Goal: Task Accomplishment & Management: Complete application form

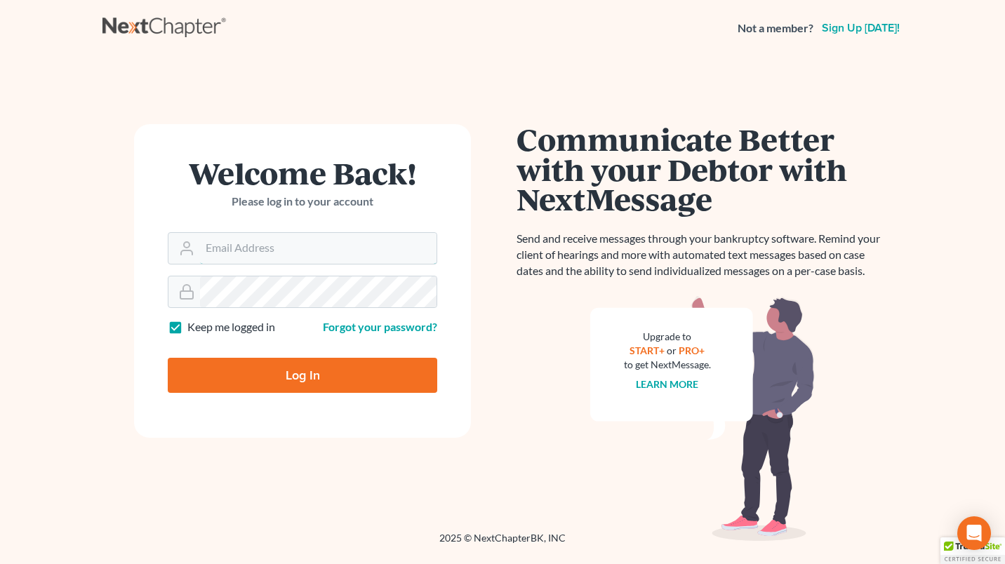
type input "[EMAIL_ADDRESS][DOMAIN_NAME]"
click at [260, 388] on input "Log In" at bounding box center [302, 375] width 269 height 35
type input "Thinking..."
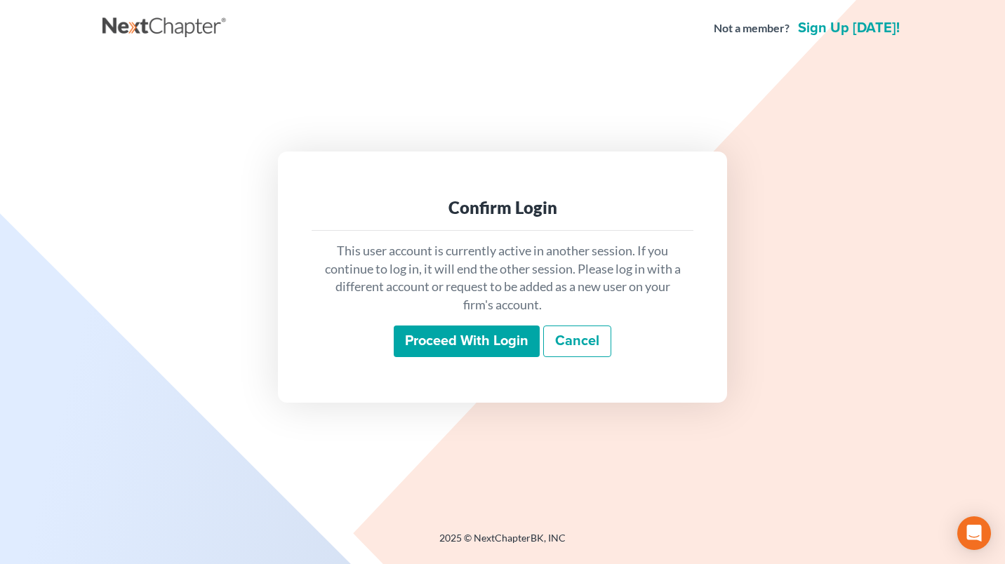
click at [455, 347] on input "Proceed with login" at bounding box center [467, 342] width 146 height 32
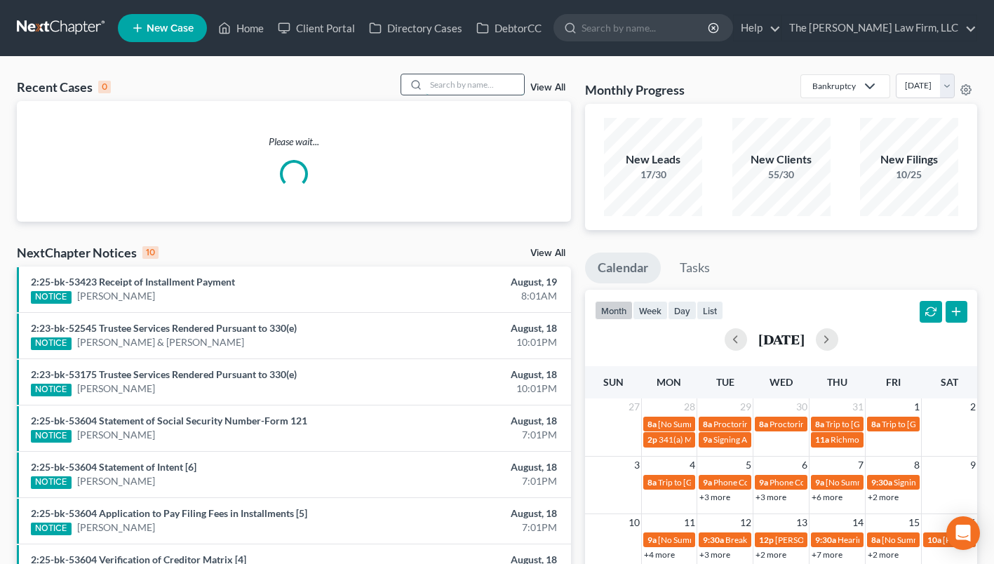
click at [488, 81] on input "search" at bounding box center [475, 84] width 98 height 20
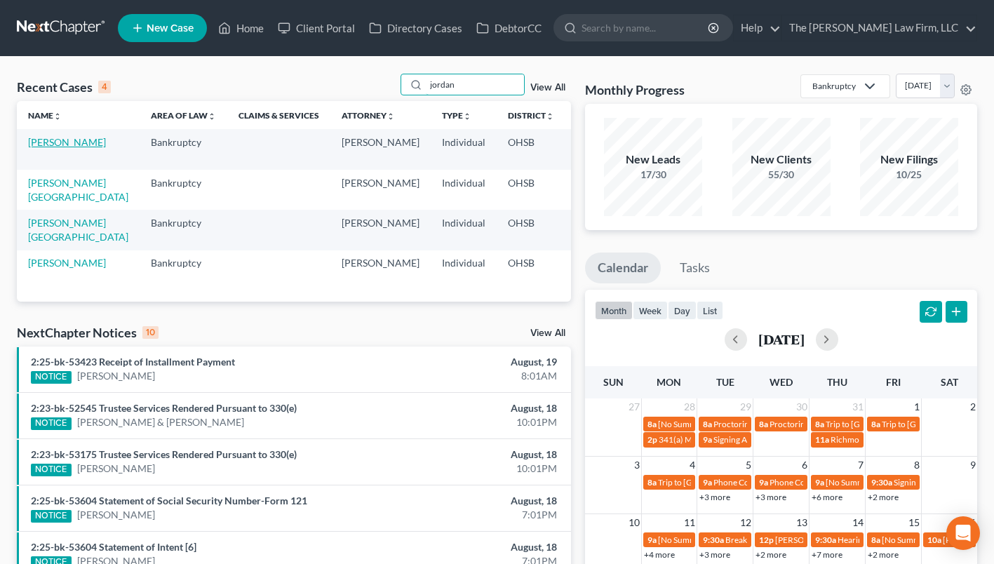
type input "jordan"
click at [49, 146] on link "[PERSON_NAME]" at bounding box center [67, 142] width 78 height 12
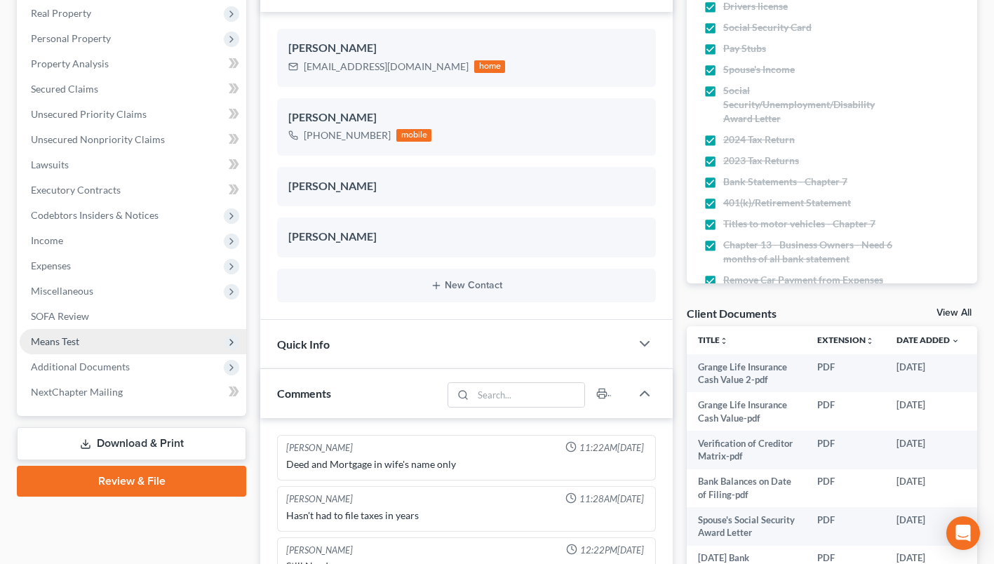
scroll to position [281, 0]
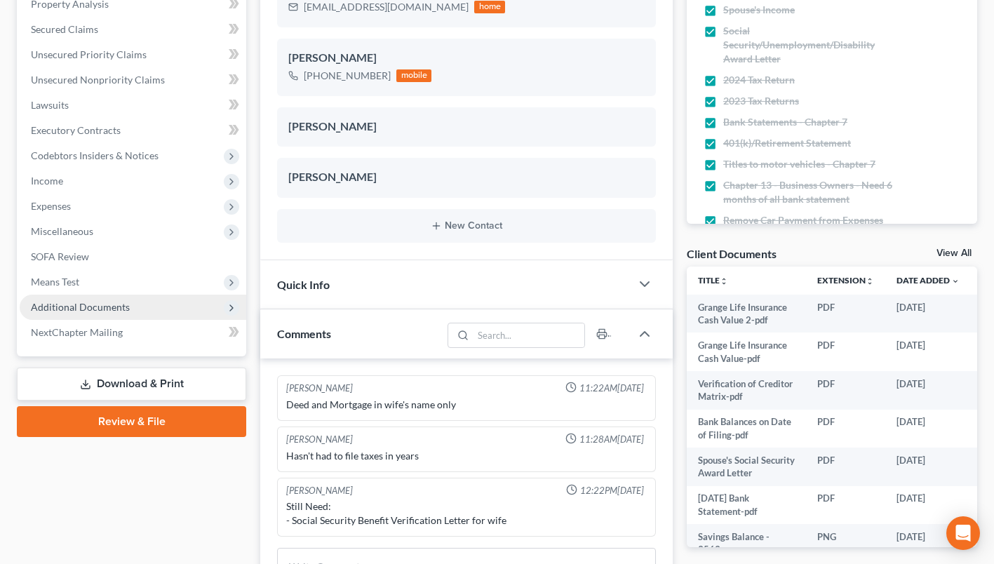
click at [95, 303] on span "Additional Documents" at bounding box center [80, 307] width 99 height 12
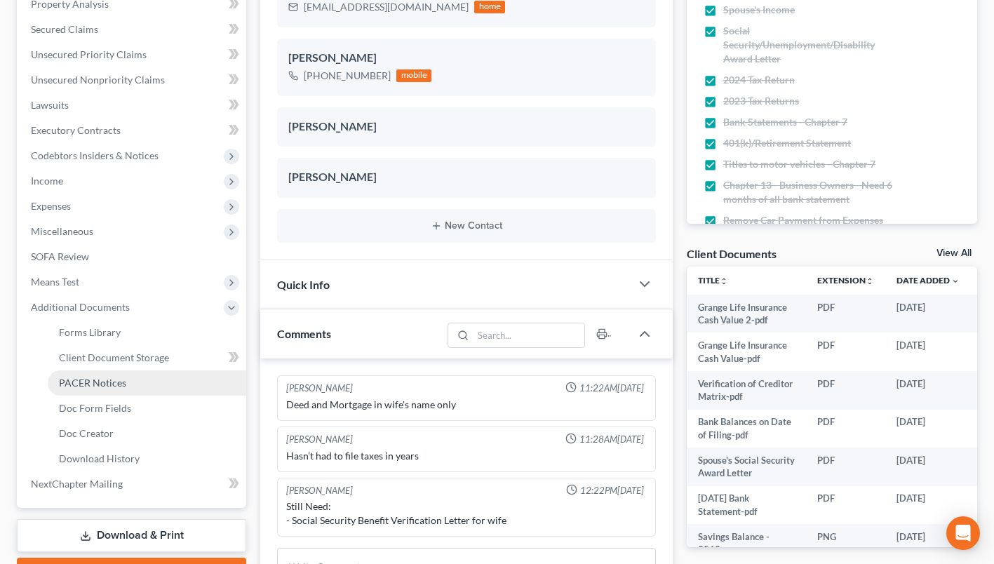
click at [102, 383] on span "PACER Notices" at bounding box center [92, 383] width 67 height 12
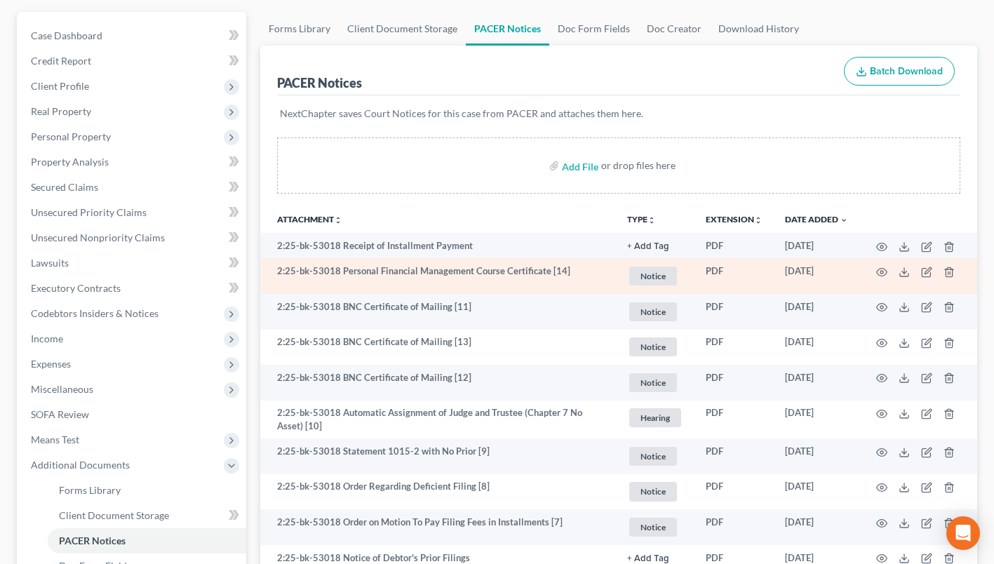
scroll to position [140, 0]
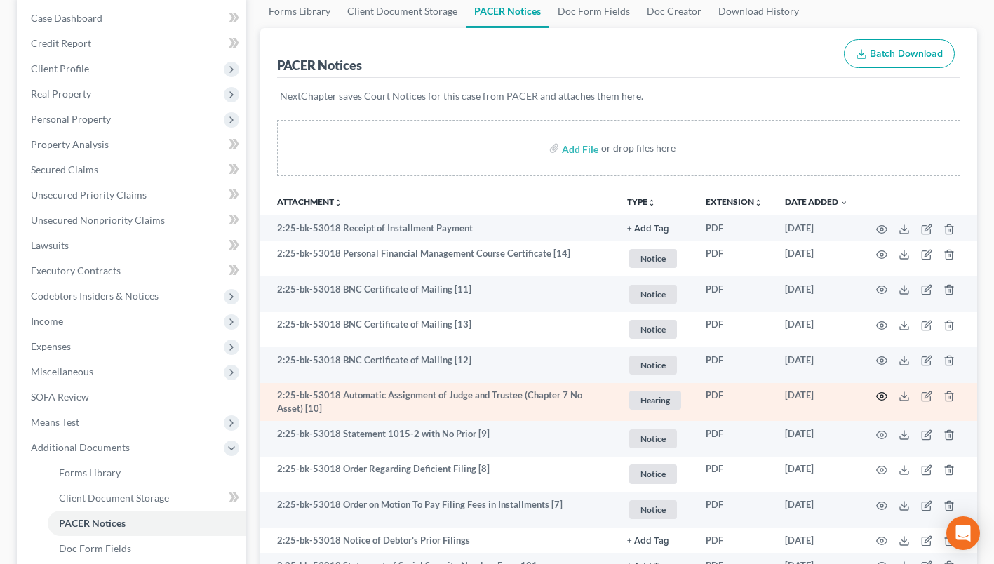
click at [883, 397] on icon "button" at bounding box center [881, 396] width 11 height 11
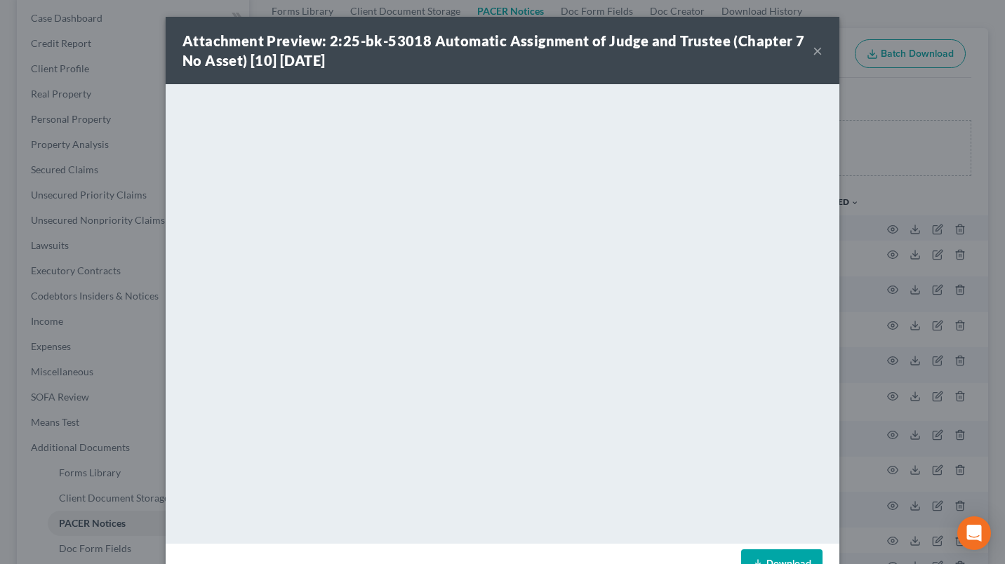
click at [816, 53] on button "×" at bounding box center [818, 50] width 10 height 17
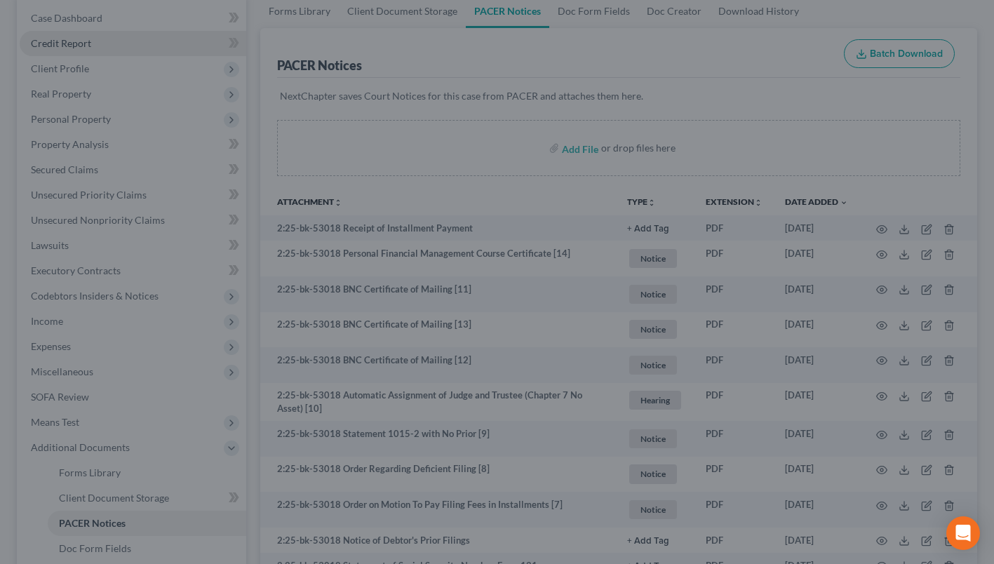
scroll to position [0, 0]
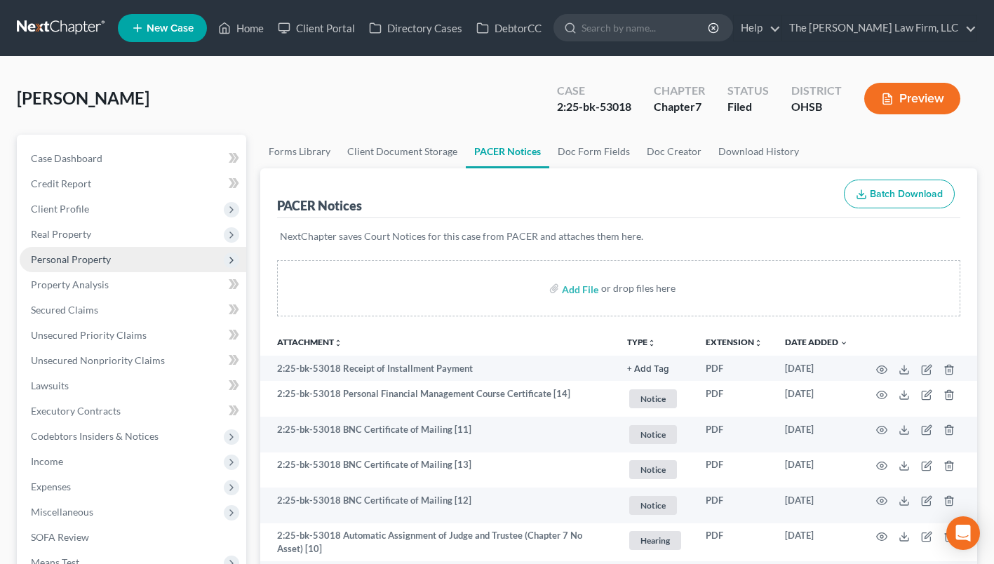
click at [56, 253] on span "Personal Property" at bounding box center [71, 259] width 80 height 12
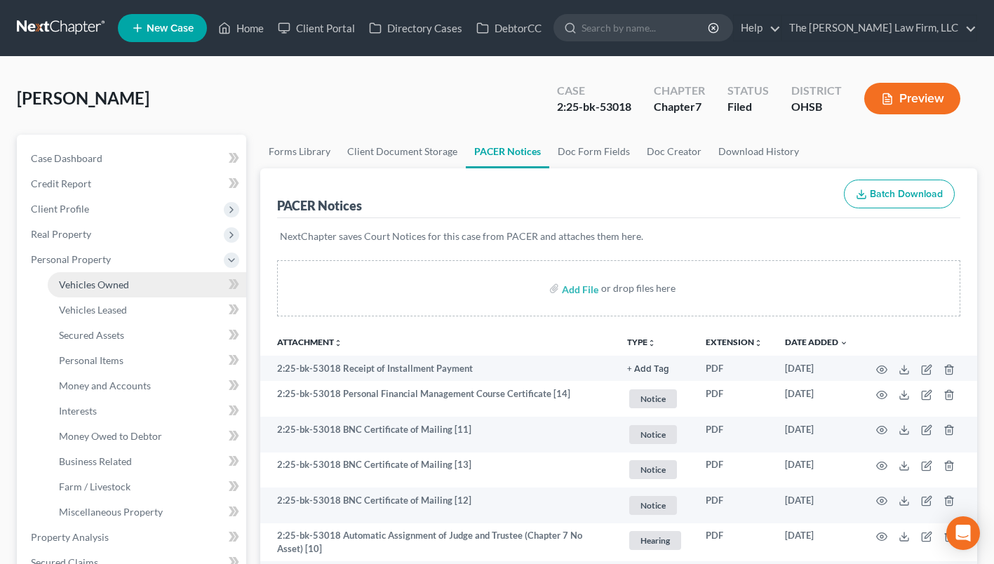
click at [66, 279] on span "Vehicles Owned" at bounding box center [94, 285] width 70 height 12
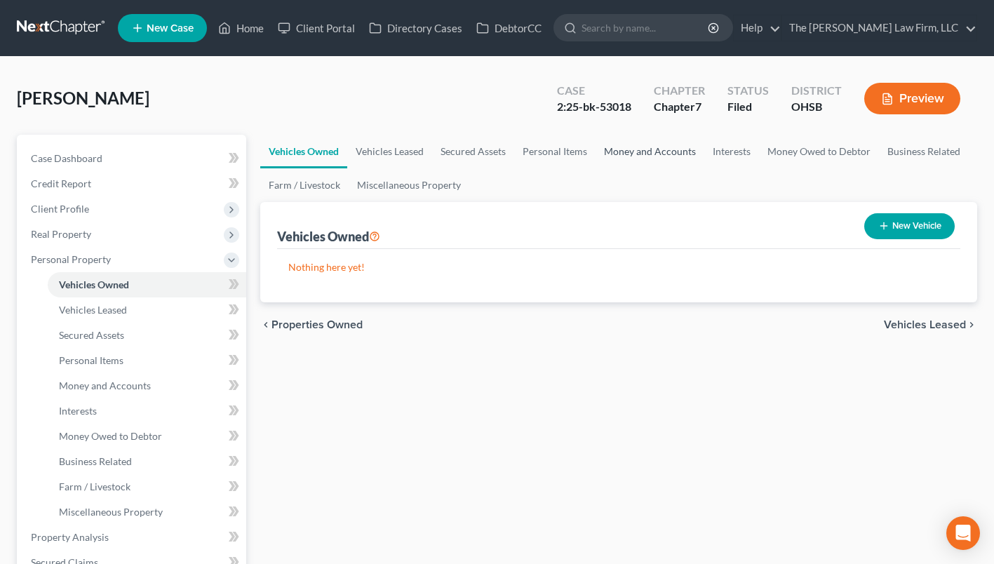
click at [653, 152] on link "Money and Accounts" at bounding box center [650, 152] width 109 height 34
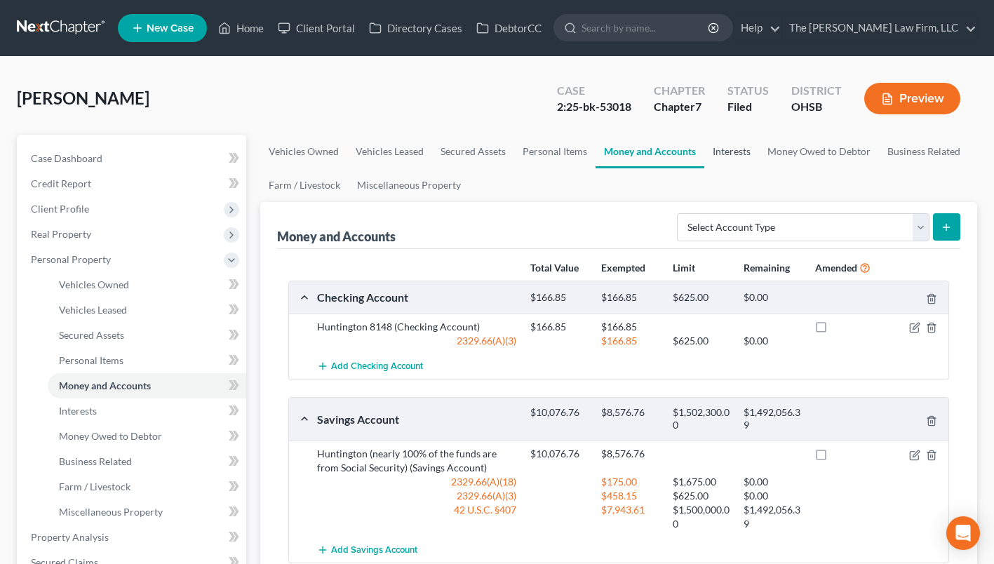
click at [735, 149] on link "Interests" at bounding box center [731, 152] width 55 height 34
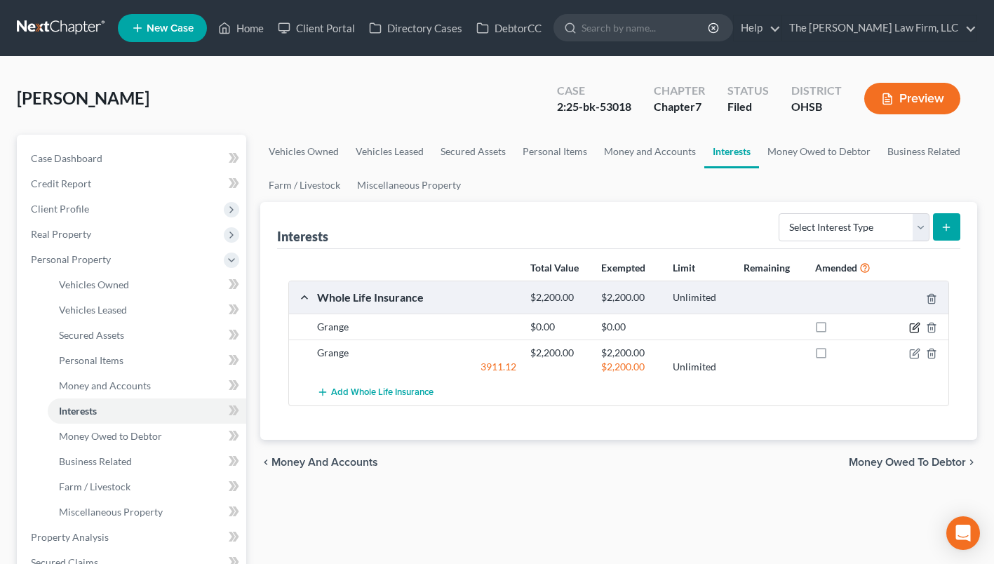
click at [909, 326] on icon "button" at bounding box center [914, 327] width 11 height 11
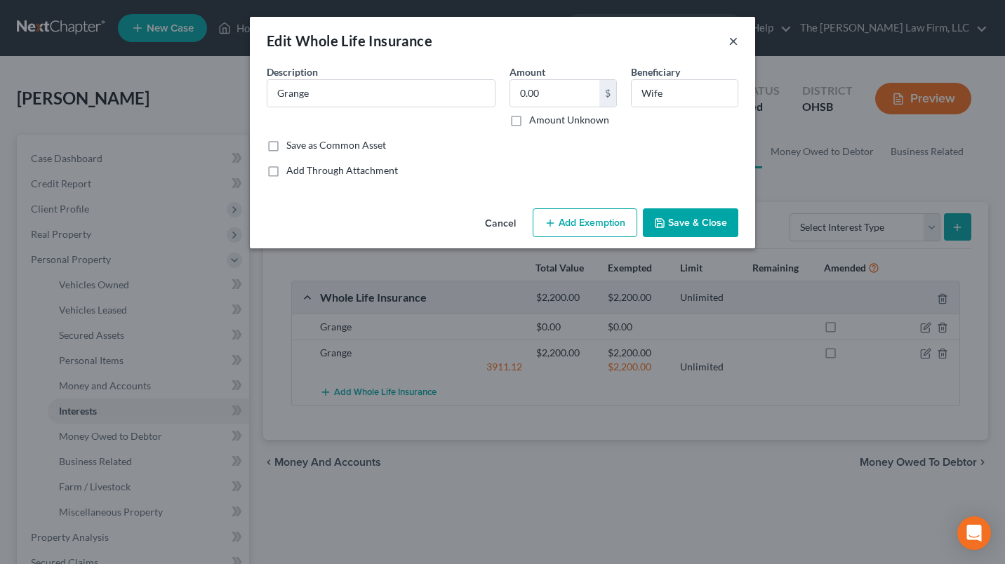
click at [732, 41] on button "×" at bounding box center [733, 40] width 10 height 17
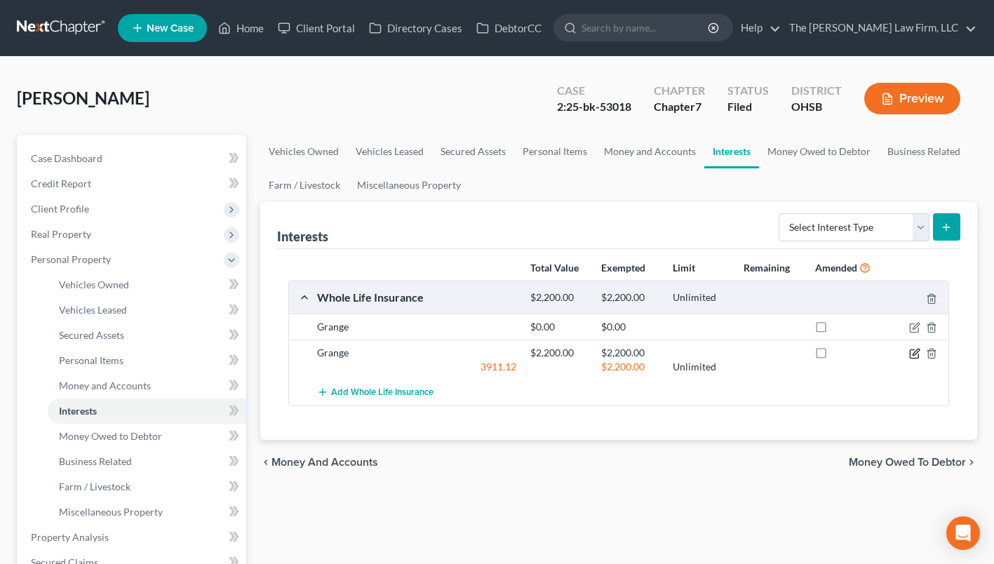
click at [918, 353] on icon "button" at bounding box center [914, 353] width 11 height 11
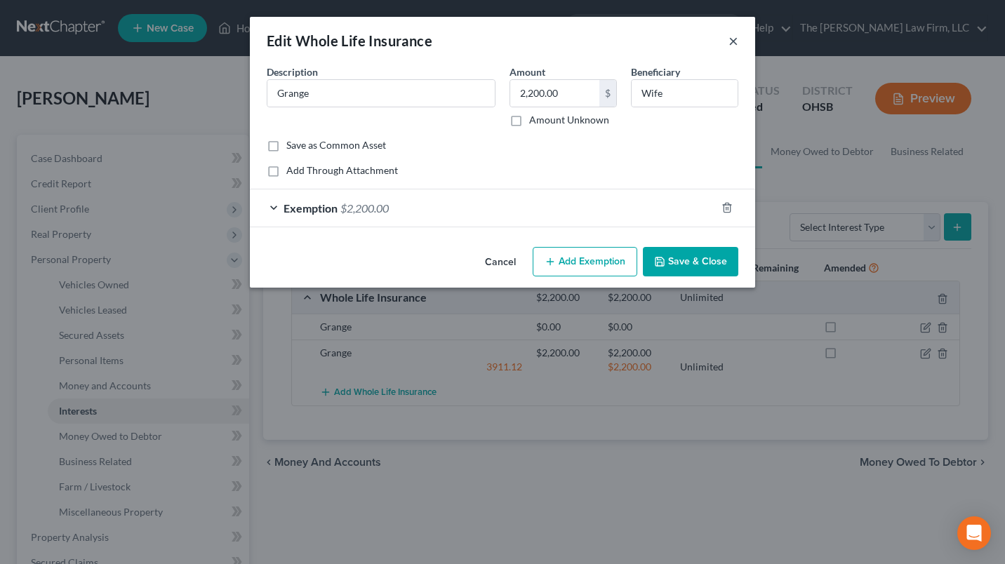
click at [728, 40] on button "×" at bounding box center [733, 40] width 10 height 17
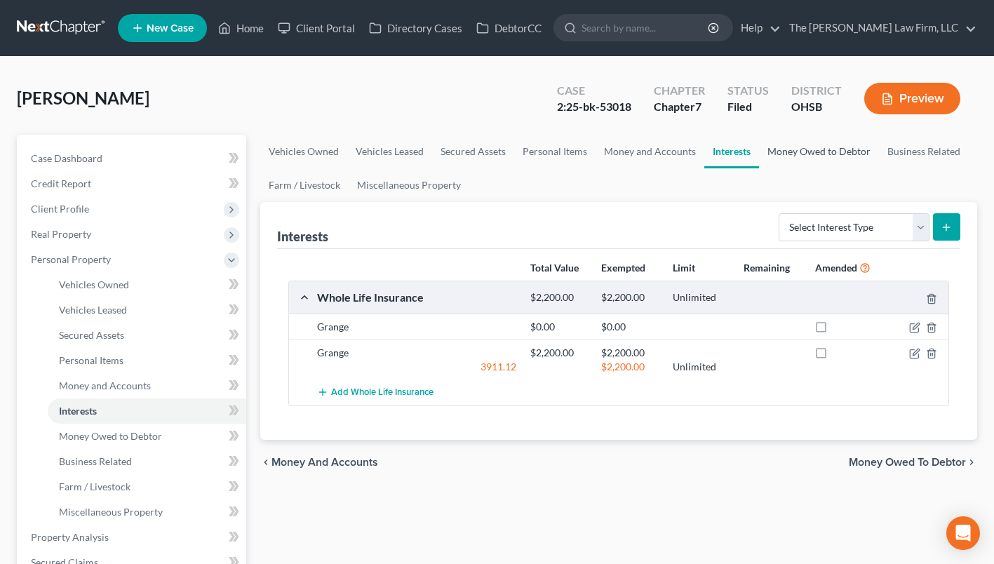
click at [796, 147] on link "Money Owed to Debtor" at bounding box center [819, 152] width 120 height 34
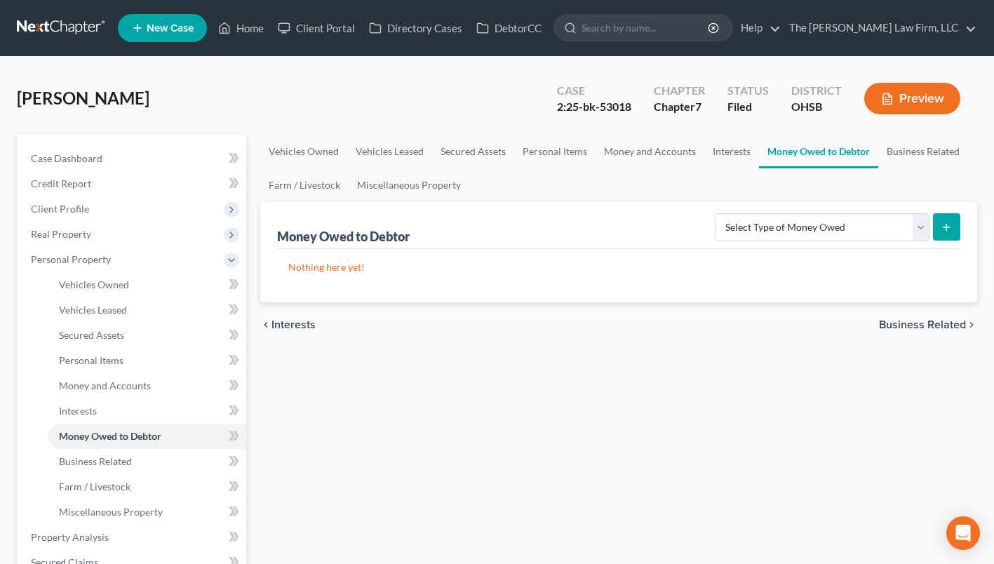
click at [73, 26] on link at bounding box center [62, 27] width 90 height 25
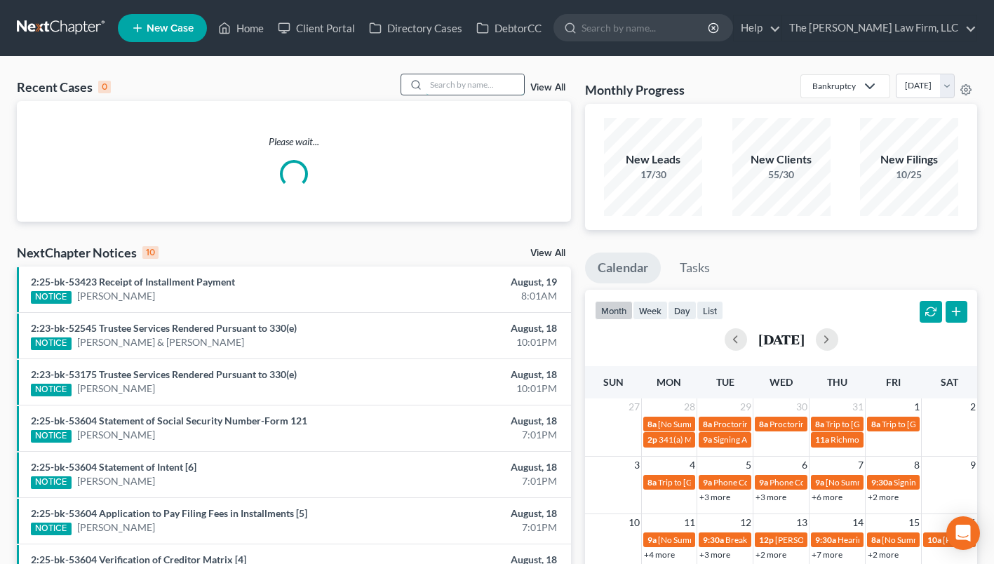
click at [484, 85] on input "search" at bounding box center [475, 84] width 98 height 20
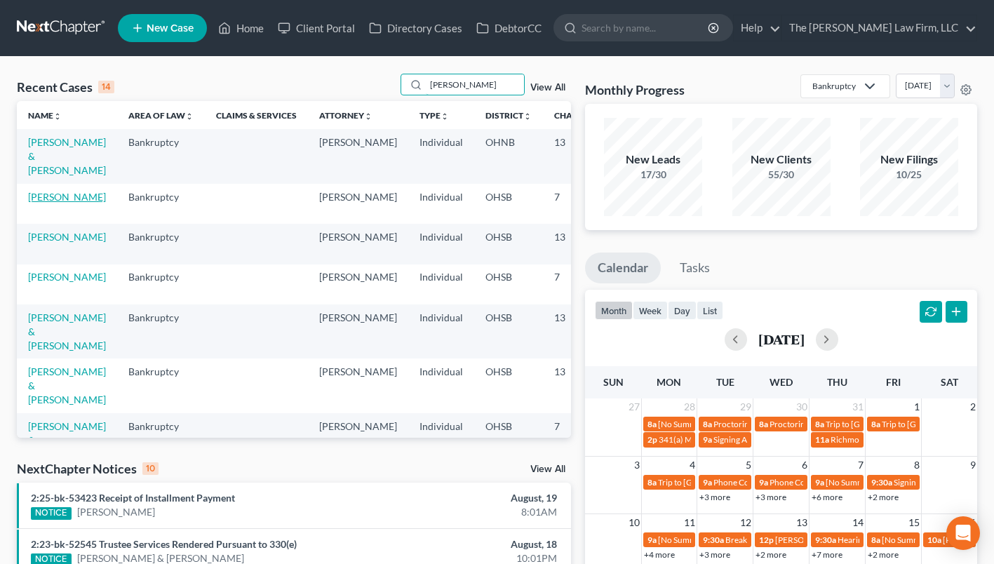
type input "eric"
click at [36, 196] on link "[PERSON_NAME]" at bounding box center [67, 197] width 78 height 12
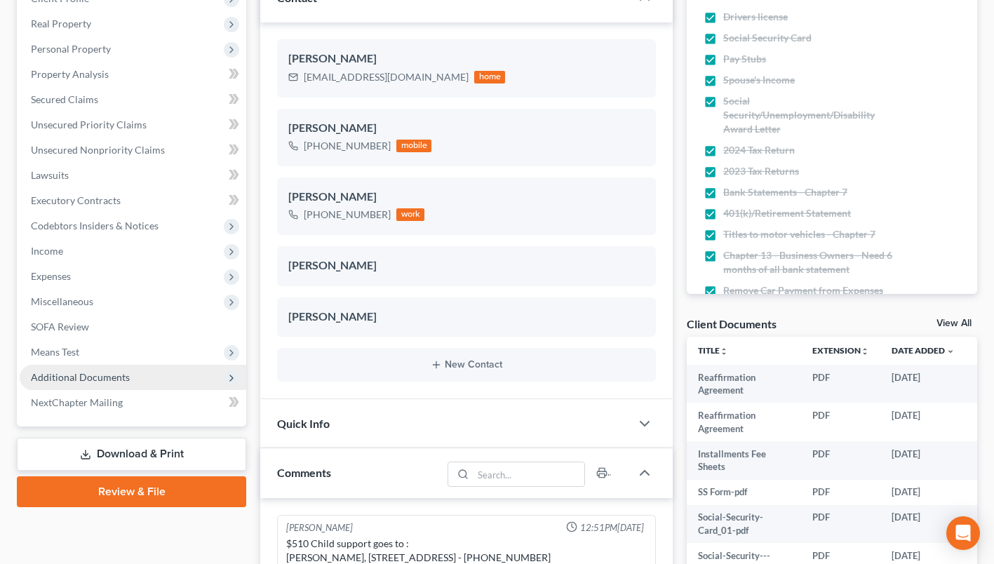
scroll to position [425, 0]
click at [114, 379] on span "Additional Documents" at bounding box center [80, 377] width 99 height 12
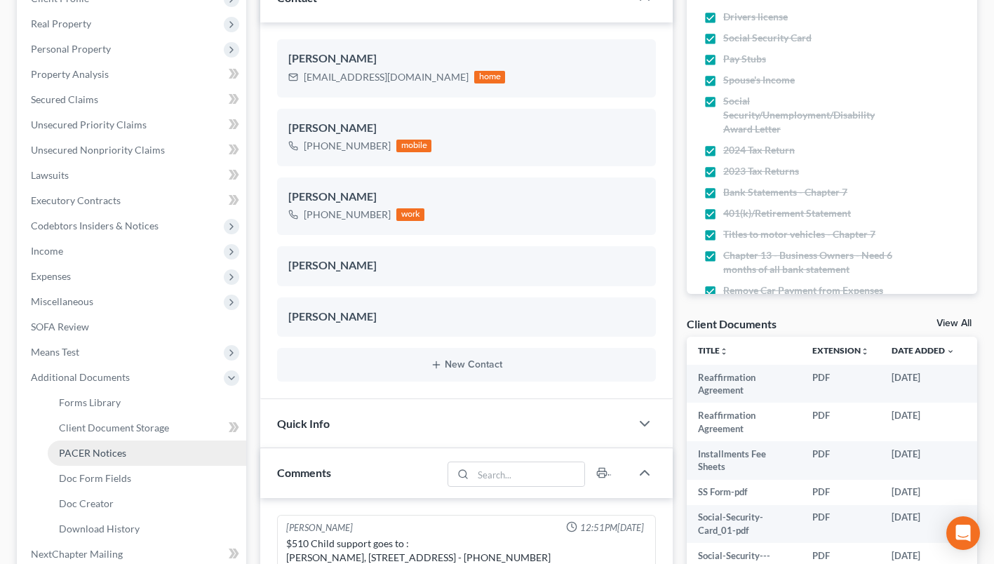
click at [94, 447] on span "PACER Notices" at bounding box center [92, 453] width 67 height 12
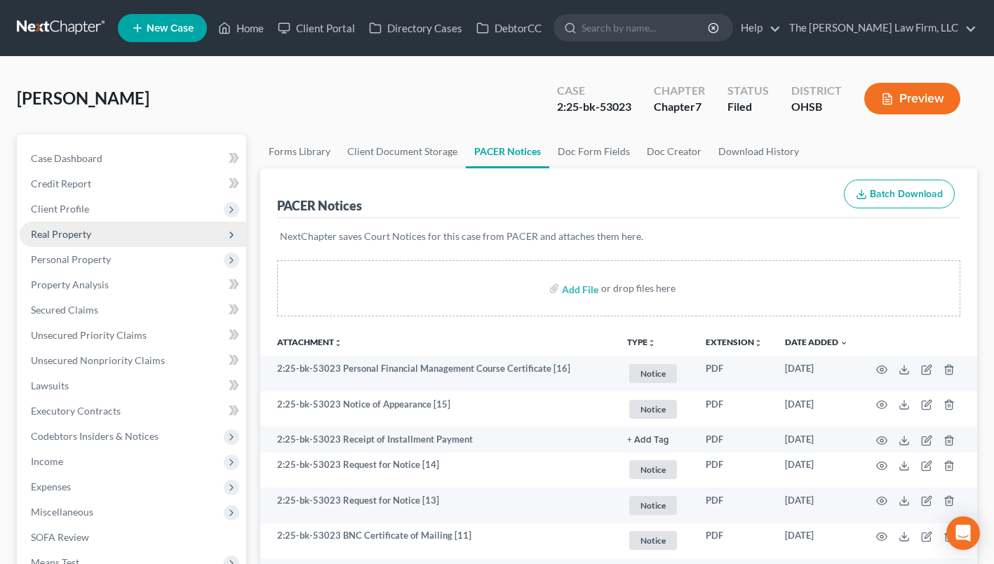
click at [76, 232] on span "Real Property" at bounding box center [61, 234] width 60 height 12
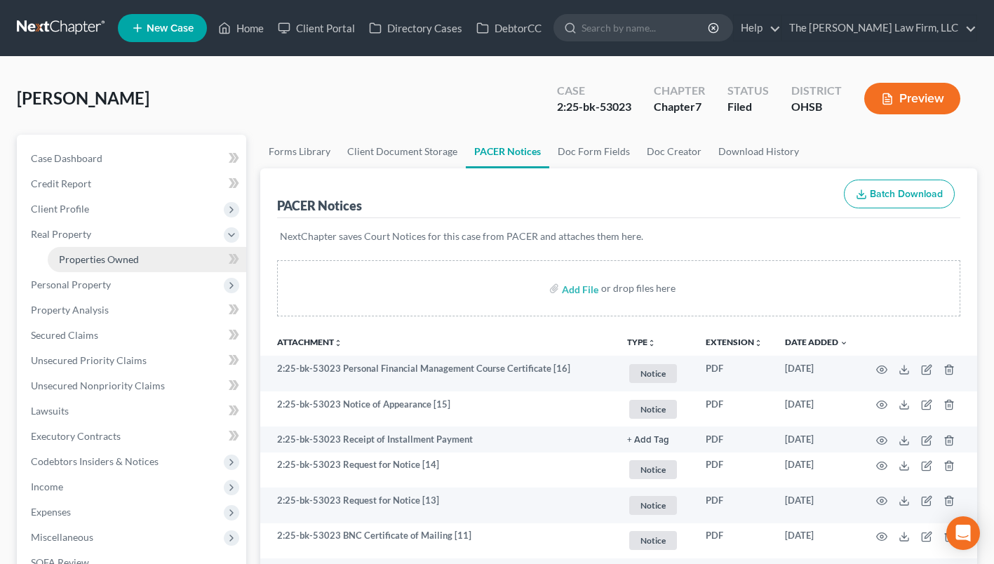
click at [88, 262] on span "Properties Owned" at bounding box center [99, 259] width 80 height 12
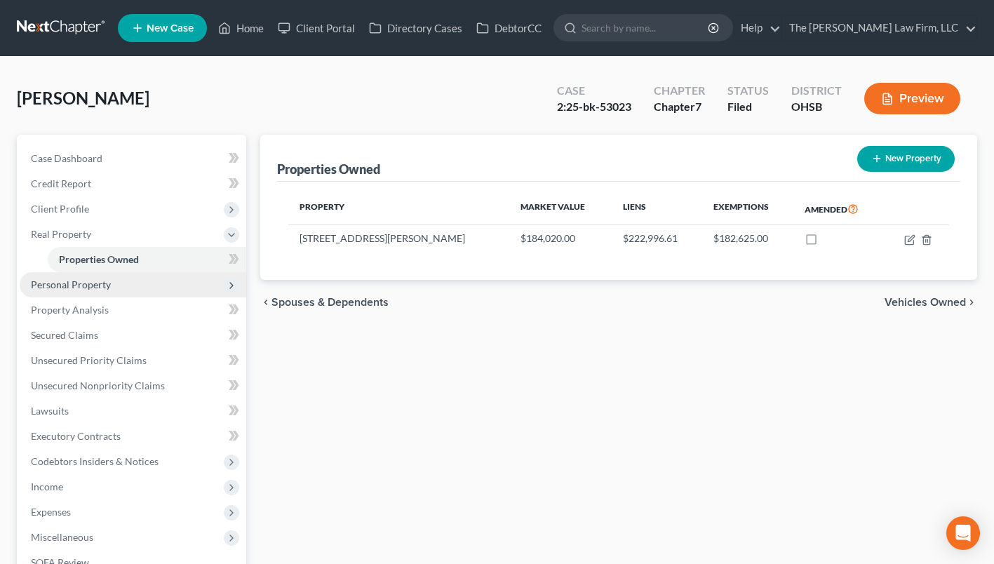
click at [89, 287] on span "Personal Property" at bounding box center [71, 285] width 80 height 12
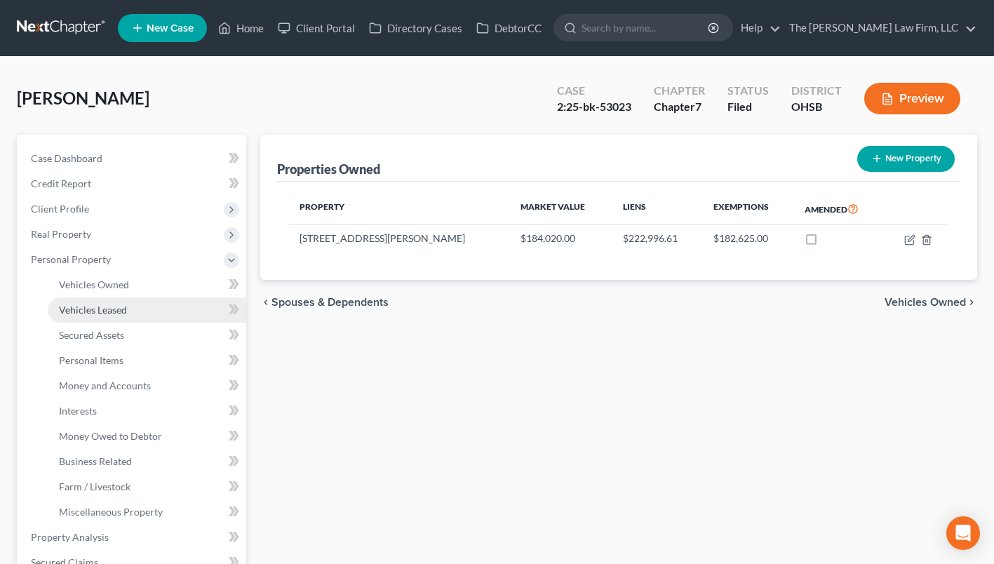
click at [95, 300] on link "Vehicles Leased" at bounding box center [147, 310] width 199 height 25
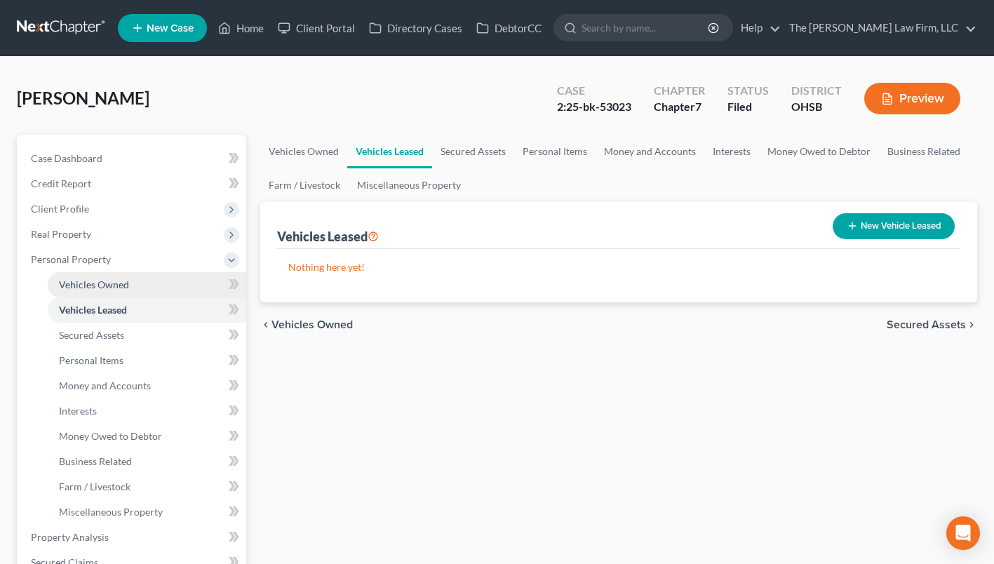
click at [100, 281] on span "Vehicles Owned" at bounding box center [94, 285] width 70 height 12
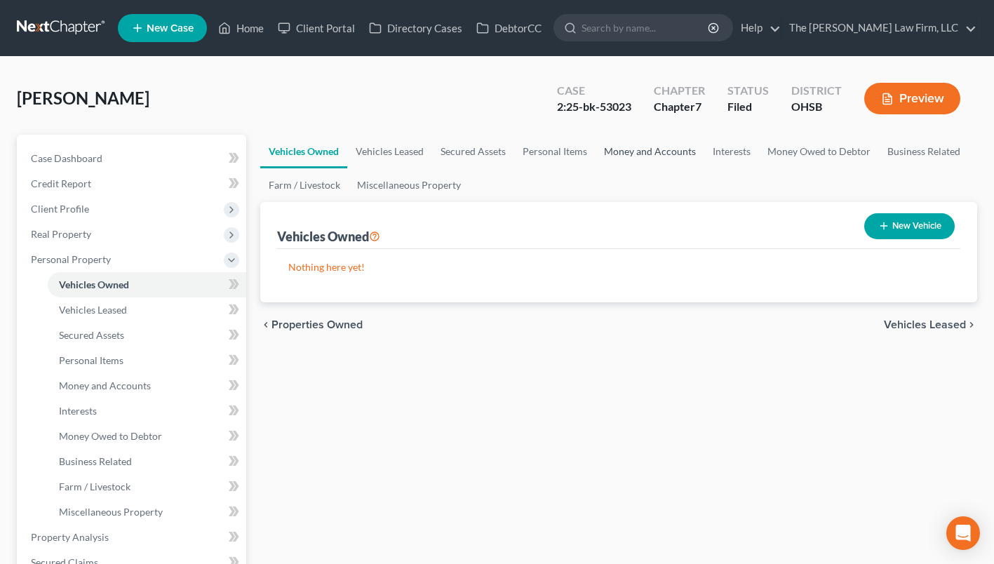
click at [627, 145] on link "Money and Accounts" at bounding box center [650, 152] width 109 height 34
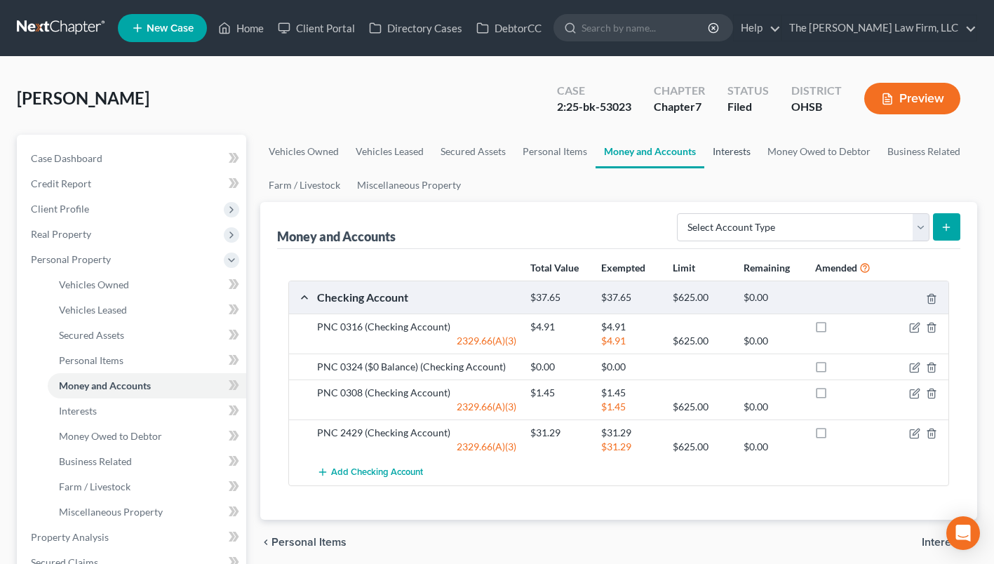
click at [721, 151] on link "Interests" at bounding box center [731, 152] width 55 height 34
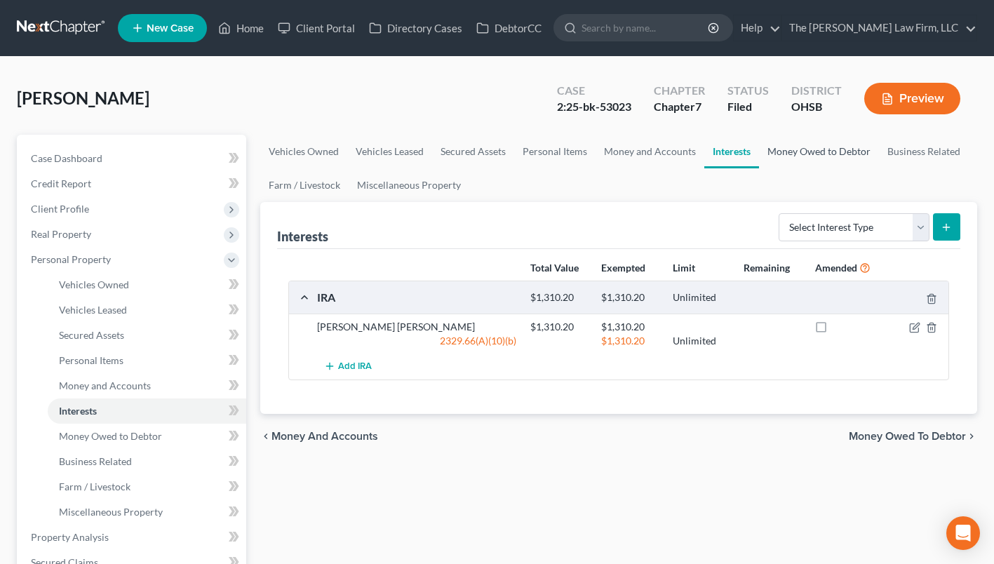
click at [797, 154] on link "Money Owed to Debtor" at bounding box center [819, 152] width 120 height 34
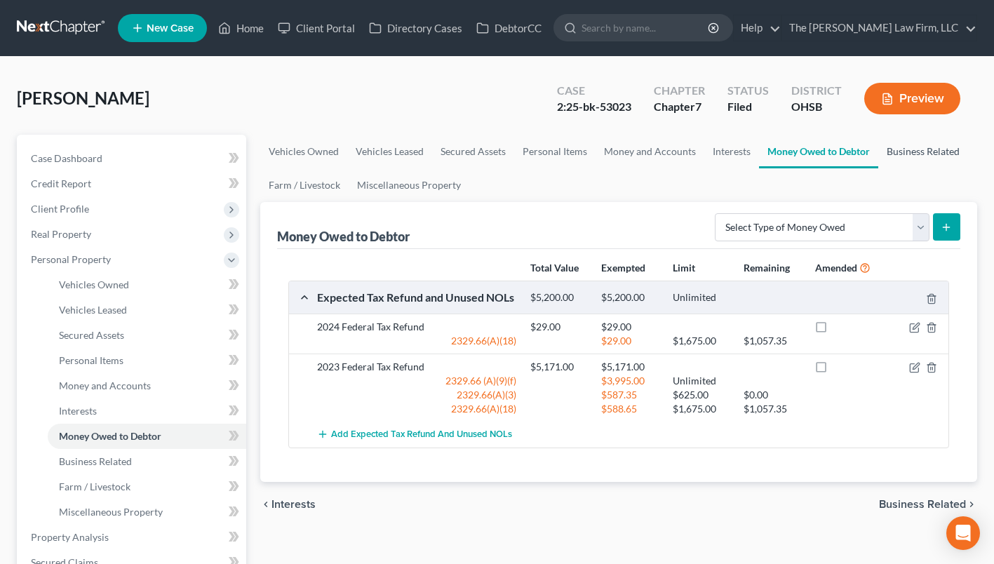
click at [879, 149] on link "Business Related" at bounding box center [923, 152] width 90 height 34
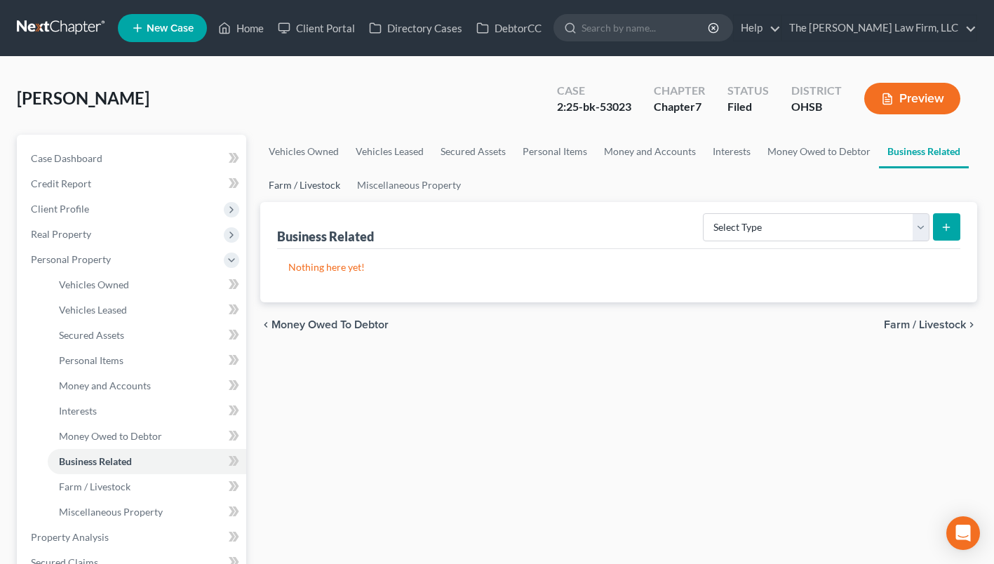
click at [286, 181] on link "Farm / Livestock" at bounding box center [304, 185] width 88 height 34
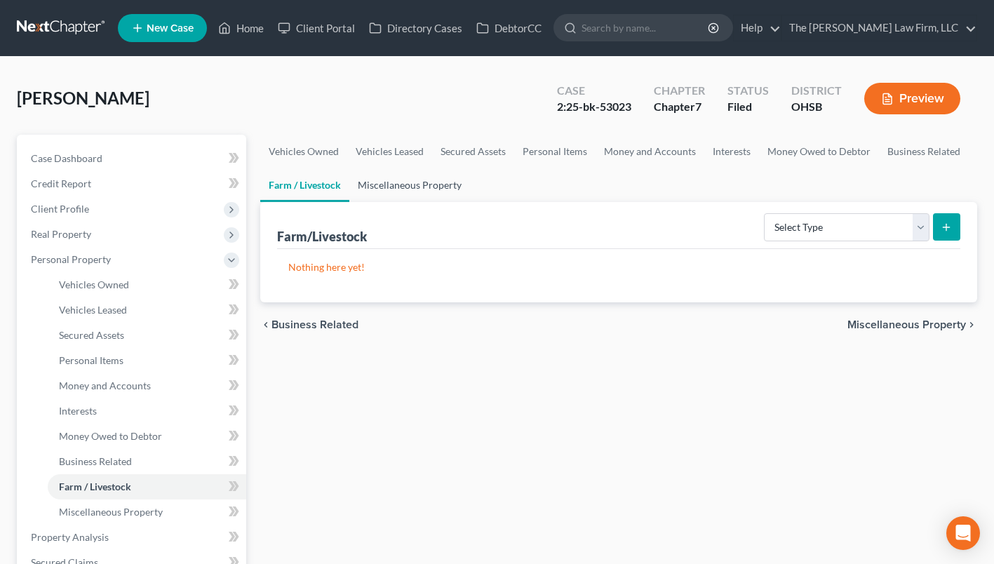
click at [370, 178] on link "Miscellaneous Property" at bounding box center [409, 185] width 121 height 34
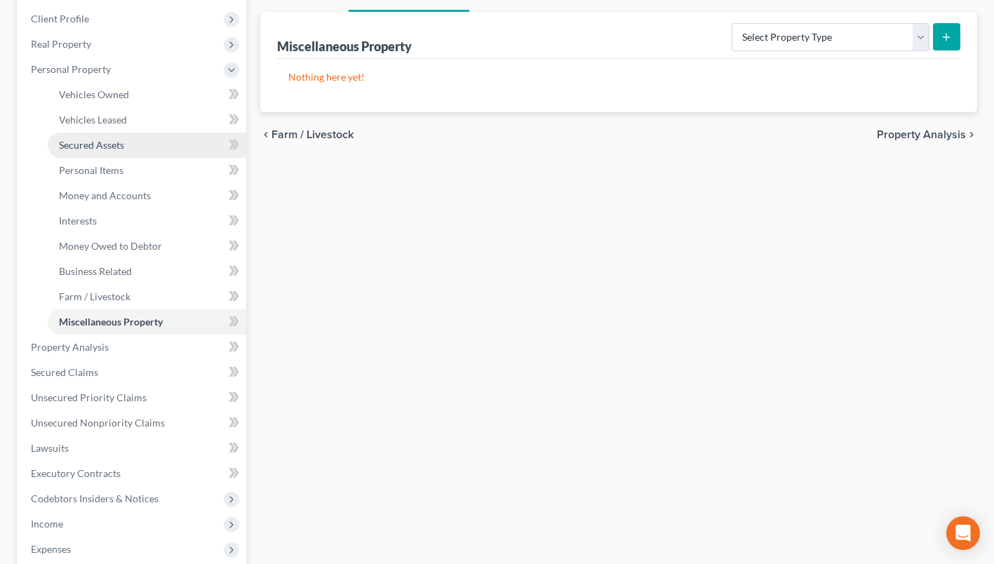
scroll to position [351, 0]
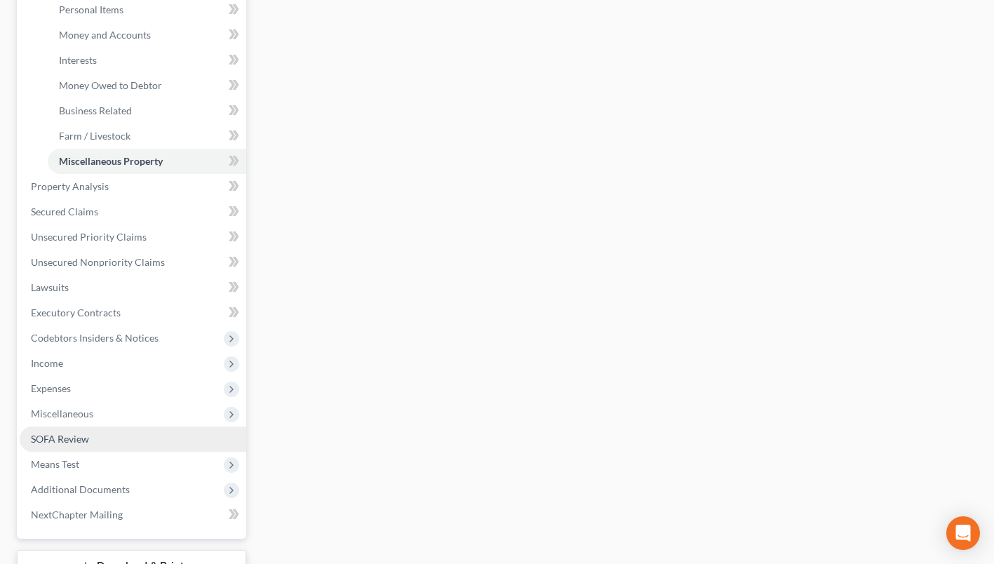
click at [60, 437] on span "SOFA Review" at bounding box center [60, 439] width 58 height 12
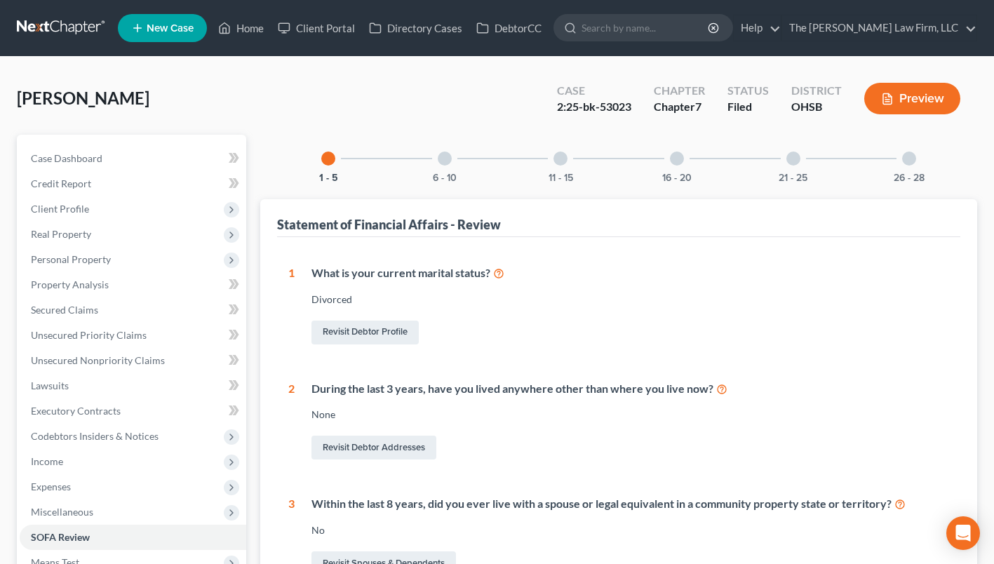
click at [442, 160] on div at bounding box center [445, 159] width 14 height 14
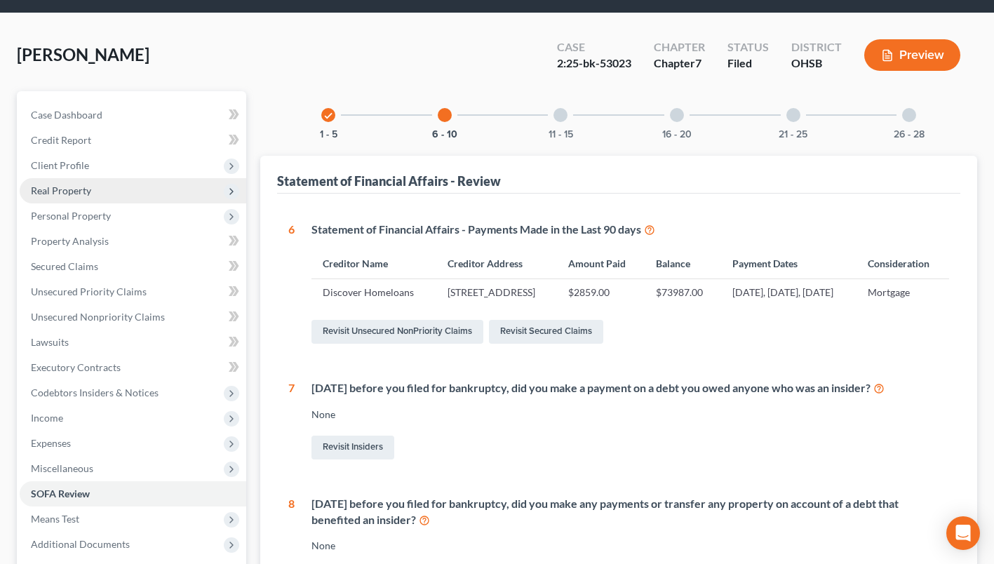
scroll to position [20, 0]
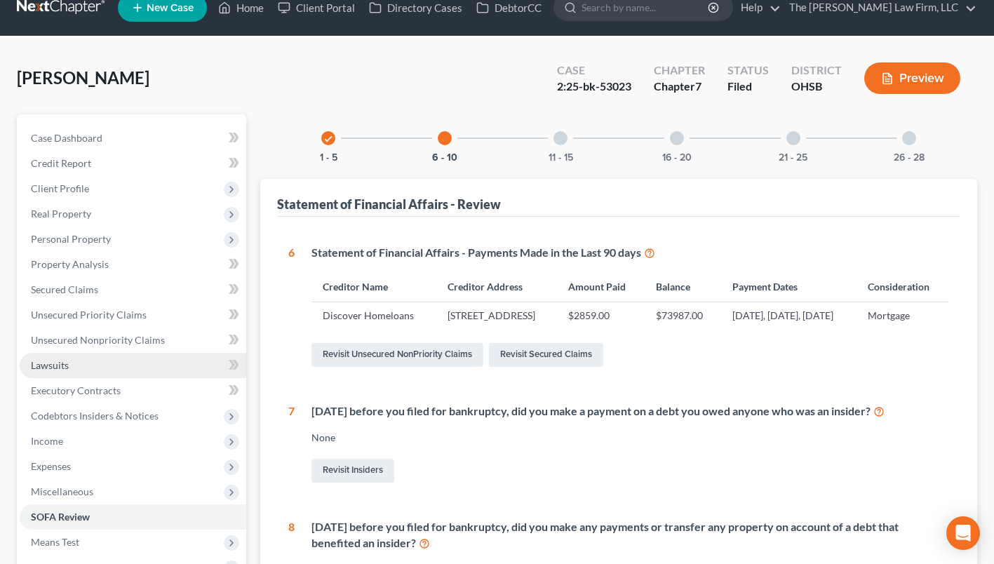
click at [65, 360] on span "Lawsuits" at bounding box center [50, 365] width 38 height 12
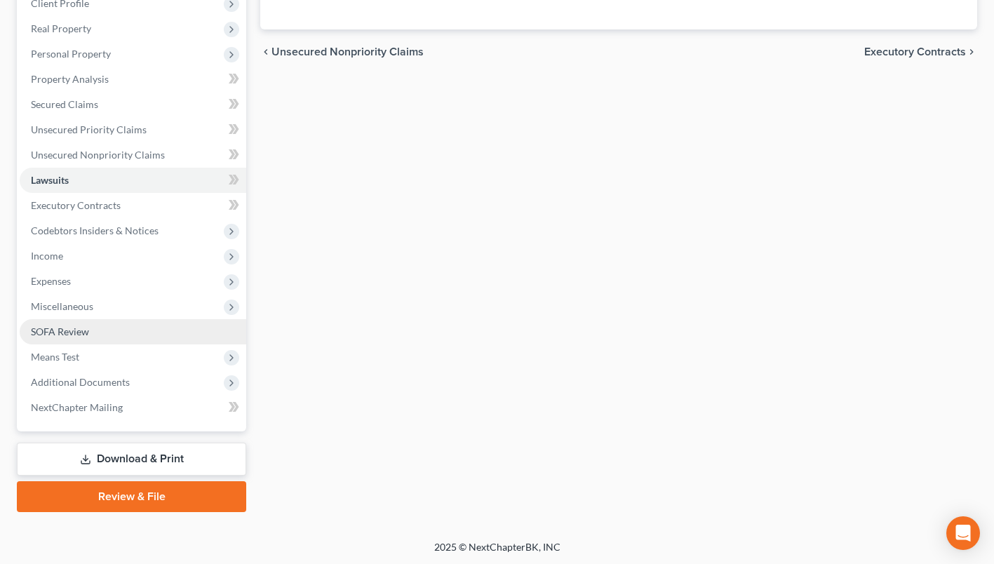
click at [85, 339] on link "SOFA Review" at bounding box center [133, 331] width 227 height 25
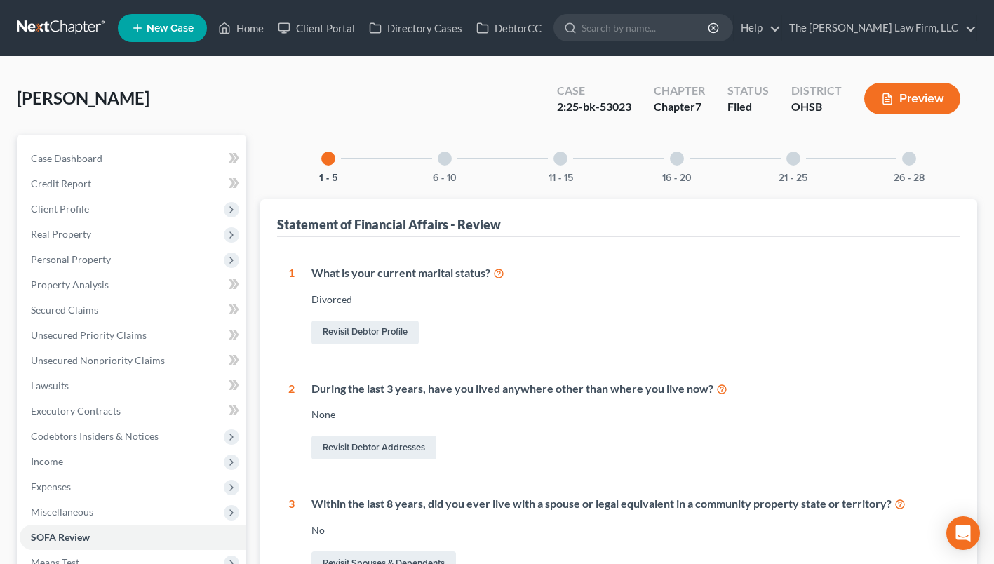
click at [413, 171] on div "1 - 5 6 - 10 11 - 15 16 - 20 21 - 25 26 - 28" at bounding box center [619, 159] width 629 height 48
click at [447, 159] on div at bounding box center [445, 159] width 14 height 14
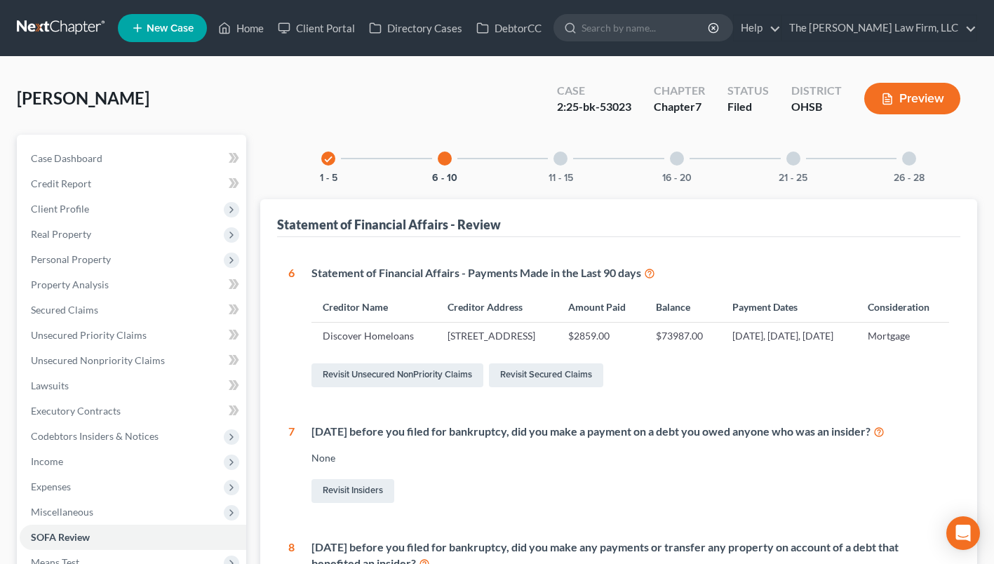
click at [575, 171] on div "11 - 15" at bounding box center [561, 159] width 48 height 48
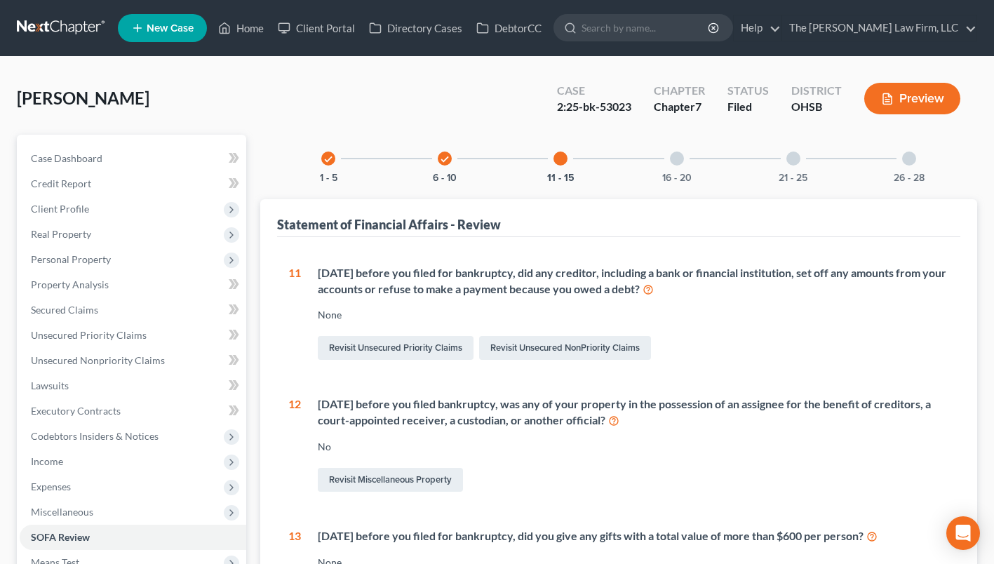
click at [676, 161] on div at bounding box center [677, 159] width 14 height 14
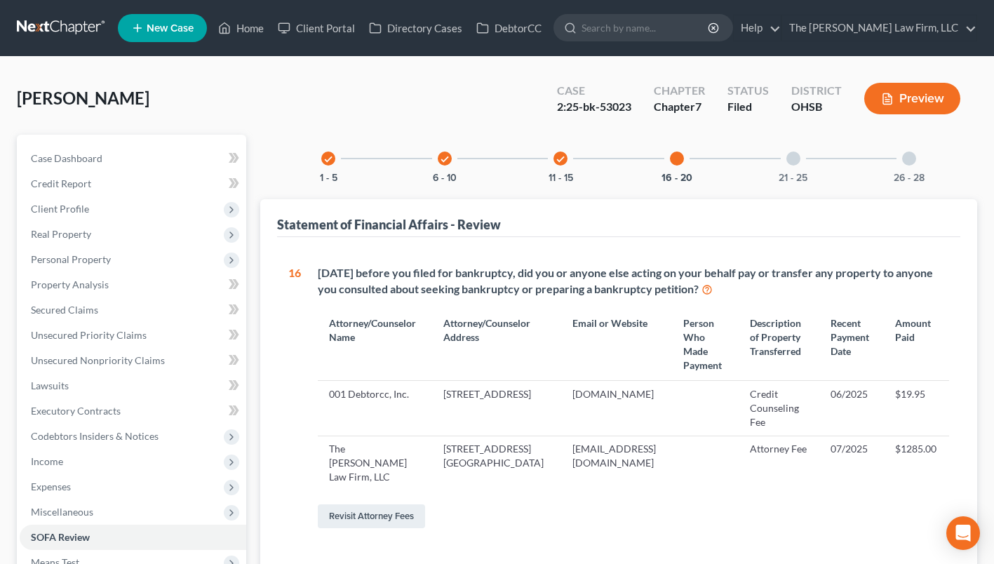
click at [791, 162] on div at bounding box center [794, 159] width 14 height 14
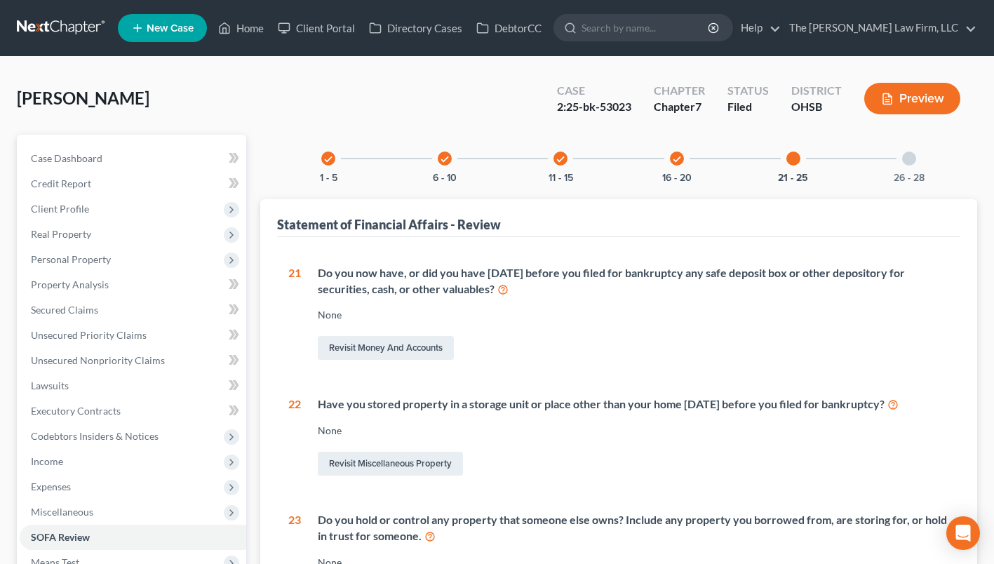
click at [946, 163] on div "check 1 - 5 check 6 - 10 check 11 - 15 check 16 - 20 21 - 25 26 - 28 Statement …" at bounding box center [618, 522] width 717 height 774
click at [928, 166] on div "26 - 28" at bounding box center [910, 159] width 48 height 48
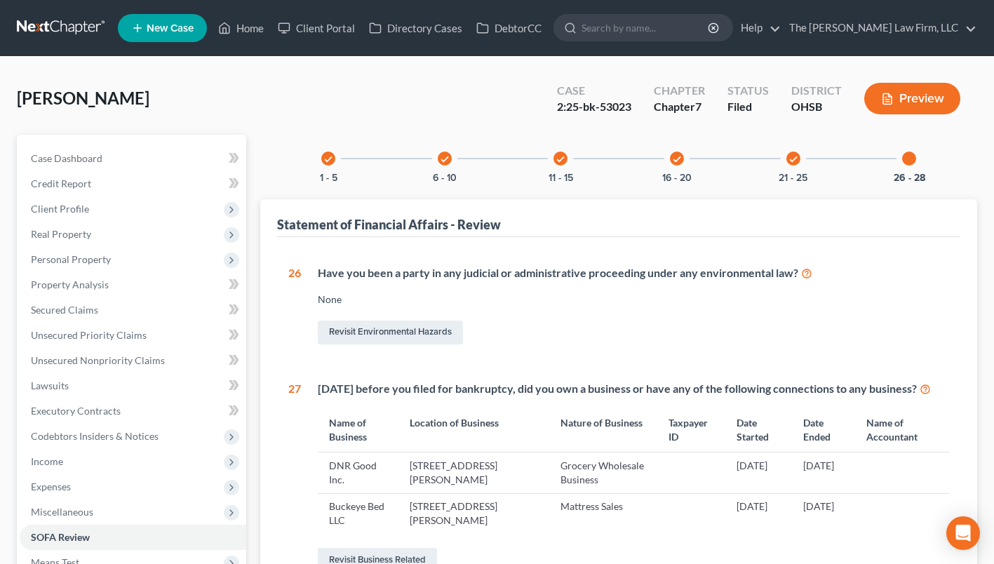
click at [50, 31] on link at bounding box center [62, 27] width 90 height 25
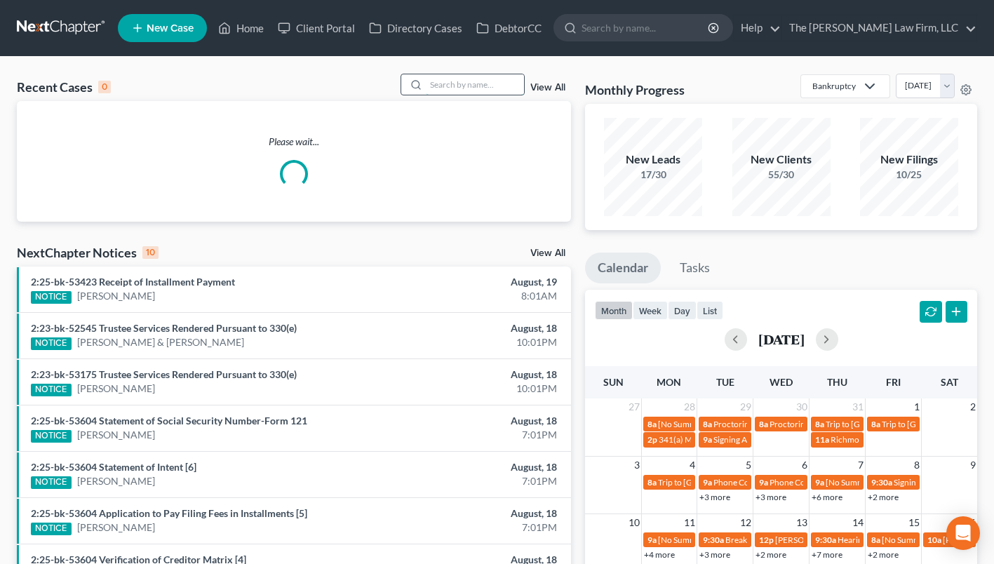
click at [456, 86] on input "search" at bounding box center [475, 84] width 98 height 20
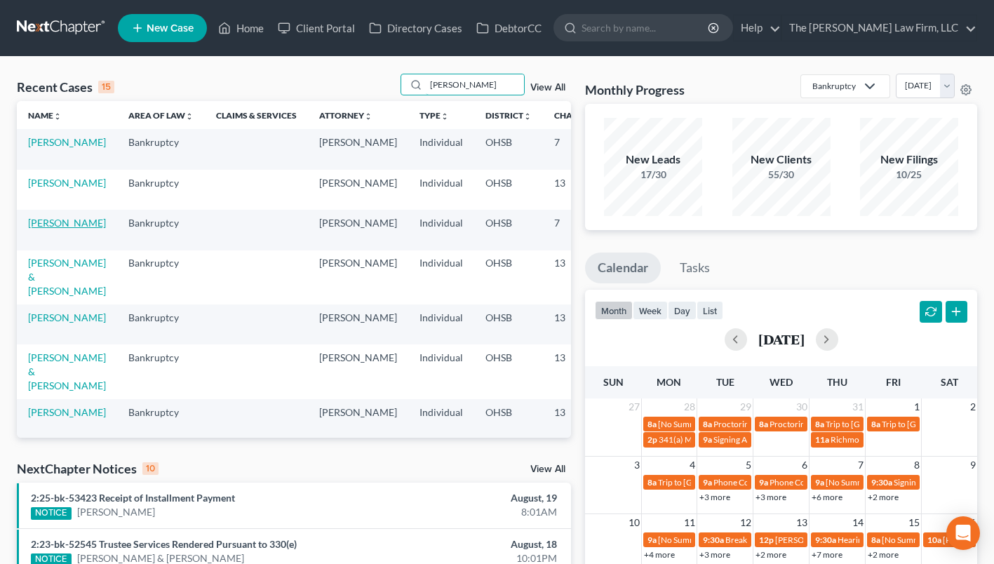
type input "roberts"
click at [39, 227] on link "Roberts, Jeffrey" at bounding box center [67, 223] width 78 height 12
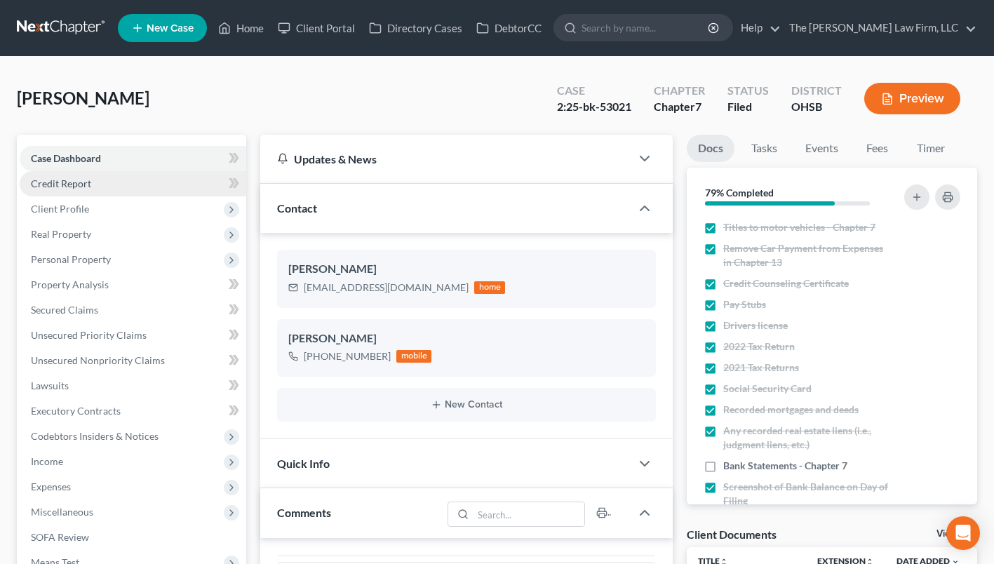
scroll to position [854, 0]
click at [24, 21] on link at bounding box center [62, 27] width 90 height 25
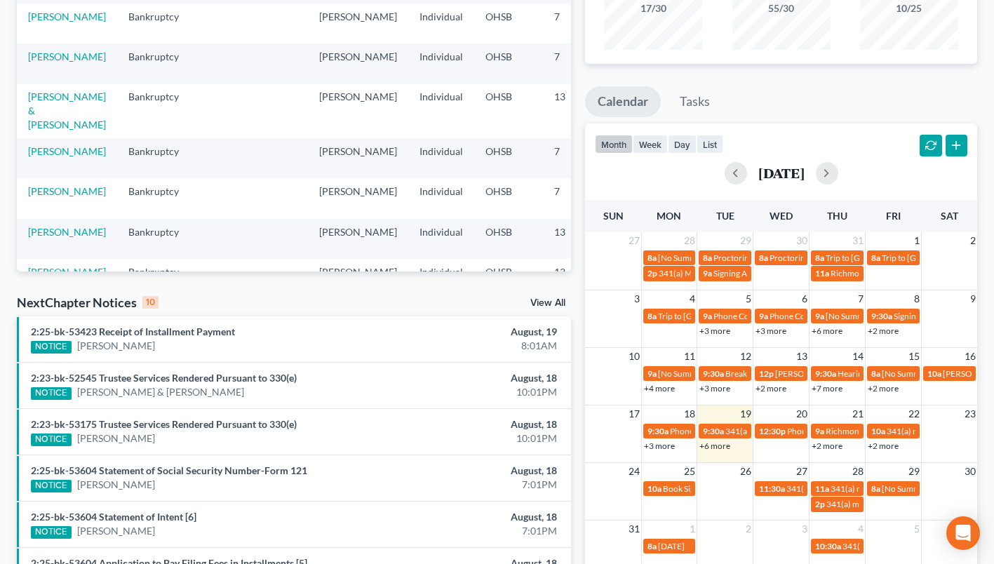
scroll to position [161, 0]
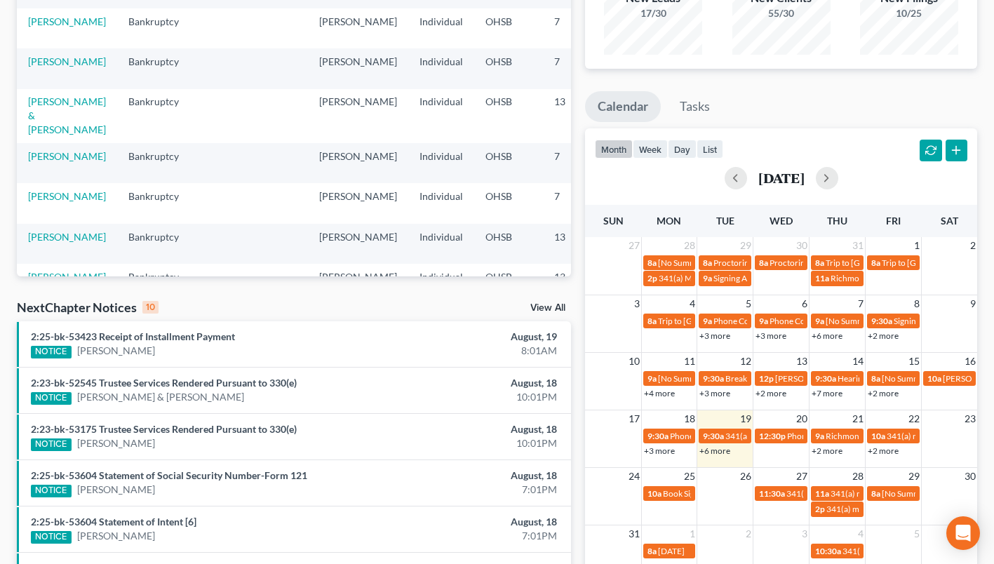
click at [547, 306] on link "View All" at bounding box center [547, 308] width 35 height 10
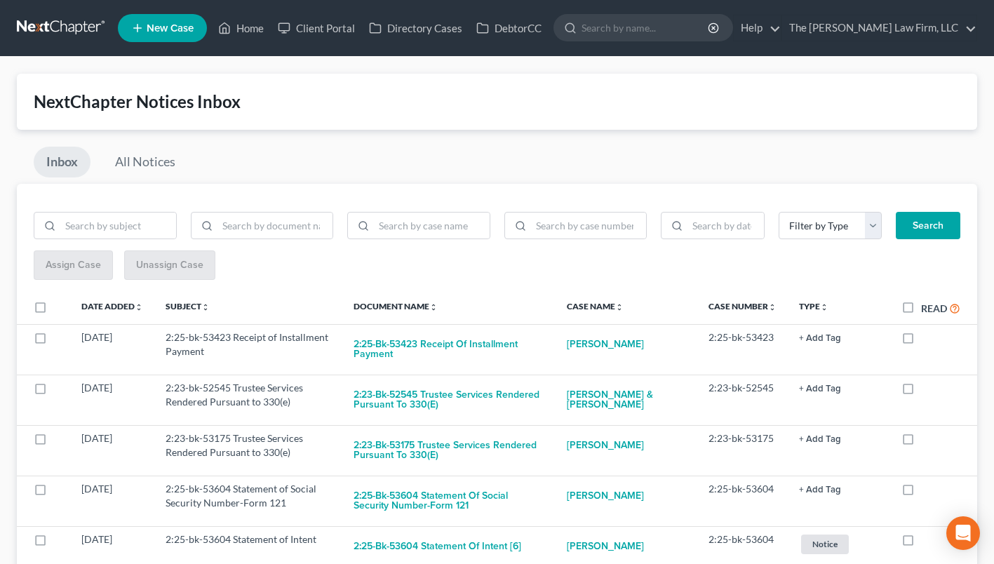
click at [921, 312] on label "Read" at bounding box center [940, 308] width 39 height 16
click at [927, 309] on input "Read" at bounding box center [931, 304] width 9 height 9
checkbox input "true"
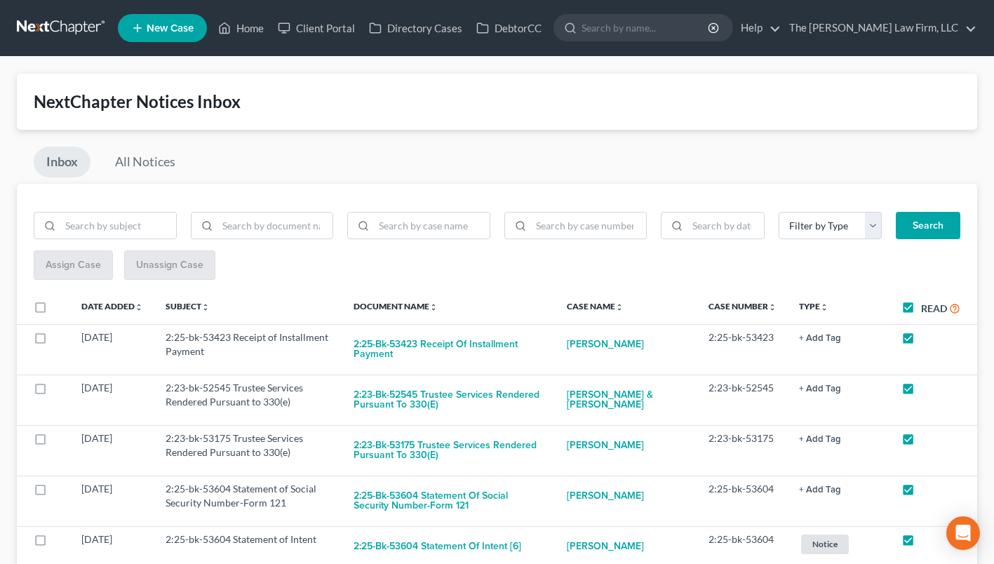
checkbox input "true"
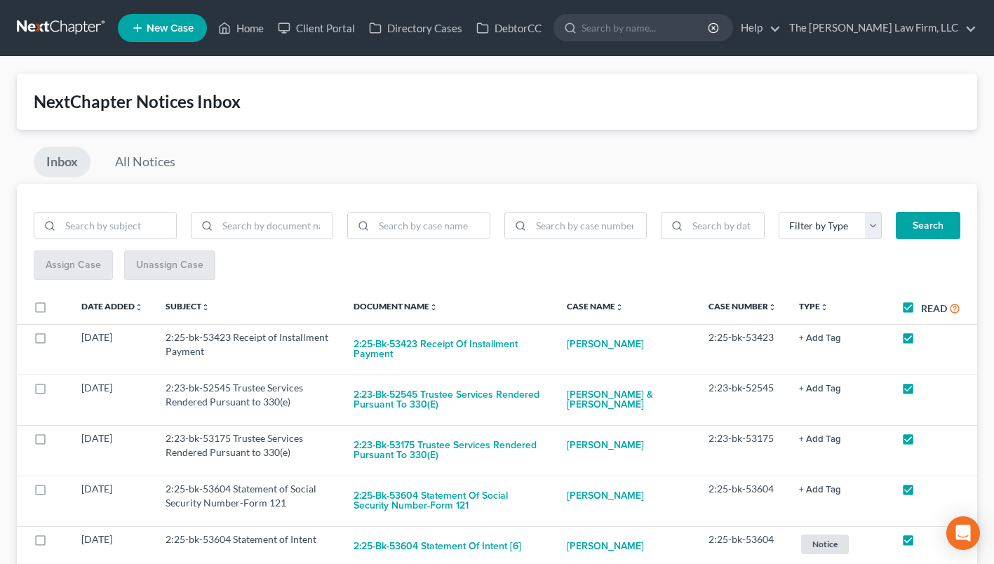
checkbox input "true"
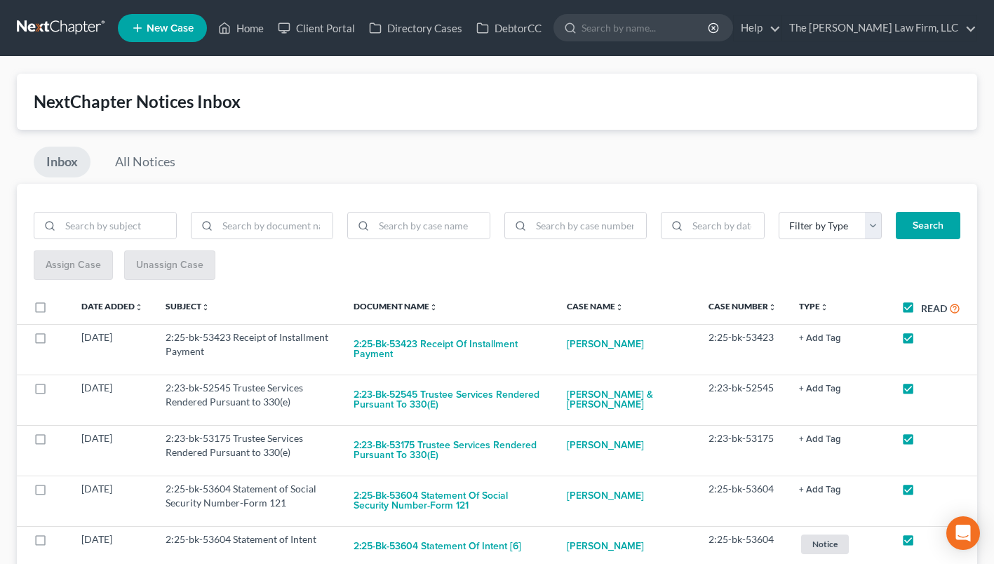
checkbox input "true"
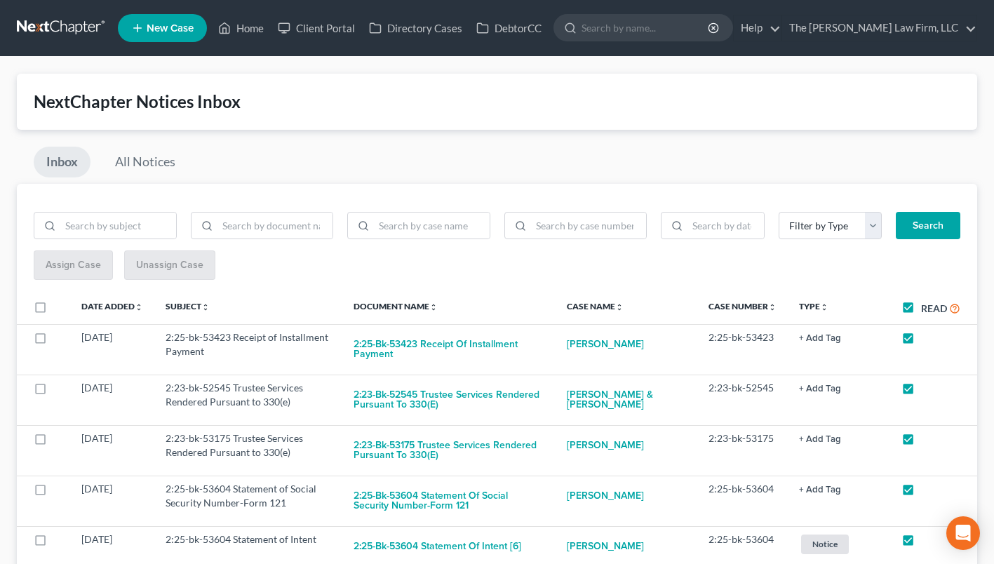
checkbox input "true"
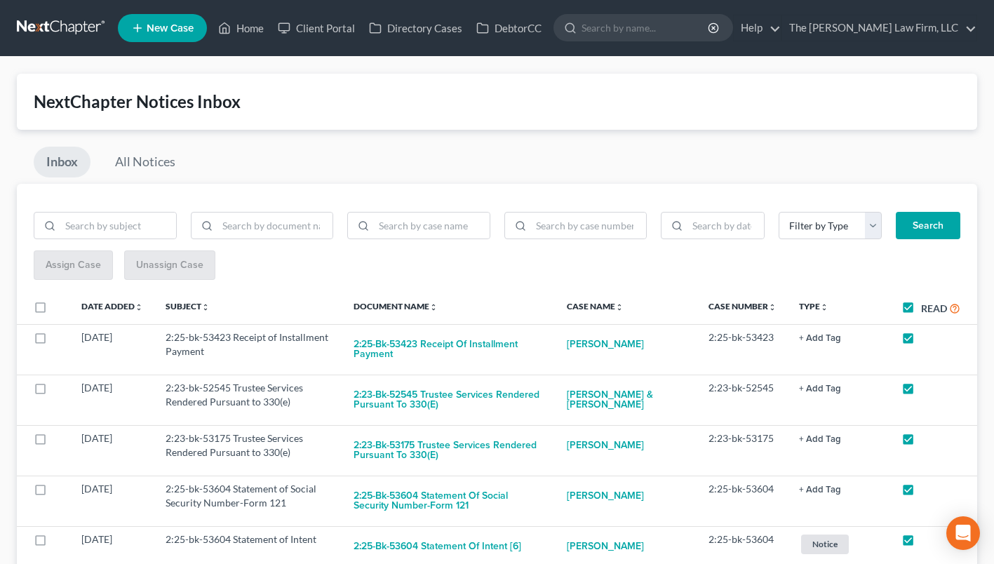
checkbox input "true"
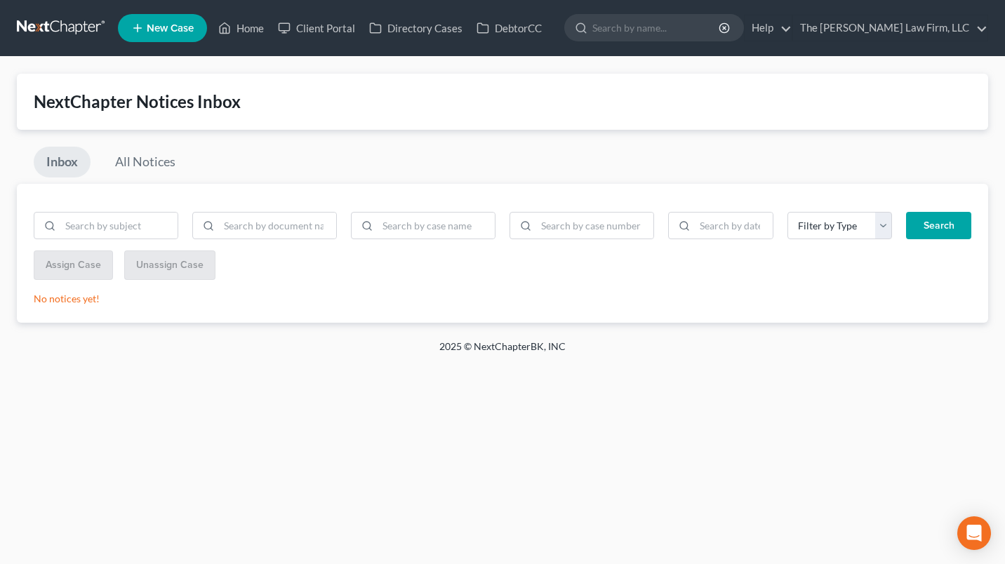
click at [73, 22] on link at bounding box center [62, 27] width 90 height 25
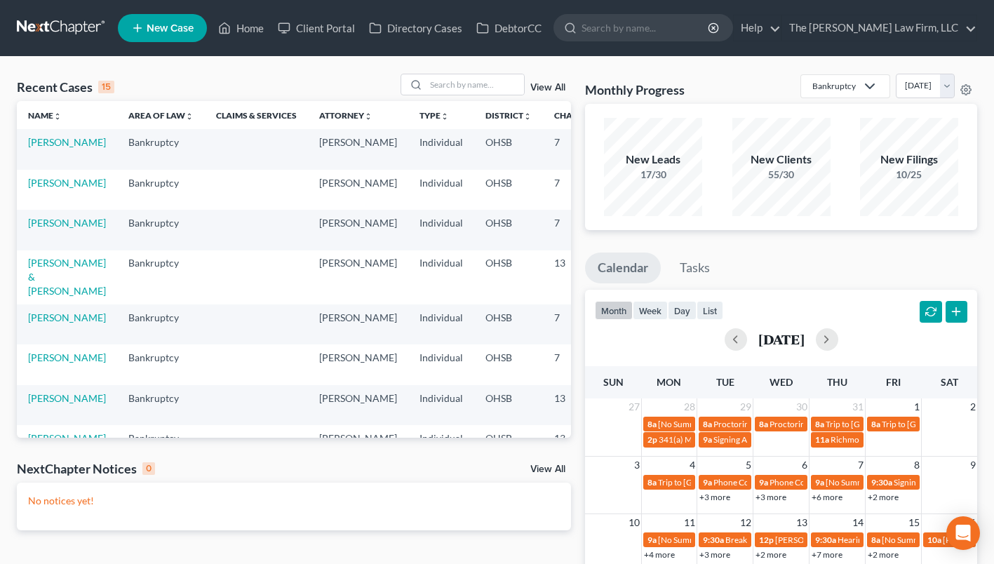
click at [39, 229] on td "[PERSON_NAME]" at bounding box center [67, 230] width 100 height 40
click at [39, 229] on link "[PERSON_NAME]" at bounding box center [67, 223] width 78 height 12
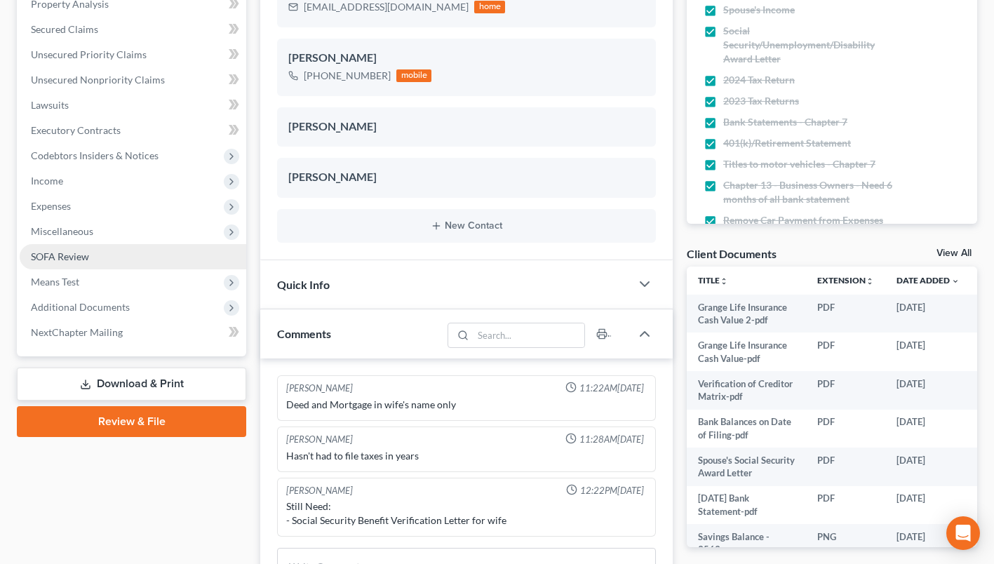
click at [70, 248] on link "SOFA Review" at bounding box center [133, 256] width 227 height 25
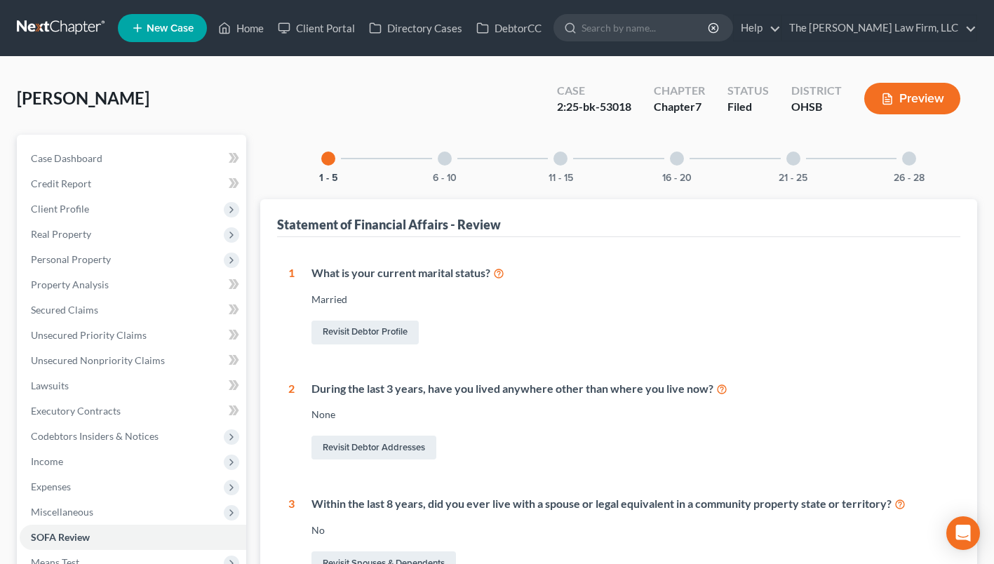
click at [453, 162] on div "6 - 10" at bounding box center [445, 159] width 48 height 48
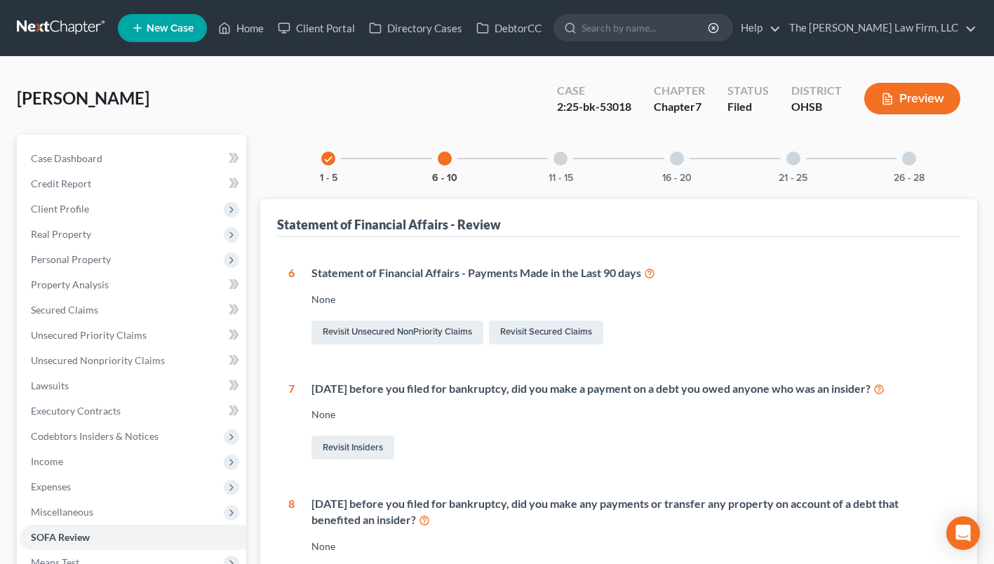
click at [552, 168] on div "11 - 15" at bounding box center [561, 159] width 48 height 48
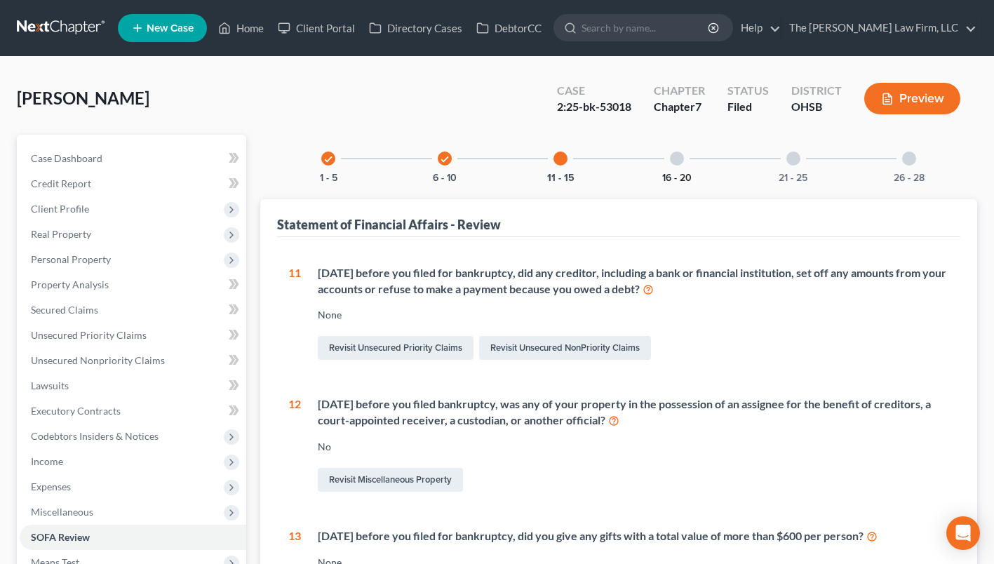
click at [688, 177] on button "16 - 20" at bounding box center [676, 178] width 29 height 10
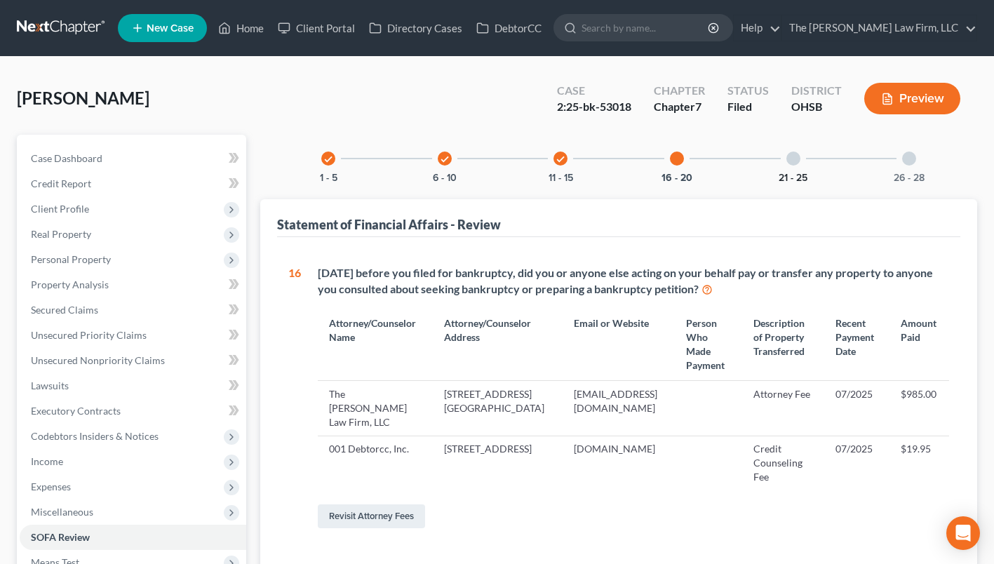
click at [787, 175] on button "21 - 25" at bounding box center [793, 178] width 29 height 10
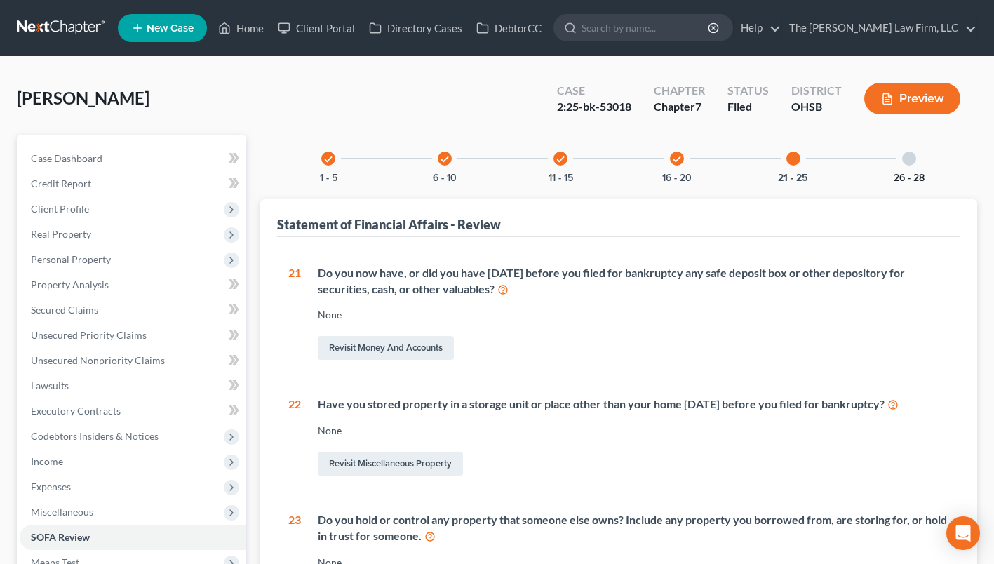
click at [901, 173] on button "26 - 28" at bounding box center [909, 178] width 31 height 10
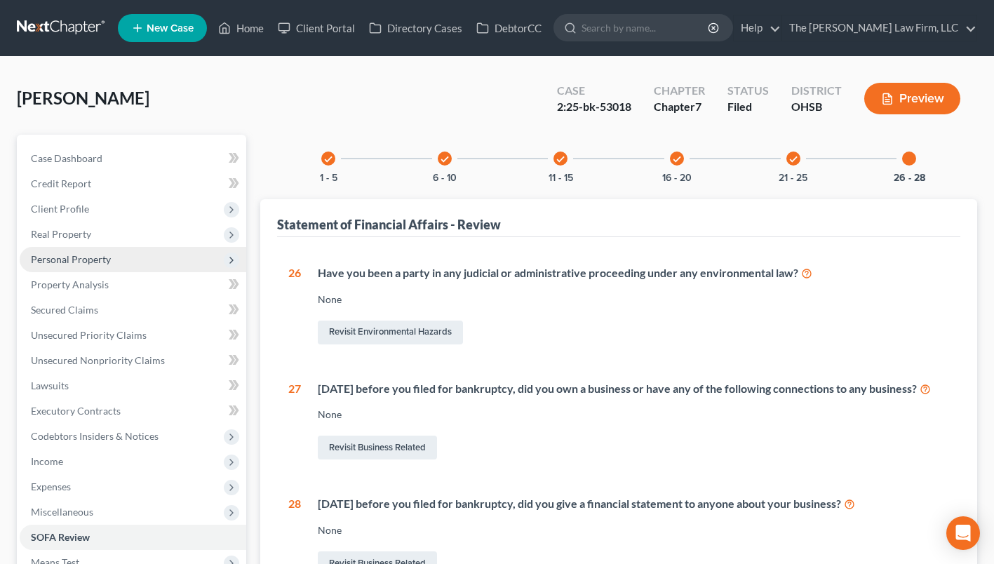
click at [70, 256] on span "Personal Property" at bounding box center [71, 259] width 80 height 12
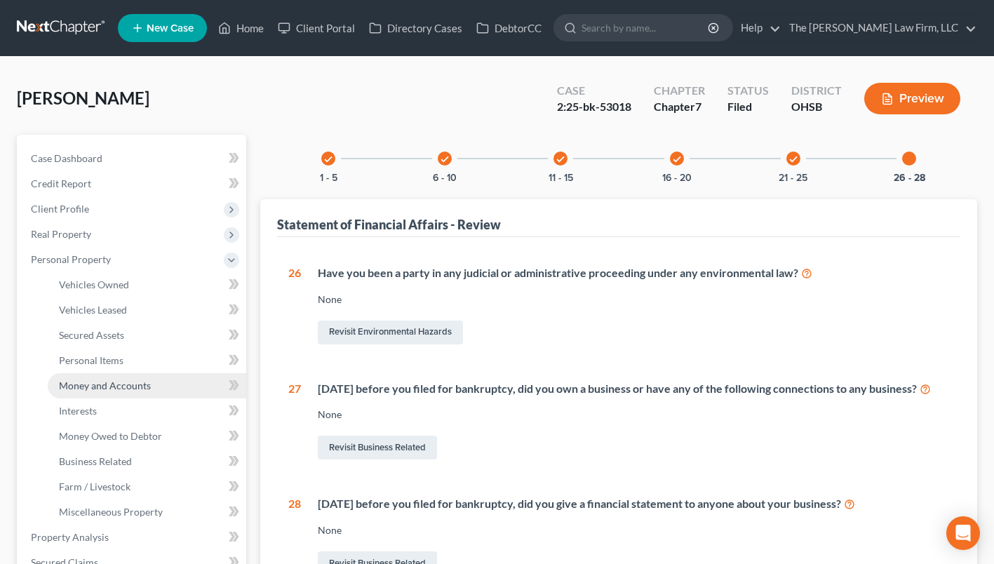
click at [95, 386] on span "Money and Accounts" at bounding box center [105, 386] width 92 height 12
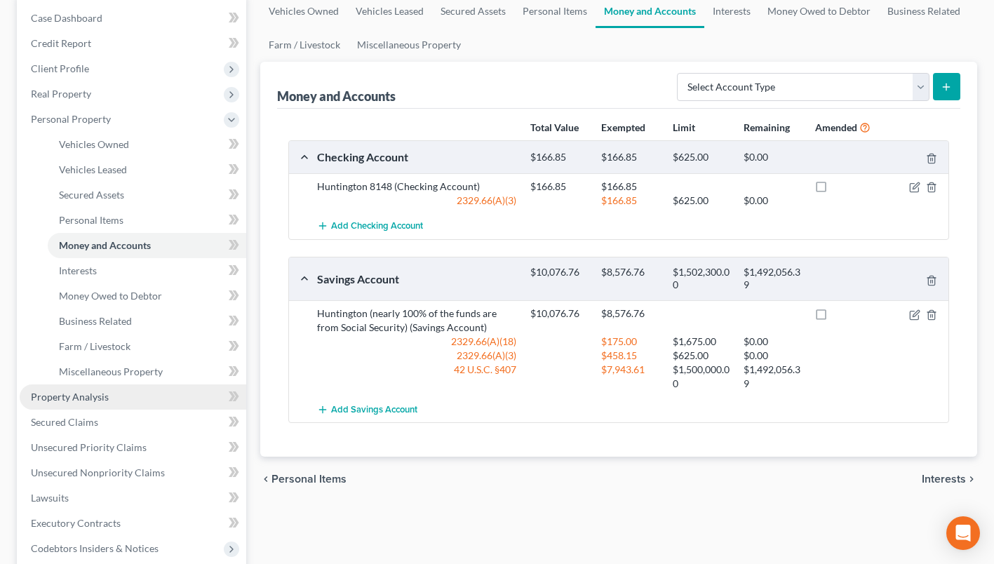
click at [142, 391] on link "Property Analysis" at bounding box center [133, 397] width 227 height 25
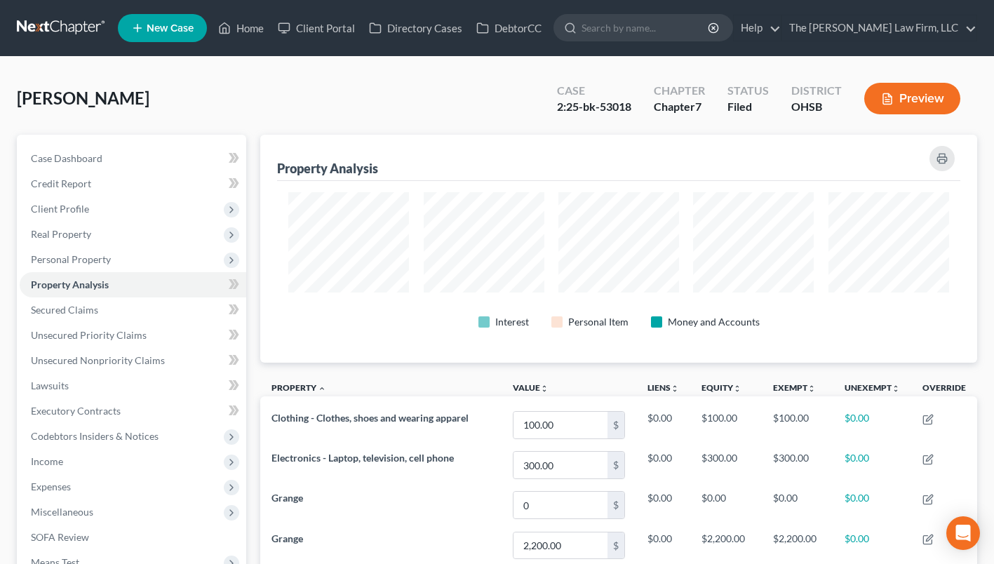
click at [46, 31] on link at bounding box center [62, 27] width 90 height 25
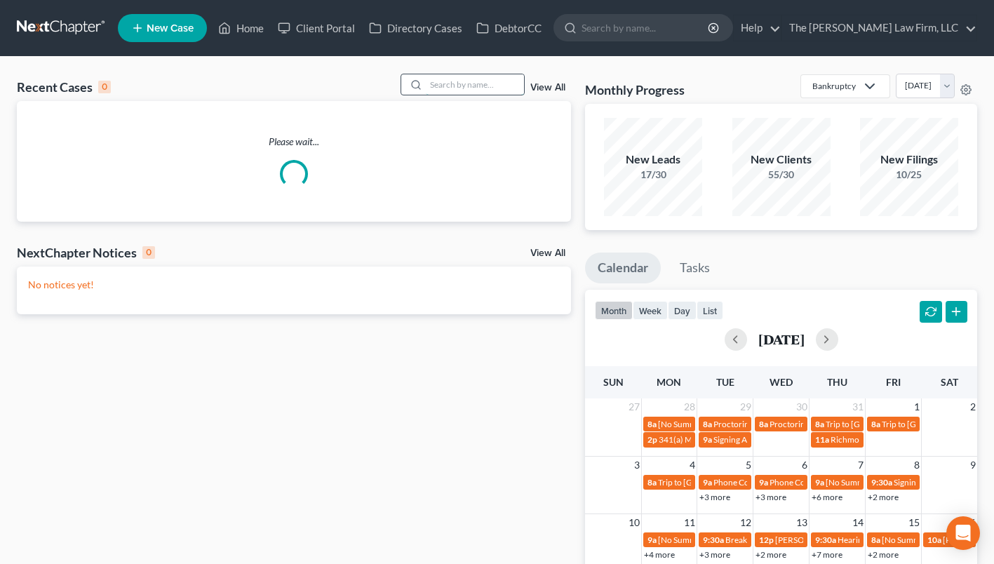
click at [474, 83] on input "search" at bounding box center [475, 84] width 98 height 20
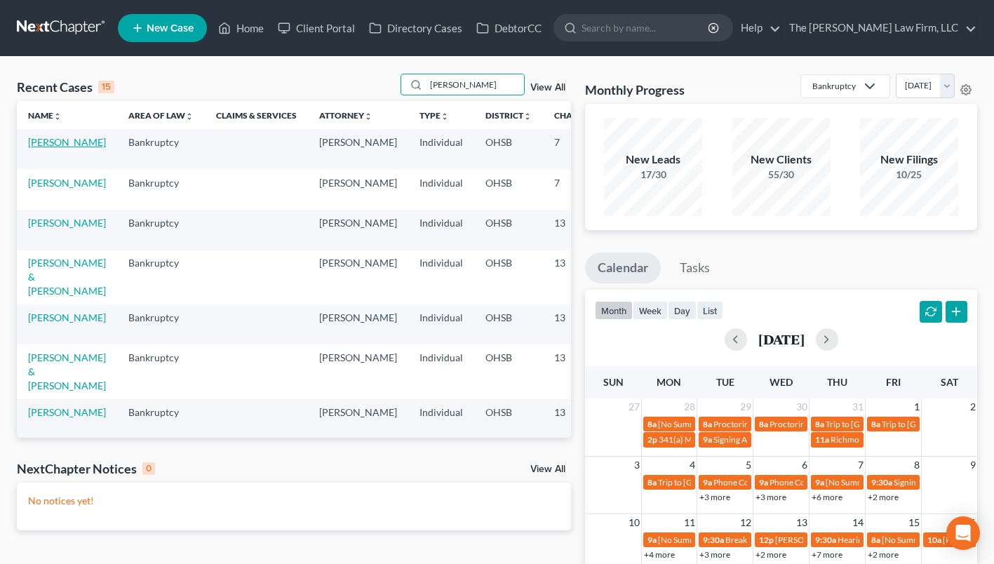
type input "[PERSON_NAME]"
click at [42, 148] on link "[PERSON_NAME]" at bounding box center [67, 142] width 78 height 12
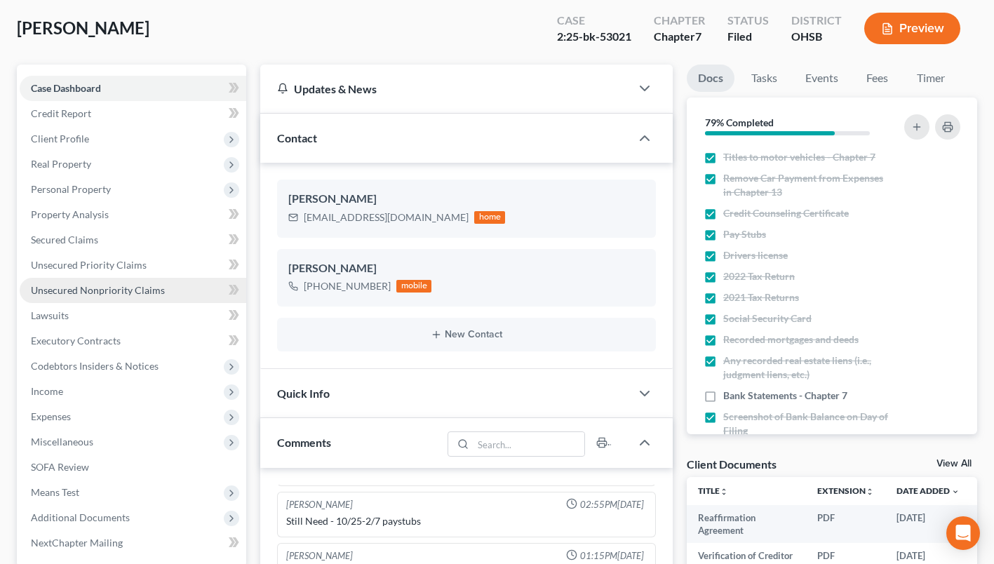
scroll to position [140, 0]
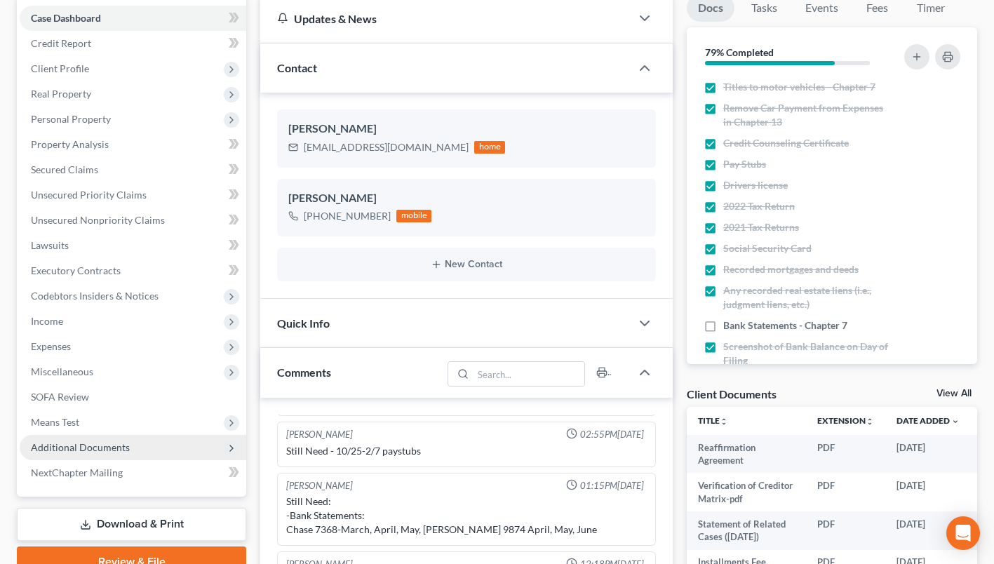
click at [93, 448] on span "Additional Documents" at bounding box center [80, 447] width 99 height 12
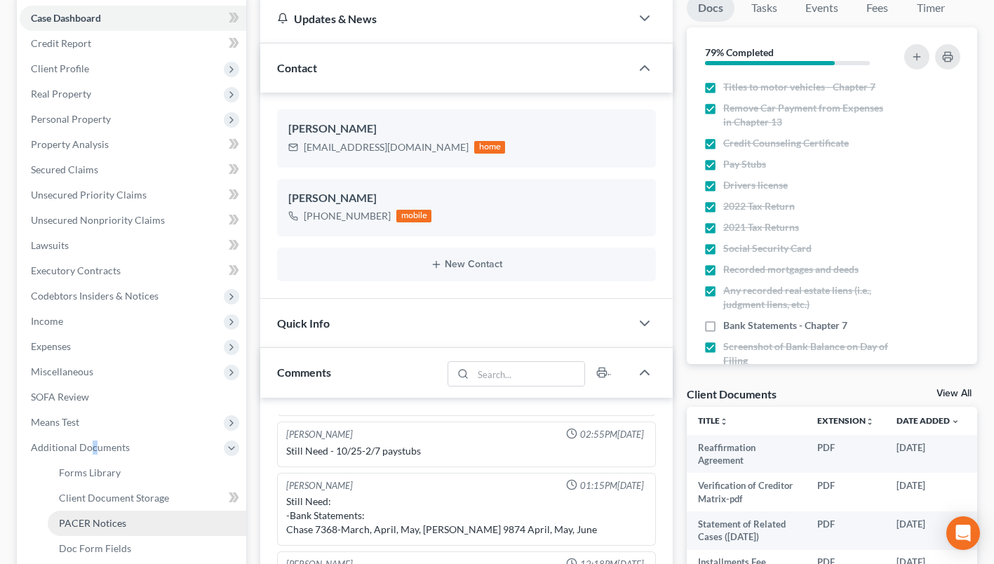
click at [80, 523] on span "PACER Notices" at bounding box center [92, 523] width 67 height 12
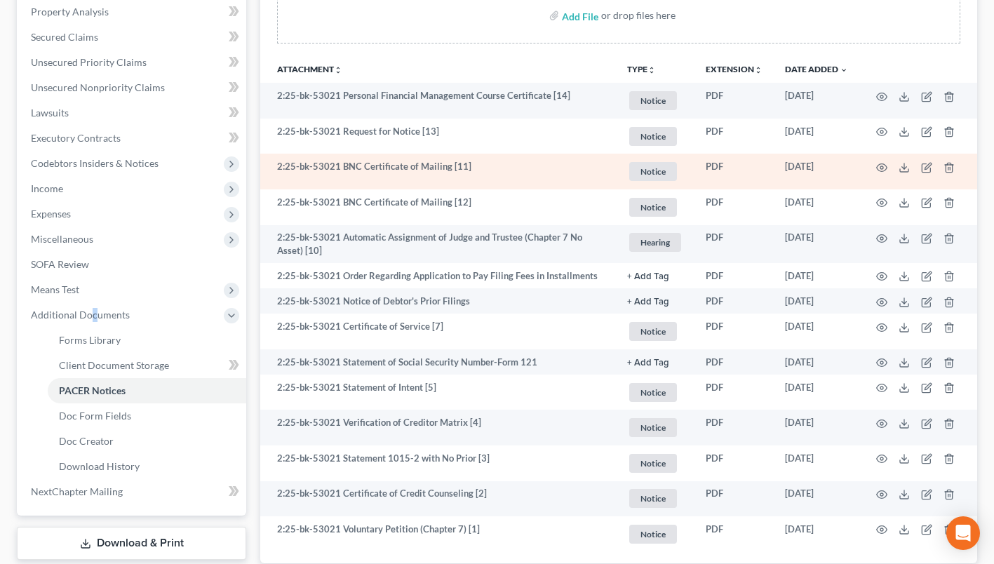
scroll to position [229, 0]
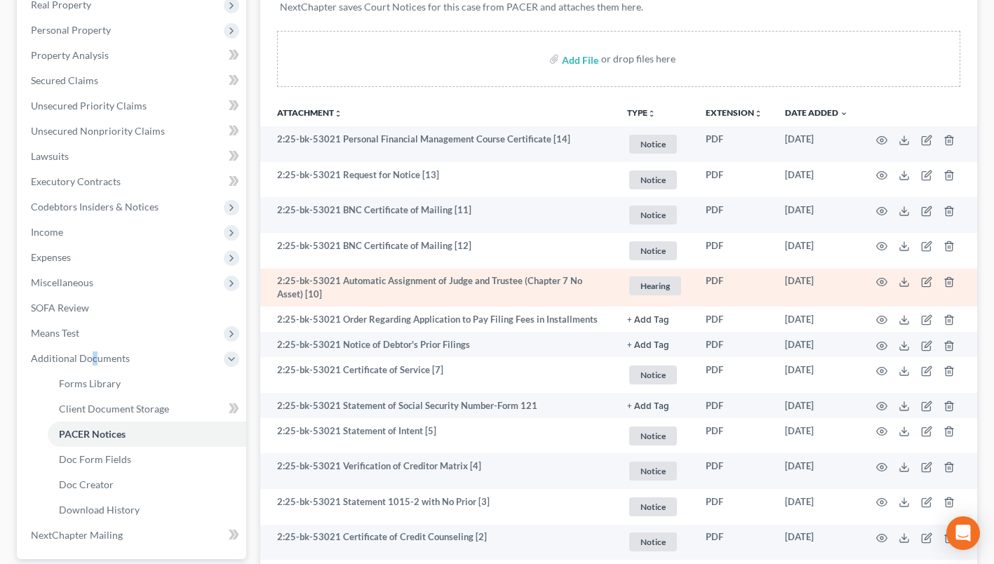
click at [895, 288] on td at bounding box center [919, 288] width 118 height 39
click at [883, 284] on icon "button" at bounding box center [881, 281] width 11 height 11
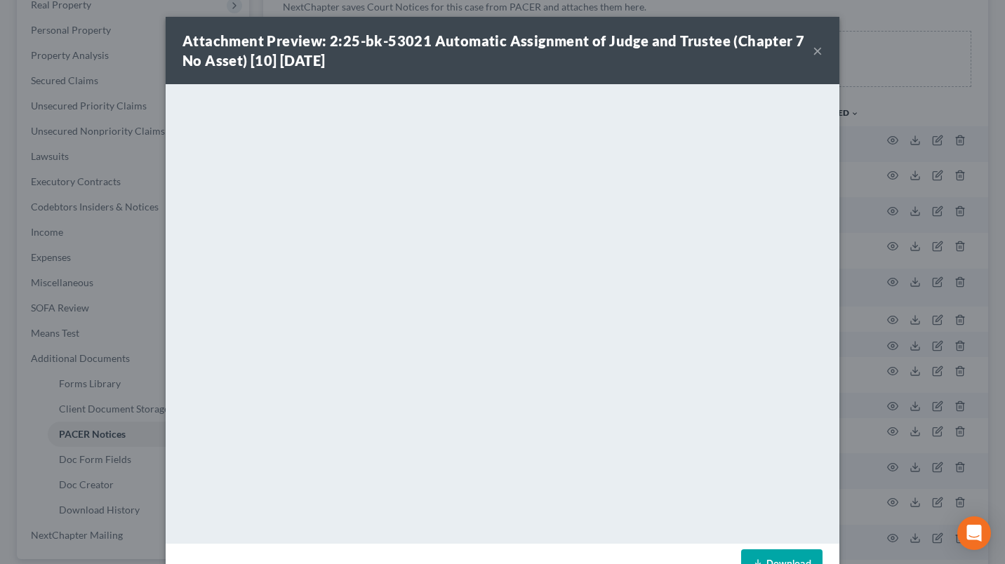
click at [814, 50] on button "×" at bounding box center [818, 50] width 10 height 17
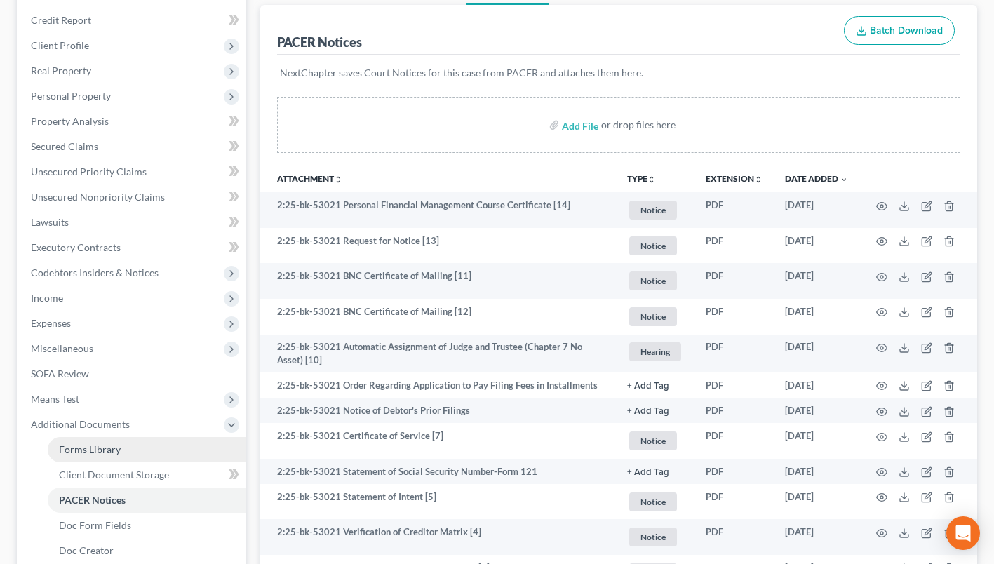
scroll to position [281, 0]
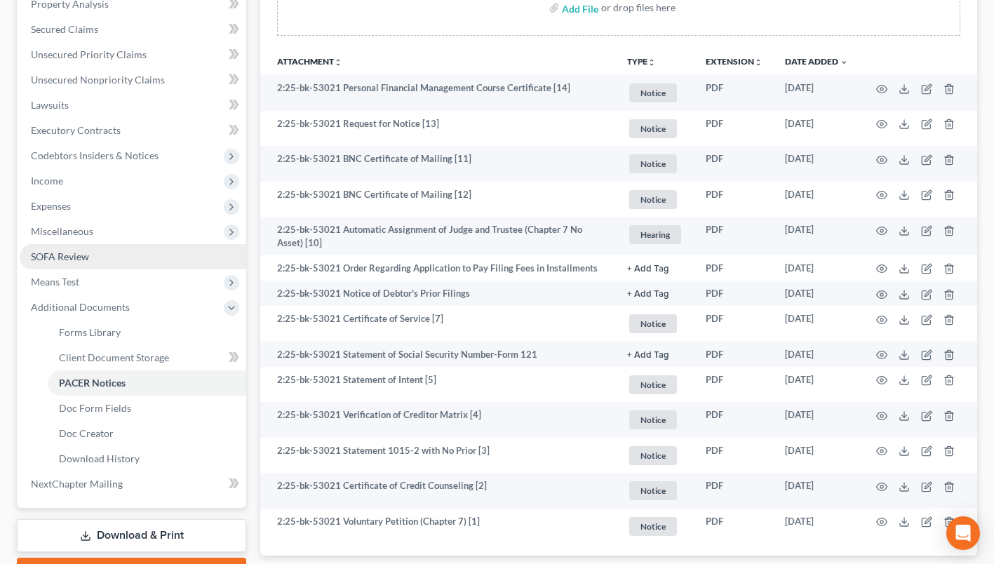
click at [84, 255] on span "SOFA Review" at bounding box center [60, 256] width 58 height 12
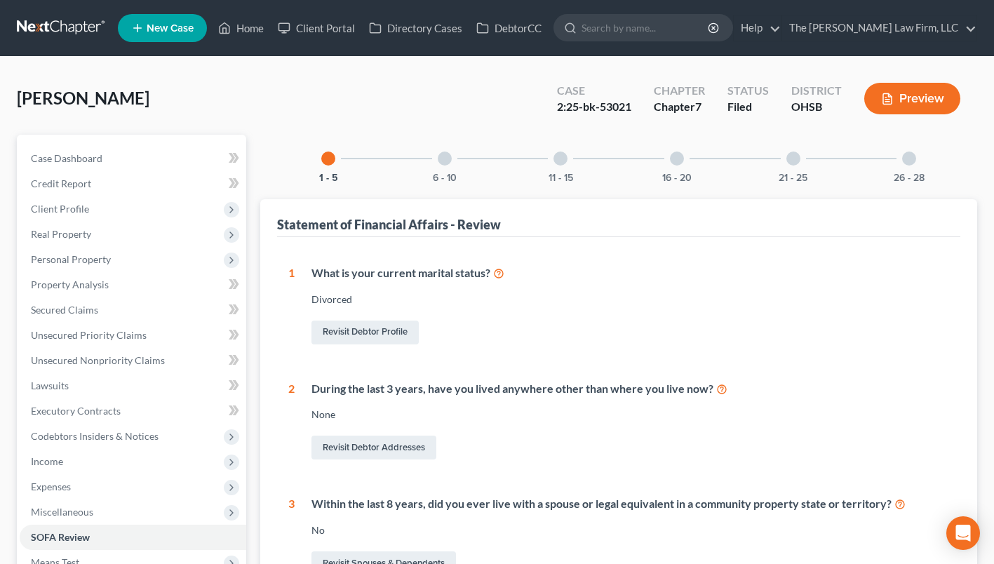
click at [453, 161] on div "6 - 10" at bounding box center [445, 159] width 48 height 48
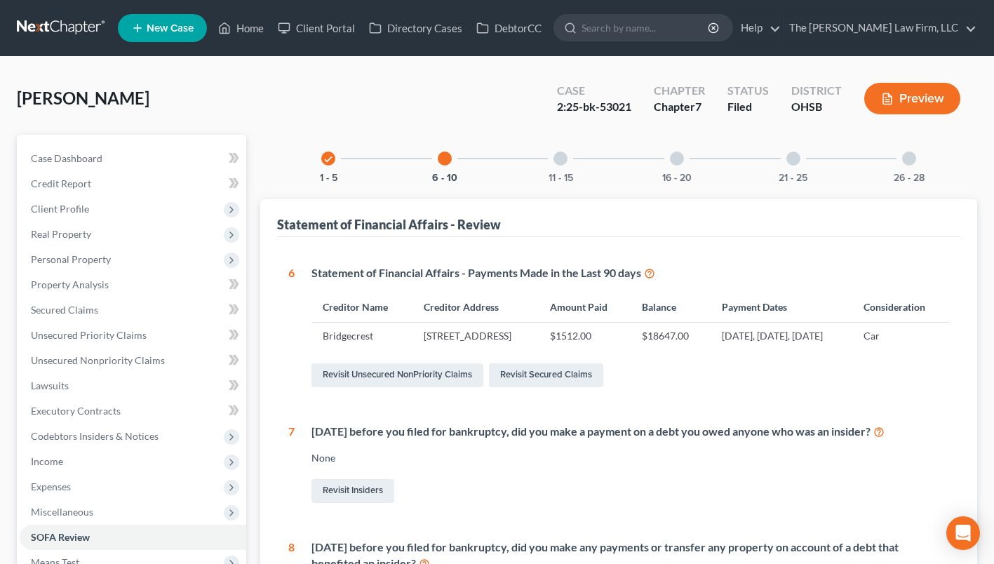
click at [571, 170] on div "11 - 15" at bounding box center [561, 159] width 48 height 48
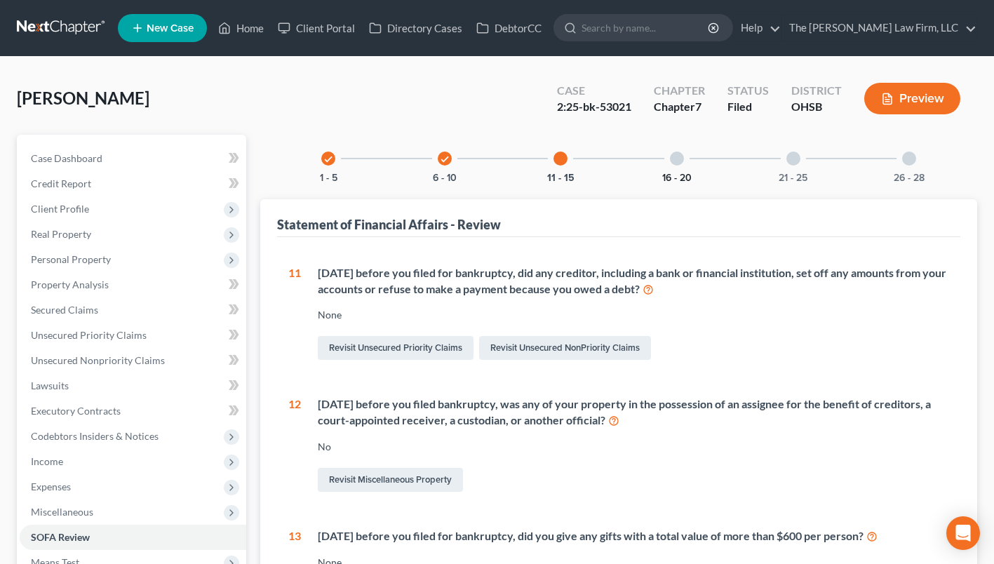
click at [679, 175] on button "16 - 20" at bounding box center [676, 178] width 29 height 10
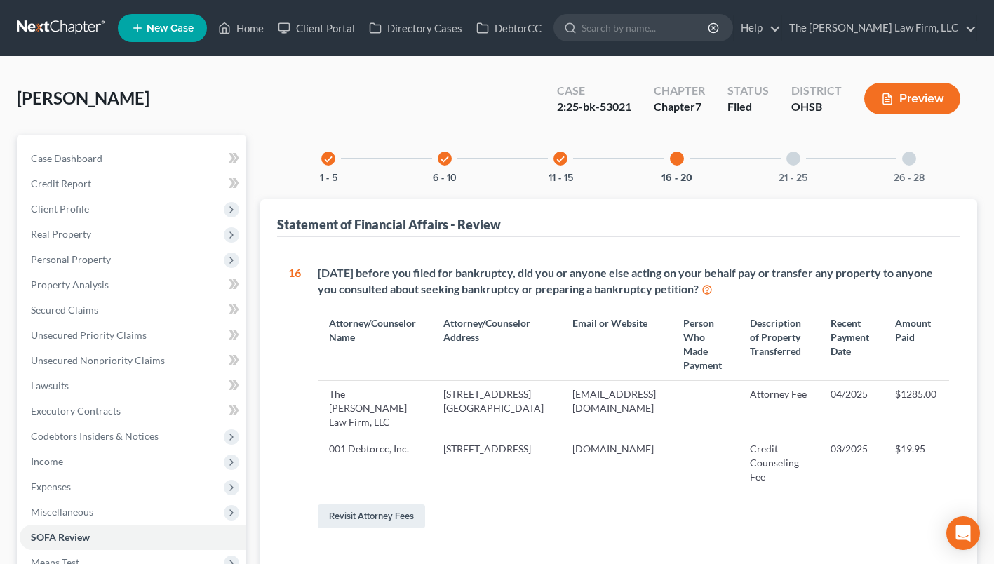
click at [459, 162] on div "check 6 - 10" at bounding box center [445, 159] width 48 height 48
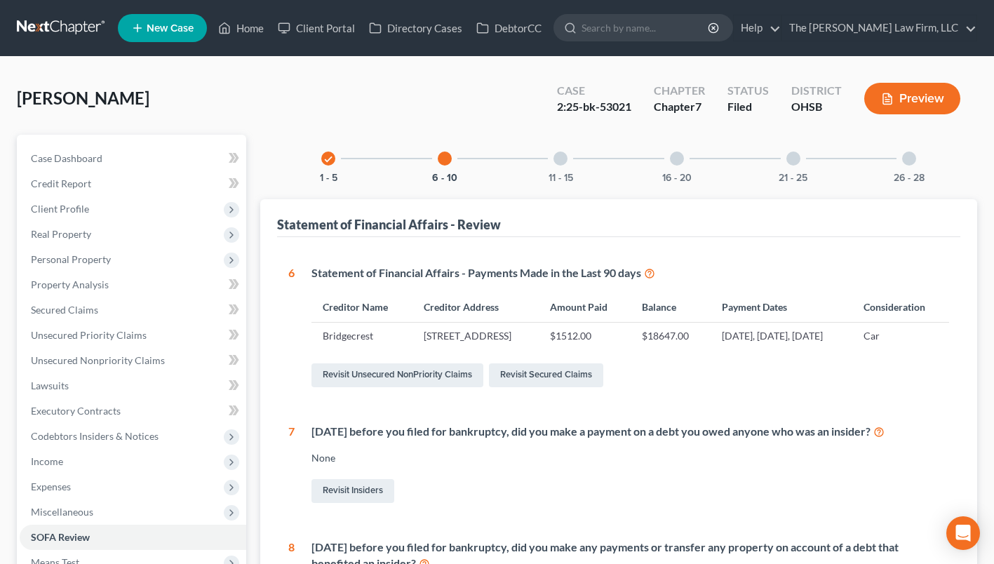
click at [677, 170] on div "16 - 20" at bounding box center [677, 159] width 48 height 48
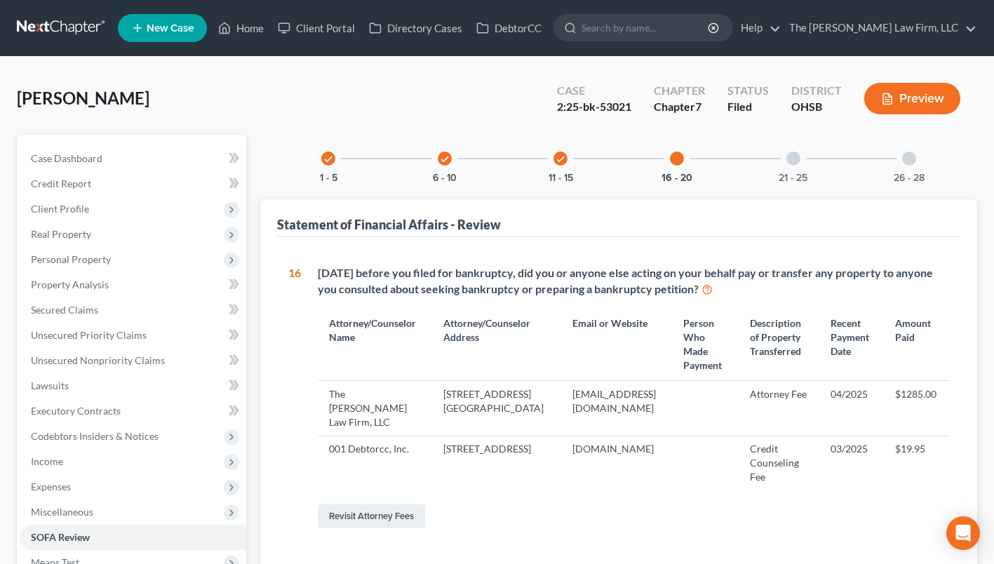
click at [791, 147] on div "21 - 25" at bounding box center [794, 159] width 48 height 48
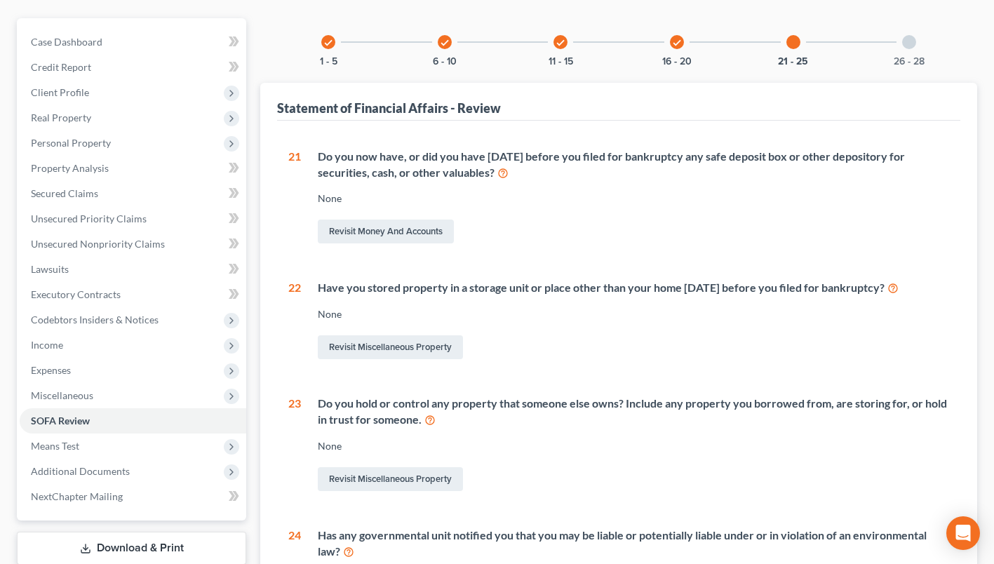
scroll to position [20, 0]
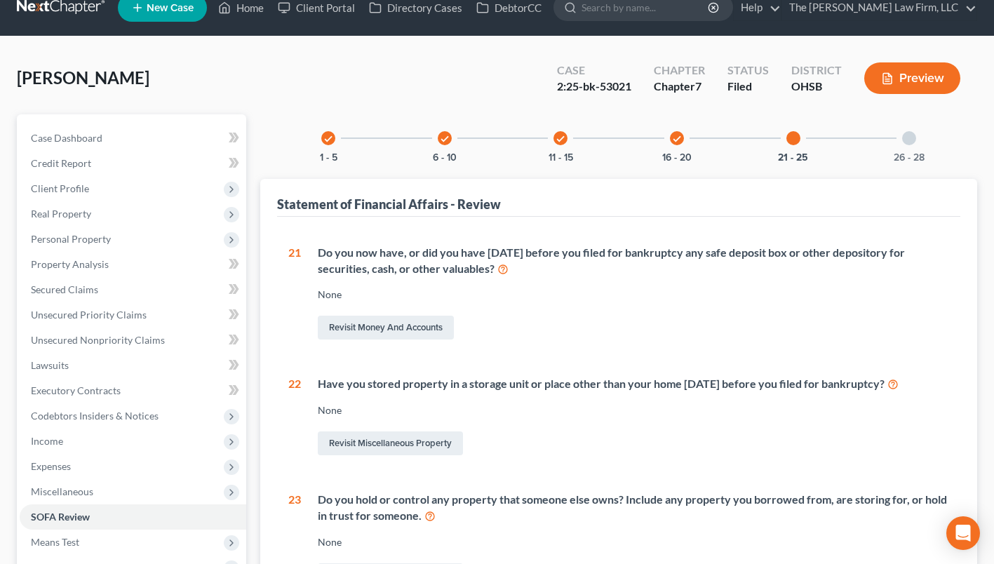
click at [908, 140] on div at bounding box center [909, 138] width 14 height 14
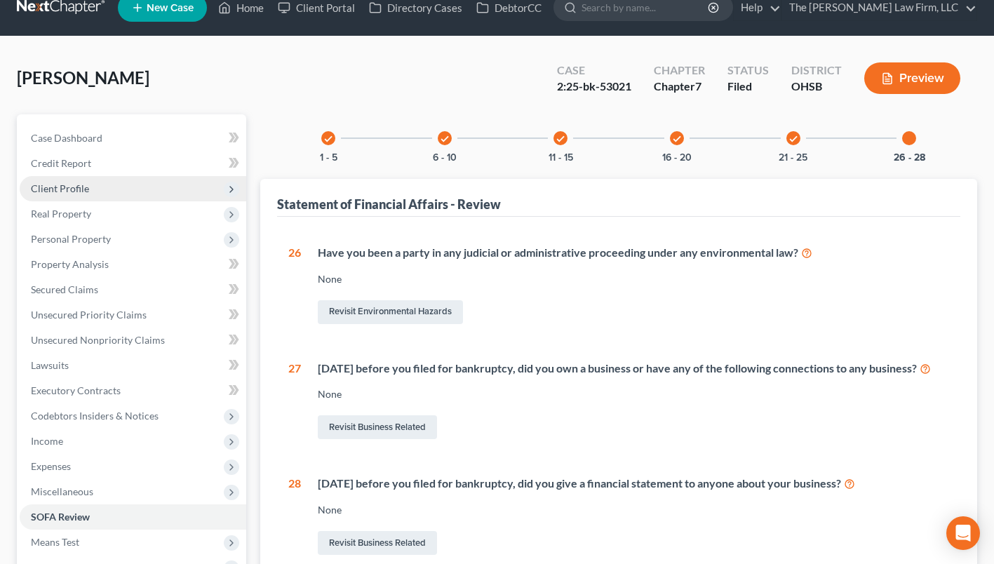
click at [77, 180] on span "Client Profile" at bounding box center [133, 188] width 227 height 25
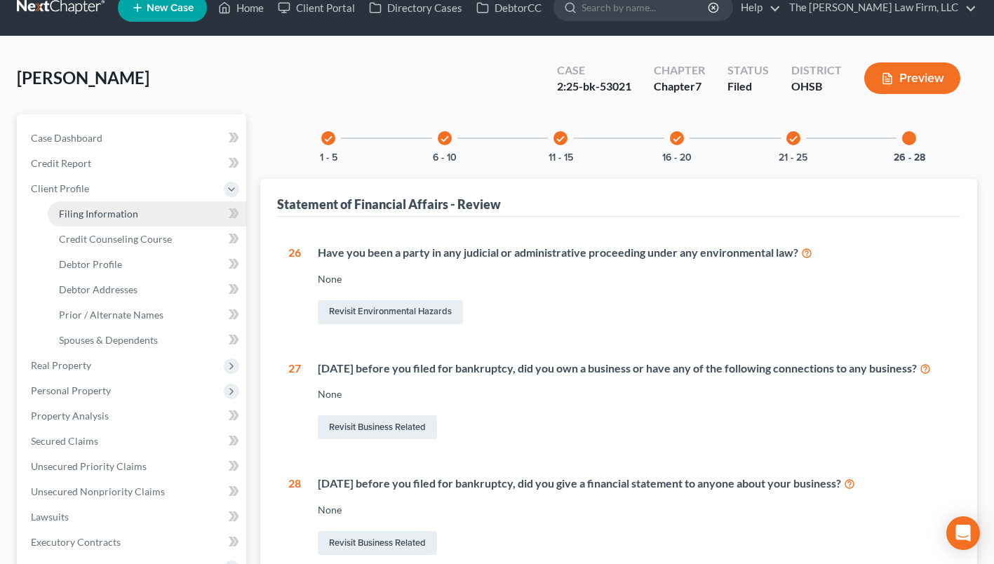
click at [86, 203] on link "Filing Information" at bounding box center [147, 213] width 199 height 25
select select "1"
select select "0"
select select "36"
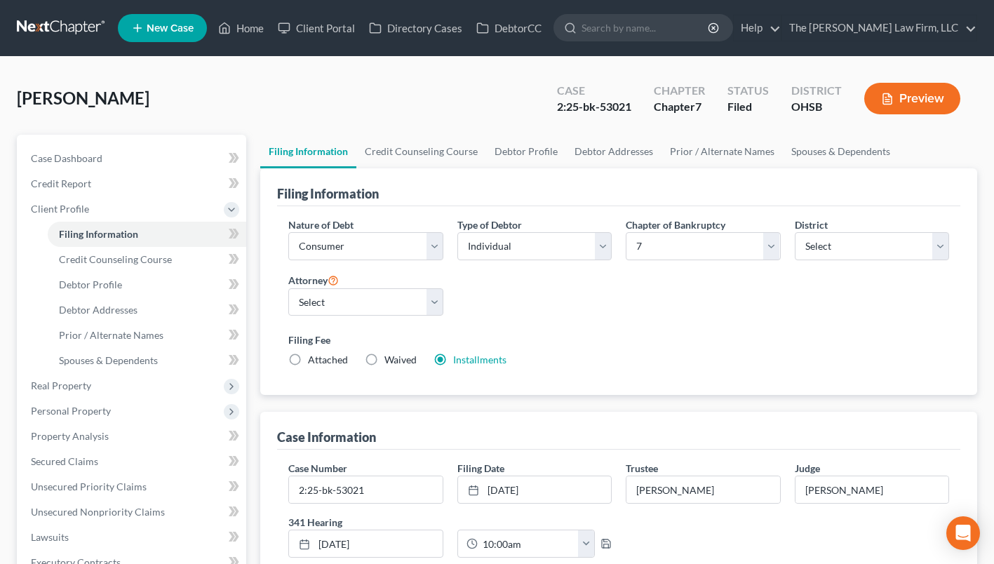
click at [82, 15] on link at bounding box center [62, 27] width 90 height 25
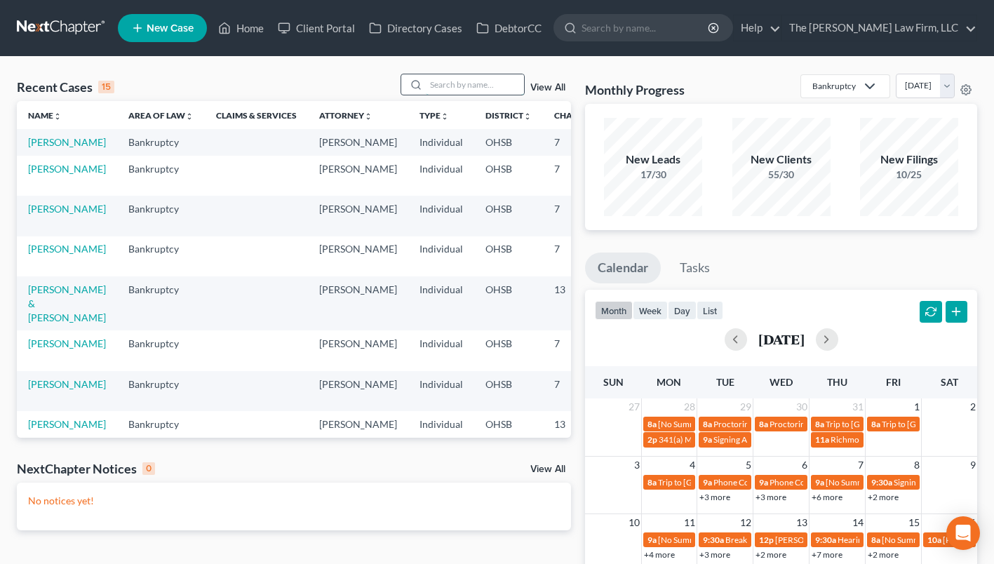
click at [458, 83] on input "search" at bounding box center [475, 84] width 98 height 20
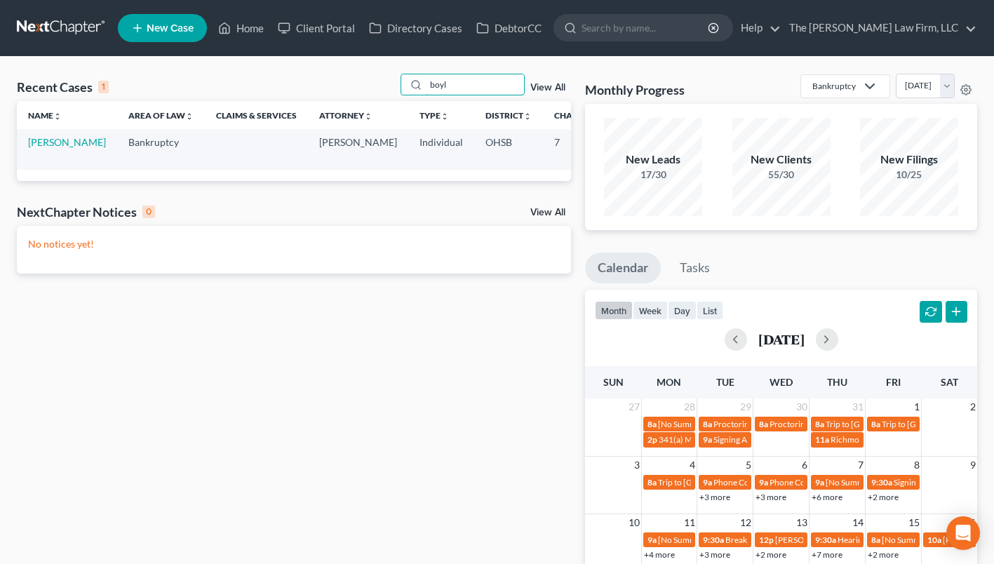
type input "boyl"
click at [44, 149] on td "[PERSON_NAME]" at bounding box center [67, 149] width 100 height 40
click at [39, 148] on link "[PERSON_NAME]" at bounding box center [67, 142] width 78 height 12
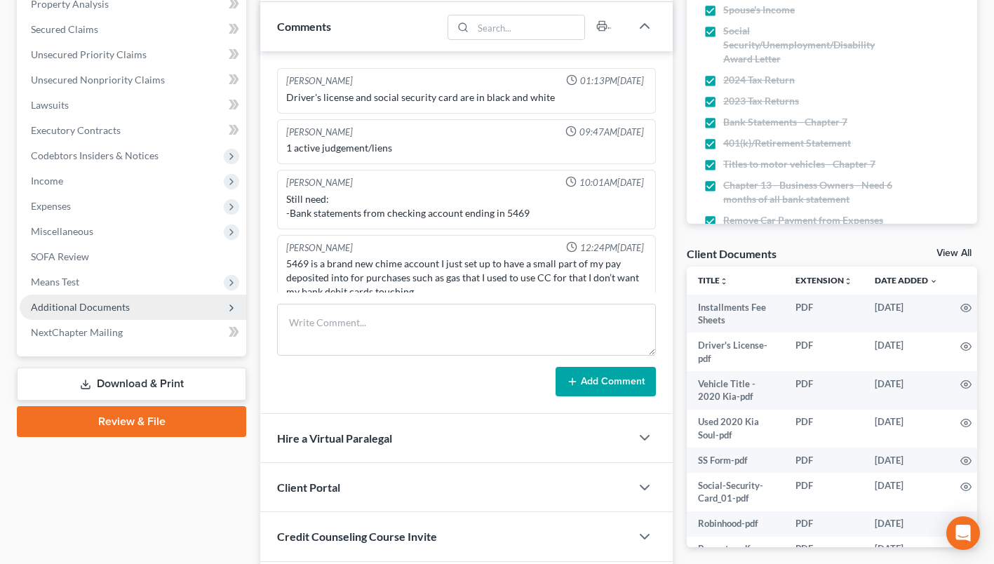
scroll to position [15, 0]
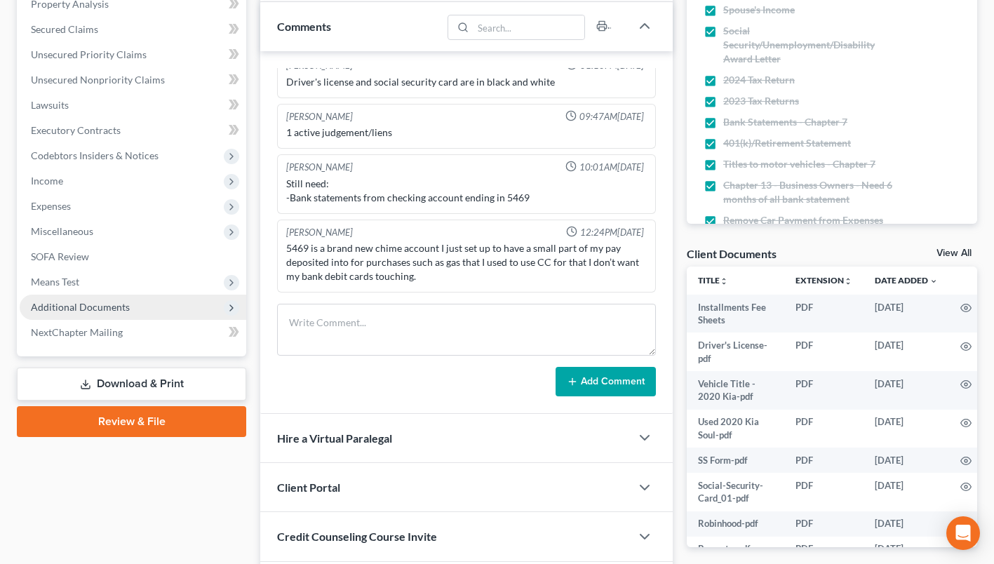
click at [92, 309] on span "Additional Documents" at bounding box center [80, 307] width 99 height 12
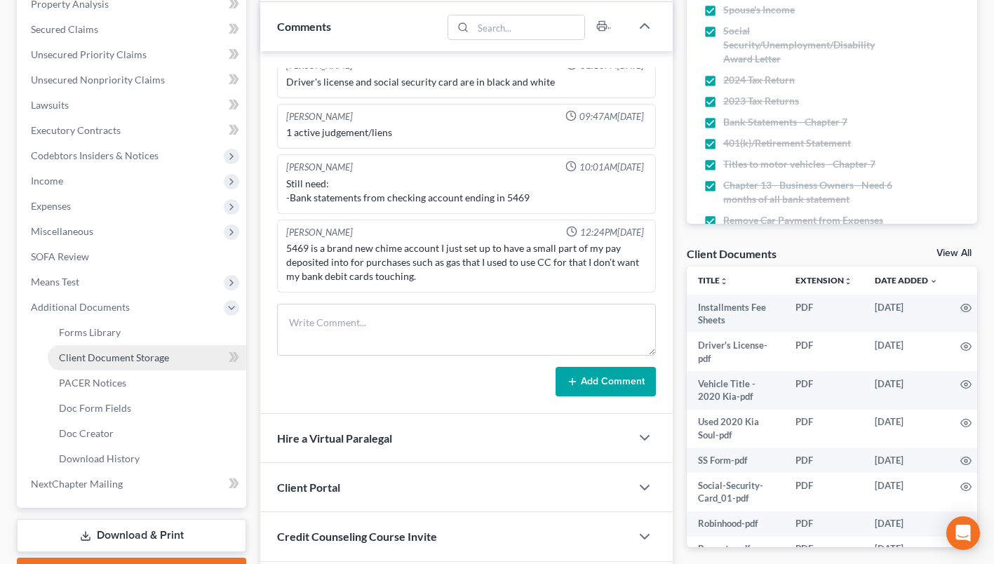
click at [95, 354] on span "Client Document Storage" at bounding box center [114, 358] width 110 height 12
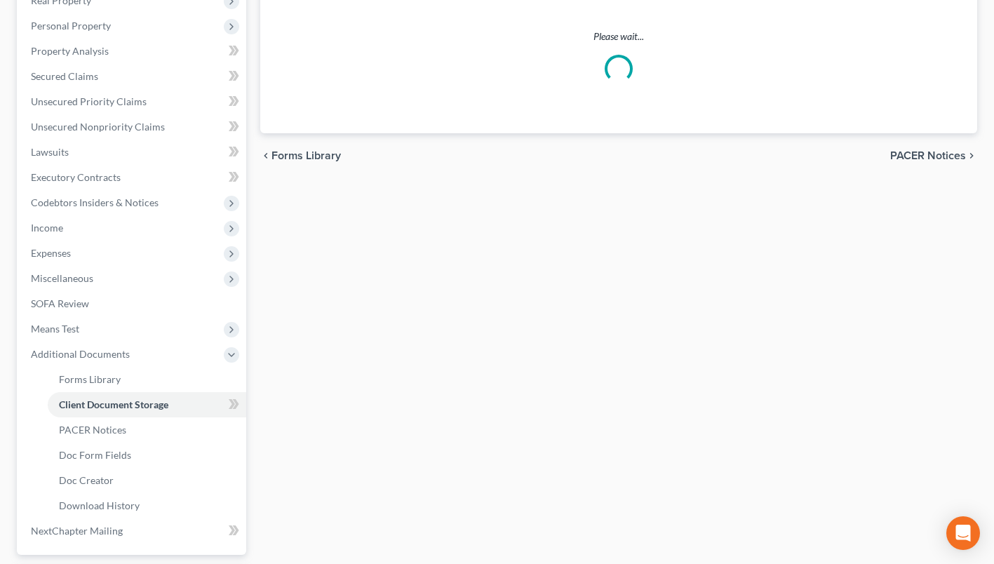
select select "7"
select select "52"
select select "61"
select select "37"
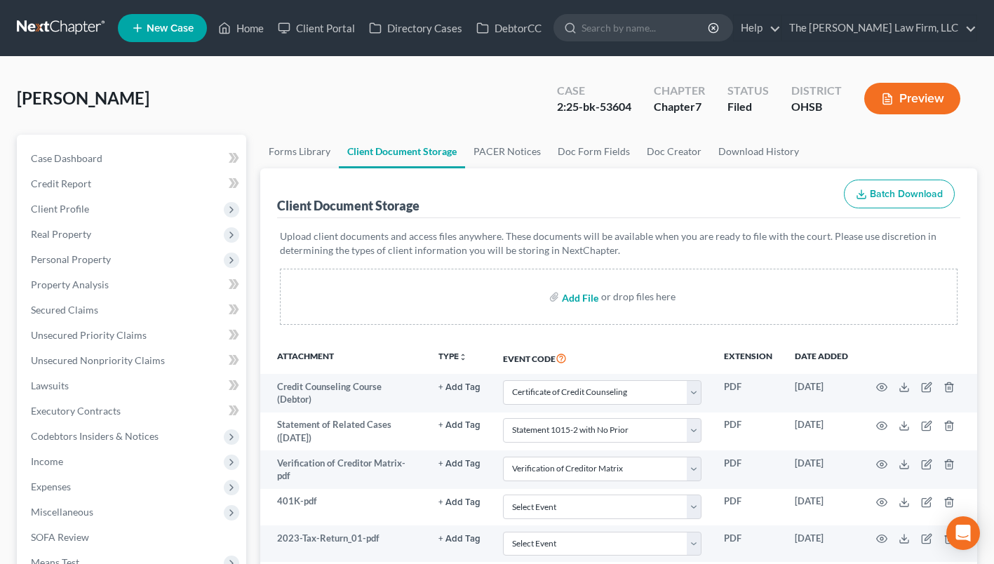
click at [577, 302] on input "file" at bounding box center [579, 296] width 34 height 25
type input "C:\fakepath\Bank Balances on Date of Filing.pdf"
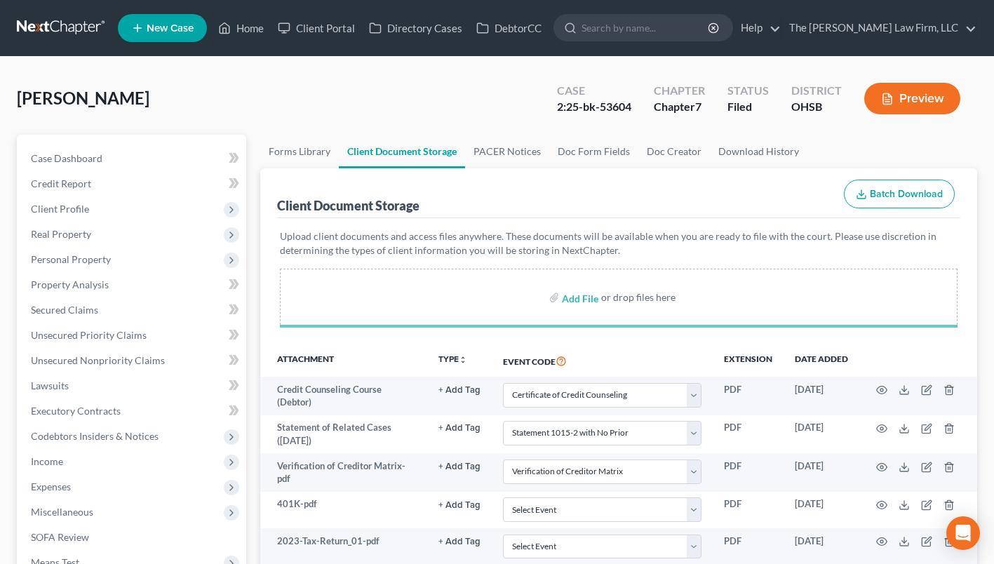
select select "7"
select select "52"
select select "61"
select select "37"
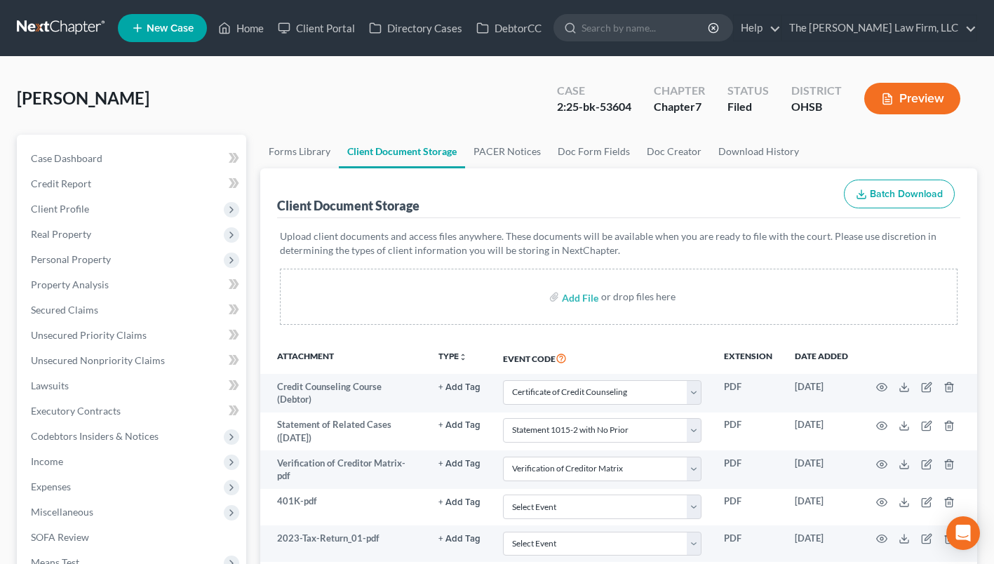
click at [74, 38] on link at bounding box center [62, 27] width 90 height 25
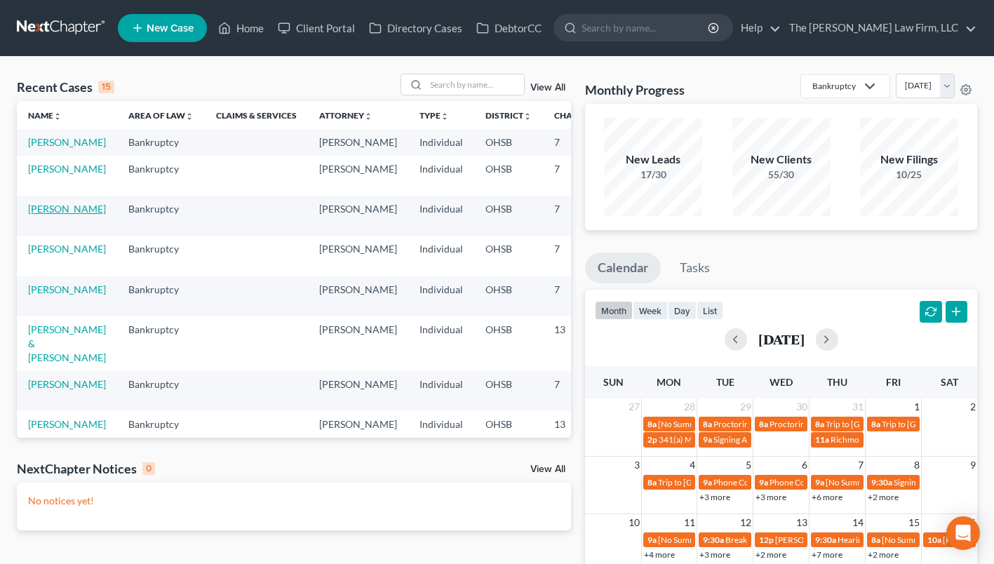
click at [51, 215] on link "[PERSON_NAME]" at bounding box center [67, 209] width 78 height 12
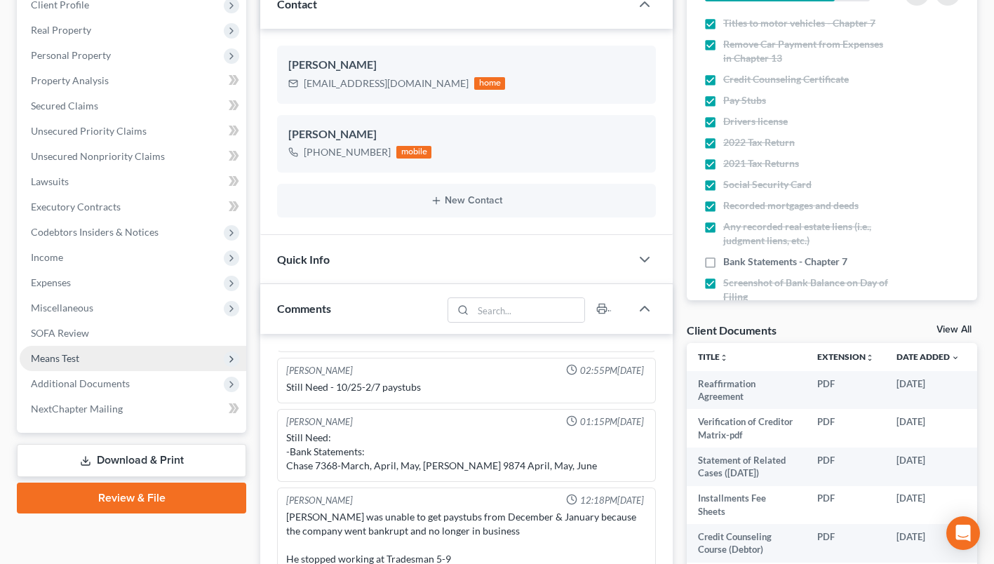
scroll to position [211, 0]
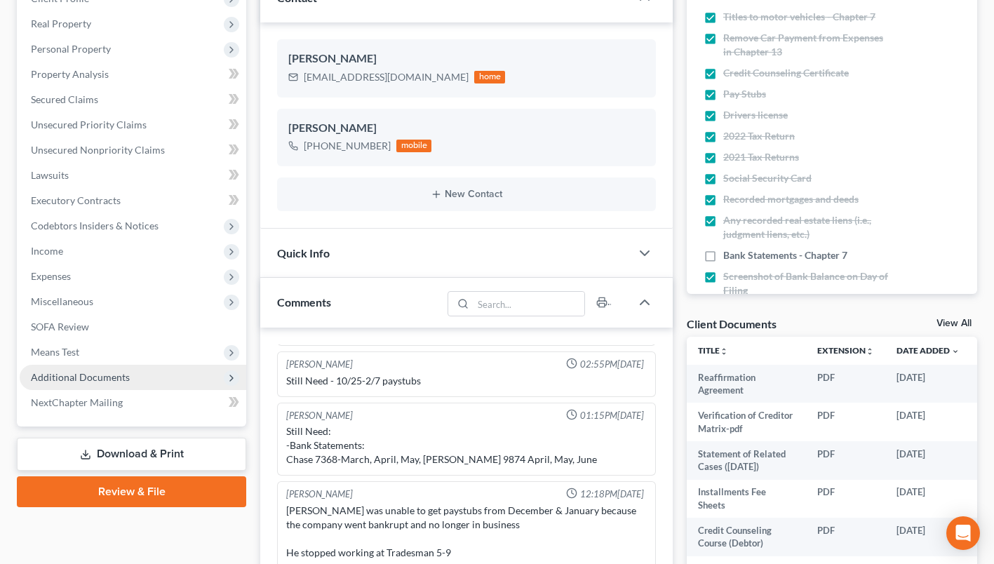
click at [104, 375] on span "Additional Documents" at bounding box center [80, 377] width 99 height 12
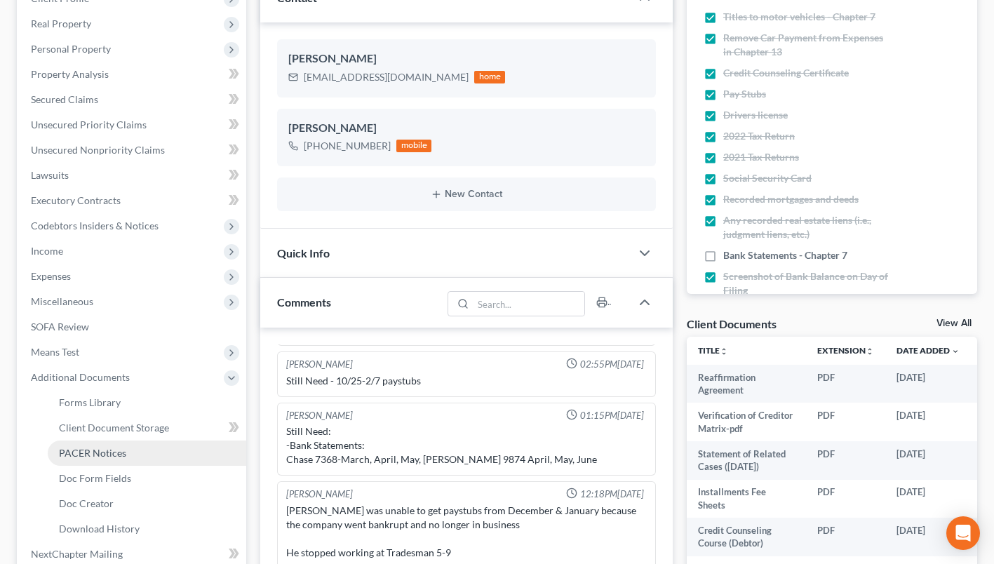
click at [96, 458] on link "PACER Notices" at bounding box center [147, 453] width 199 height 25
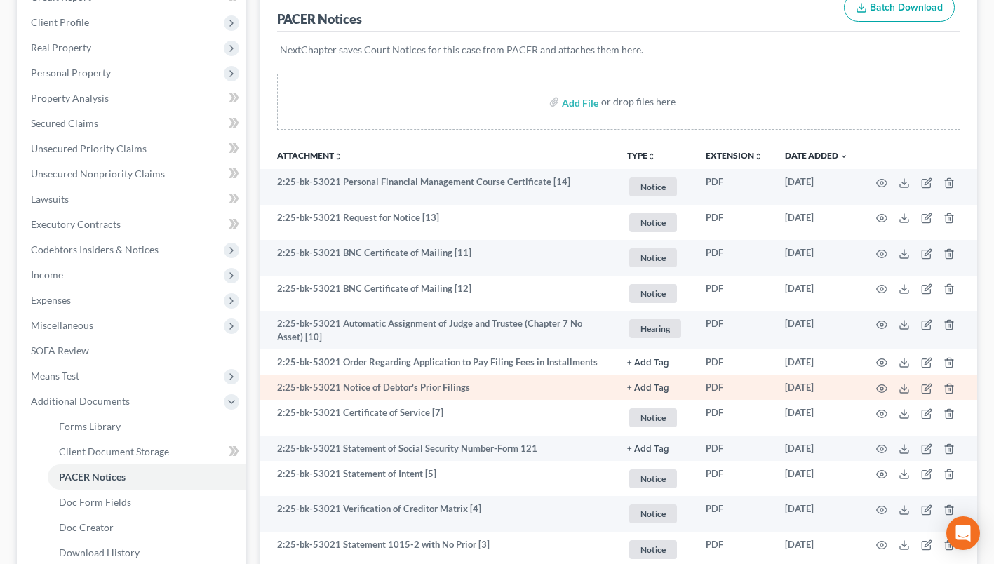
scroll to position [211, 0]
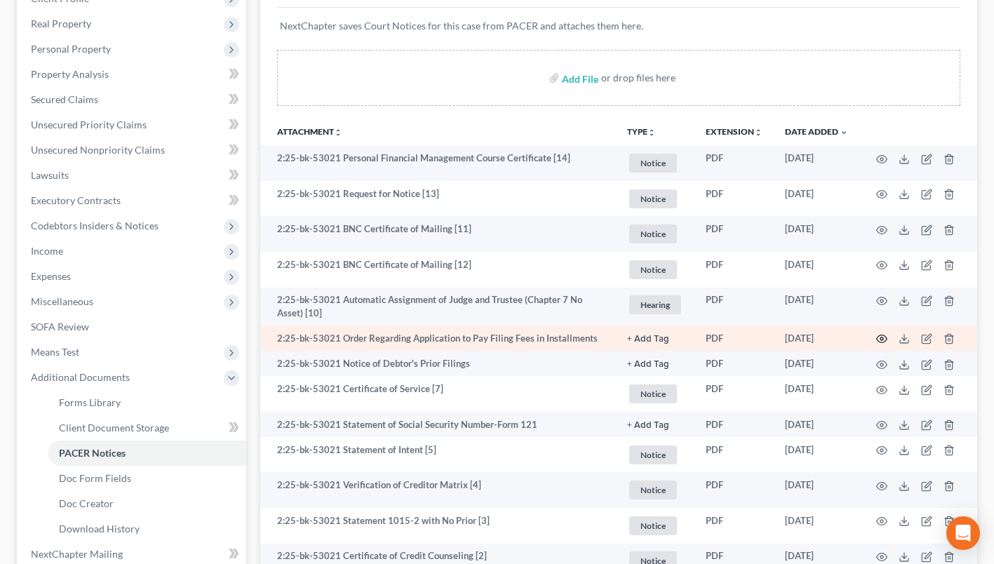
click at [884, 335] on icon "button" at bounding box center [882, 339] width 11 height 8
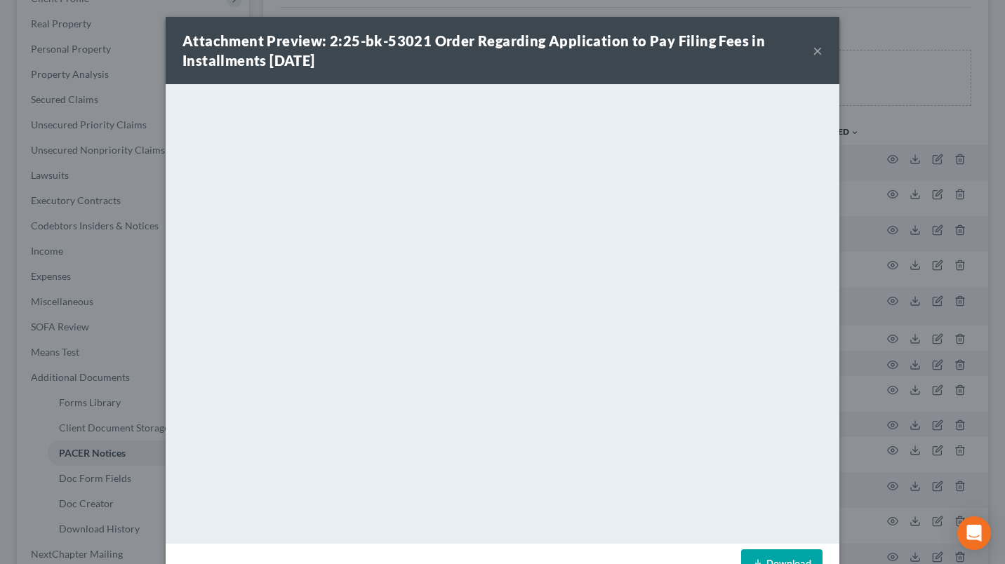
click at [813, 49] on button "×" at bounding box center [818, 50] width 10 height 17
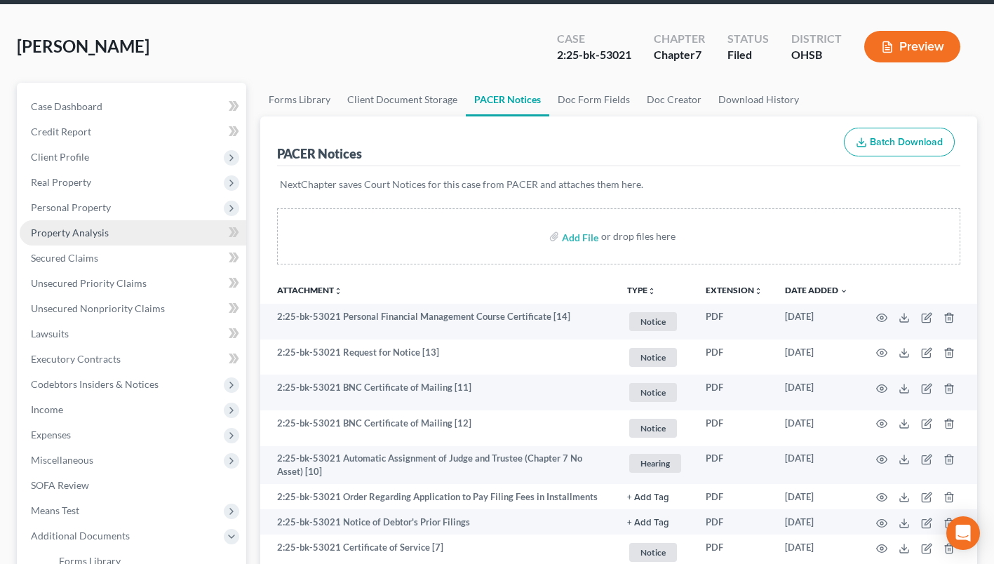
scroll to position [0, 0]
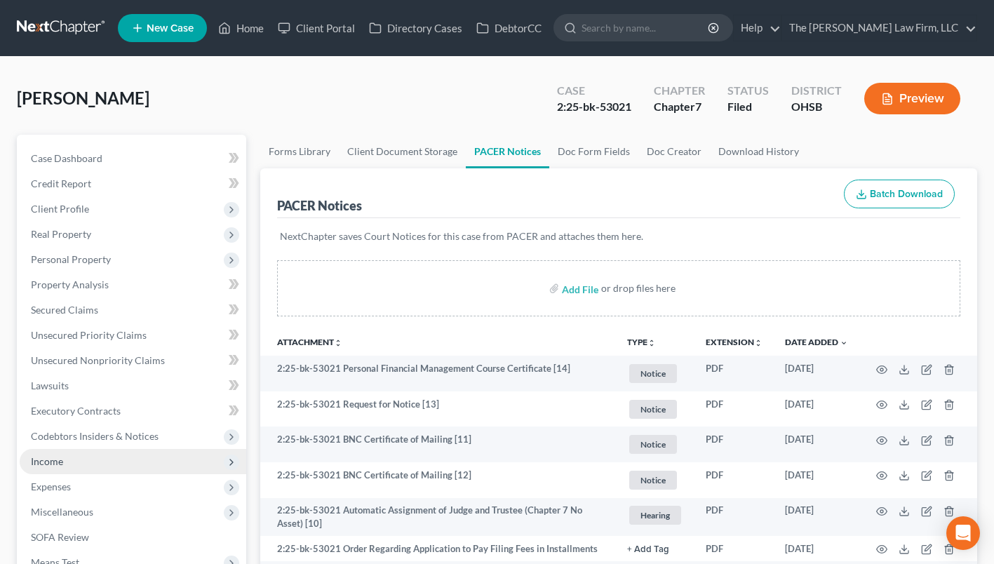
click at [46, 457] on span "Income" at bounding box center [47, 461] width 32 height 12
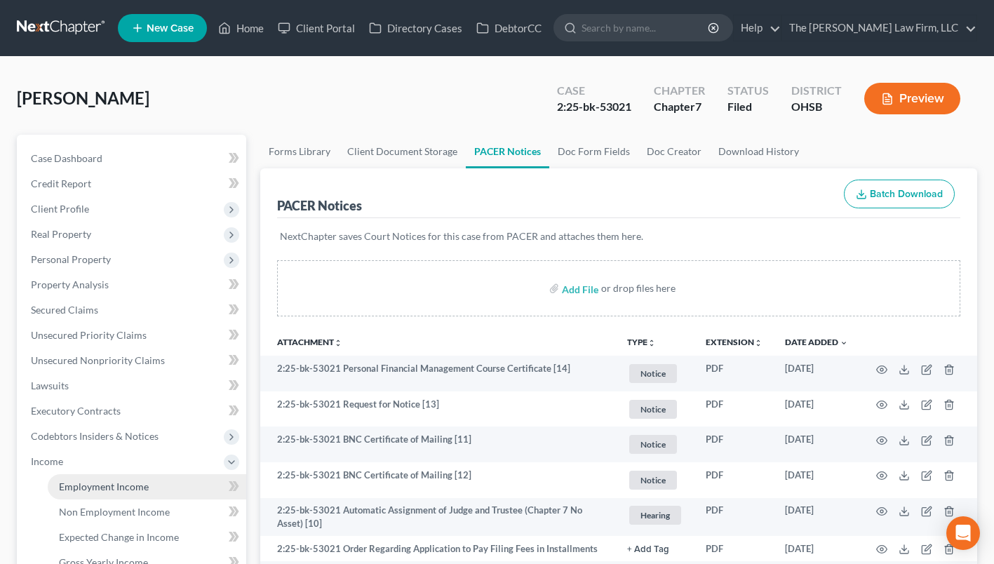
click at [79, 478] on link "Employment Income" at bounding box center [147, 486] width 199 height 25
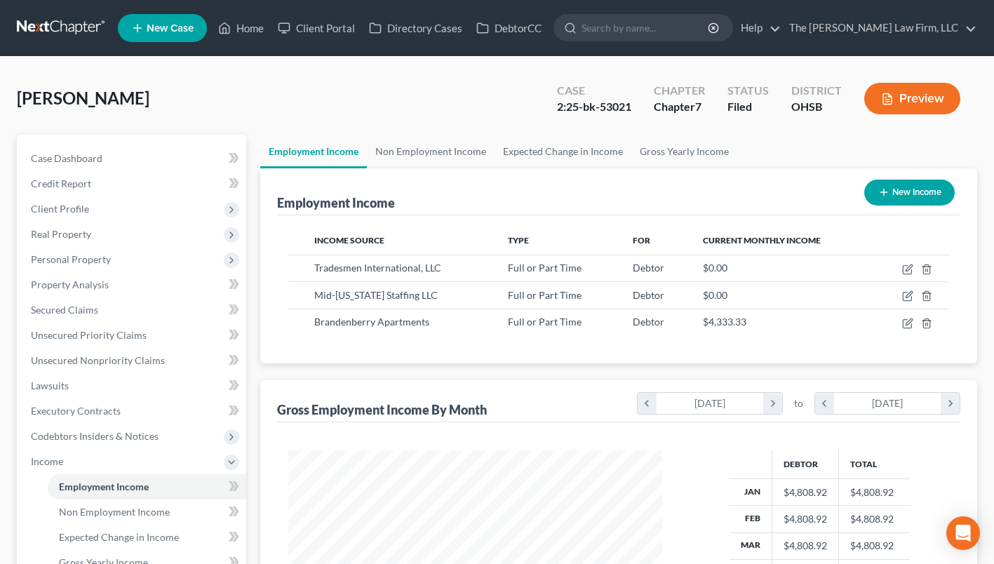
scroll to position [251, 402]
click at [407, 155] on link "Non Employment Income" at bounding box center [431, 152] width 128 height 34
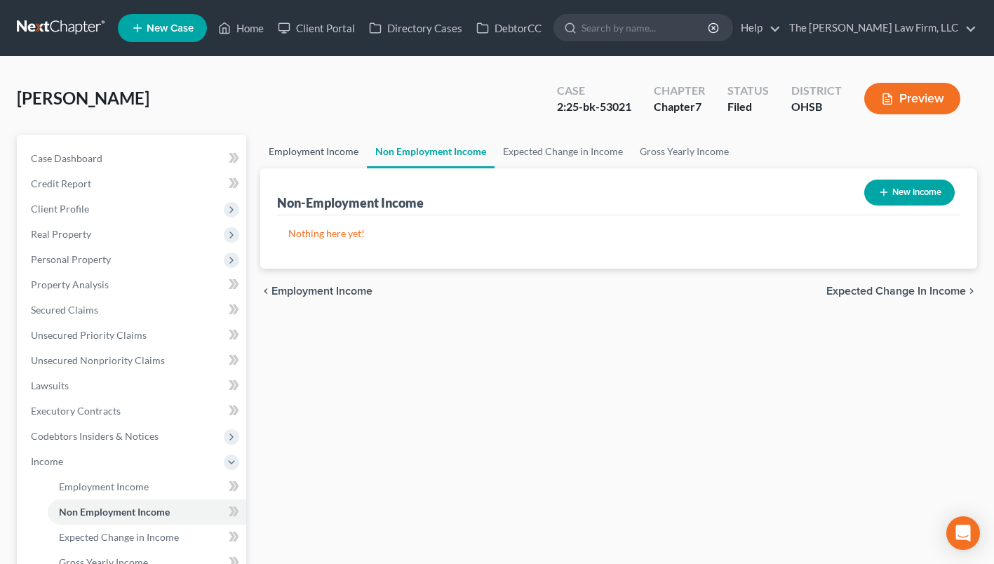
click at [330, 149] on link "Employment Income" at bounding box center [313, 152] width 107 height 34
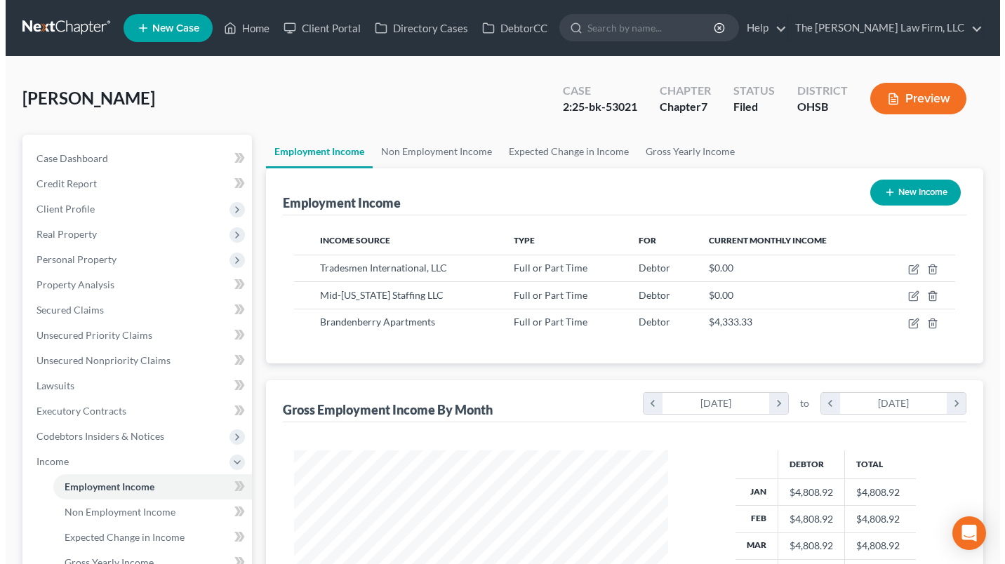
scroll to position [251, 402]
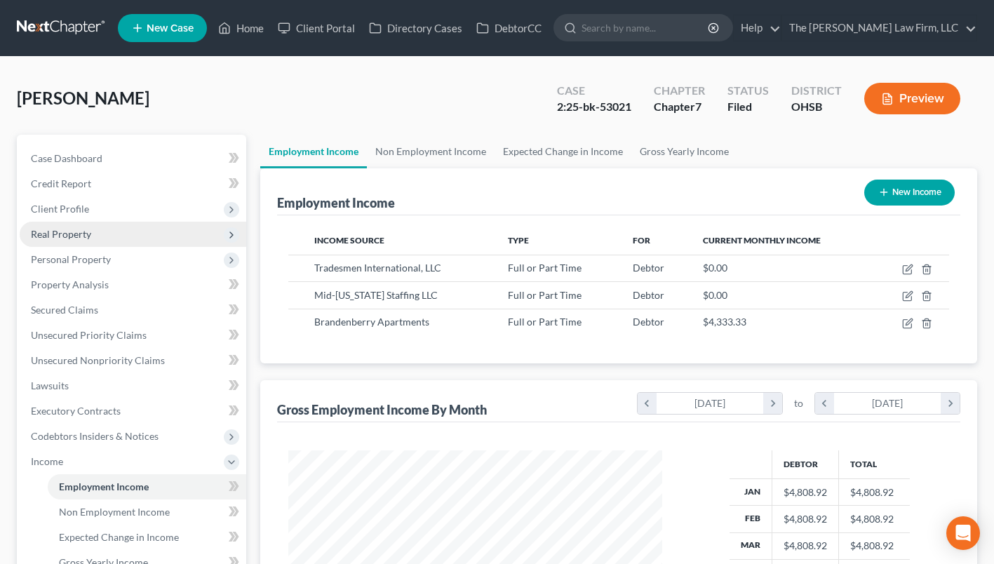
click at [76, 236] on span "Real Property" at bounding box center [61, 234] width 60 height 12
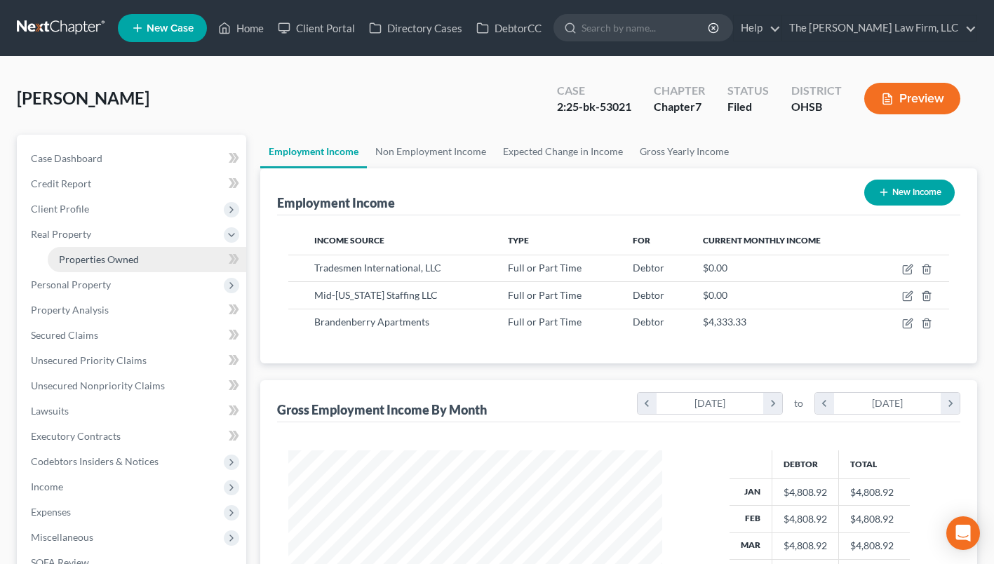
click at [98, 262] on span "Properties Owned" at bounding box center [99, 259] width 80 height 12
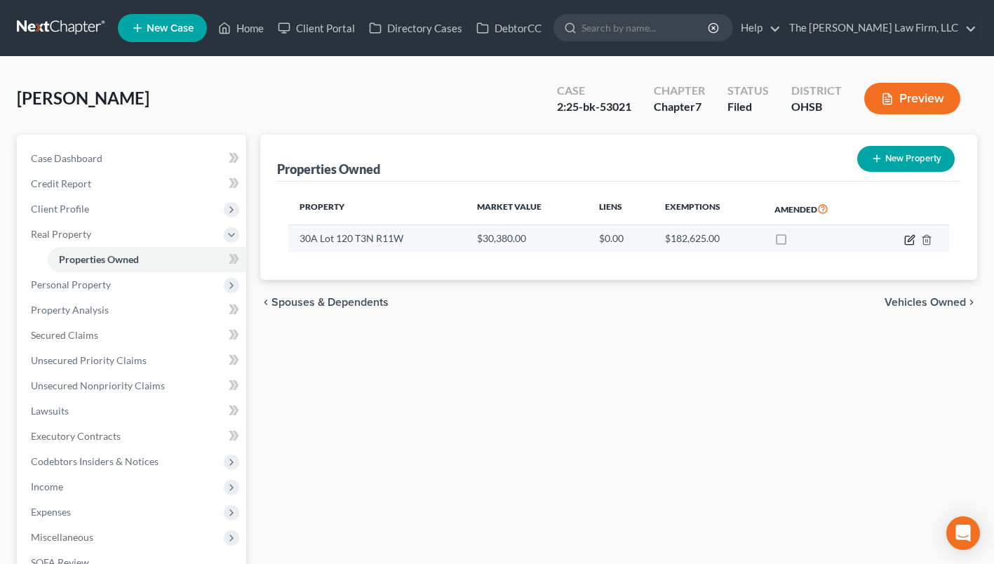
click at [911, 242] on icon "button" at bounding box center [909, 239] width 11 height 11
select select "36"
select select "3"
select select "0"
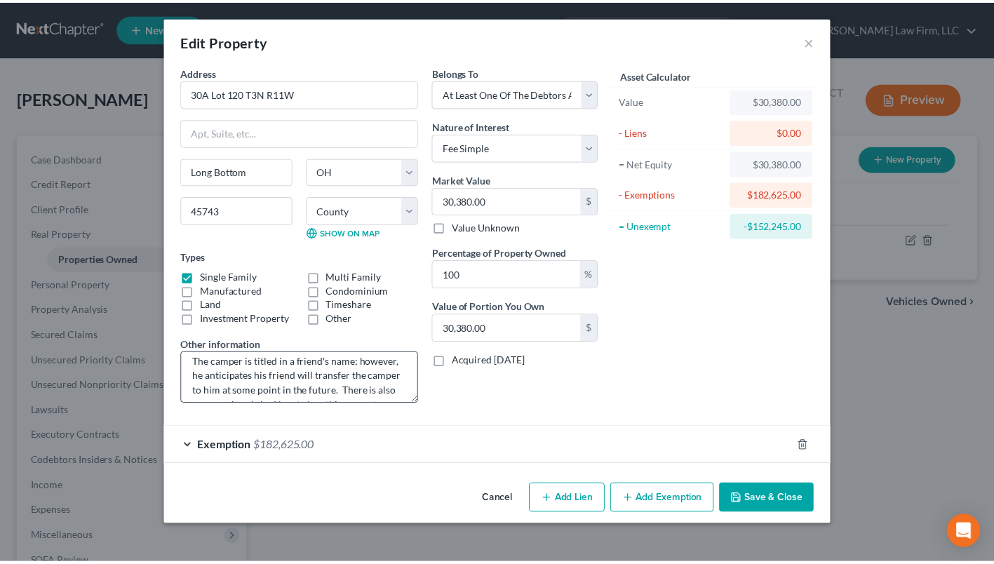
scroll to position [44, 0]
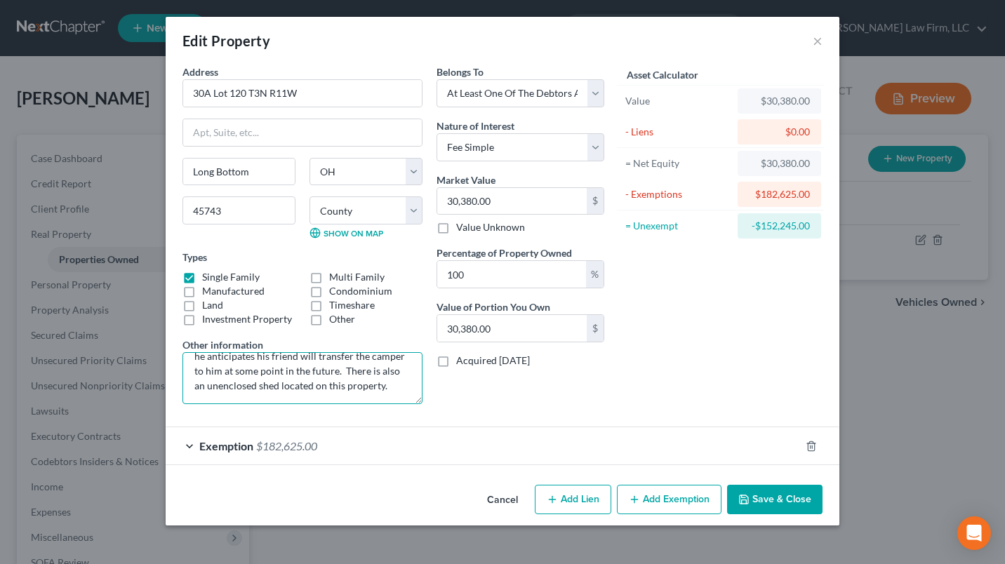
click at [392, 386] on textarea "The debtor lives in a camper located on this lot. The camper is titled in a fri…" at bounding box center [302, 378] width 240 height 52
click at [817, 39] on button "×" at bounding box center [818, 40] width 10 height 17
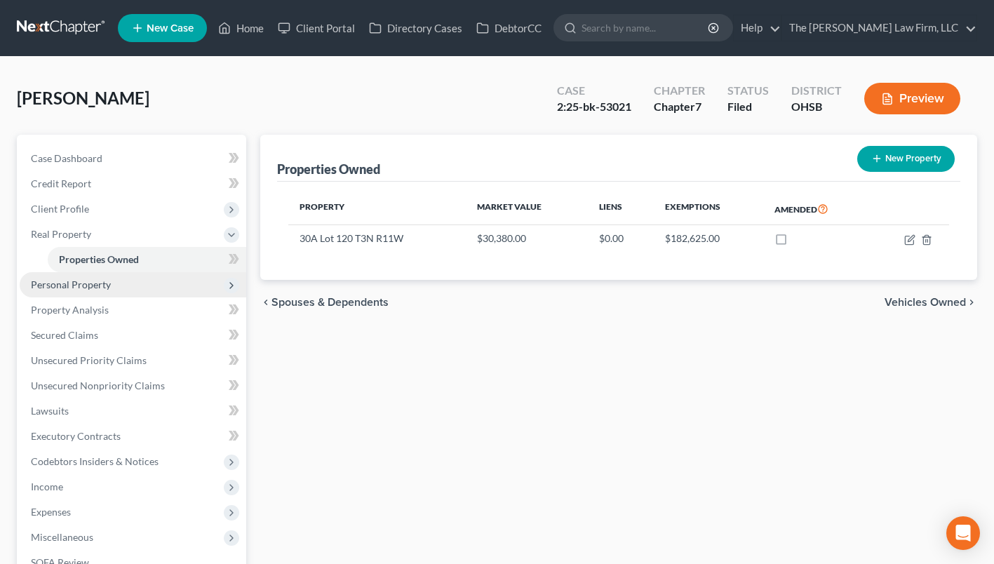
click at [98, 286] on span "Personal Property" at bounding box center [71, 285] width 80 height 12
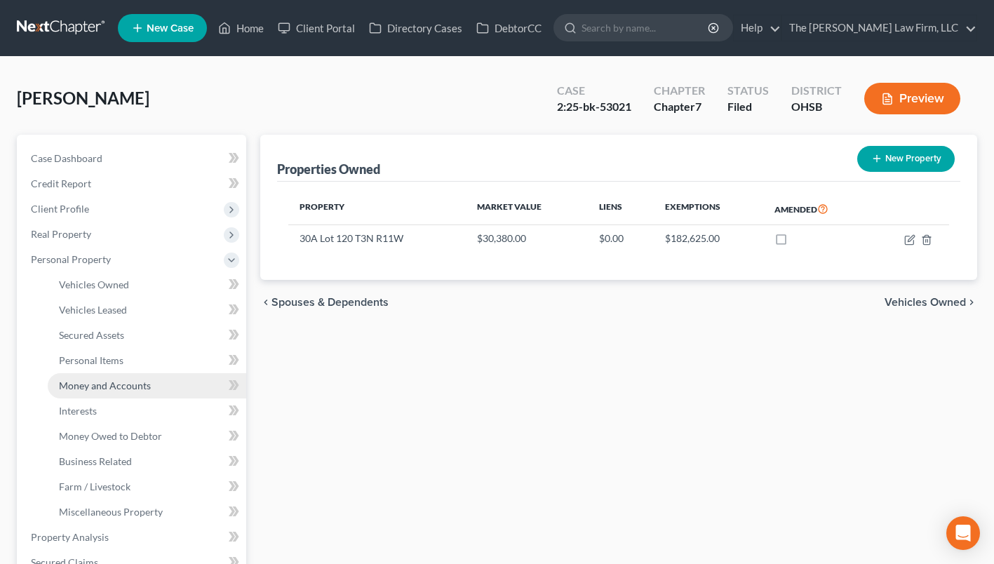
click at [118, 394] on link "Money and Accounts" at bounding box center [147, 385] width 199 height 25
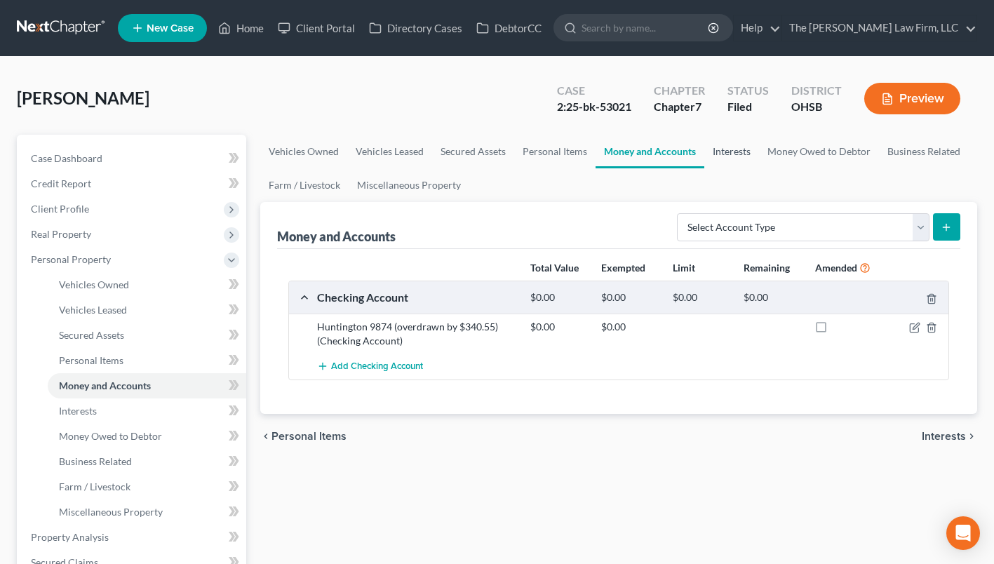
click at [710, 149] on link "Interests" at bounding box center [731, 152] width 55 height 34
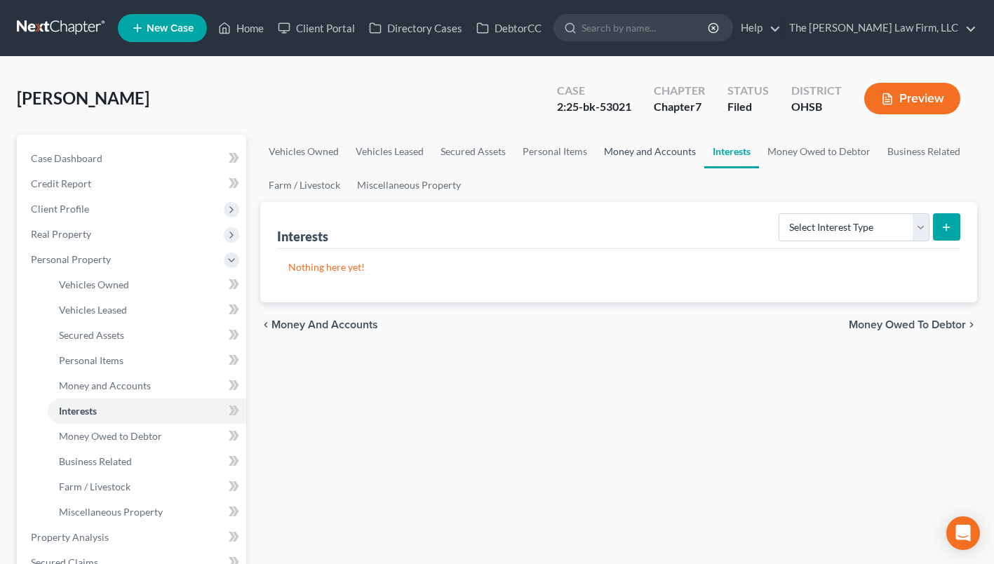
click at [673, 152] on link "Money and Accounts" at bounding box center [650, 152] width 109 height 34
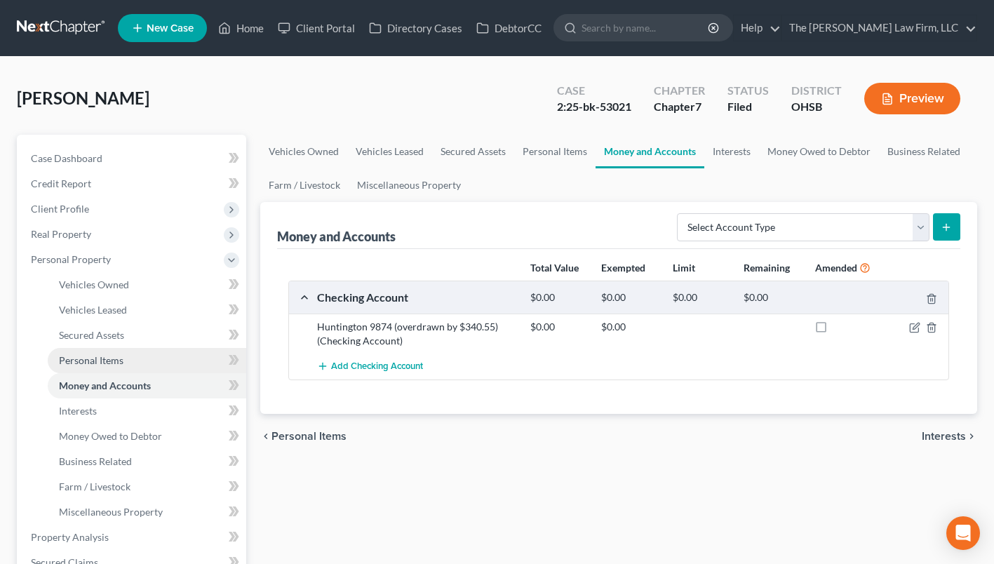
click at [103, 359] on span "Personal Items" at bounding box center [91, 360] width 65 height 12
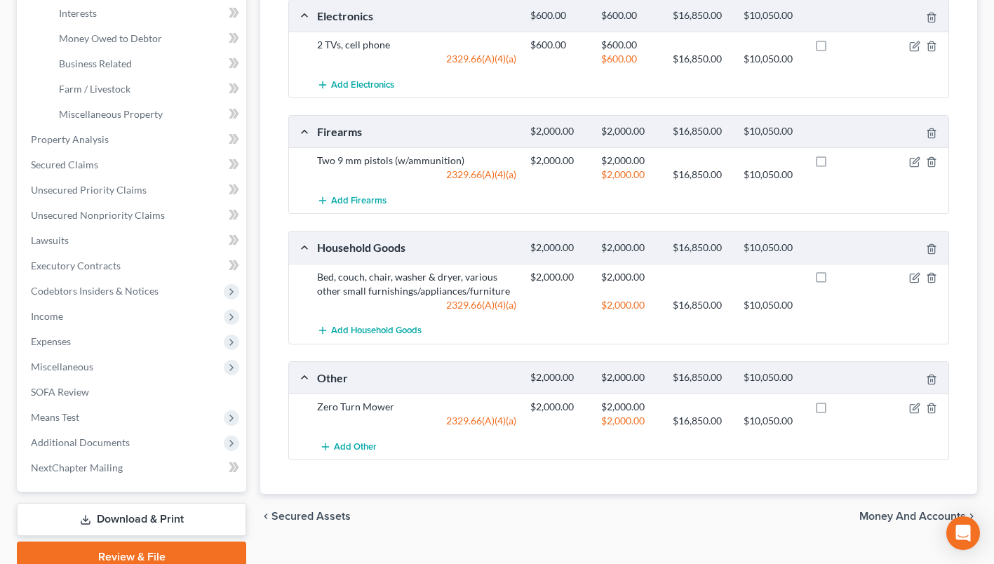
scroll to position [421, 0]
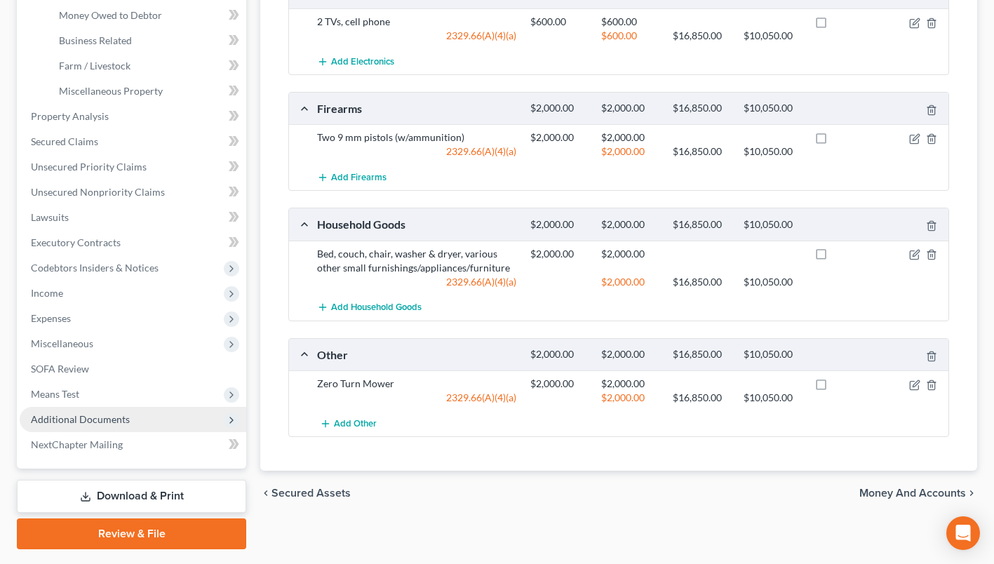
click at [104, 420] on span "Additional Documents" at bounding box center [80, 419] width 99 height 12
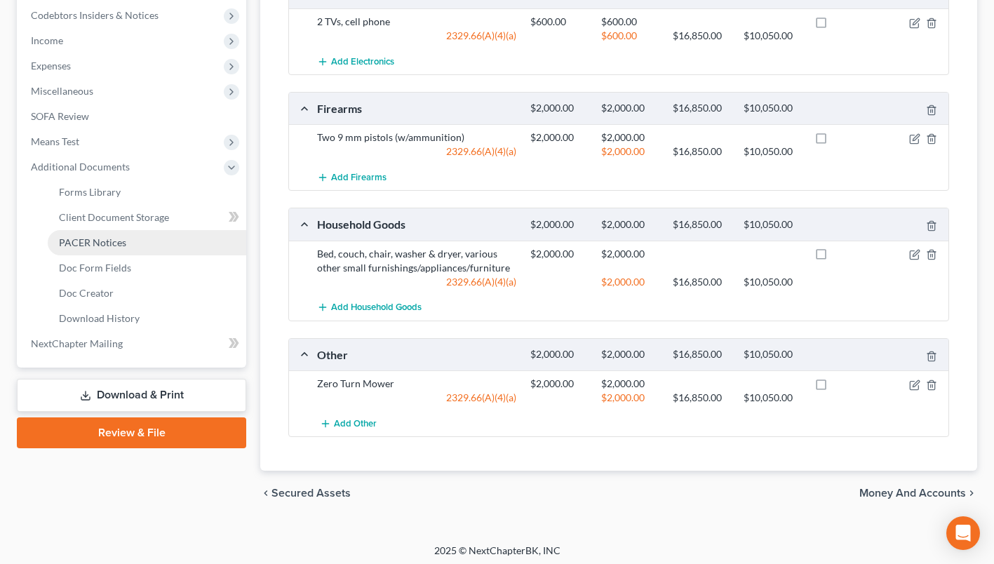
click at [128, 241] on link "PACER Notices" at bounding box center [147, 242] width 199 height 25
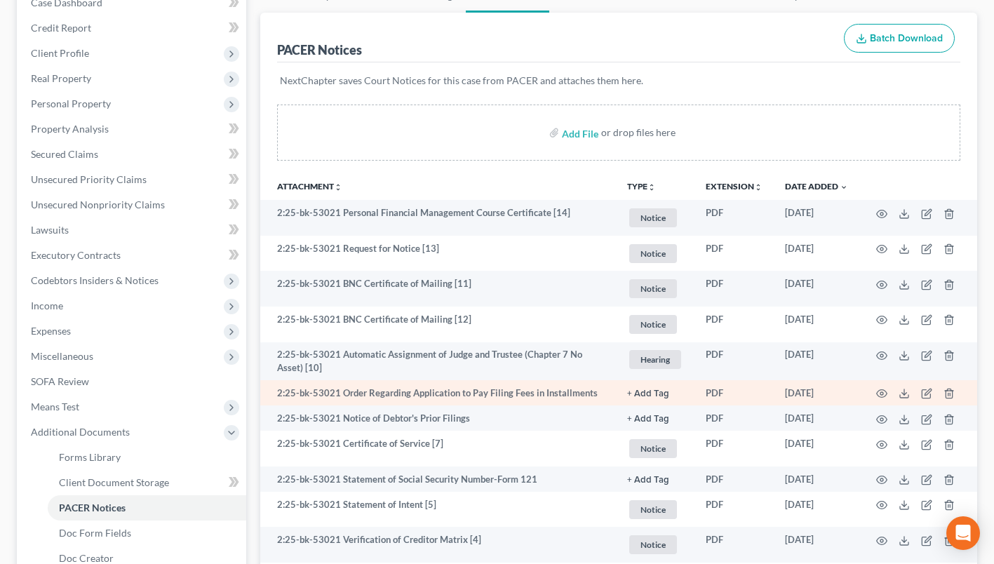
scroll to position [211, 0]
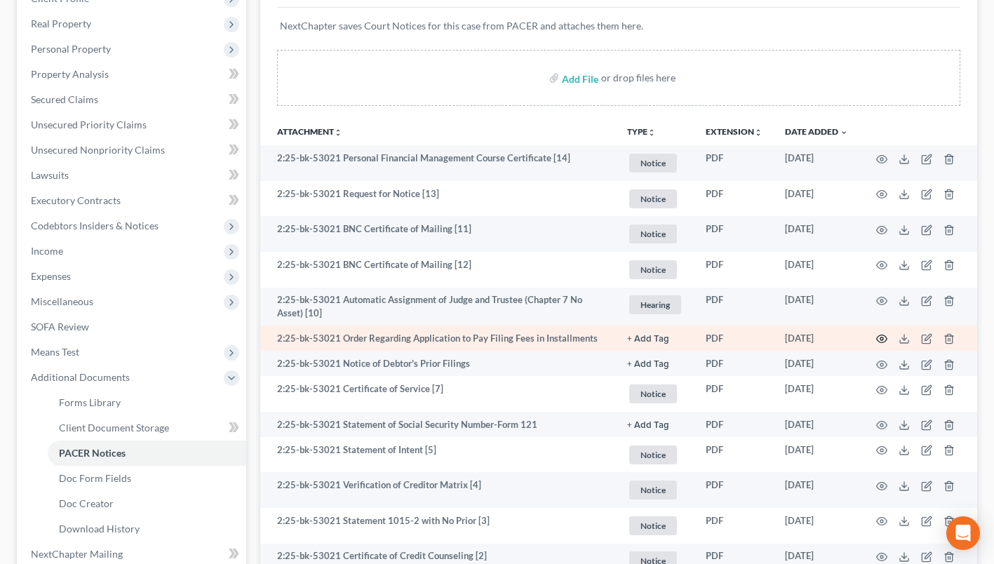
click at [880, 337] on icon "button" at bounding box center [881, 338] width 11 height 11
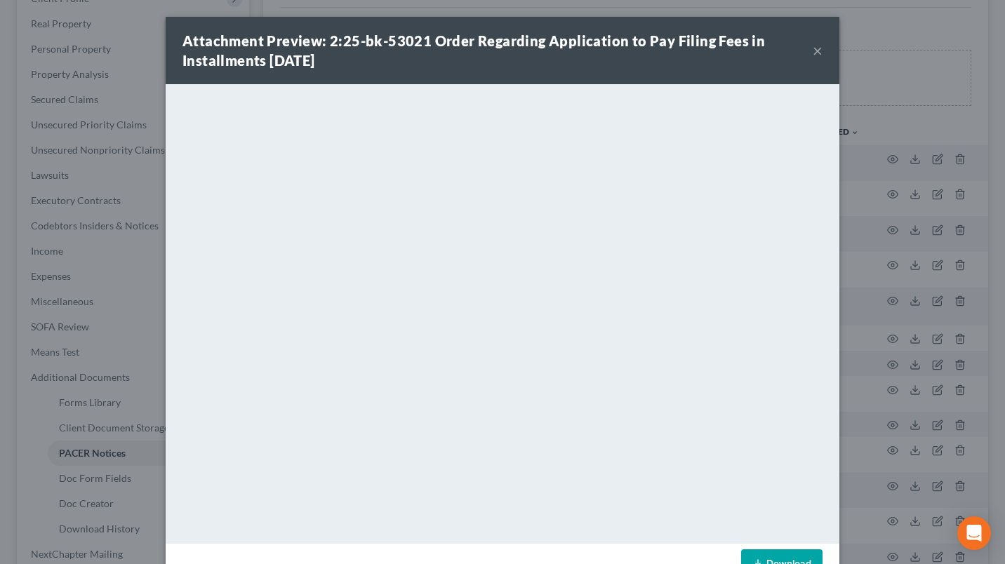
click at [815, 46] on button "×" at bounding box center [818, 50] width 10 height 17
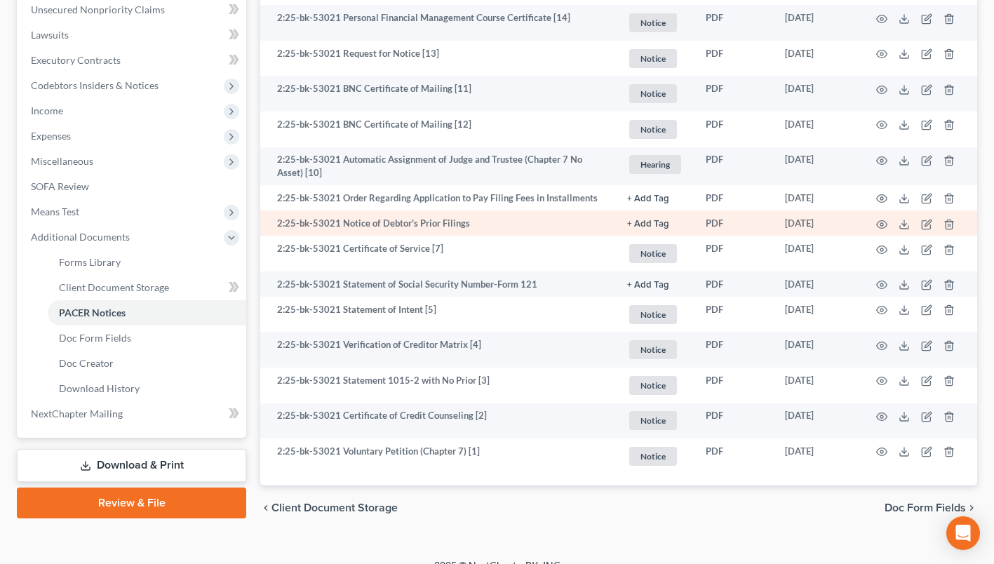
scroll to position [281, 0]
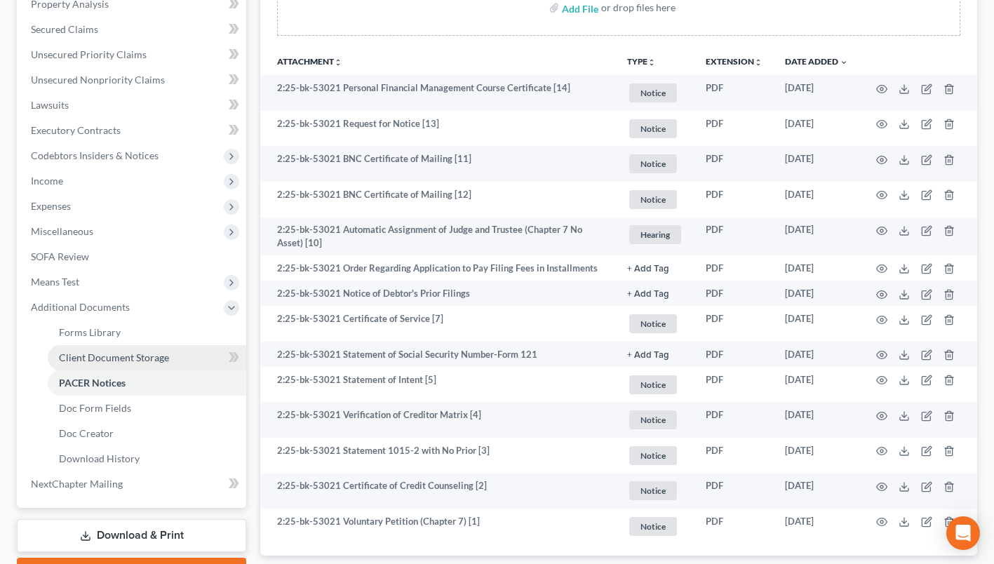
click at [130, 349] on link "Client Document Storage" at bounding box center [147, 357] width 199 height 25
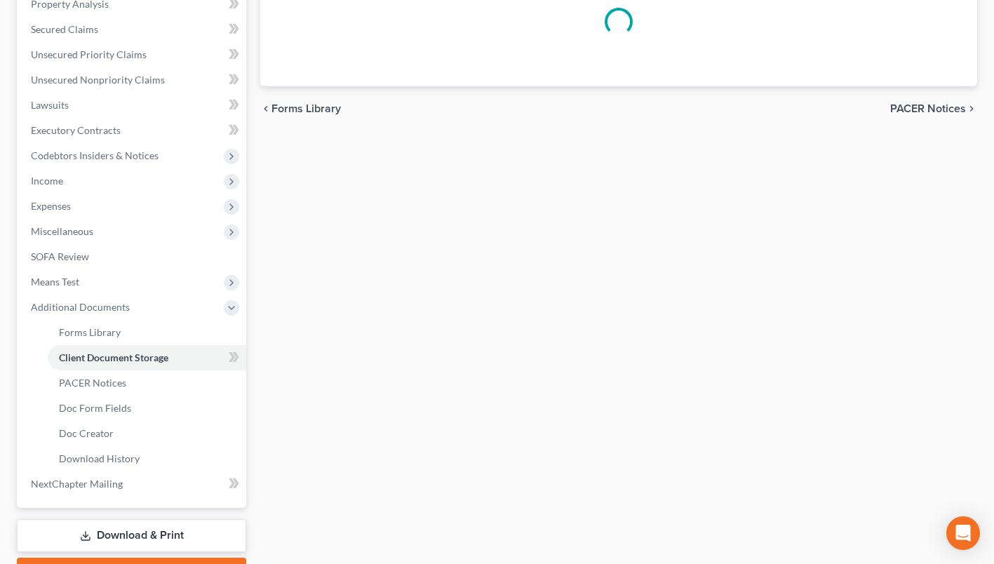
select select "7"
select select "52"
select select "61"
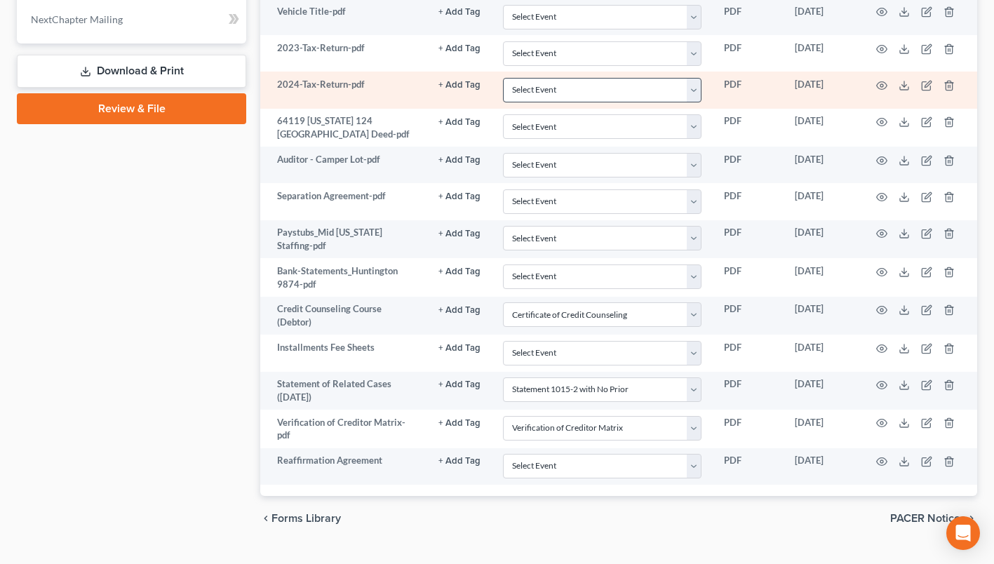
scroll to position [773, 0]
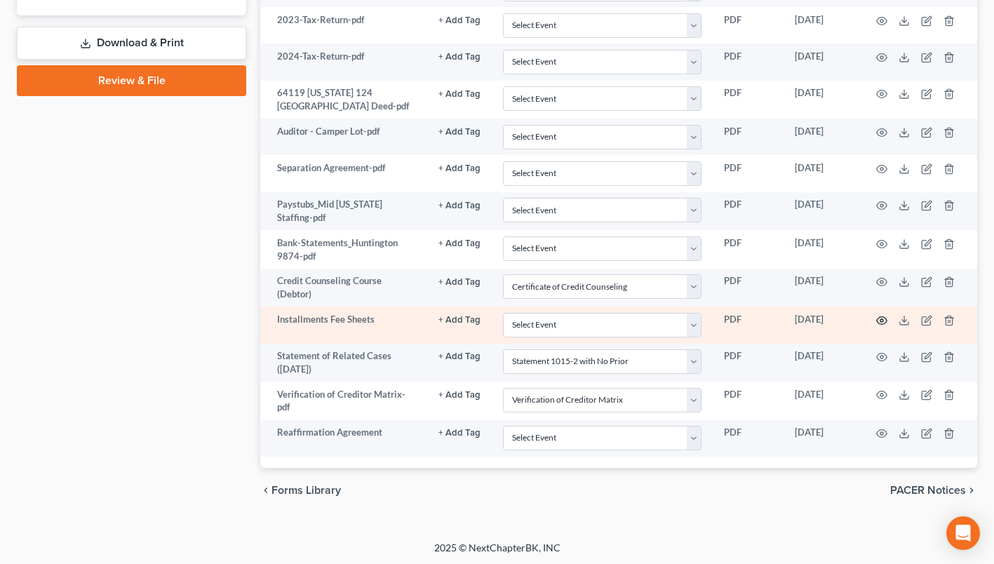
click at [879, 319] on icon "button" at bounding box center [881, 320] width 11 height 11
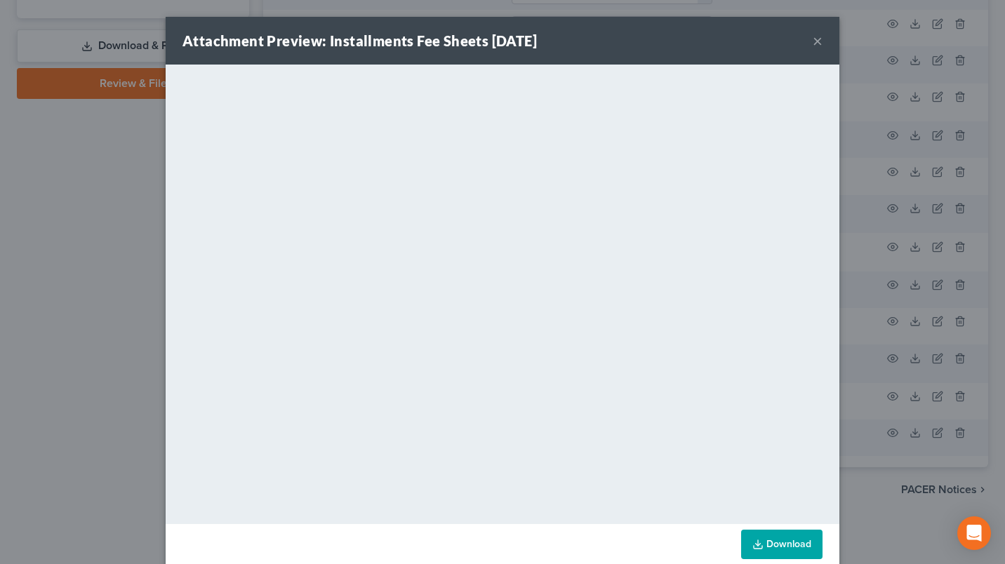
click at [813, 43] on button "×" at bounding box center [818, 40] width 10 height 17
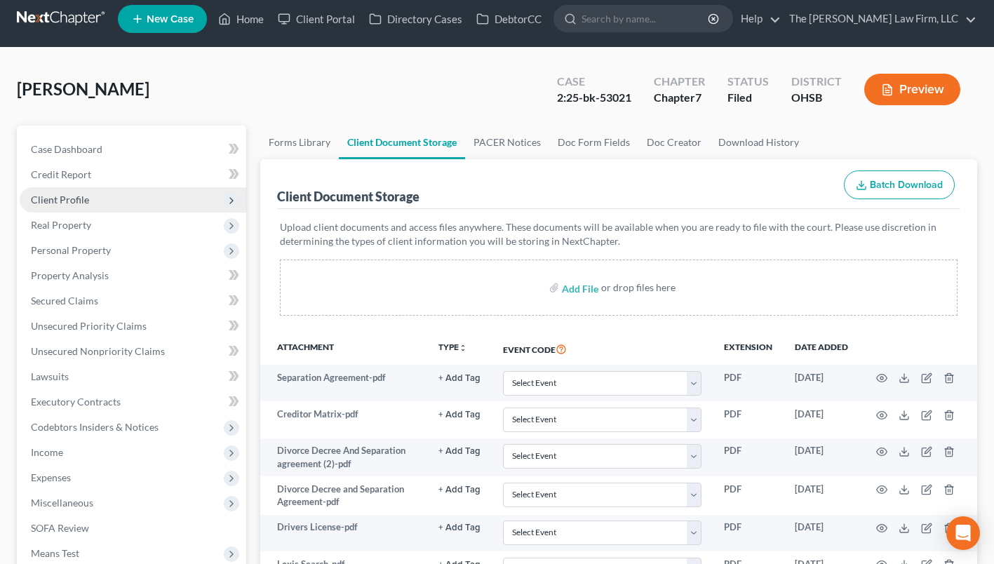
scroll to position [0, 0]
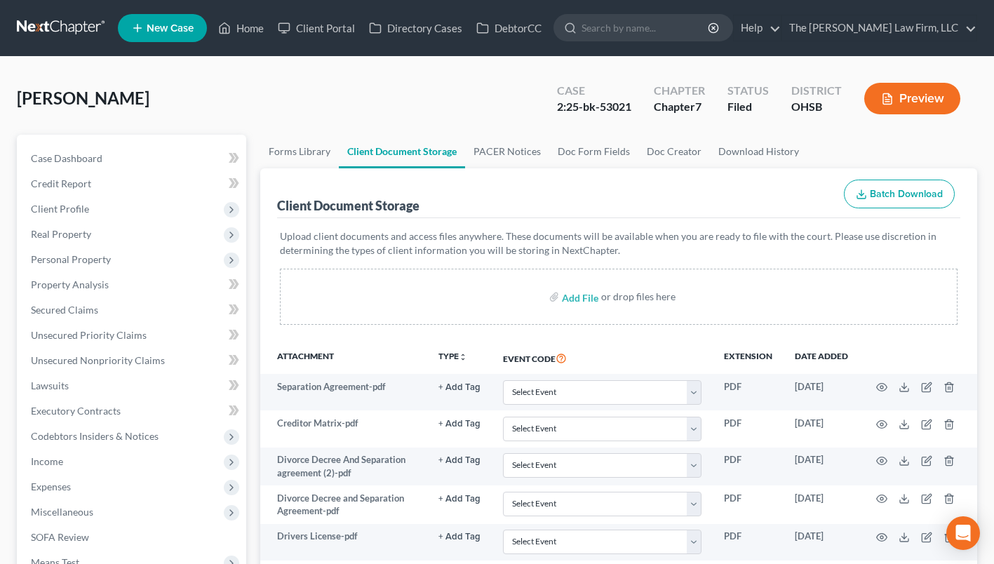
click at [71, 16] on link at bounding box center [62, 27] width 90 height 25
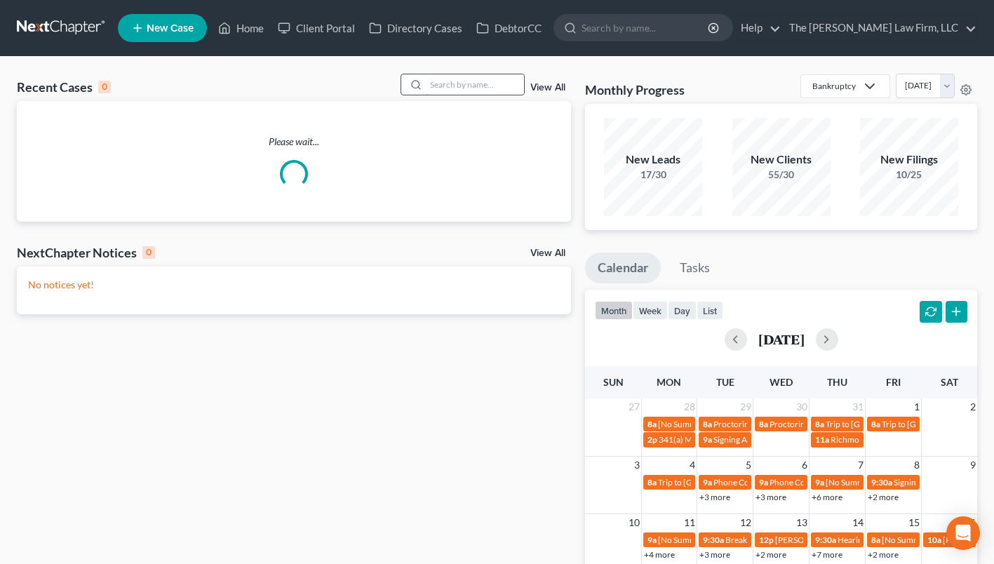
click at [463, 87] on input "search" at bounding box center [475, 84] width 98 height 20
click at [467, 78] on input "search" at bounding box center [475, 84] width 98 height 20
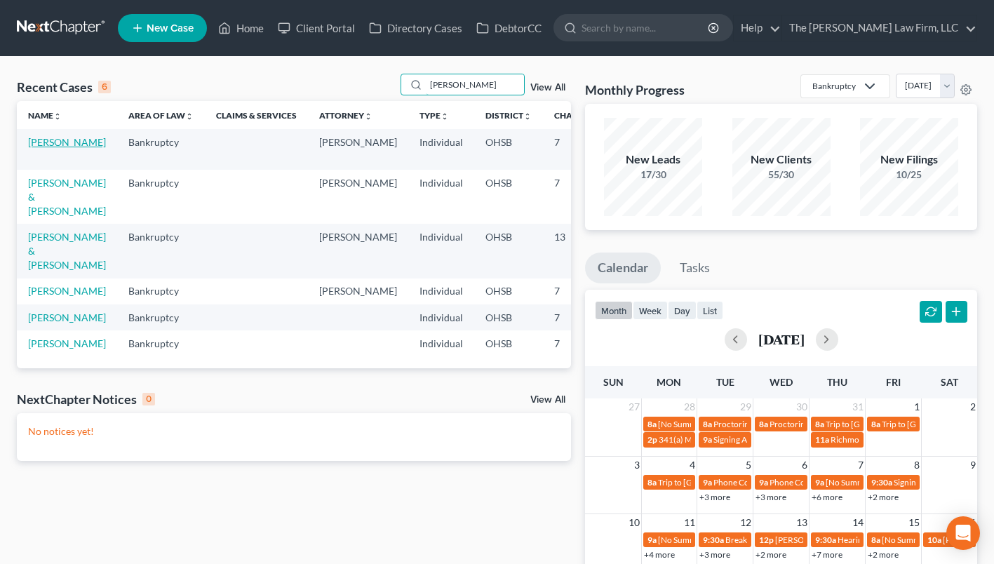
type input "[PERSON_NAME]"
click at [46, 146] on link "[PERSON_NAME]" at bounding box center [67, 142] width 78 height 12
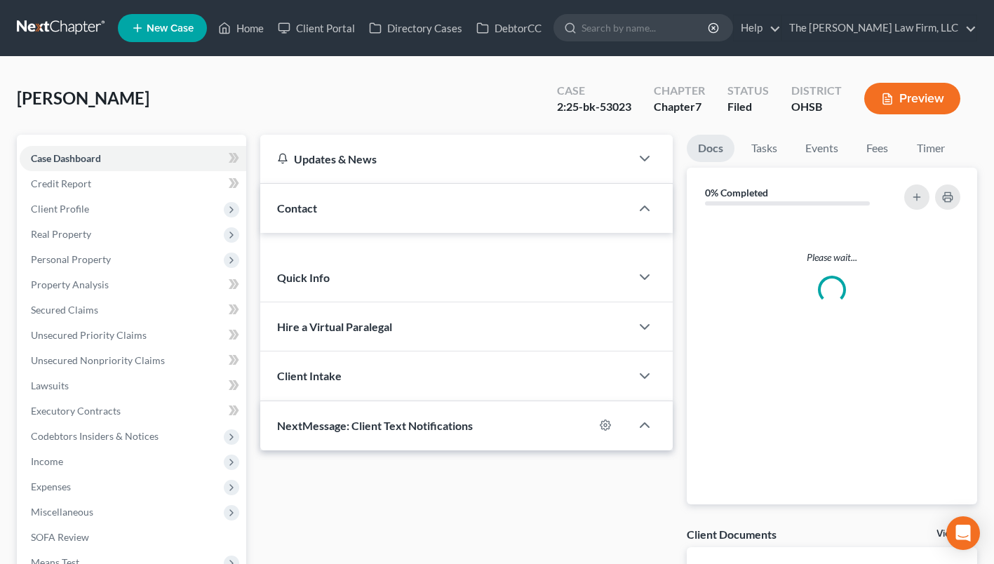
click at [41, 151] on link "Case Dashboard" at bounding box center [133, 158] width 227 height 25
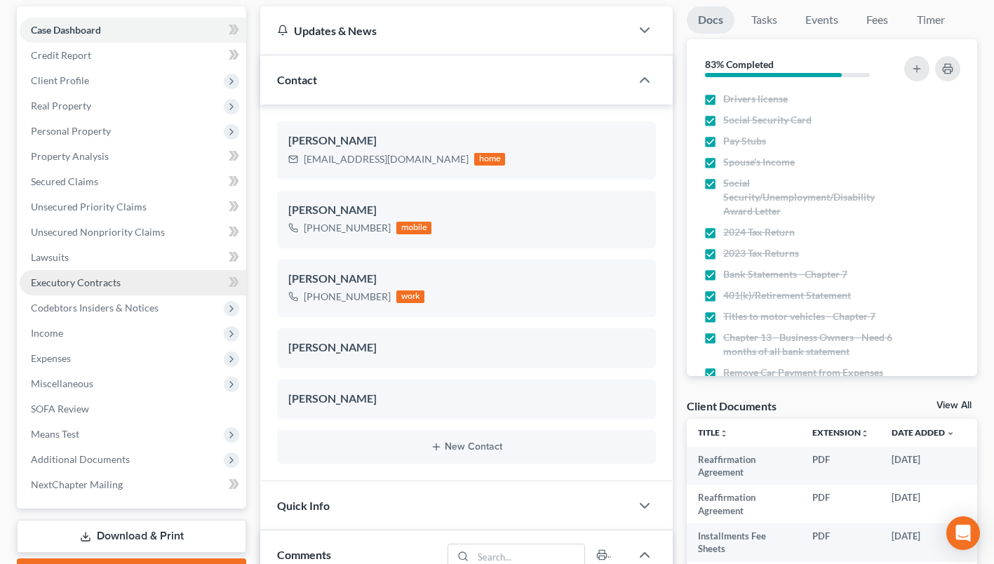
scroll to position [281, 0]
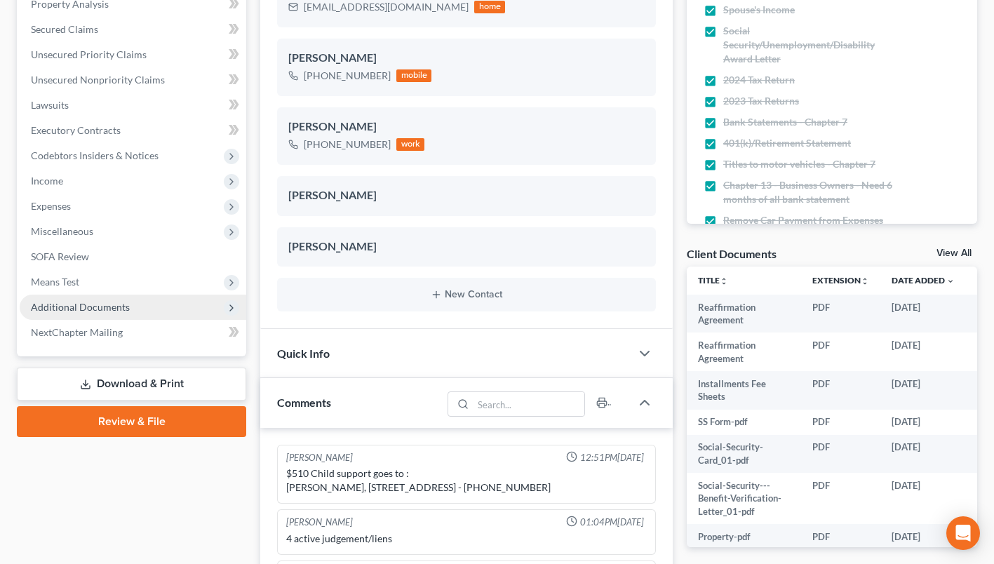
drag, startPoint x: 88, startPoint y: 305, endPoint x: 102, endPoint y: 316, distance: 19.0
click at [88, 305] on span "Additional Documents" at bounding box center [80, 307] width 99 height 12
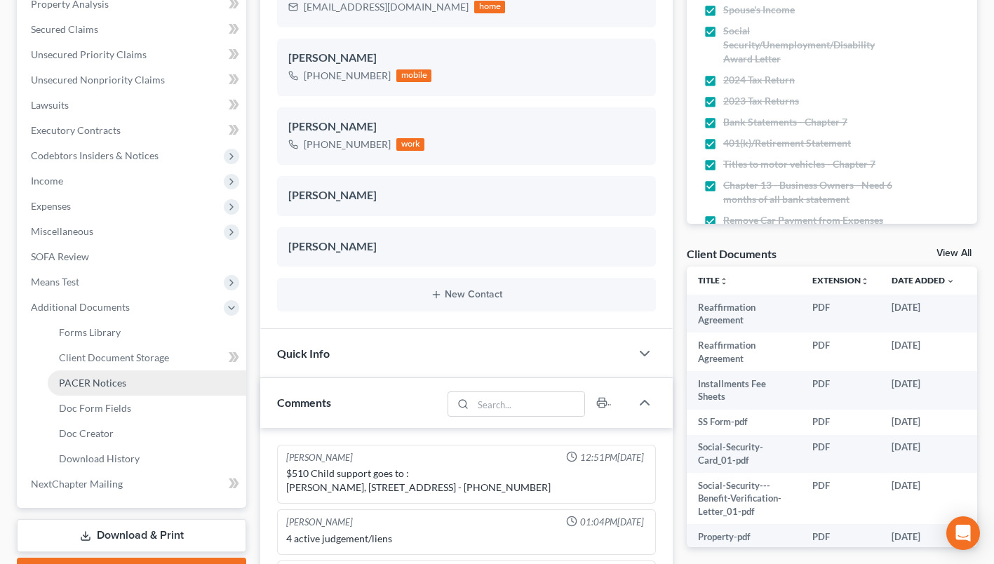
click at [102, 388] on span "PACER Notices" at bounding box center [92, 383] width 67 height 12
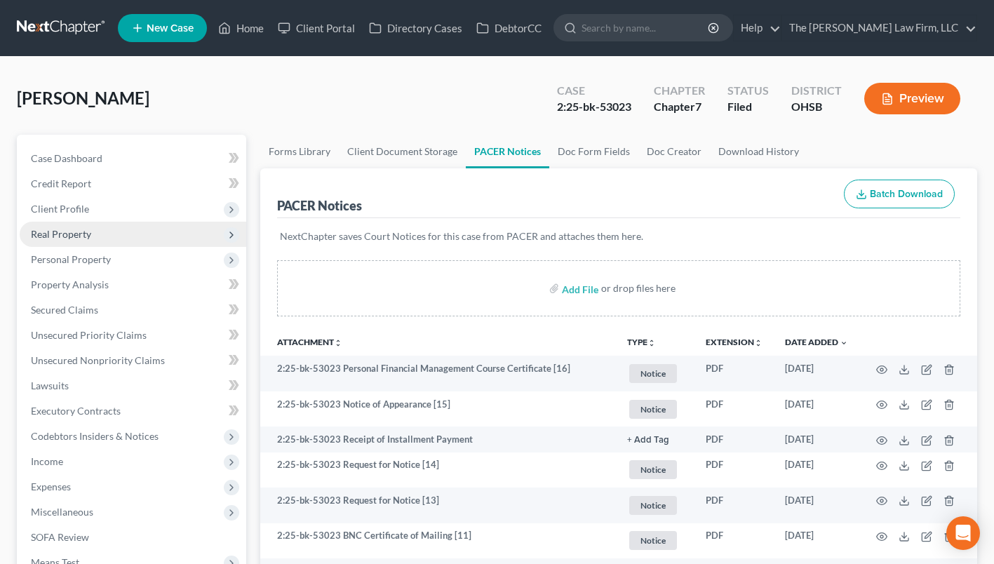
click at [92, 229] on span "Real Property" at bounding box center [133, 234] width 227 height 25
click at [91, 245] on span "Real Property" at bounding box center [133, 234] width 227 height 25
click at [92, 234] on span "Real Property" at bounding box center [133, 234] width 227 height 25
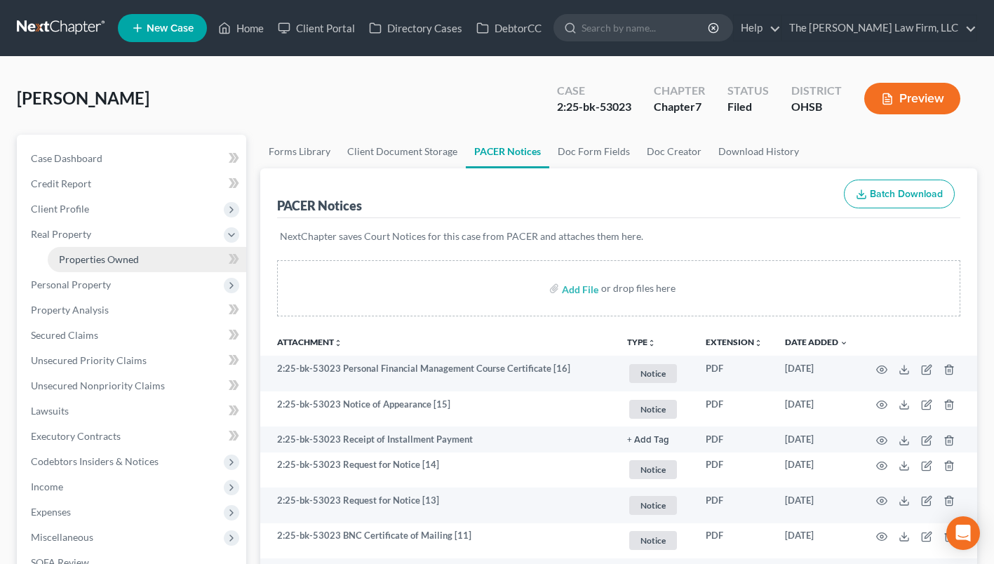
click at [93, 253] on span "Properties Owned" at bounding box center [99, 259] width 80 height 12
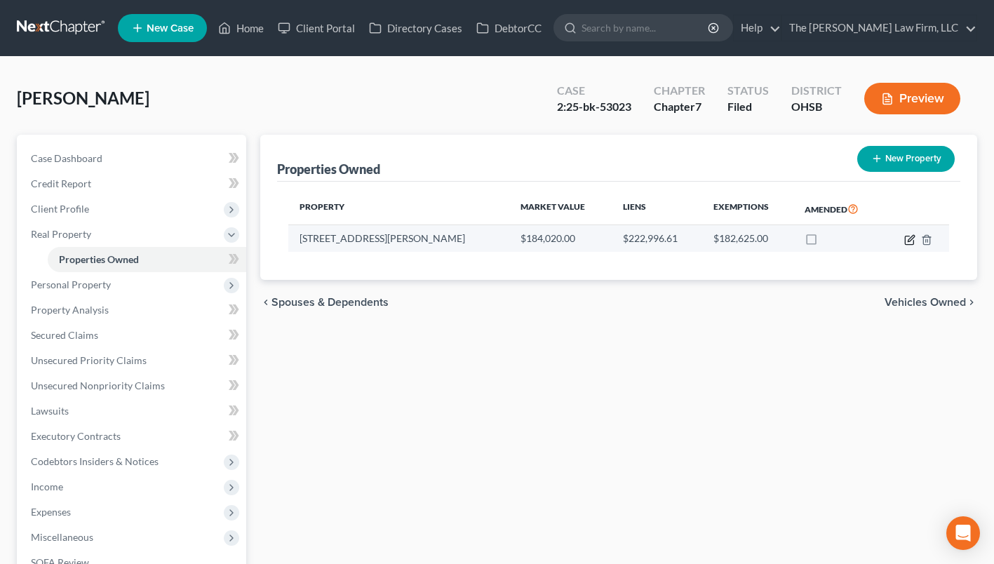
click at [914, 239] on icon "button" at bounding box center [909, 239] width 11 height 11
select select "36"
select select "22"
select select "3"
select select "0"
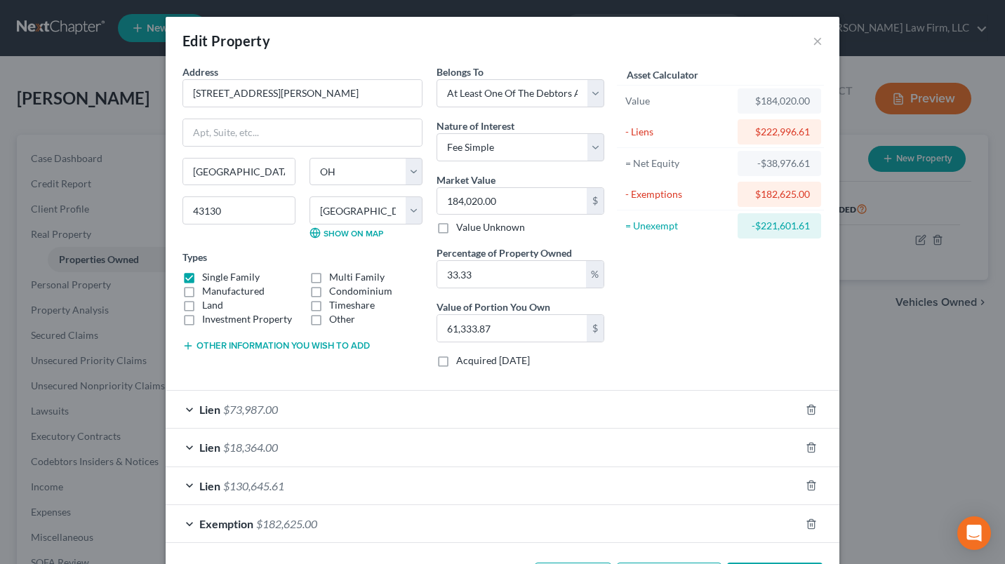
click at [302, 472] on div "Lien $130,645.61" at bounding box center [483, 485] width 634 height 37
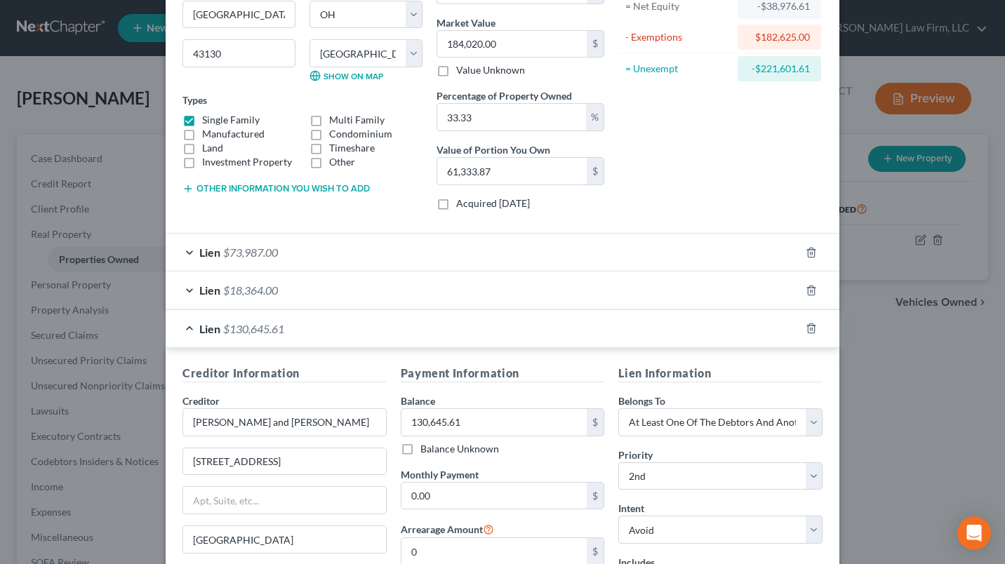
scroll to position [140, 0]
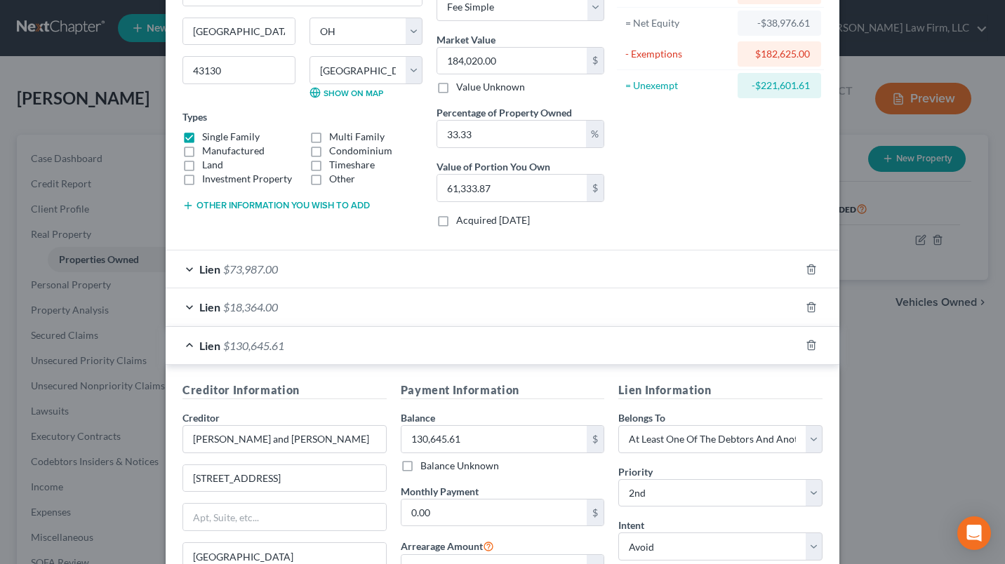
click at [349, 295] on div "Lien $18,364.00" at bounding box center [483, 306] width 634 height 37
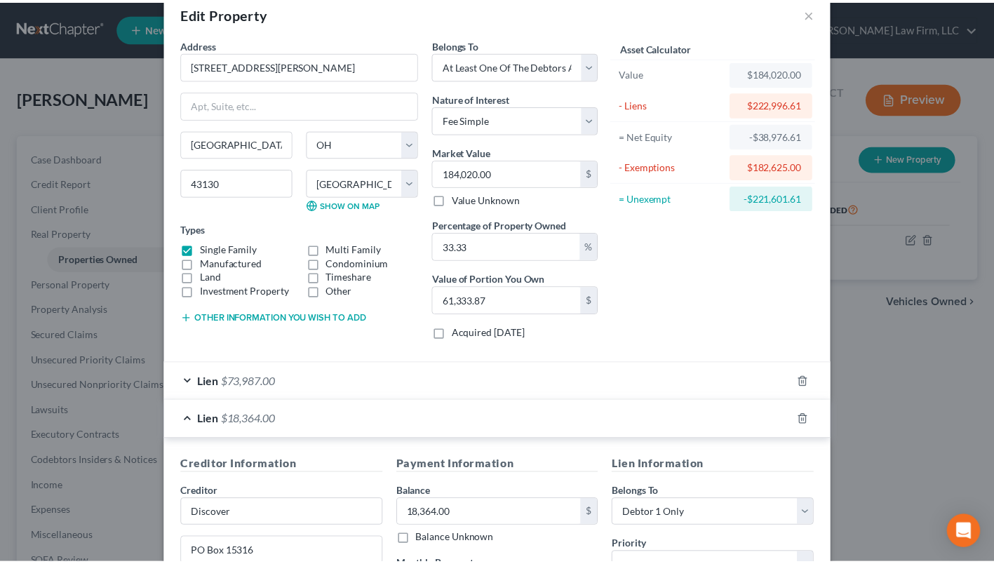
scroll to position [0, 0]
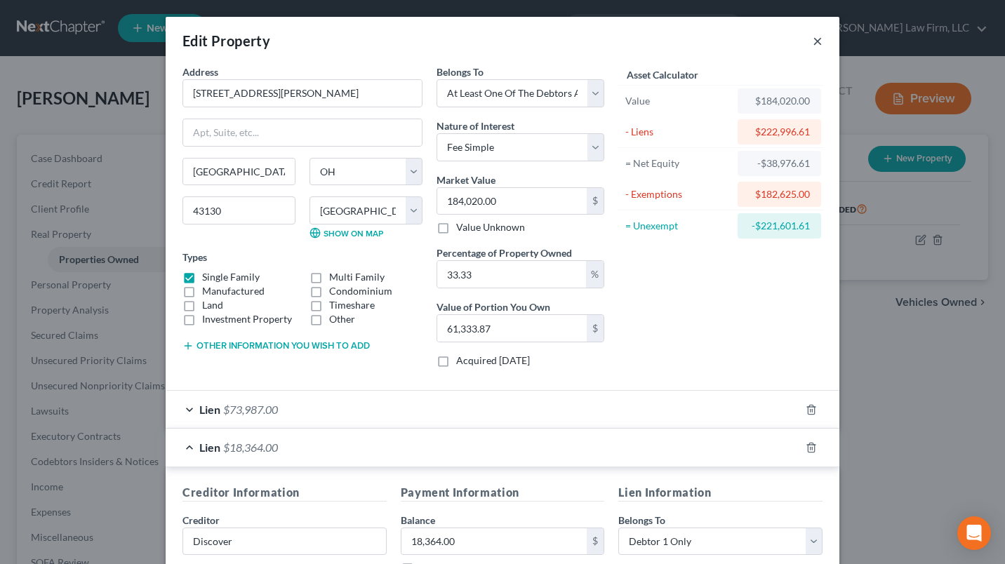
click at [813, 36] on button "×" at bounding box center [818, 40] width 10 height 17
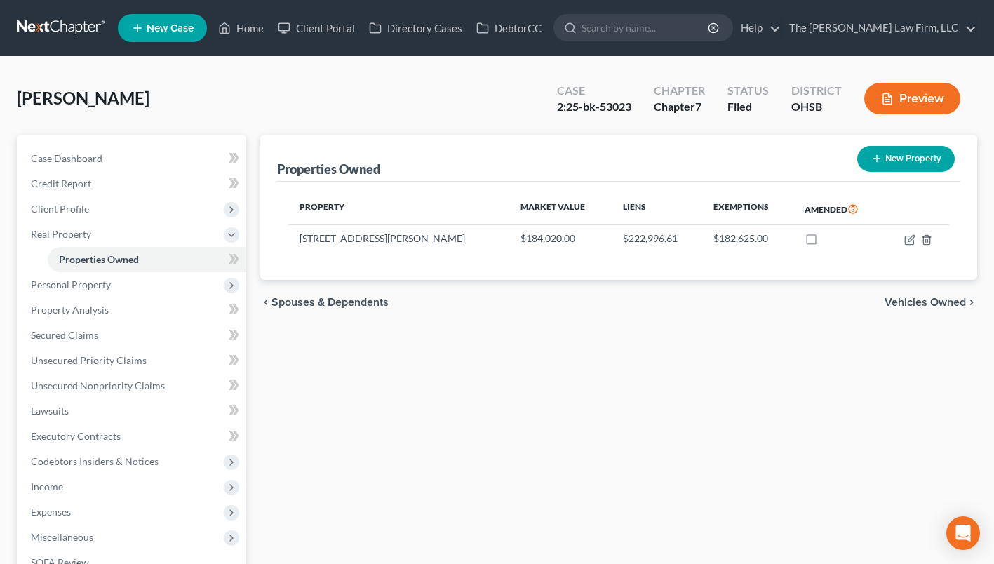
click at [39, 31] on link at bounding box center [62, 27] width 90 height 25
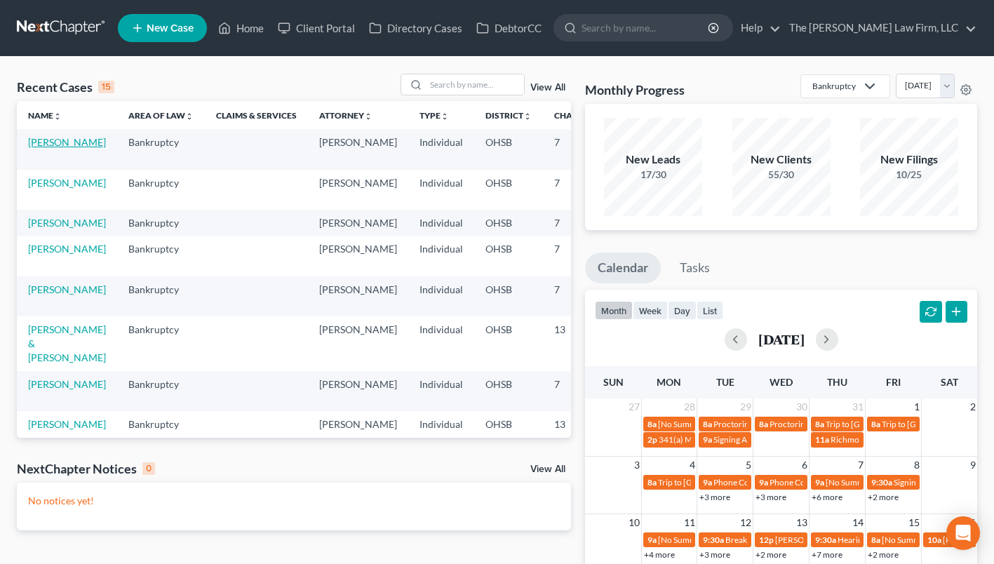
click at [53, 141] on link "[PERSON_NAME]" at bounding box center [67, 142] width 78 height 12
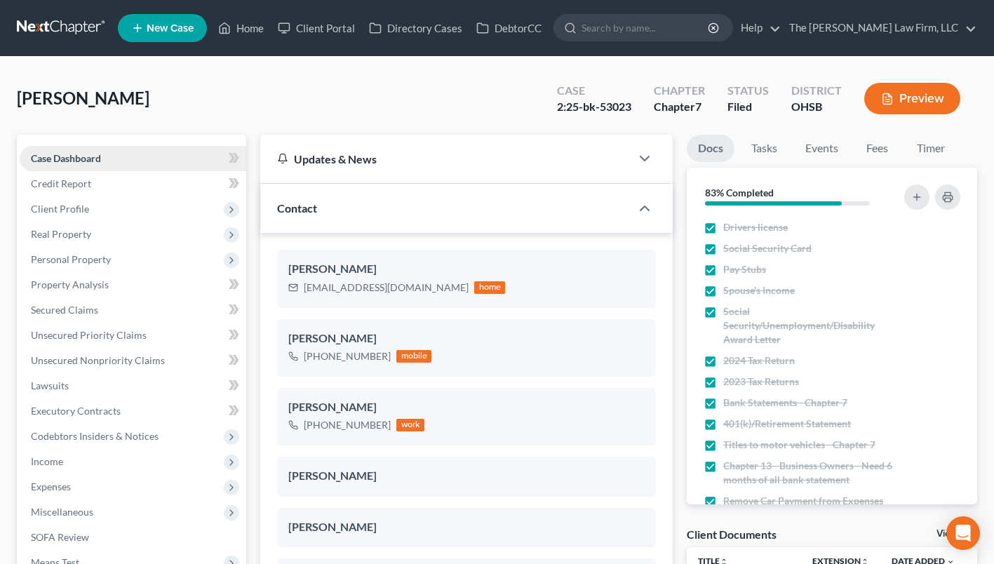
scroll to position [425, 0]
click at [76, 263] on span "Personal Property" at bounding box center [71, 259] width 80 height 12
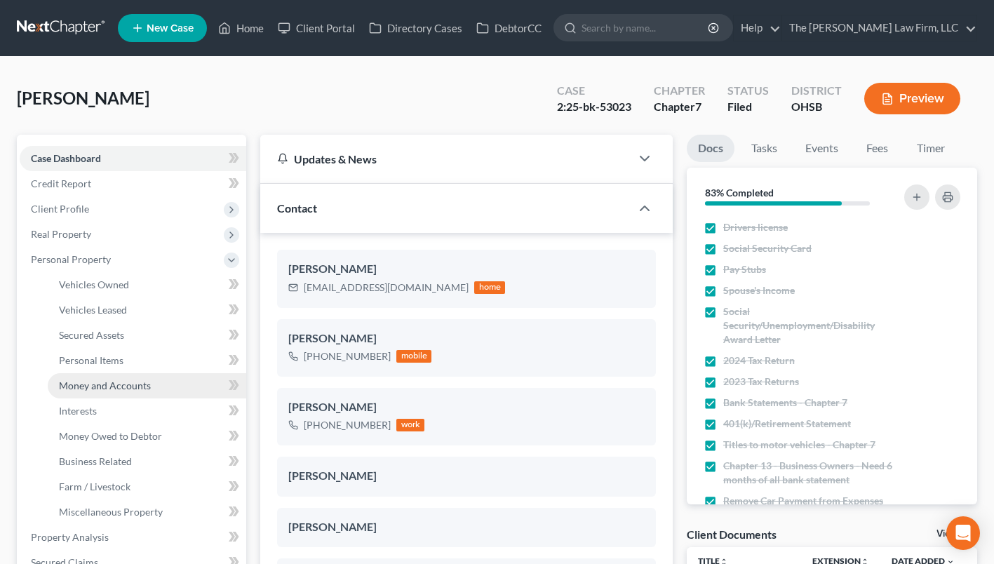
click at [110, 392] on link "Money and Accounts" at bounding box center [147, 385] width 199 height 25
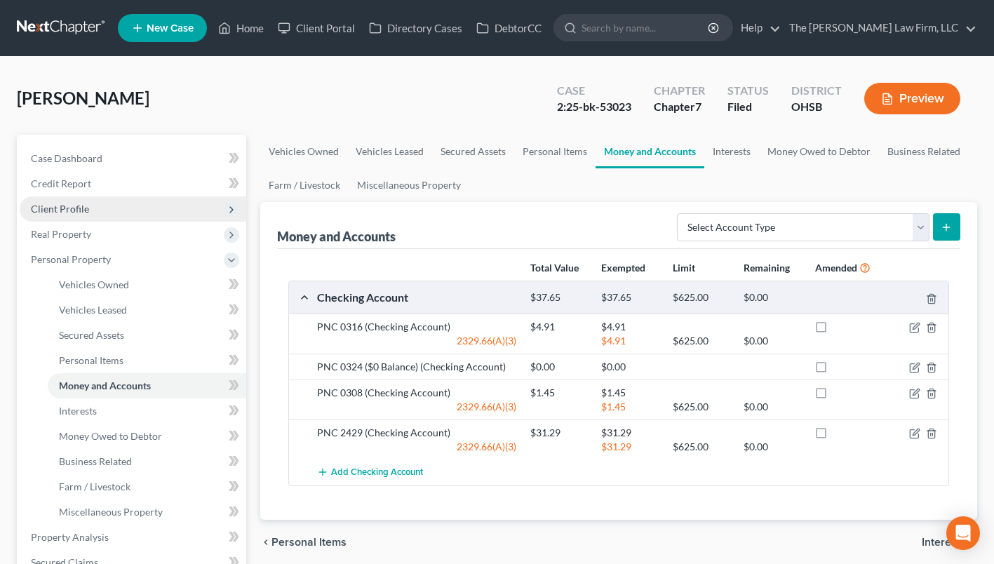
click at [65, 204] on span "Client Profile" at bounding box center [60, 209] width 58 height 12
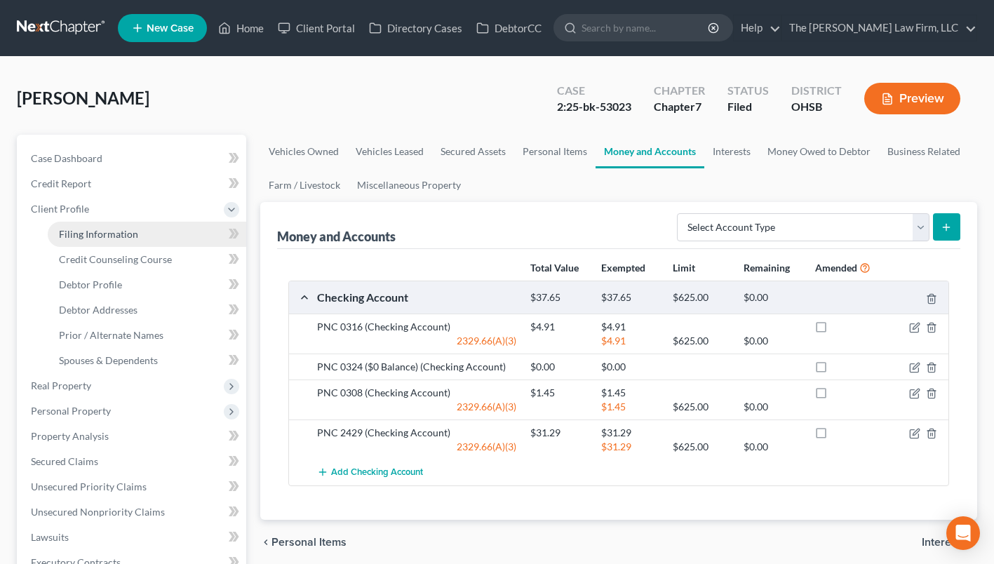
click at [90, 232] on span "Filing Information" at bounding box center [98, 234] width 79 height 12
select select "1"
select select "0"
select select "36"
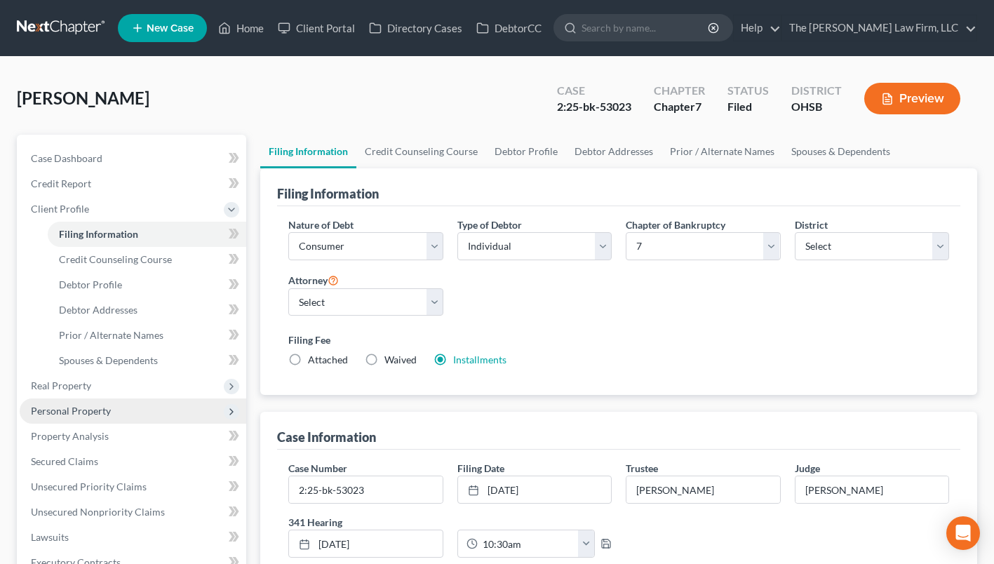
click at [62, 417] on span "Personal Property" at bounding box center [133, 411] width 227 height 25
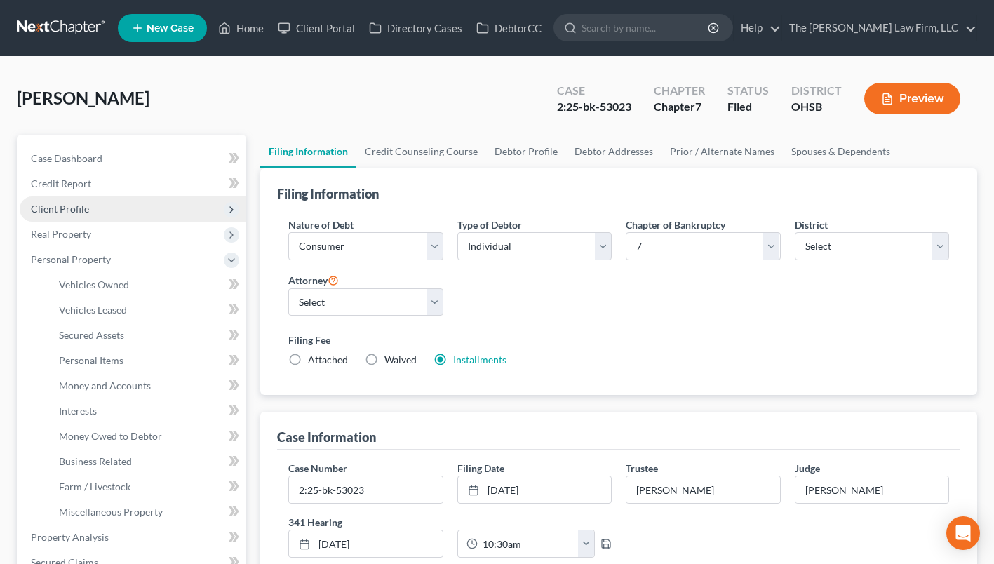
click at [48, 208] on span "Client Profile" at bounding box center [60, 209] width 58 height 12
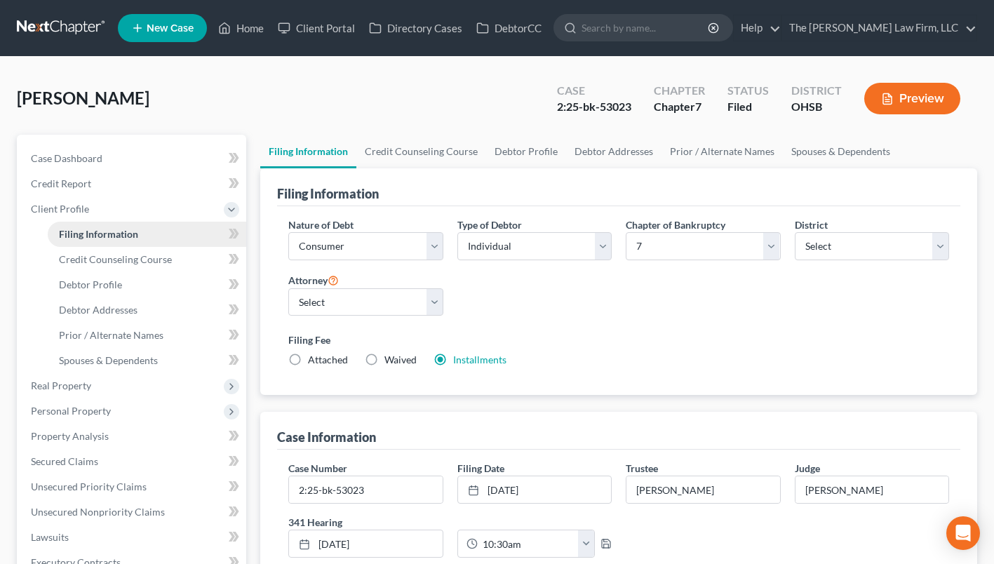
click at [69, 231] on span "Filing Information" at bounding box center [98, 234] width 79 height 12
click at [93, 251] on link "Credit Counseling Course" at bounding box center [147, 259] width 199 height 25
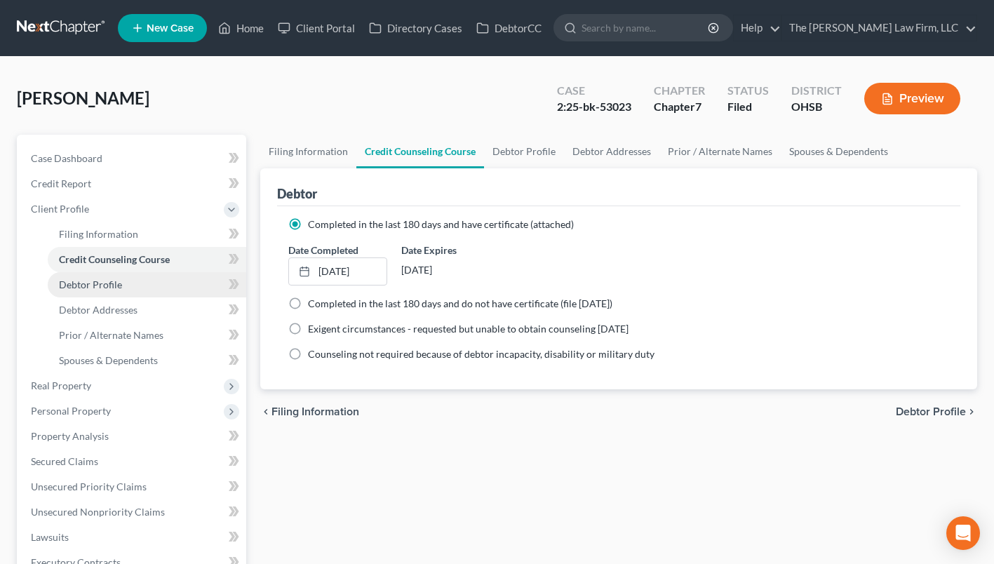
click at [83, 290] on span "Debtor Profile" at bounding box center [90, 285] width 63 height 12
select select "3"
select select "2"
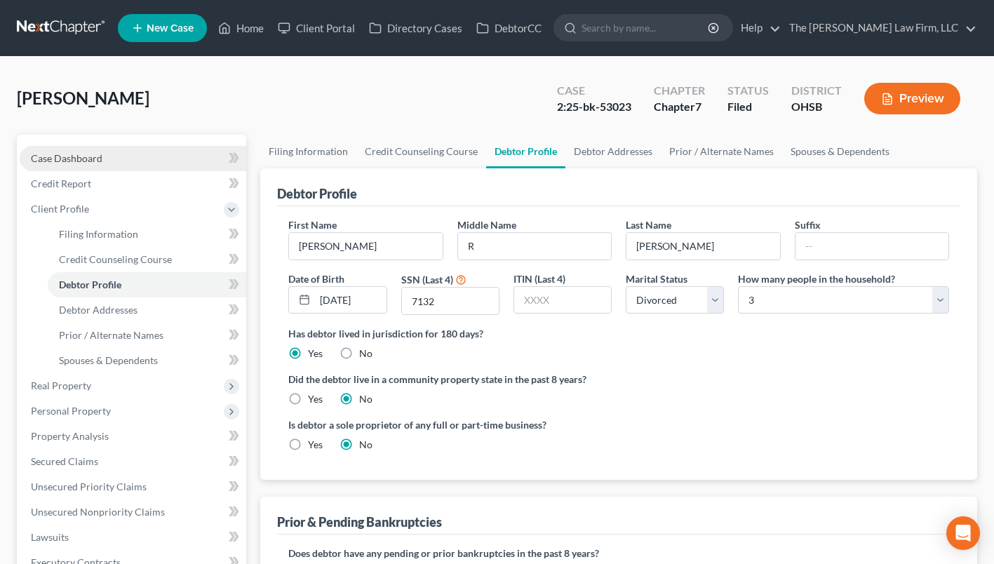
click at [87, 154] on span "Case Dashboard" at bounding box center [67, 158] width 72 height 12
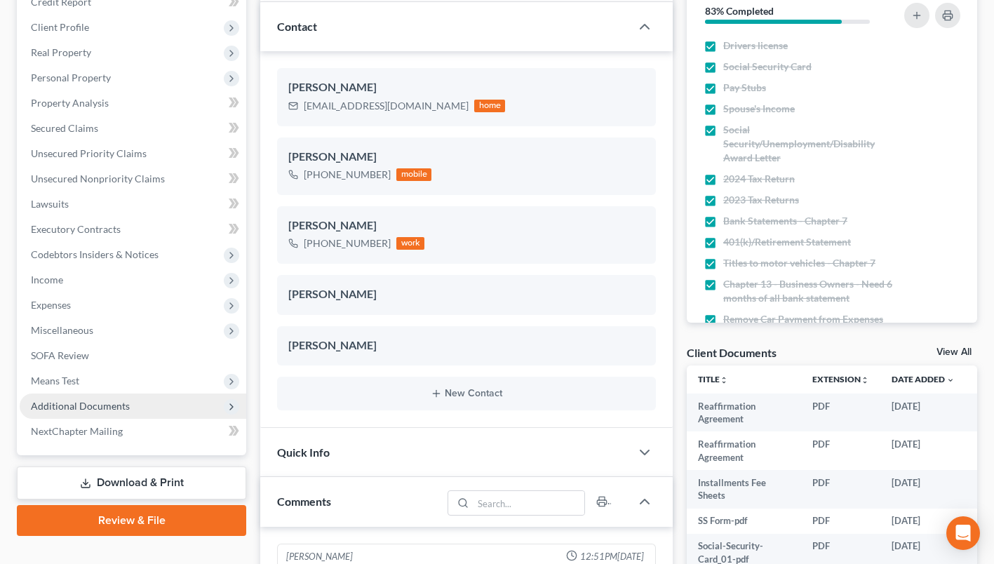
scroll to position [281, 0]
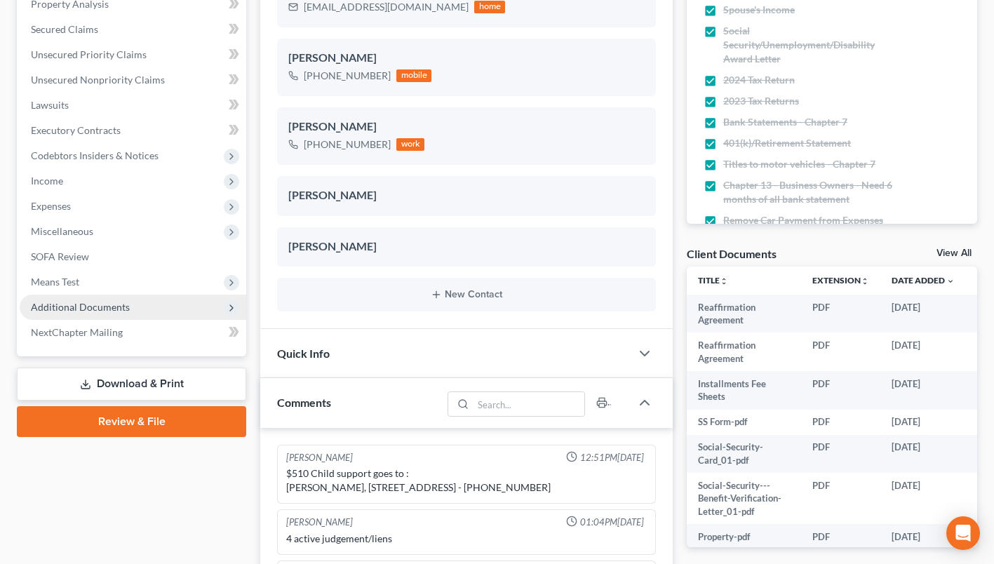
click at [120, 302] on span "Additional Documents" at bounding box center [80, 307] width 99 height 12
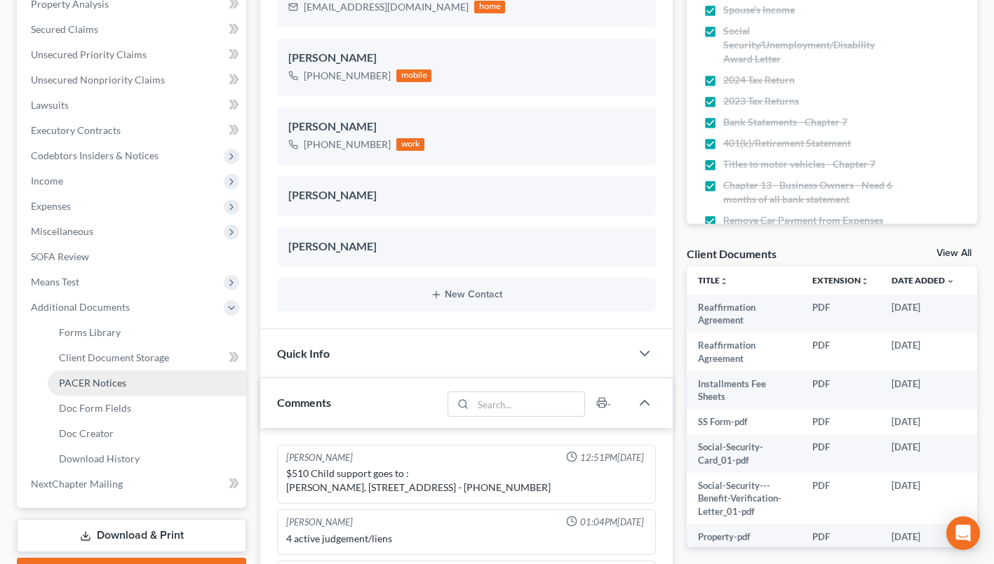
click at [90, 379] on span "PACER Notices" at bounding box center [92, 383] width 67 height 12
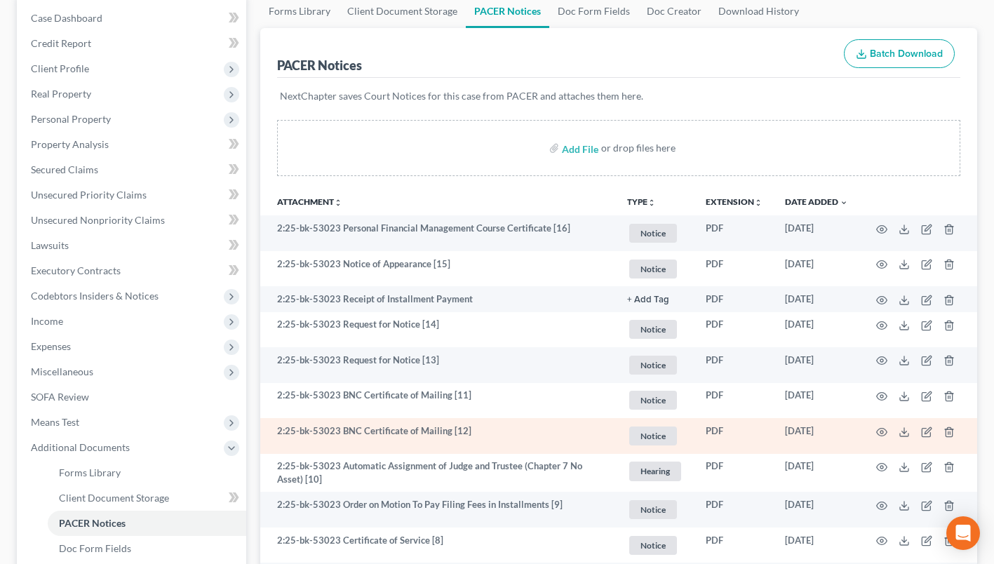
scroll to position [211, 0]
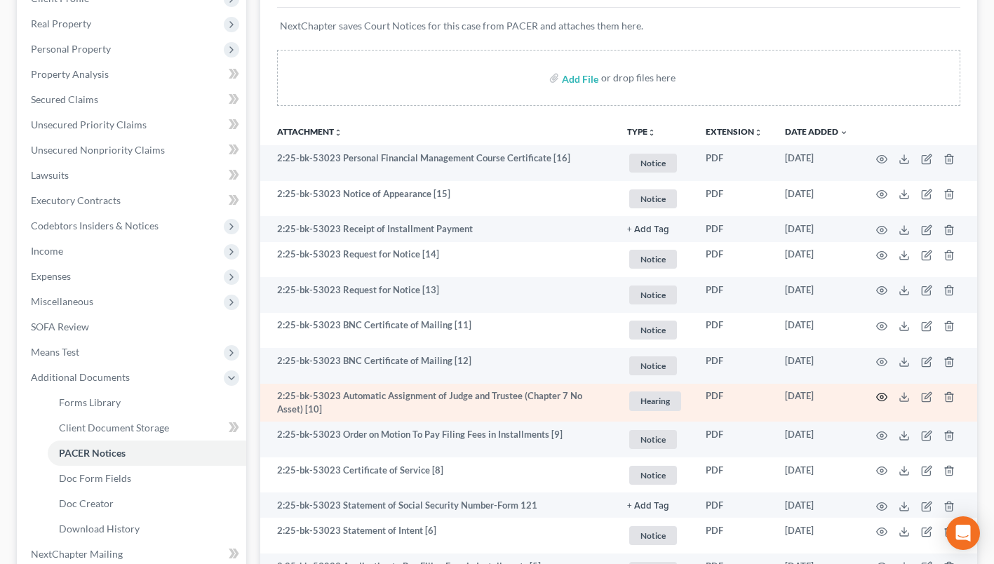
click at [883, 390] on td at bounding box center [919, 403] width 118 height 39
click at [884, 392] on icon "button" at bounding box center [881, 397] width 11 height 11
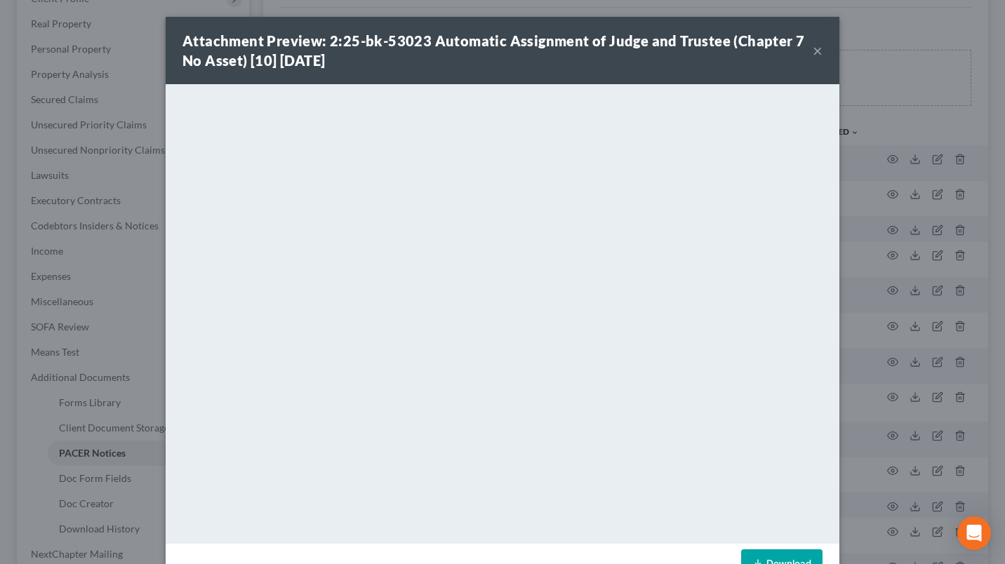
click at [813, 51] on button "×" at bounding box center [818, 50] width 10 height 17
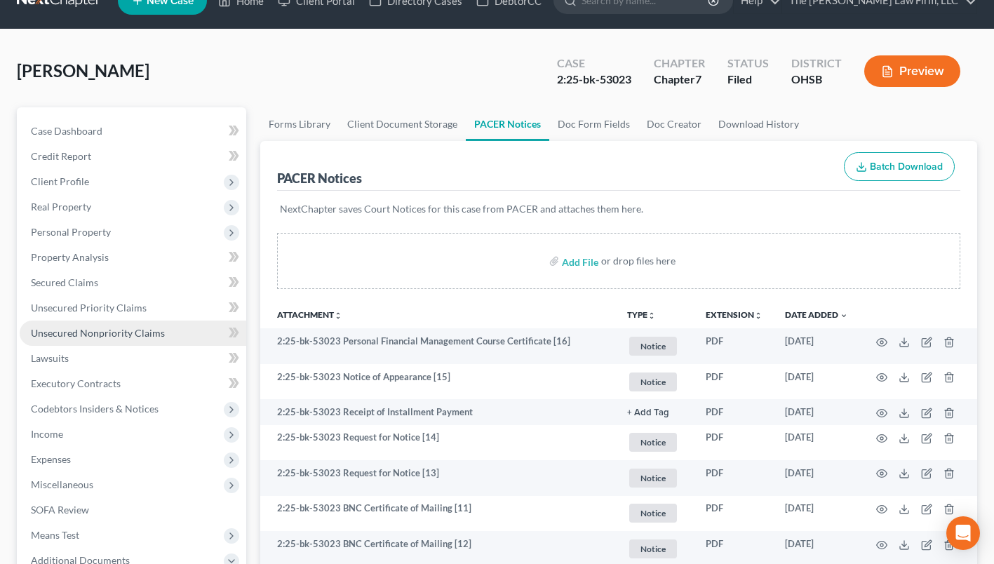
scroll to position [0, 0]
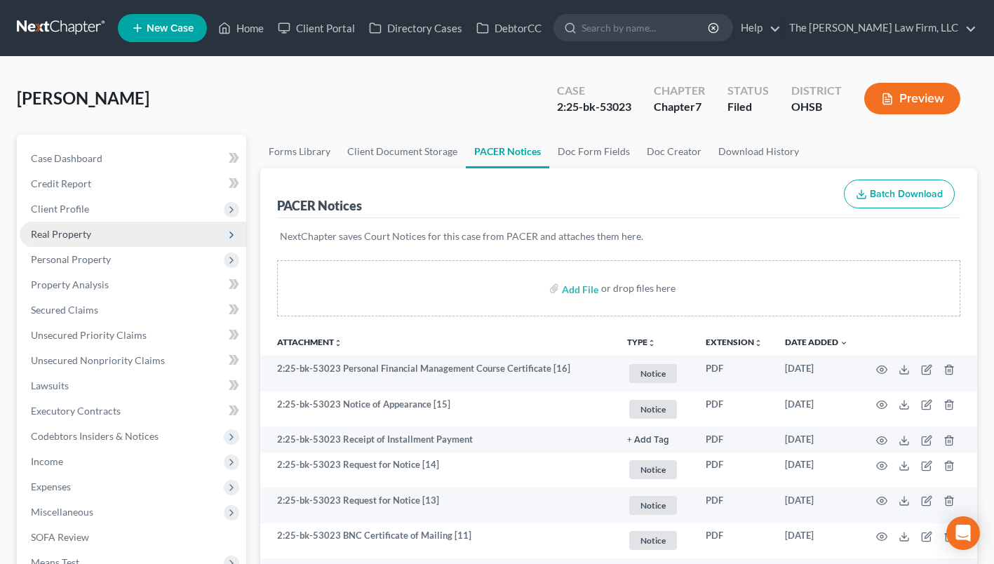
click at [71, 229] on span "Real Property" at bounding box center [61, 234] width 60 height 12
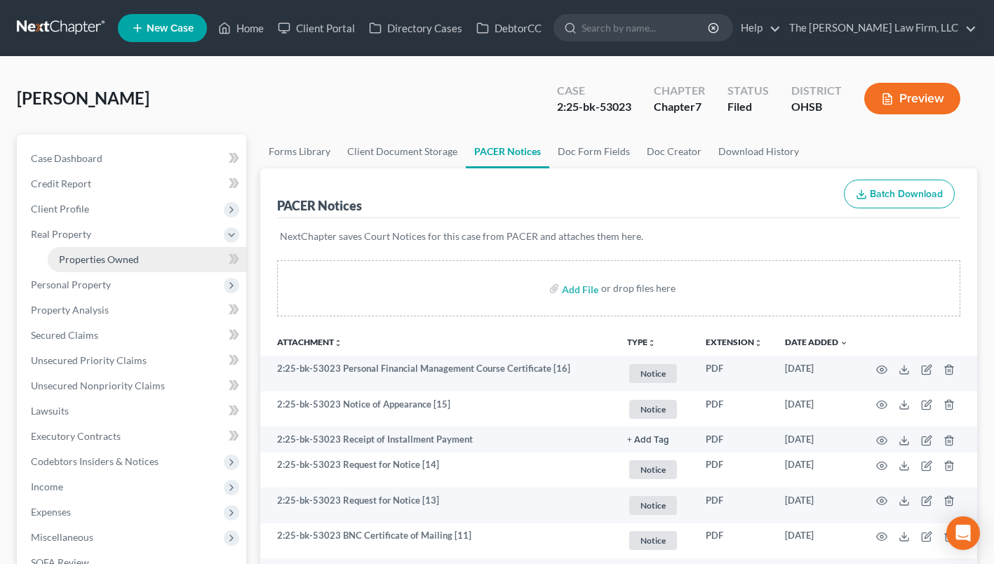
click at [69, 253] on span "Properties Owned" at bounding box center [99, 259] width 80 height 12
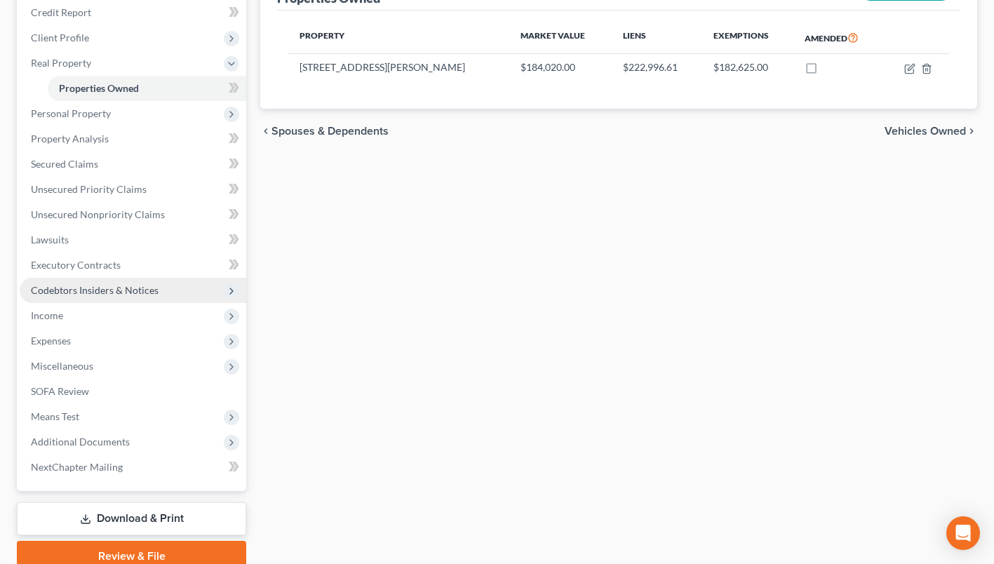
scroll to position [231, 0]
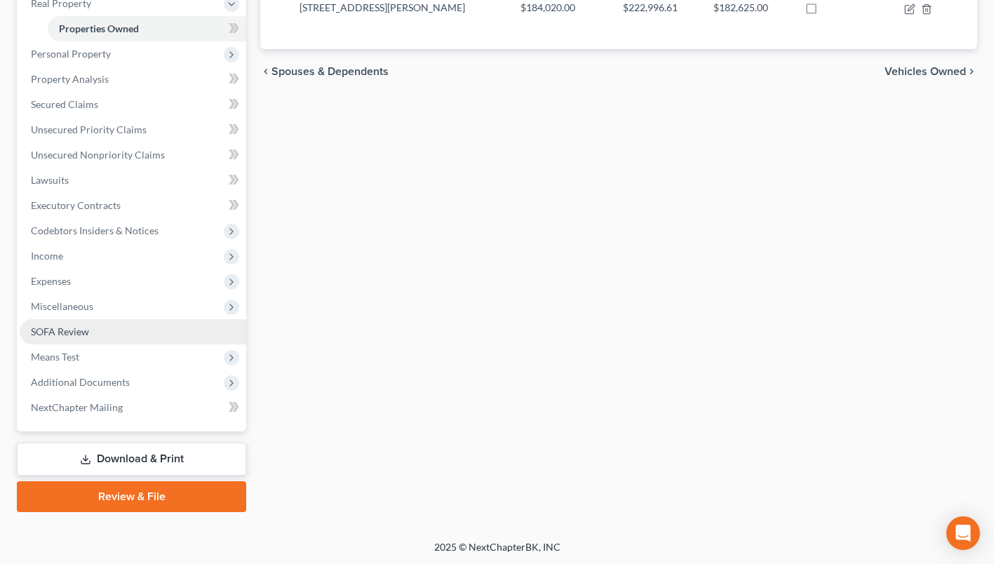
click at [50, 333] on span "SOFA Review" at bounding box center [60, 332] width 58 height 12
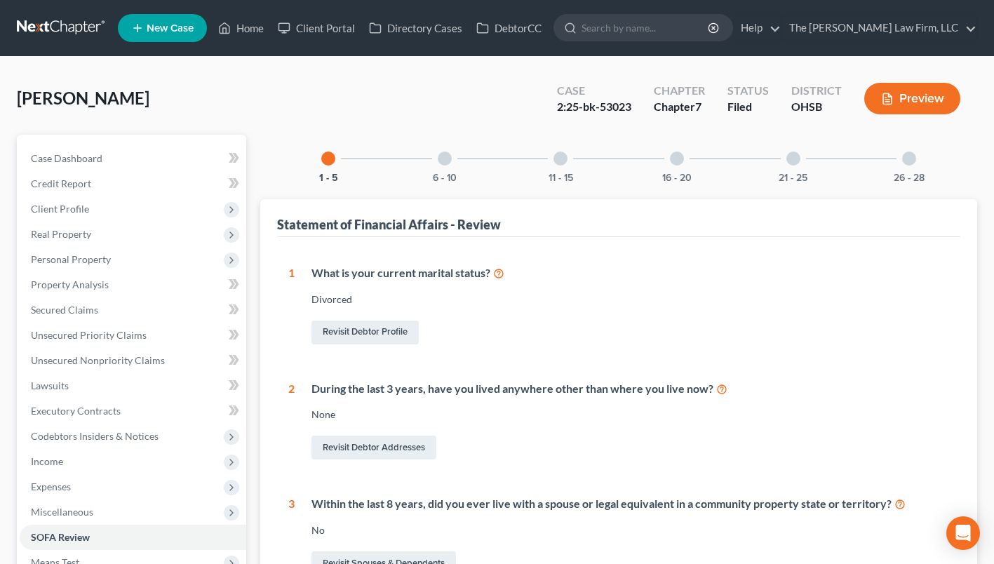
click at [457, 171] on div "6 - 10" at bounding box center [445, 159] width 48 height 48
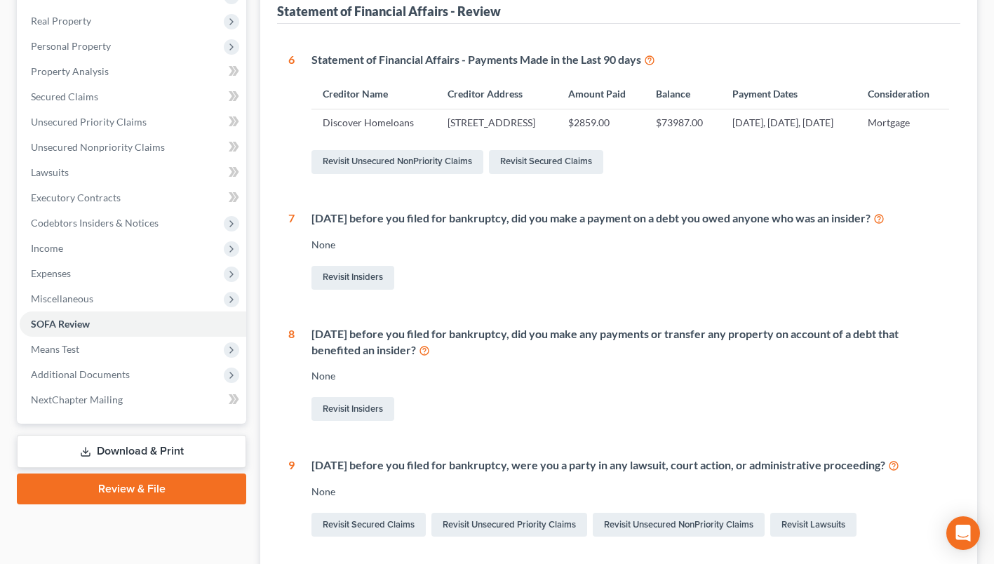
scroll to position [281, 0]
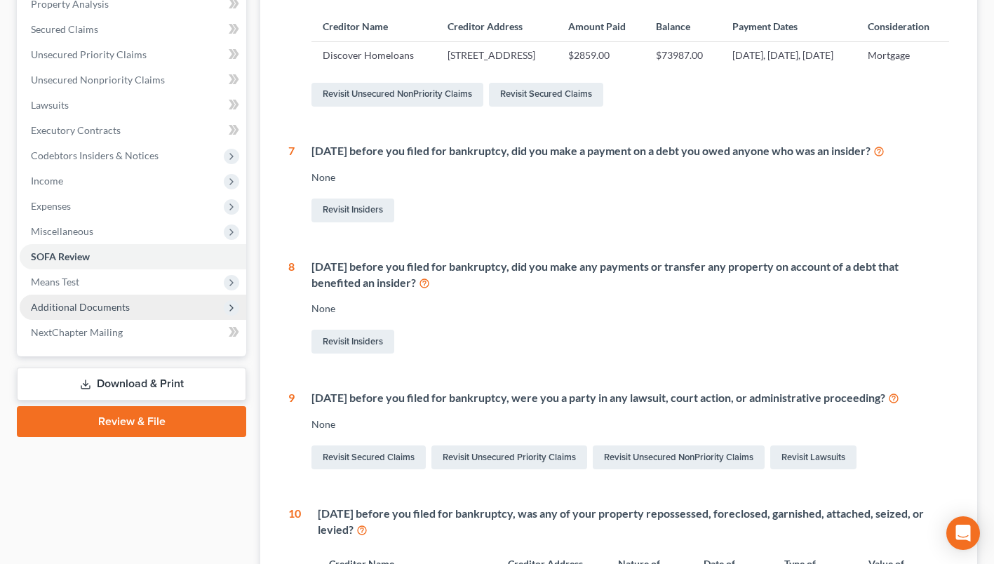
click at [162, 311] on span "Additional Documents" at bounding box center [133, 307] width 227 height 25
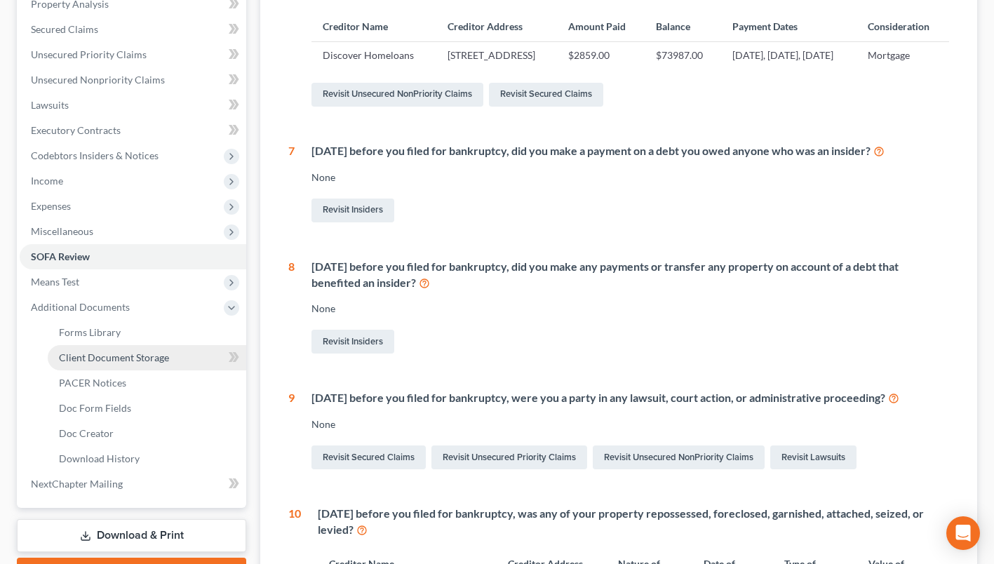
click at [211, 349] on link "Client Document Storage" at bounding box center [147, 357] width 199 height 25
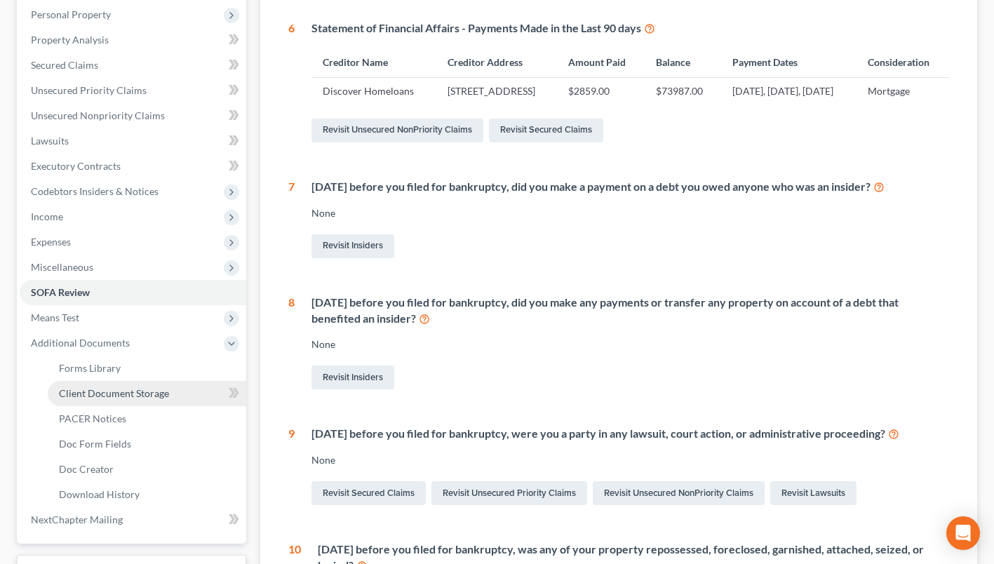
select select "52"
select select "61"
select select "7"
select select "37"
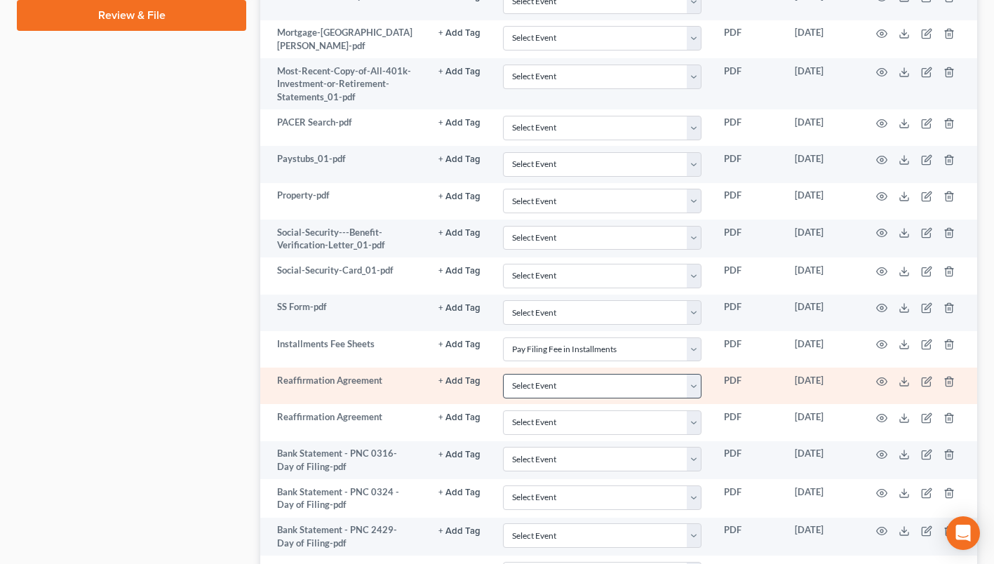
scroll to position [973, 0]
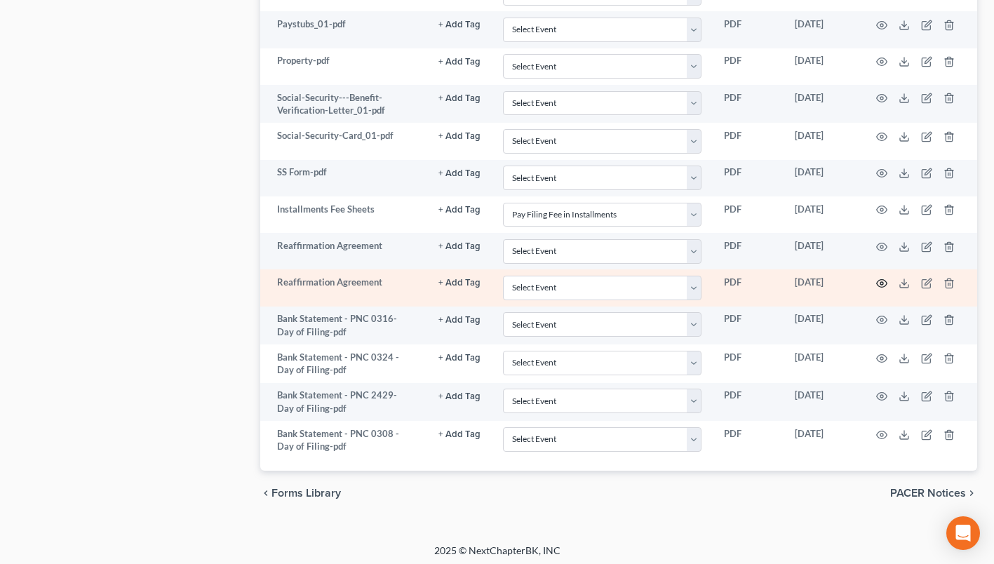
click at [884, 279] on icon "button" at bounding box center [882, 283] width 11 height 8
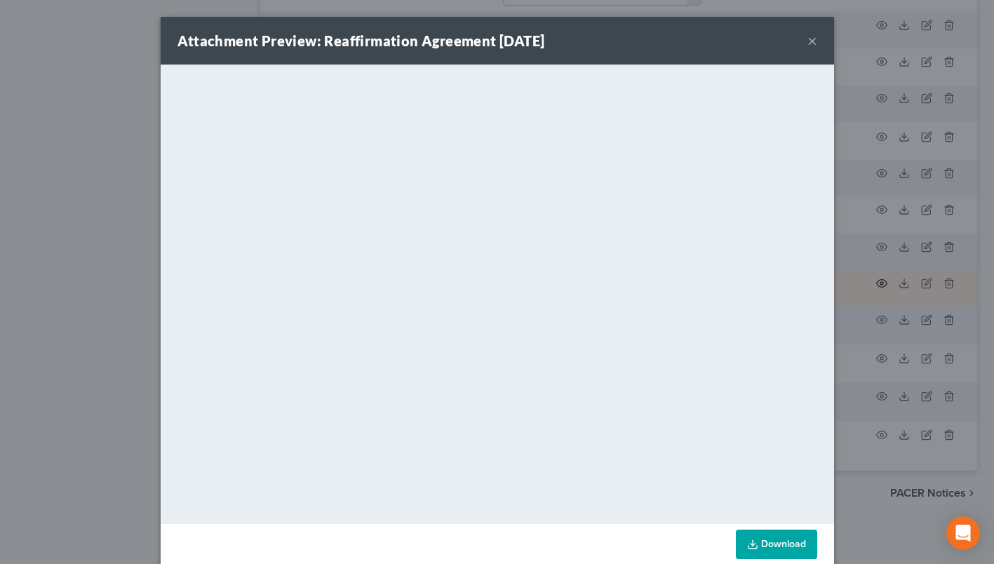
scroll to position [971, 0]
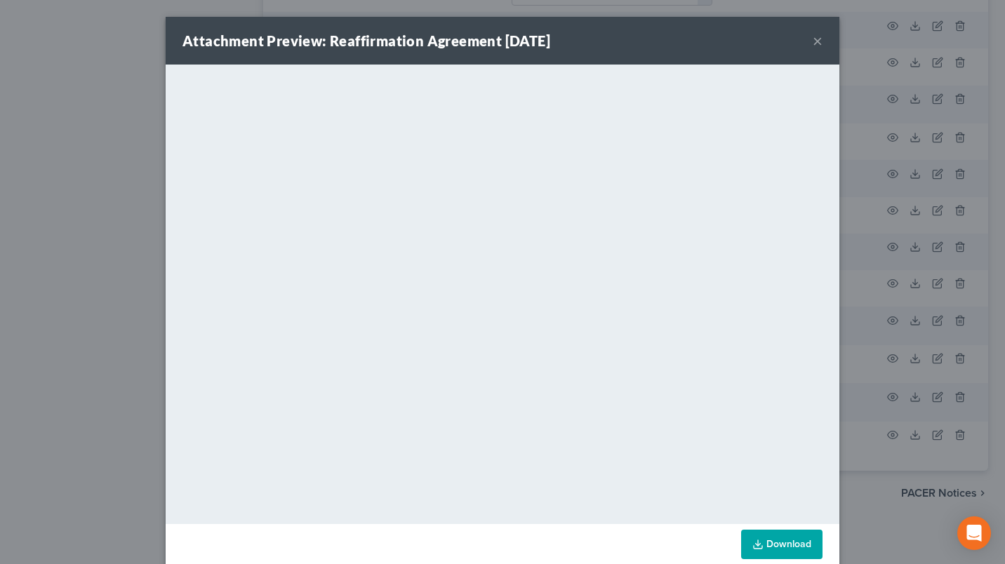
click at [814, 39] on button "×" at bounding box center [818, 40] width 10 height 17
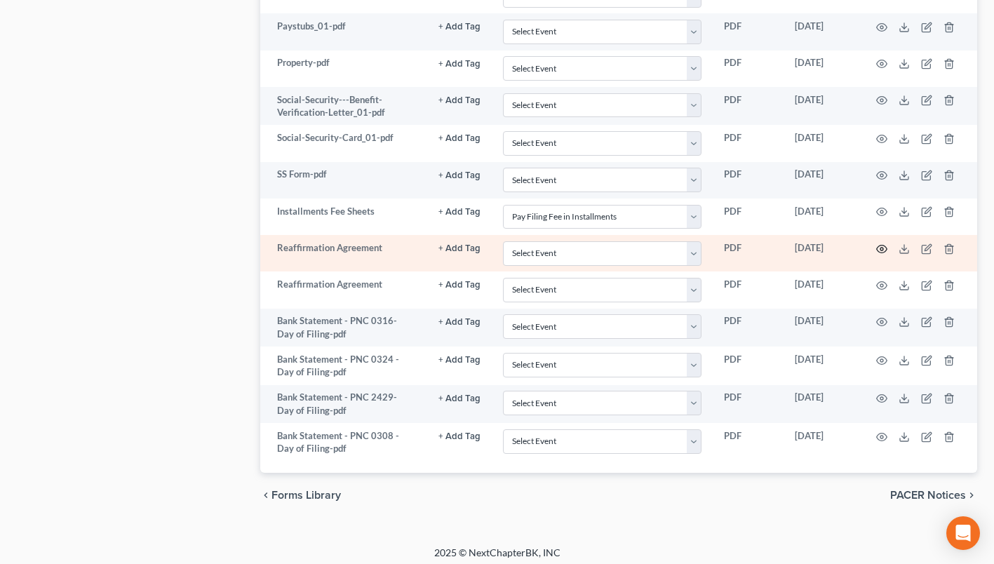
click at [881, 243] on icon "button" at bounding box center [881, 248] width 11 height 11
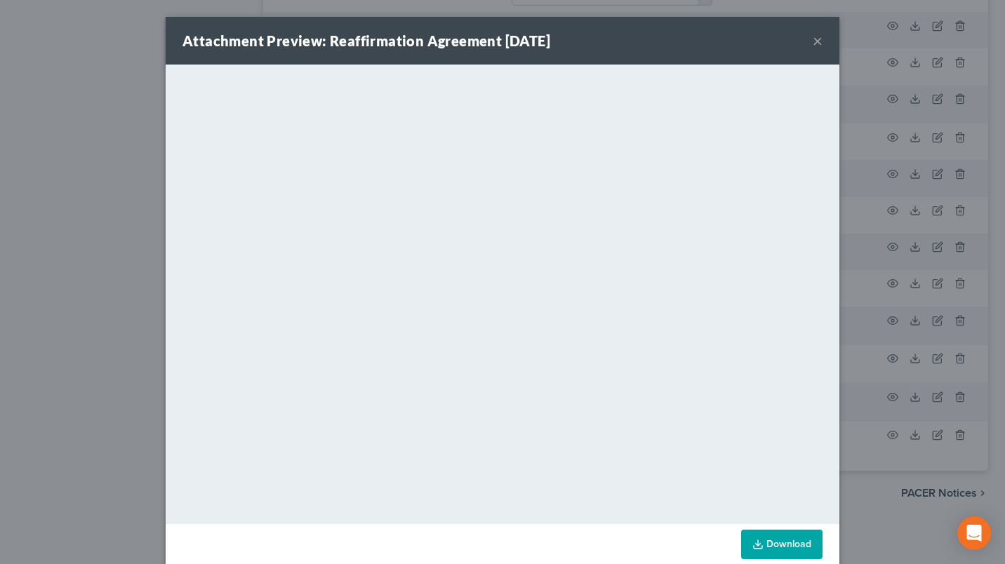
click at [806, 37] on div "Attachment Preview: Reaffirmation Agreement 07/17/2025 ×" at bounding box center [503, 41] width 674 height 48
click at [814, 38] on button "×" at bounding box center [818, 40] width 10 height 17
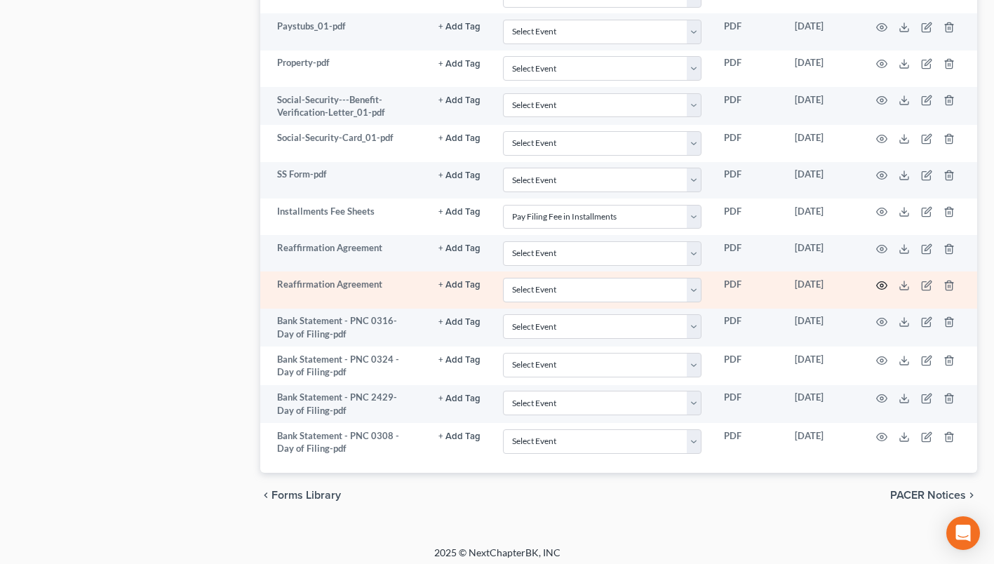
click at [883, 280] on icon "button" at bounding box center [881, 285] width 11 height 11
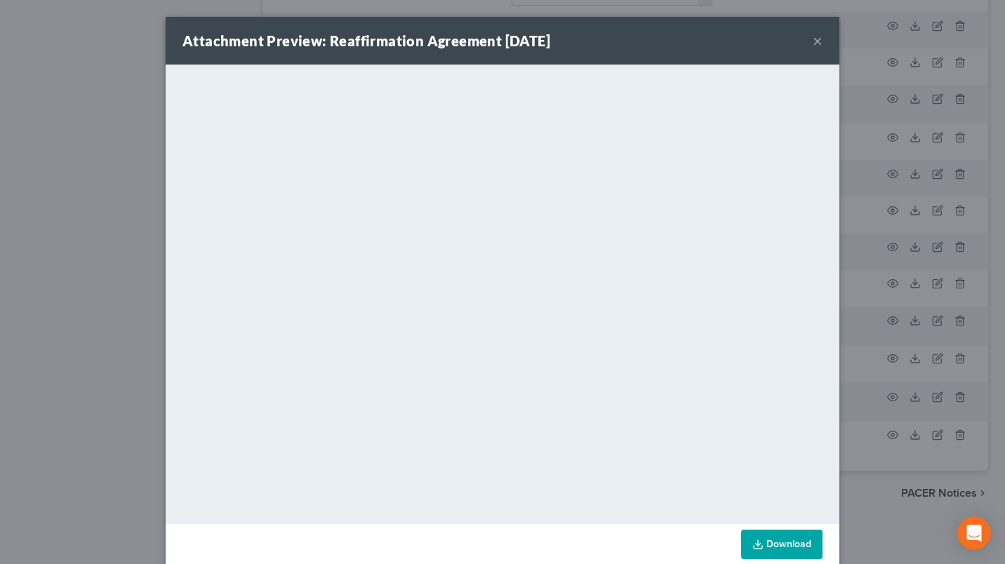
click at [816, 42] on button "×" at bounding box center [818, 40] width 10 height 17
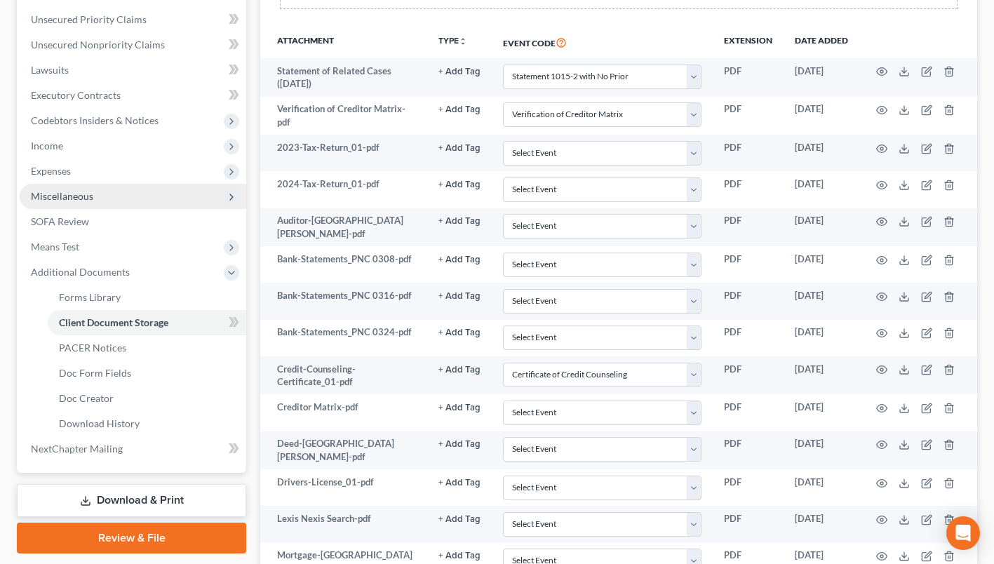
scroll to position [199, 0]
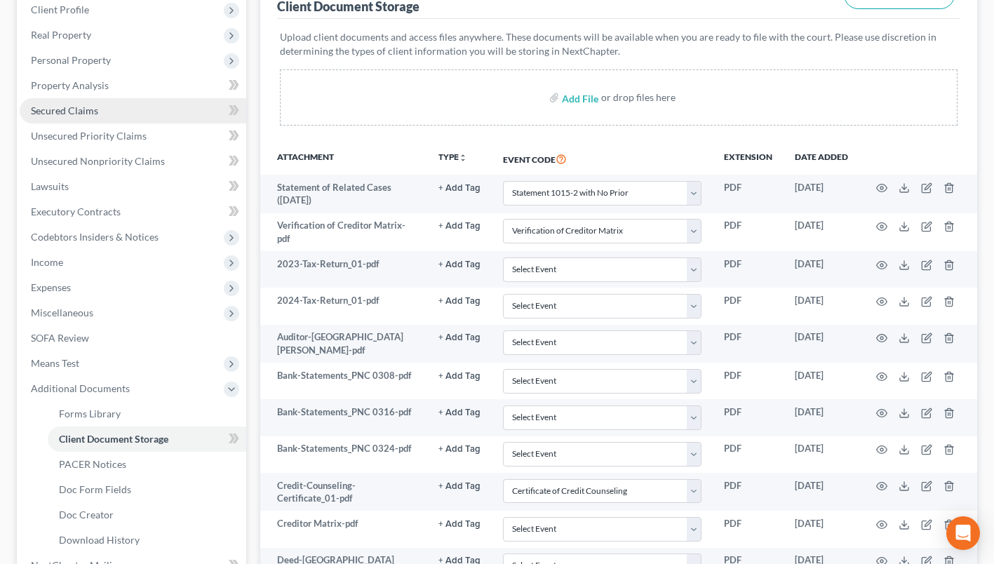
click at [82, 102] on link "Secured Claims" at bounding box center [133, 110] width 227 height 25
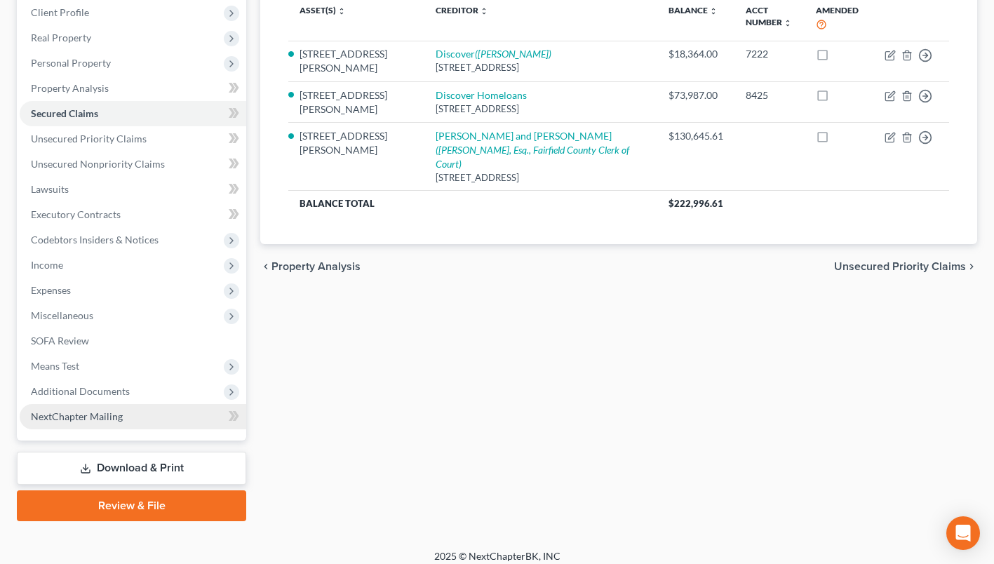
scroll to position [206, 0]
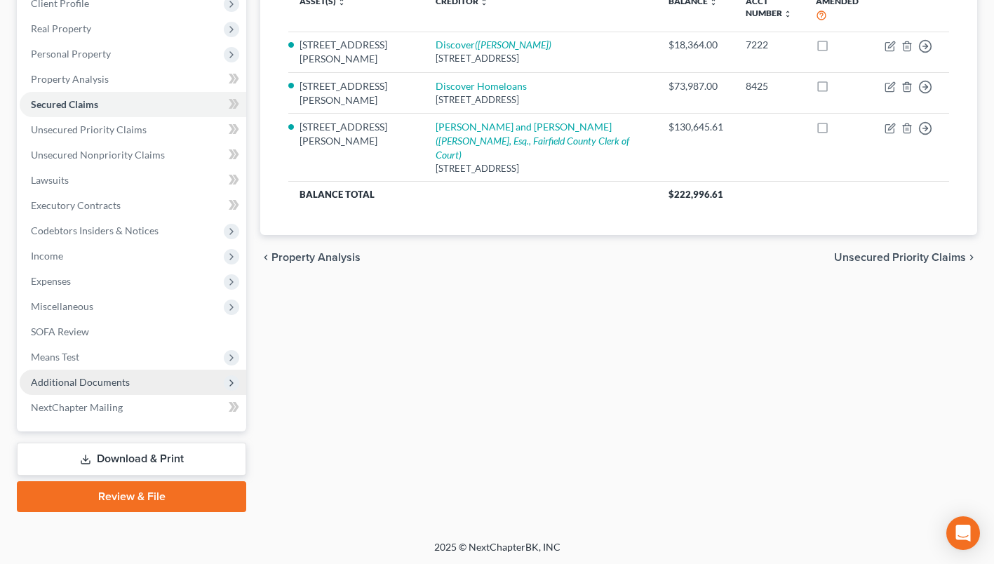
click at [97, 376] on span "Additional Documents" at bounding box center [80, 382] width 99 height 12
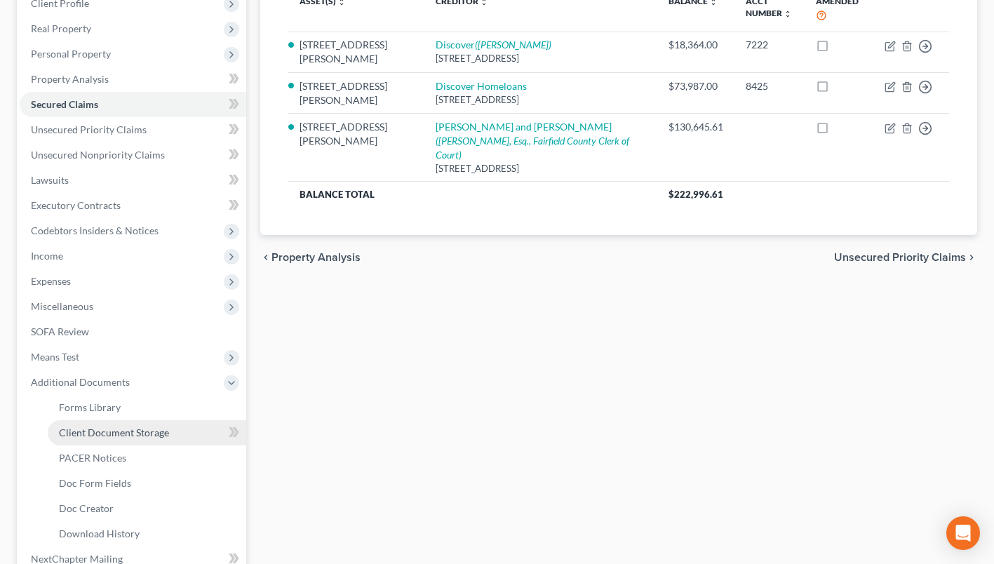
click at [119, 430] on span "Client Document Storage" at bounding box center [114, 433] width 110 height 12
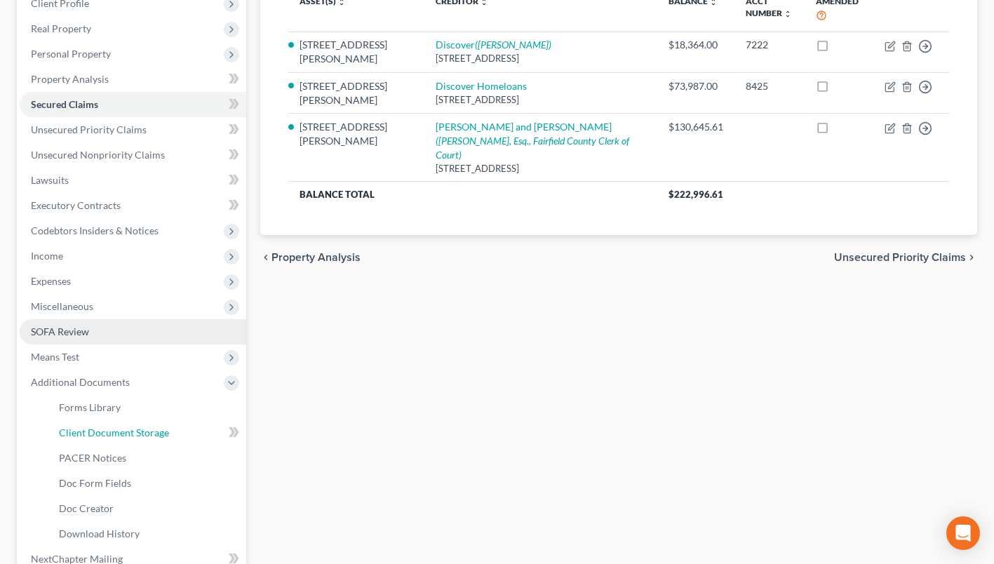
scroll to position [170, 0]
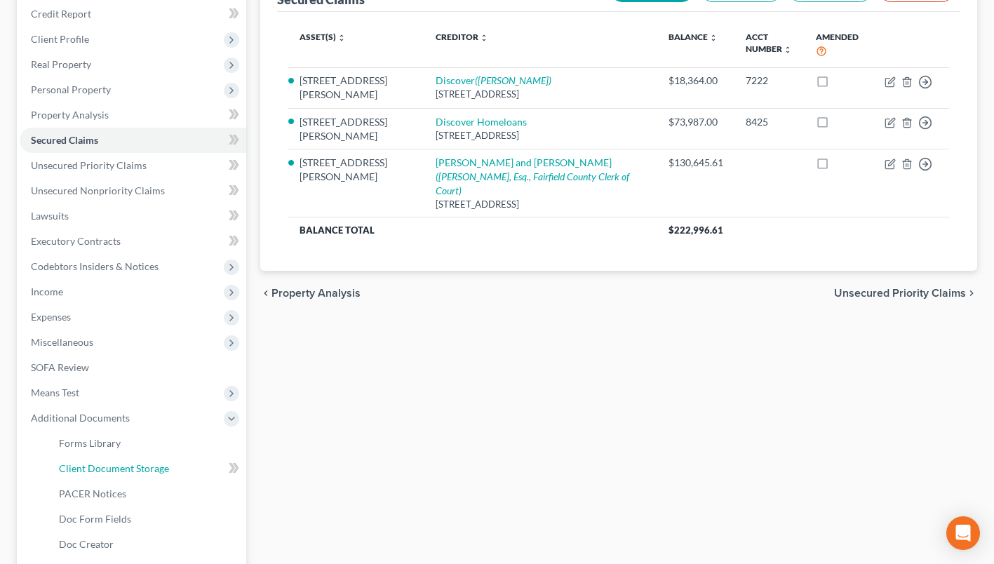
select select "52"
select select "61"
select select "7"
select select "37"
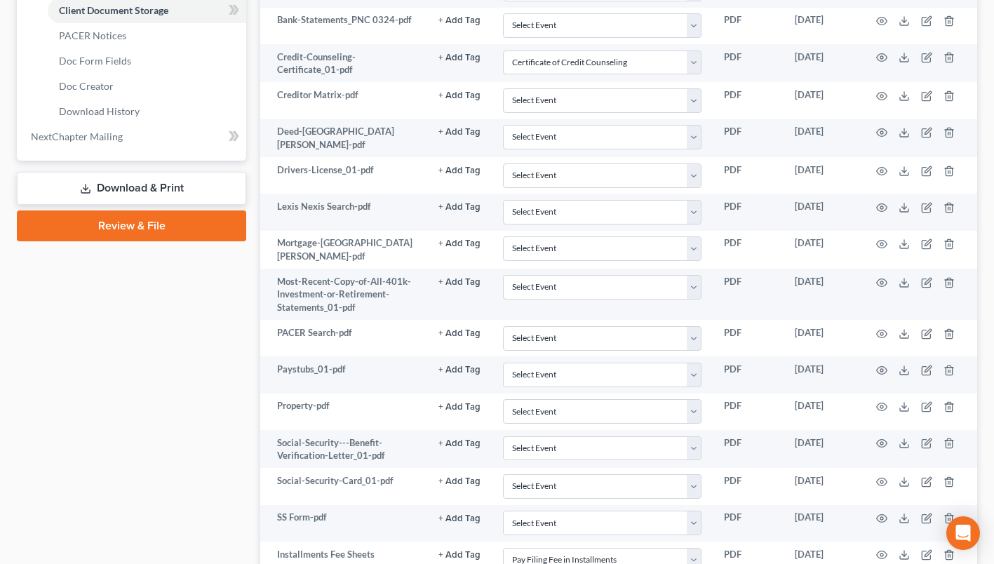
scroll to position [973, 0]
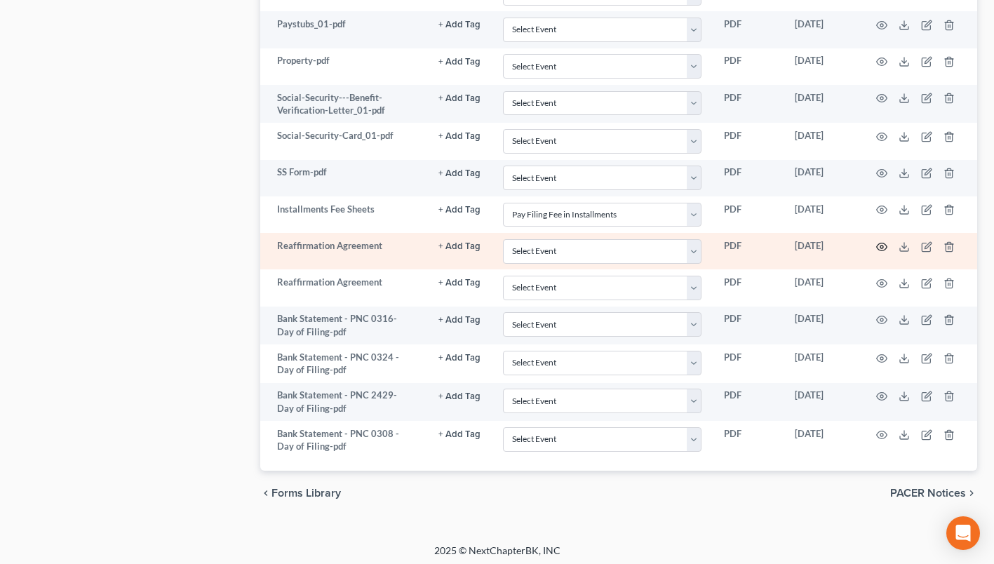
click at [879, 243] on icon "button" at bounding box center [882, 247] width 11 height 8
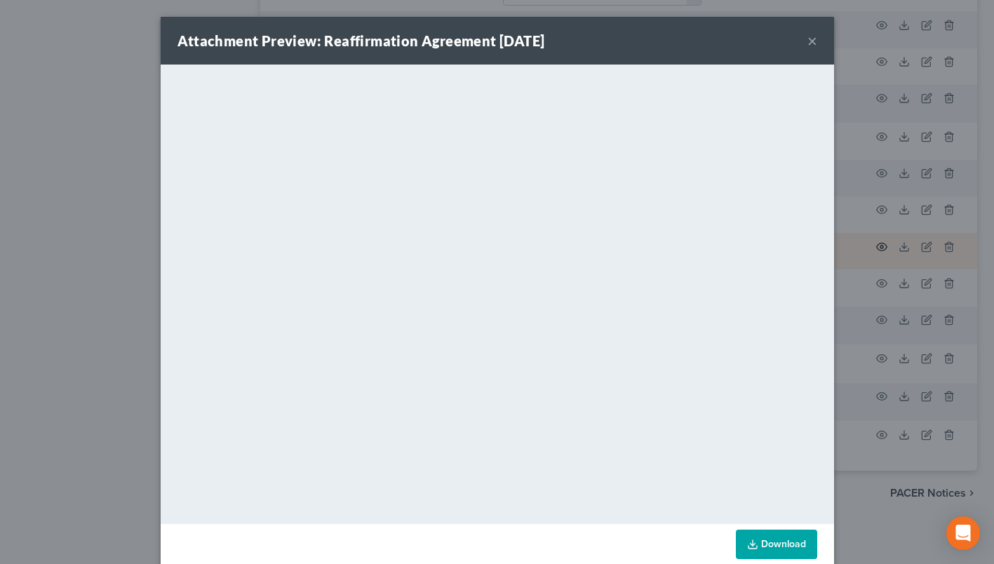
scroll to position [971, 0]
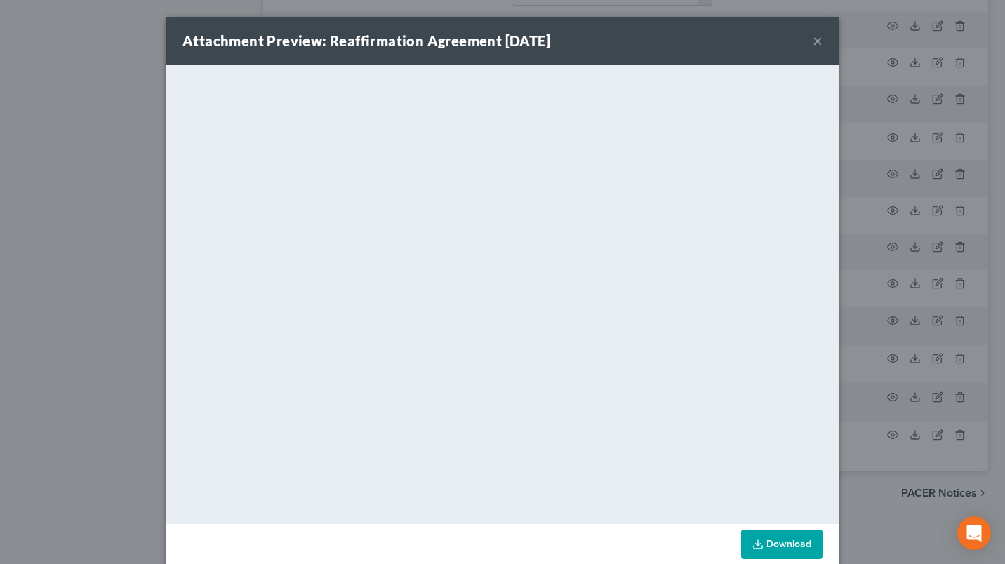
click at [813, 47] on button "×" at bounding box center [818, 40] width 10 height 17
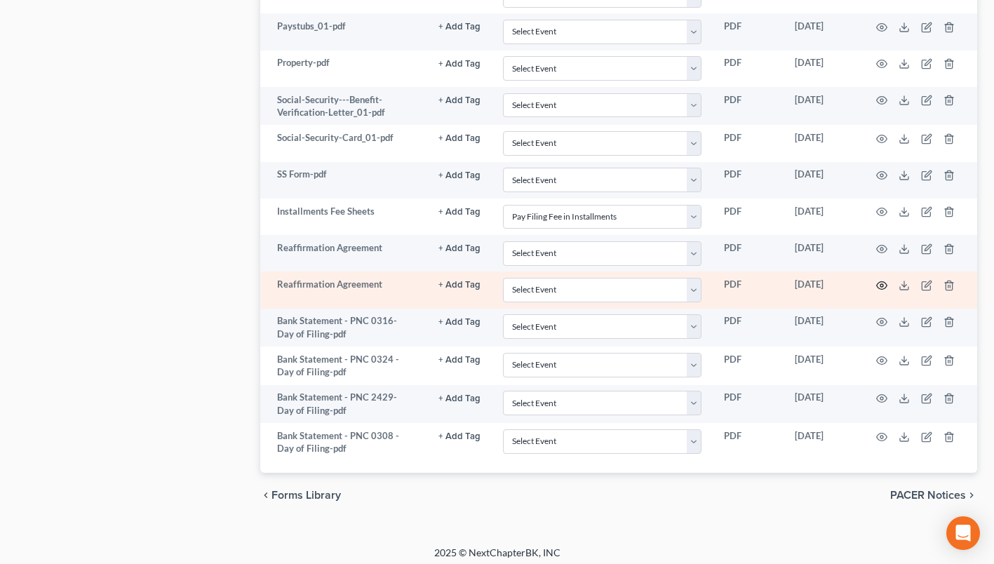
click at [880, 280] on icon "button" at bounding box center [881, 285] width 11 height 11
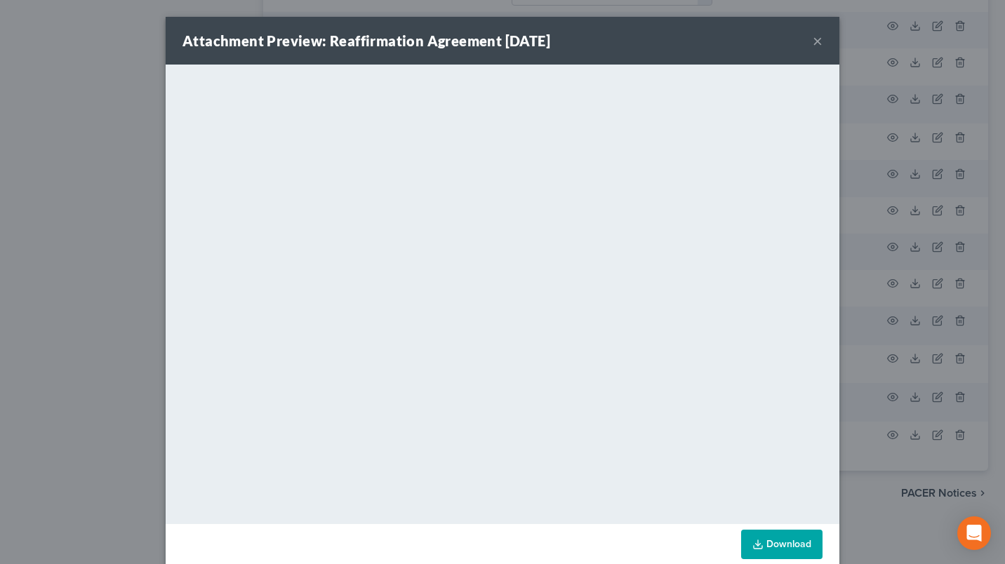
click at [813, 41] on button "×" at bounding box center [818, 40] width 10 height 17
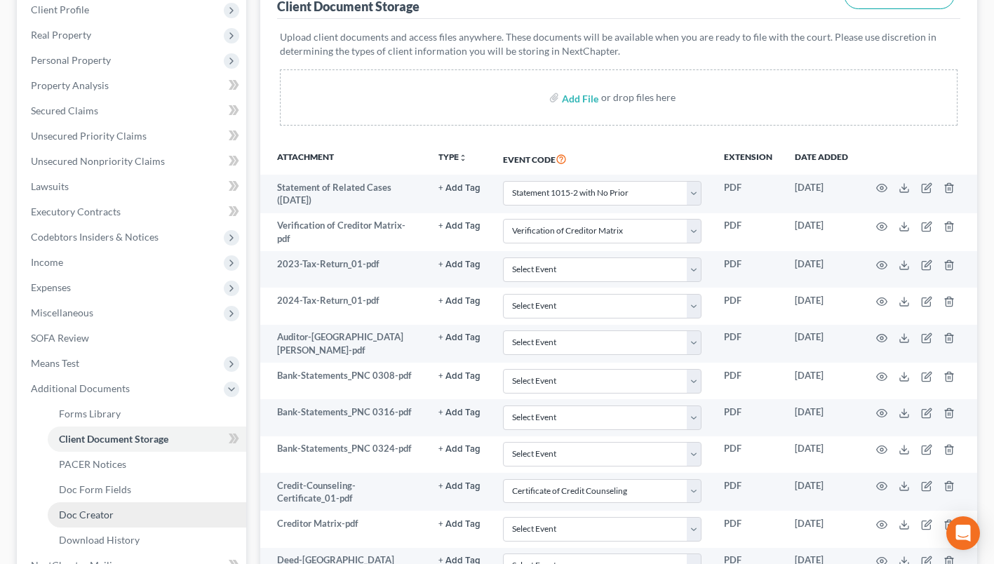
scroll to position [0, 0]
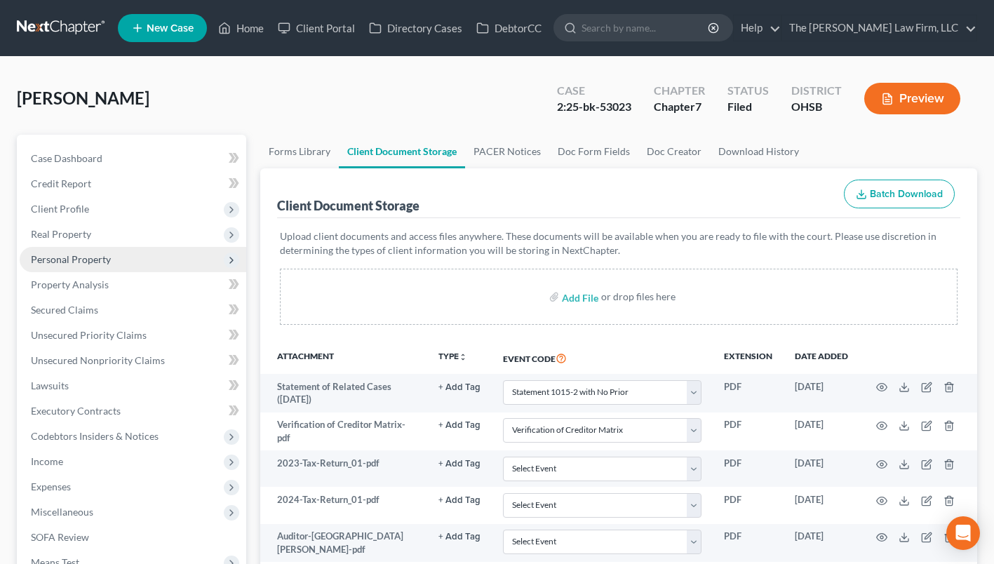
click at [71, 253] on span "Personal Property" at bounding box center [71, 259] width 80 height 12
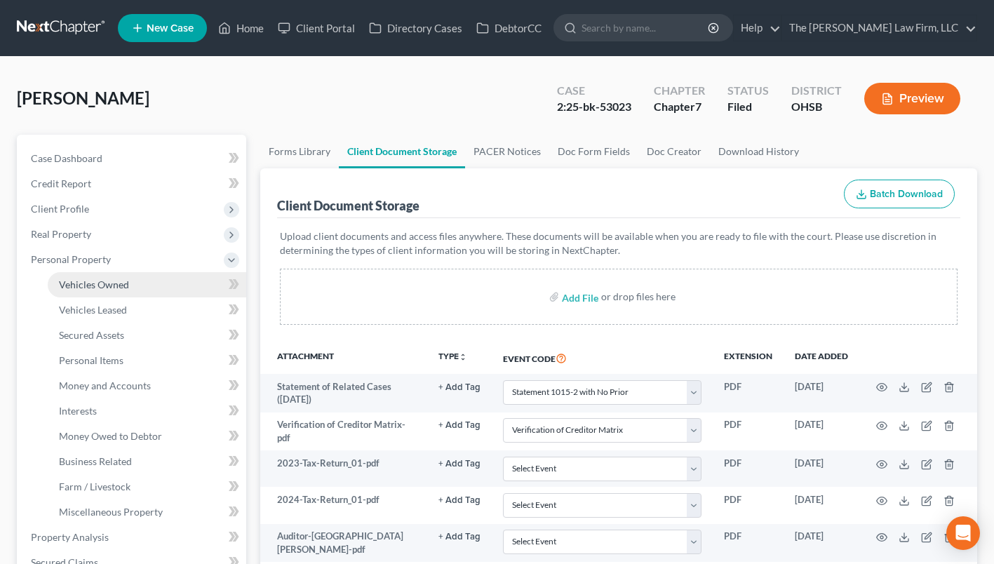
click at [138, 288] on link "Vehicles Owned" at bounding box center [147, 284] width 199 height 25
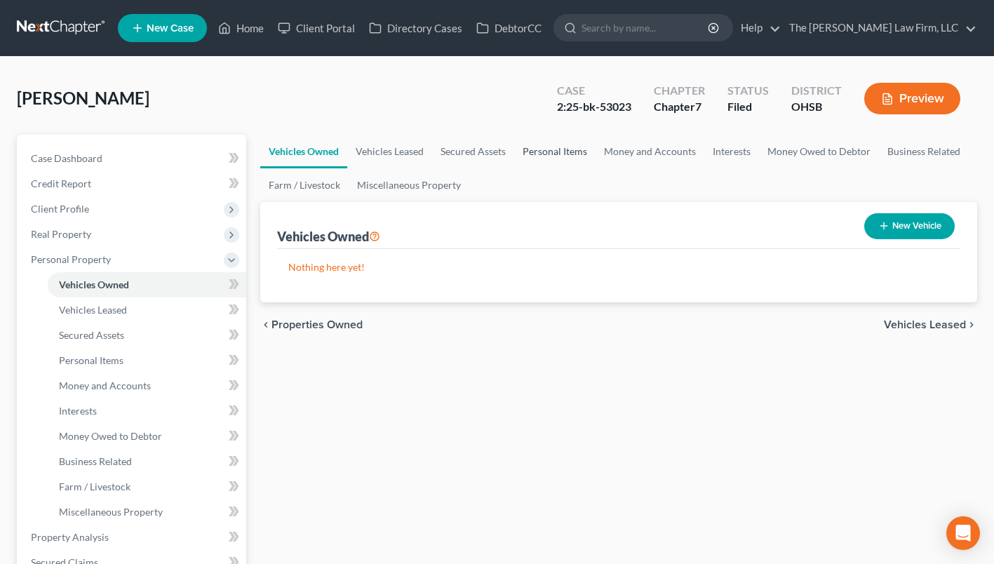
click at [543, 149] on link "Personal Items" at bounding box center [554, 152] width 81 height 34
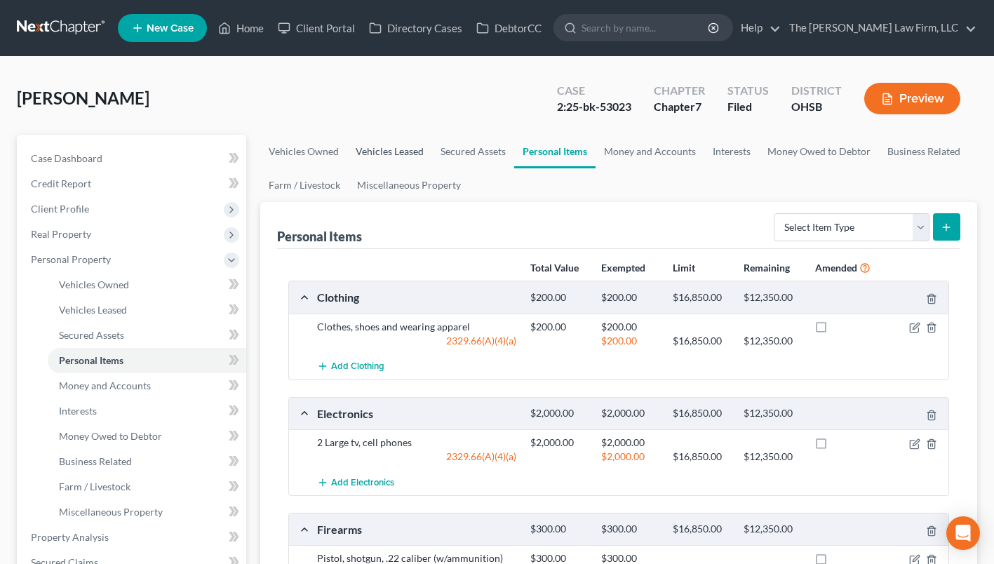
click at [376, 155] on link "Vehicles Leased" at bounding box center [389, 152] width 85 height 34
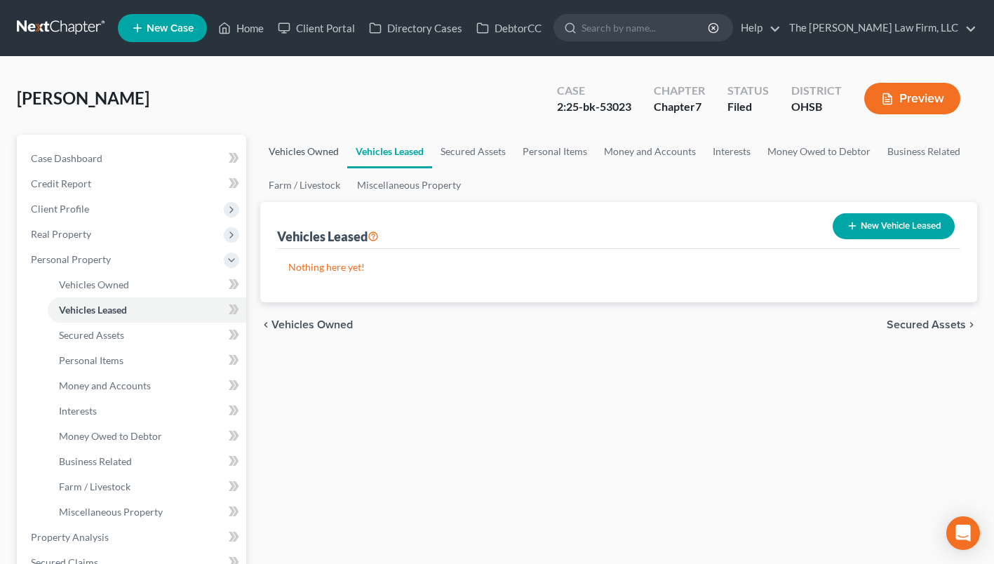
click at [335, 143] on link "Vehicles Owned" at bounding box center [303, 152] width 87 height 34
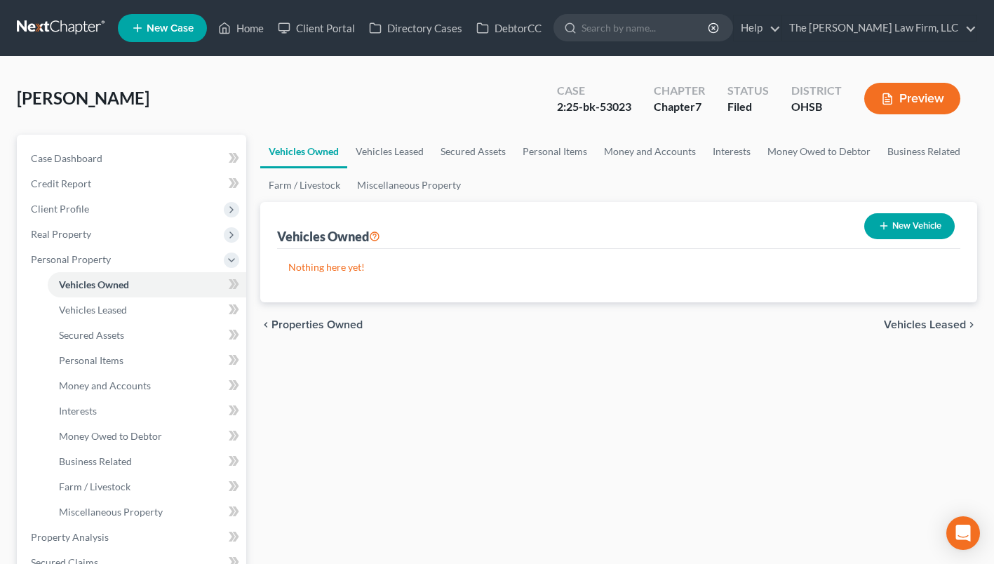
click at [329, 147] on link "Vehicles Owned" at bounding box center [303, 152] width 87 height 34
click at [629, 149] on link "Money and Accounts" at bounding box center [650, 152] width 109 height 34
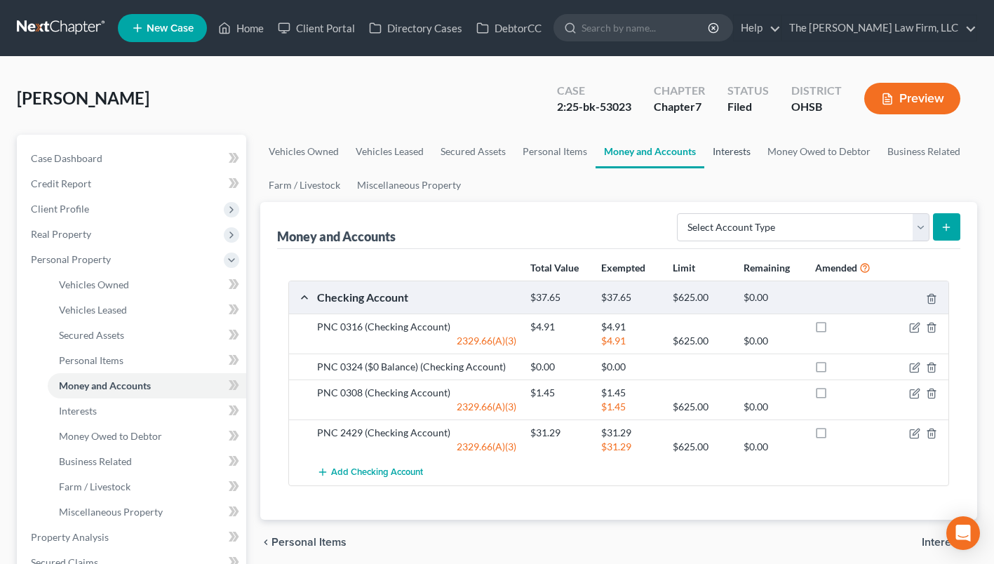
click at [719, 136] on link "Interests" at bounding box center [731, 152] width 55 height 34
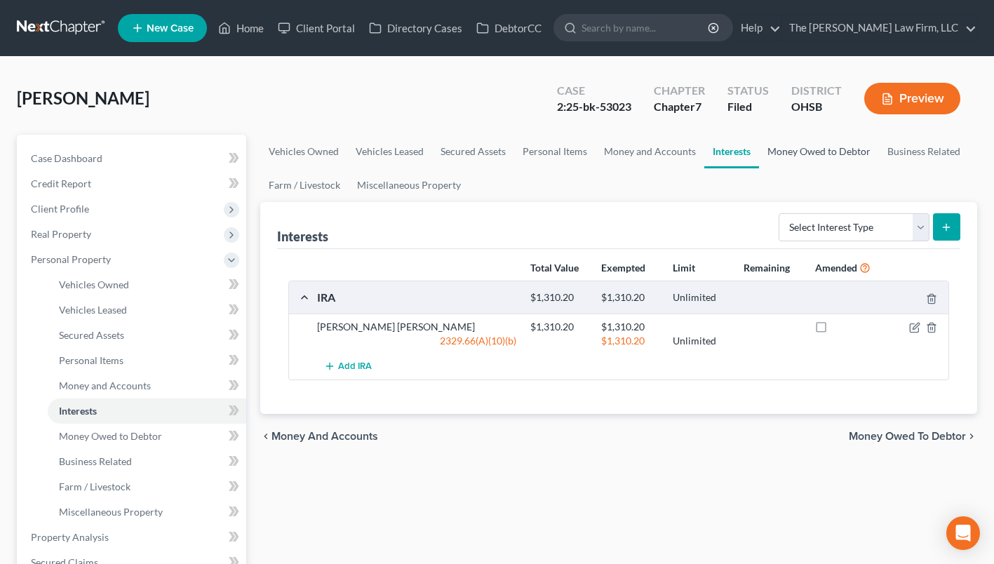
click at [774, 163] on link "Money Owed to Debtor" at bounding box center [819, 152] width 120 height 34
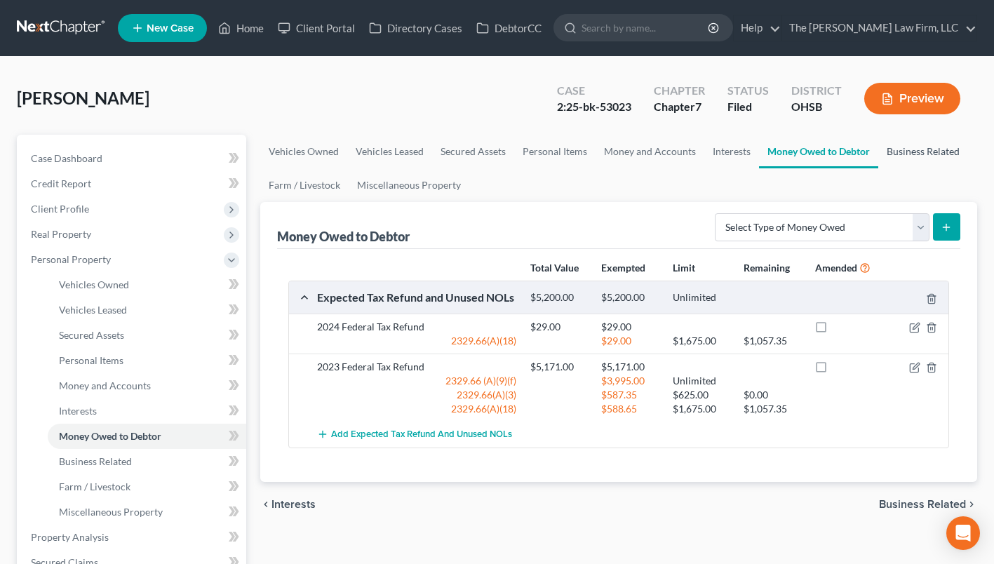
click at [897, 149] on link "Business Related" at bounding box center [923, 152] width 90 height 34
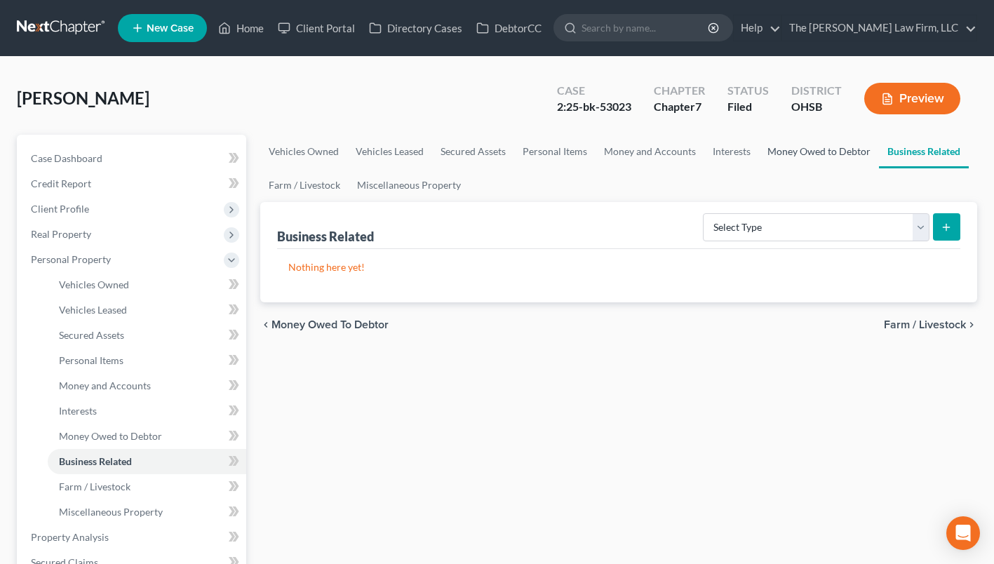
click at [843, 145] on link "Money Owed to Debtor" at bounding box center [819, 152] width 120 height 34
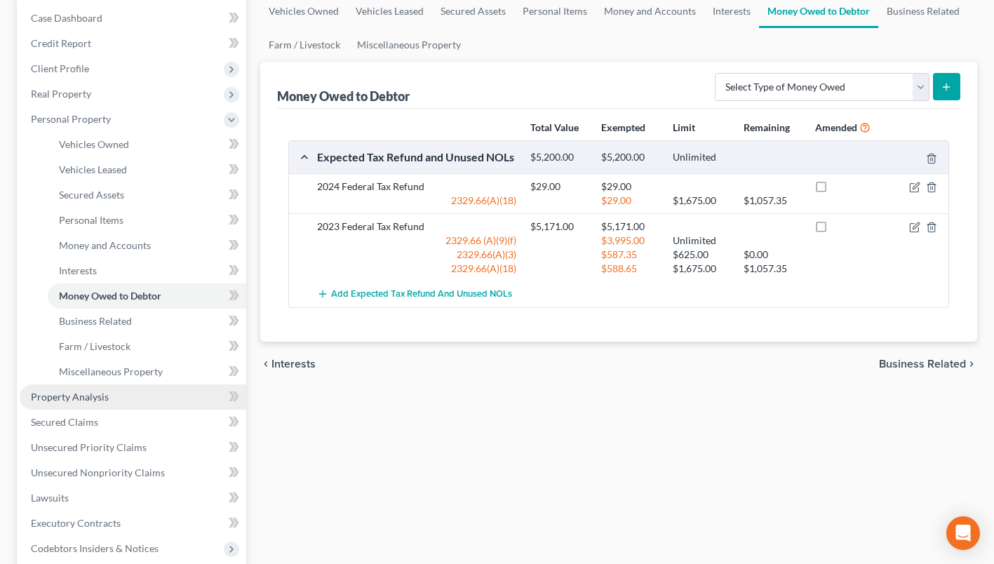
click at [44, 397] on span "Property Analysis" at bounding box center [70, 397] width 78 height 12
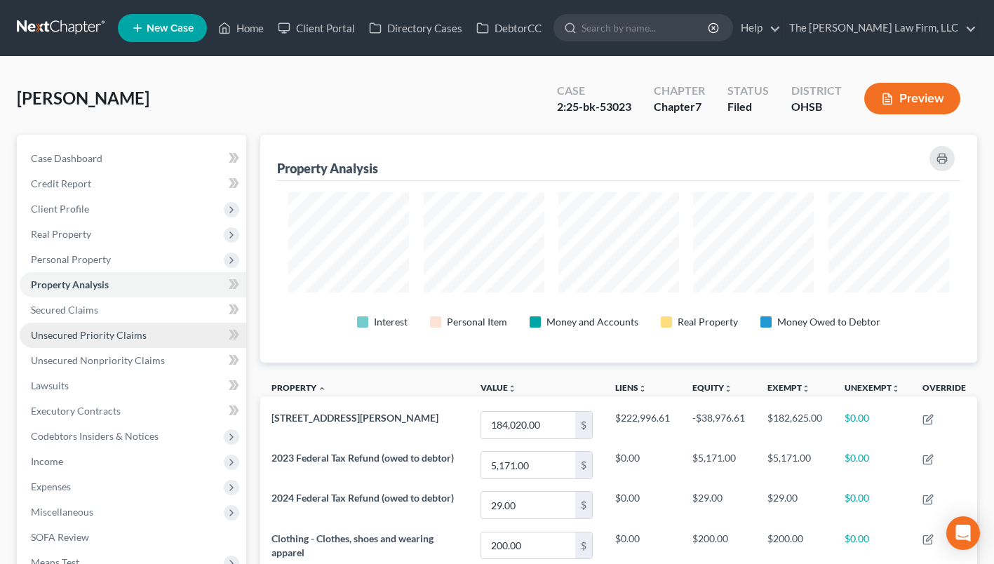
click at [100, 337] on span "Unsecured Priority Claims" at bounding box center [89, 335] width 116 height 12
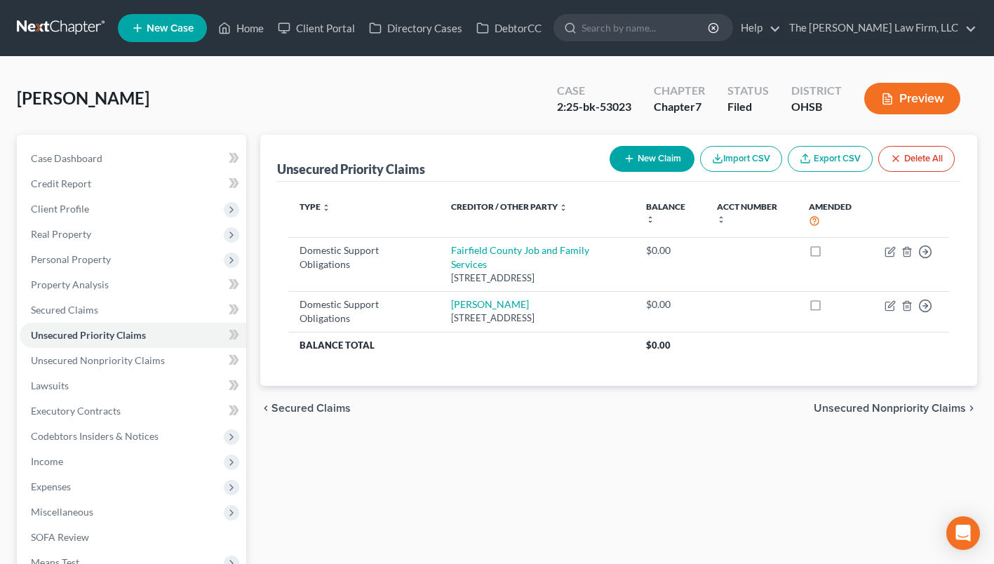
click at [65, 23] on link at bounding box center [62, 27] width 90 height 25
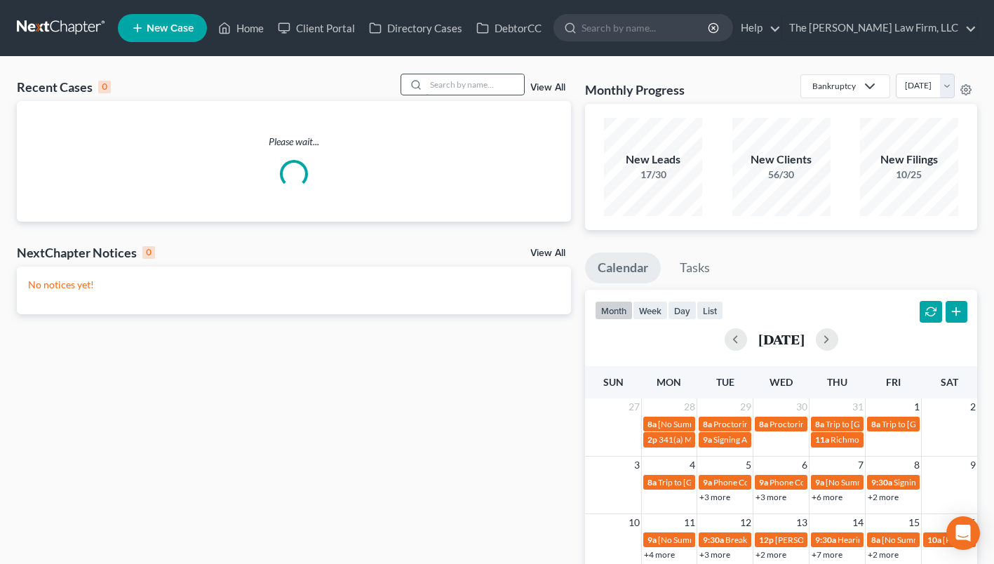
click at [483, 81] on input "search" at bounding box center [475, 84] width 98 height 20
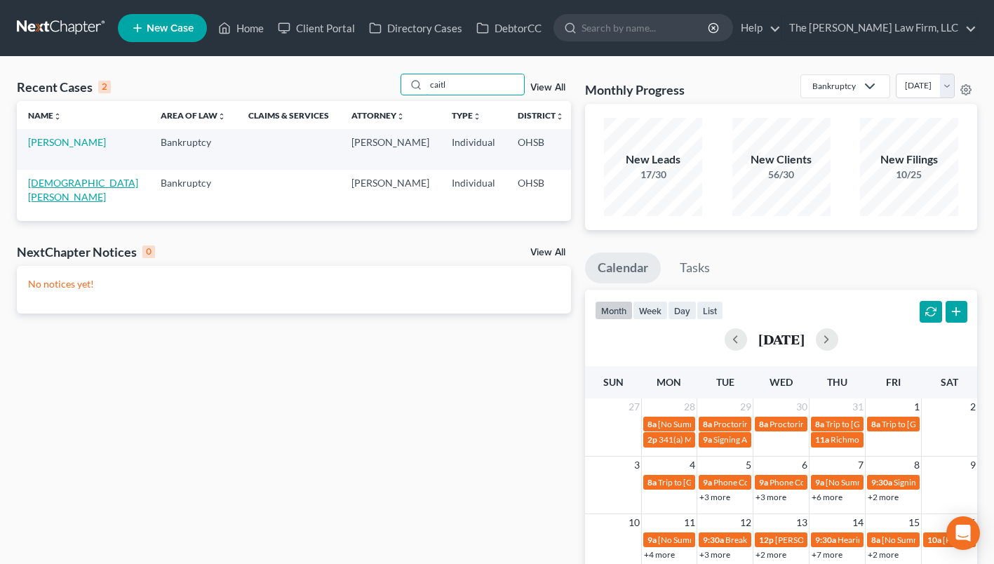
type input "caitl"
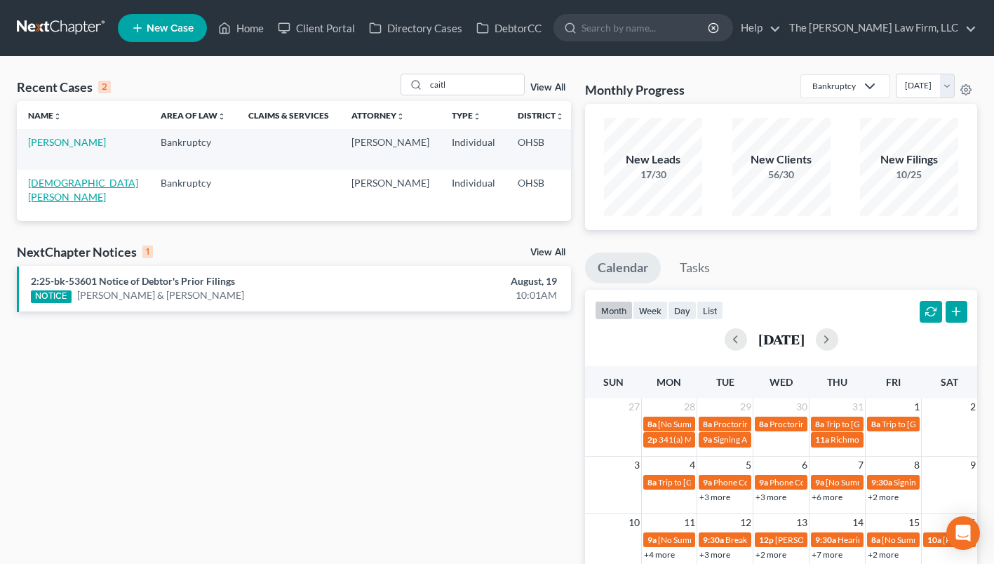
click at [40, 195] on link "[DEMOGRAPHIC_DATA][PERSON_NAME]" at bounding box center [83, 190] width 110 height 26
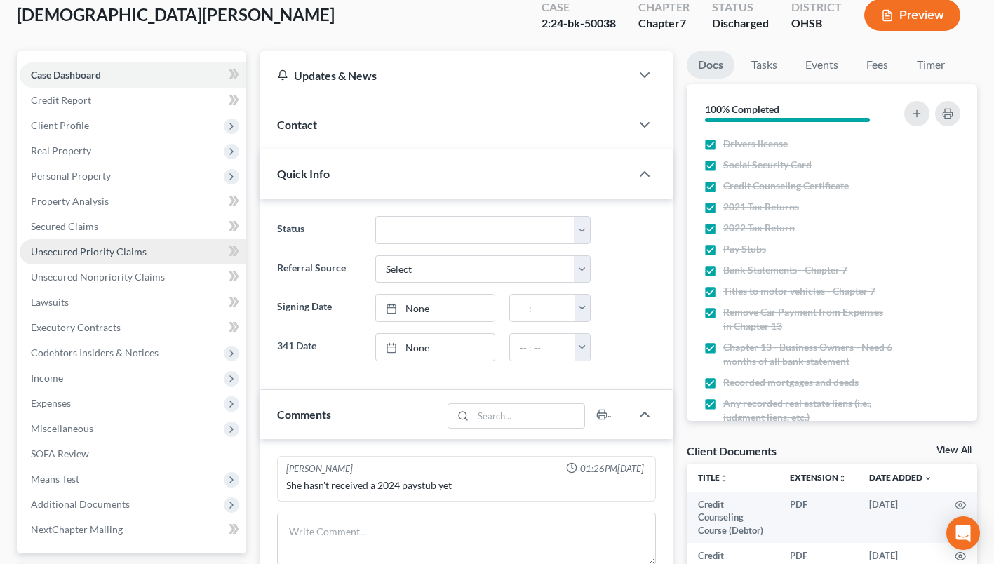
scroll to position [140, 0]
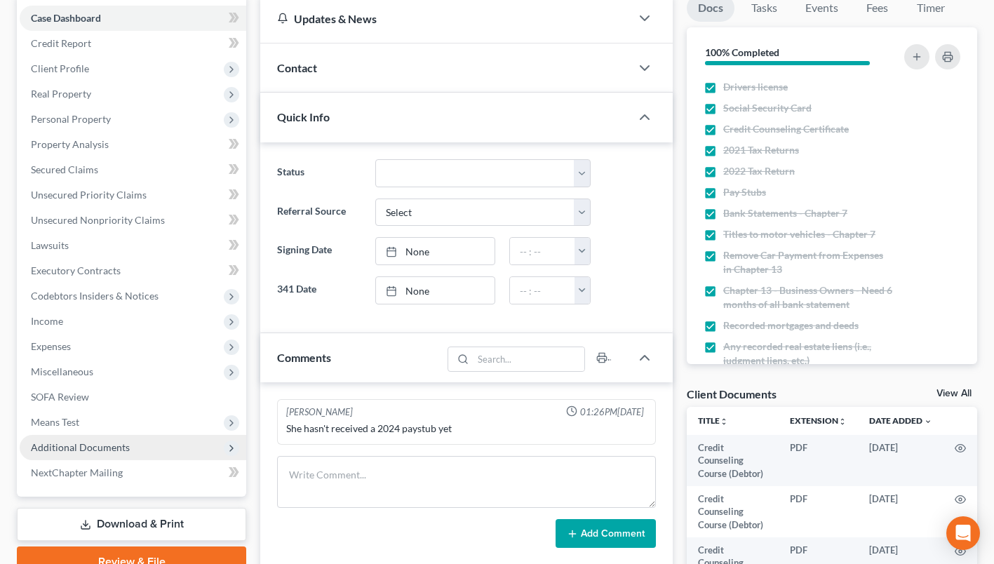
click at [85, 446] on span "Additional Documents" at bounding box center [80, 447] width 99 height 12
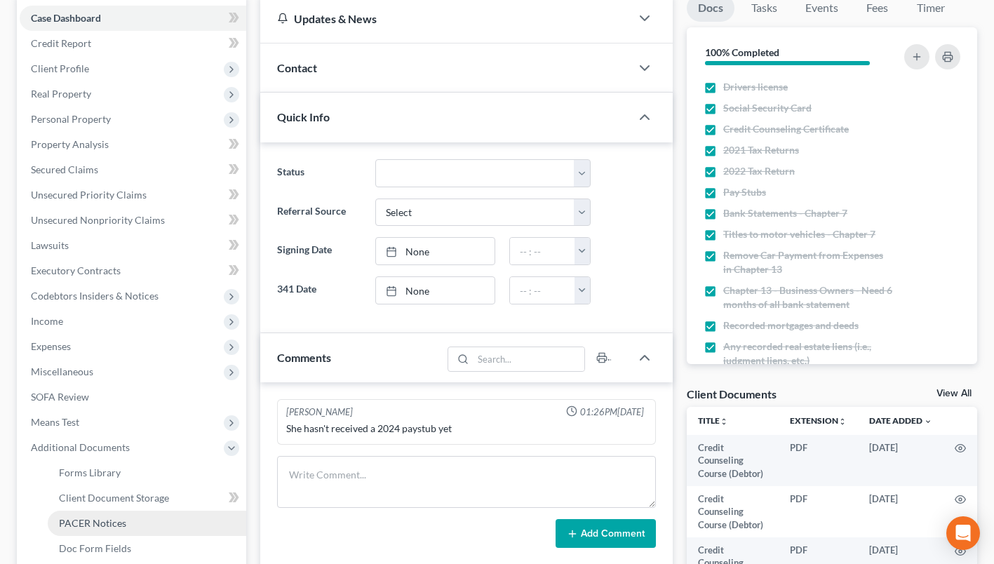
click at [88, 516] on link "PACER Notices" at bounding box center [147, 523] width 199 height 25
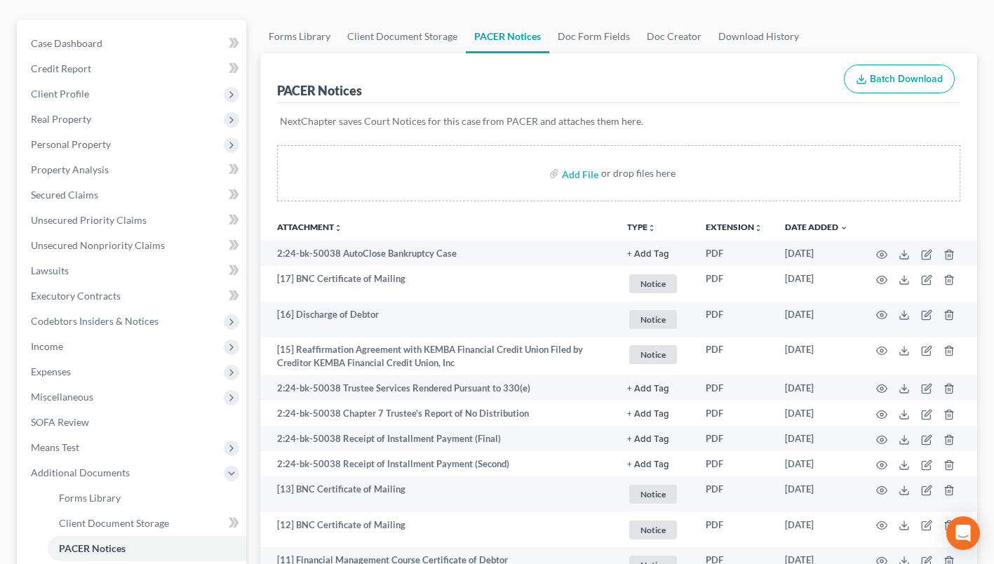
scroll to position [140, 0]
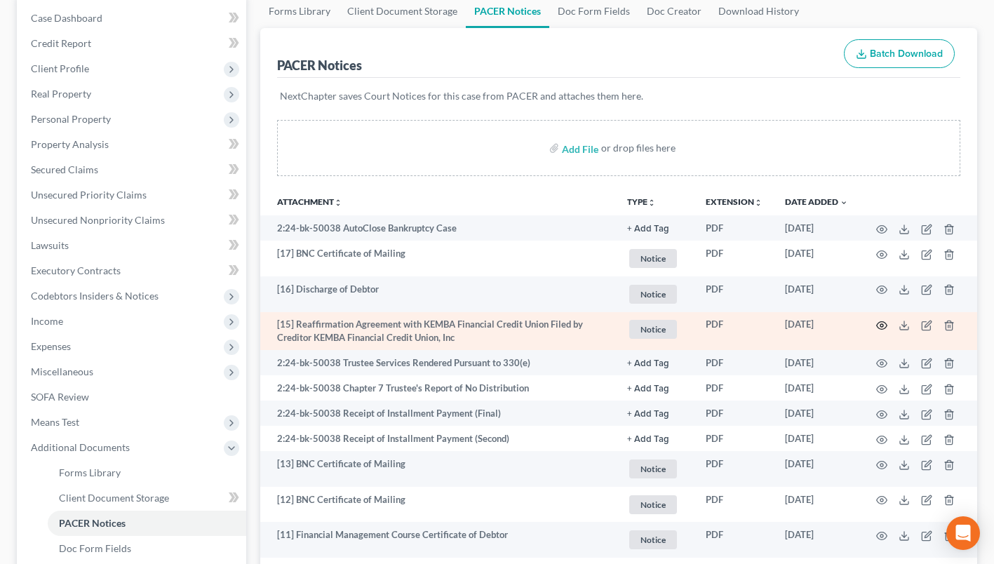
click at [883, 322] on icon "button" at bounding box center [881, 325] width 11 height 11
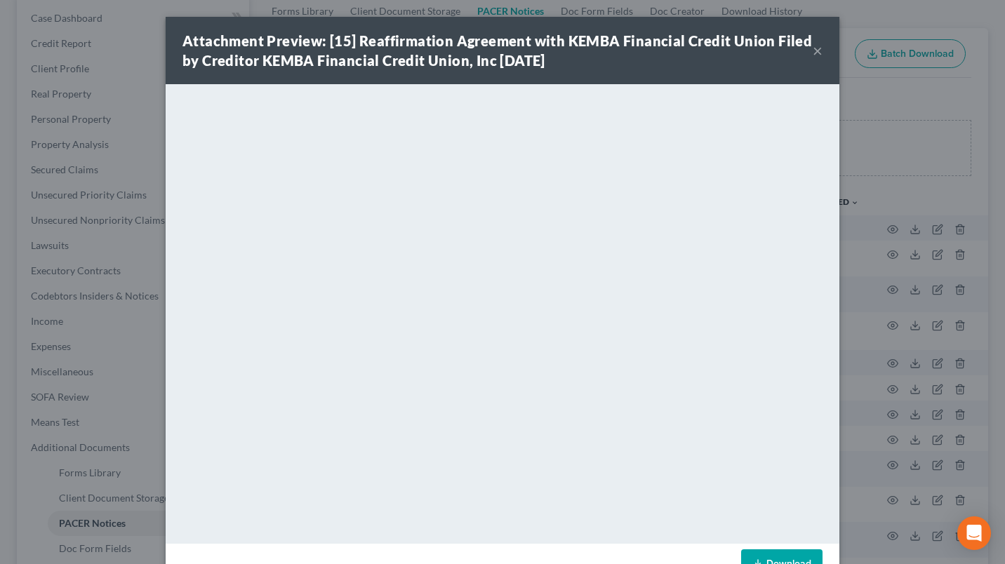
click at [813, 51] on button "×" at bounding box center [818, 50] width 10 height 17
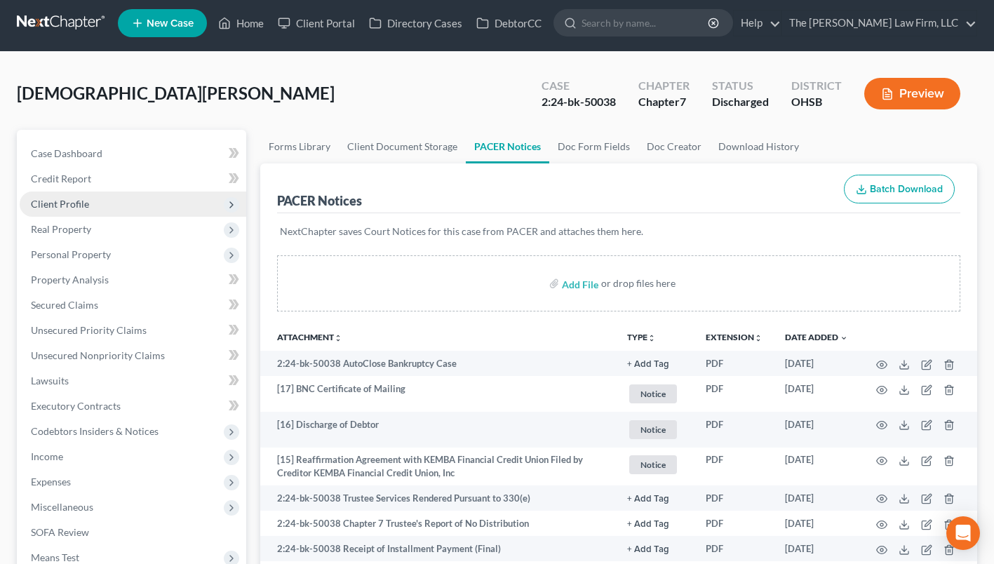
scroll to position [0, 0]
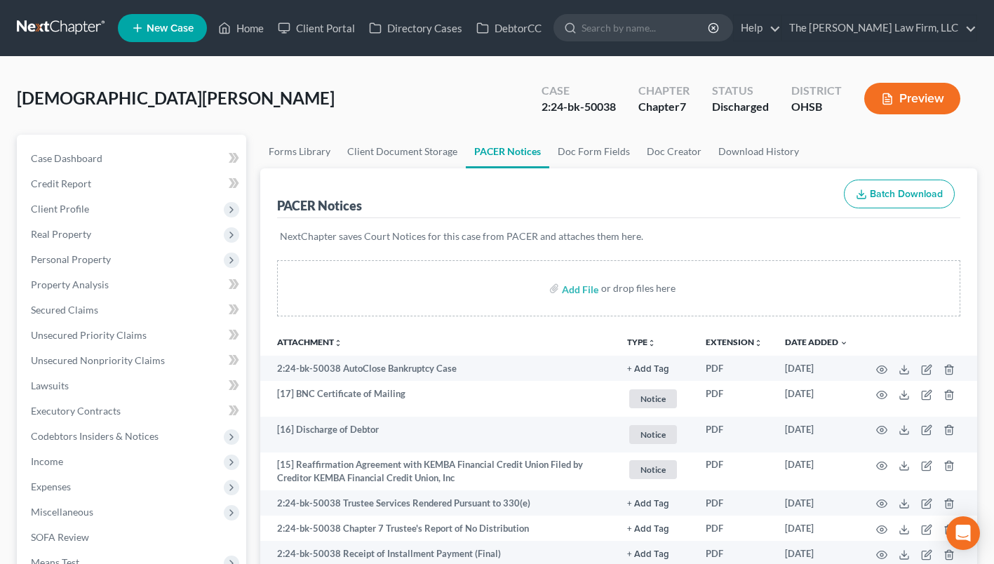
click at [65, 25] on link at bounding box center [62, 27] width 90 height 25
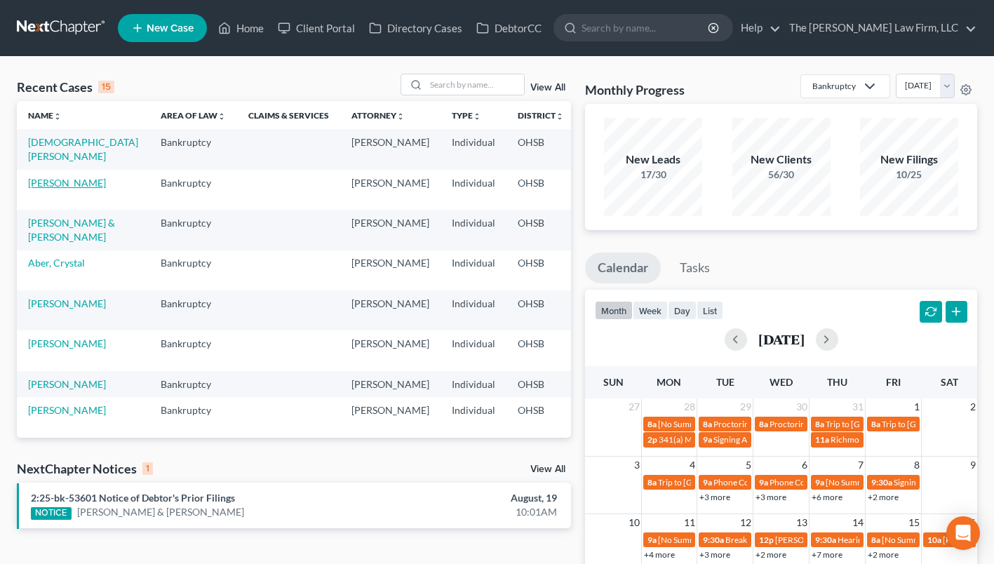
click at [51, 182] on link "[PERSON_NAME]" at bounding box center [67, 183] width 78 height 12
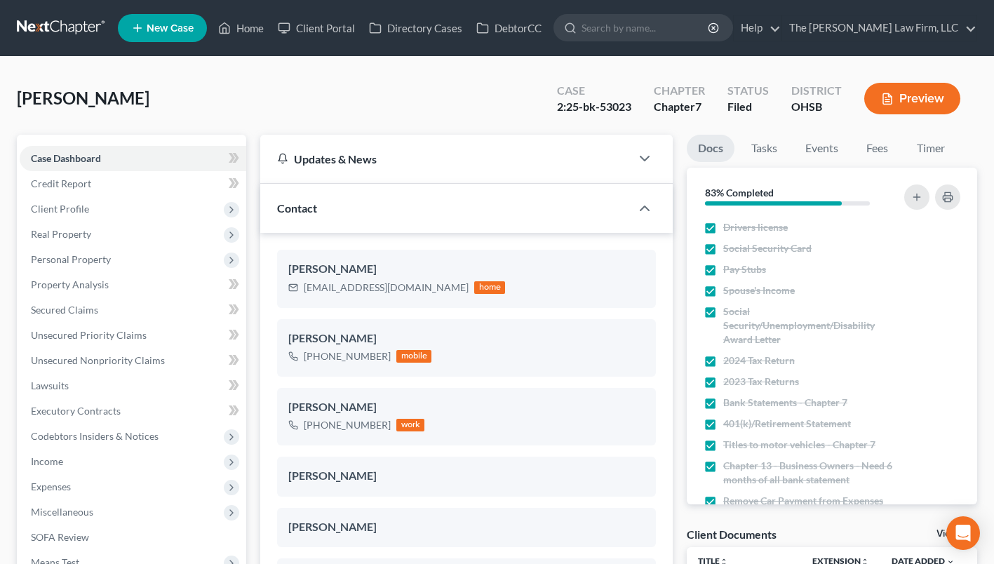
scroll to position [425, 0]
click at [72, 228] on span "Real Property" at bounding box center [61, 234] width 60 height 12
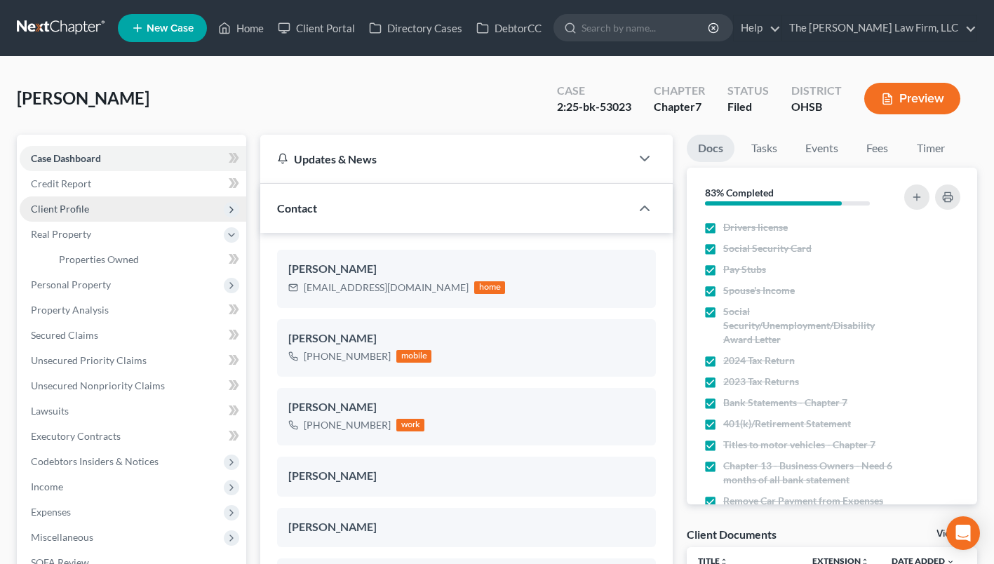
click at [72, 213] on span "Client Profile" at bounding box center [60, 209] width 58 height 12
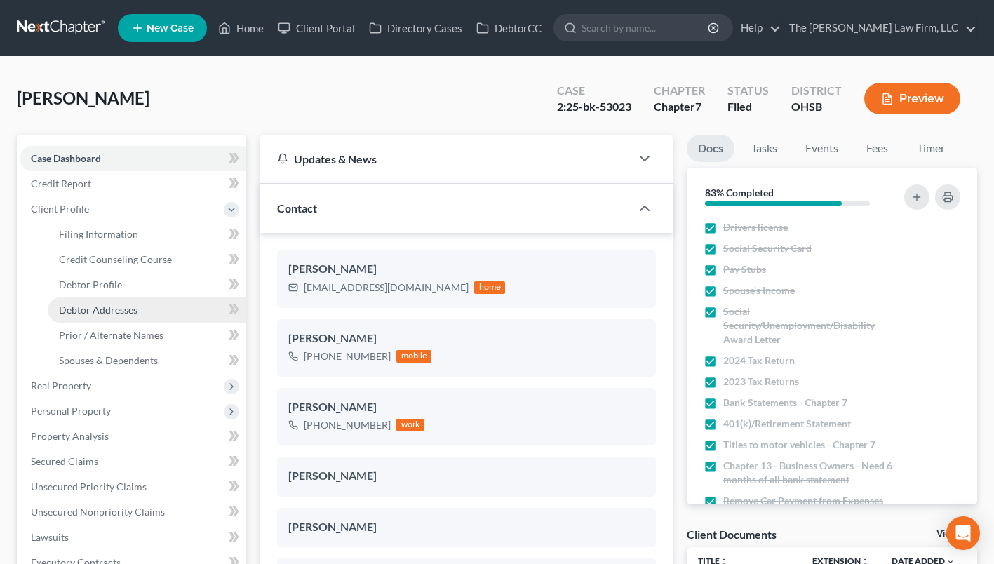
click at [93, 304] on span "Debtor Addresses" at bounding box center [98, 310] width 79 height 12
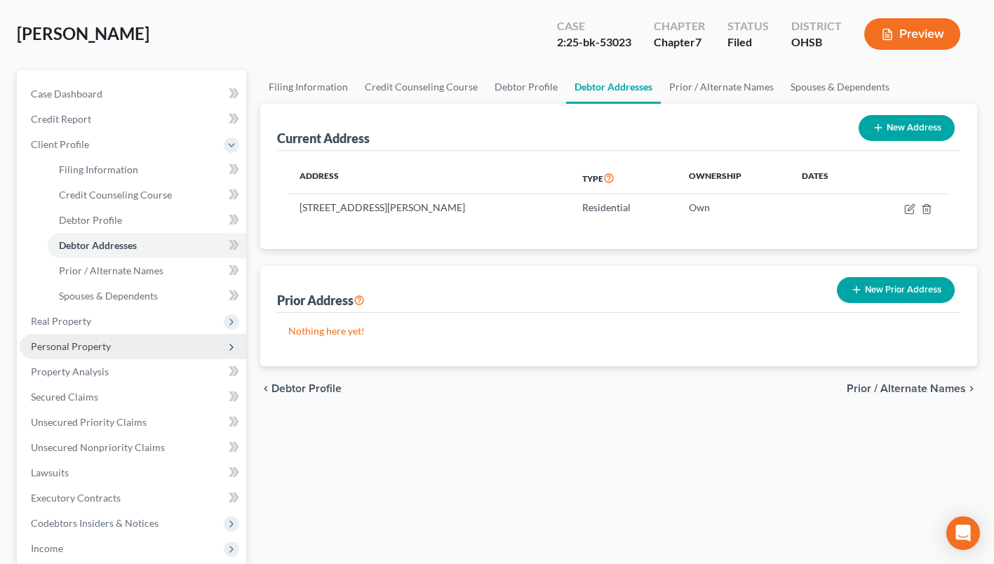
scroll to position [211, 0]
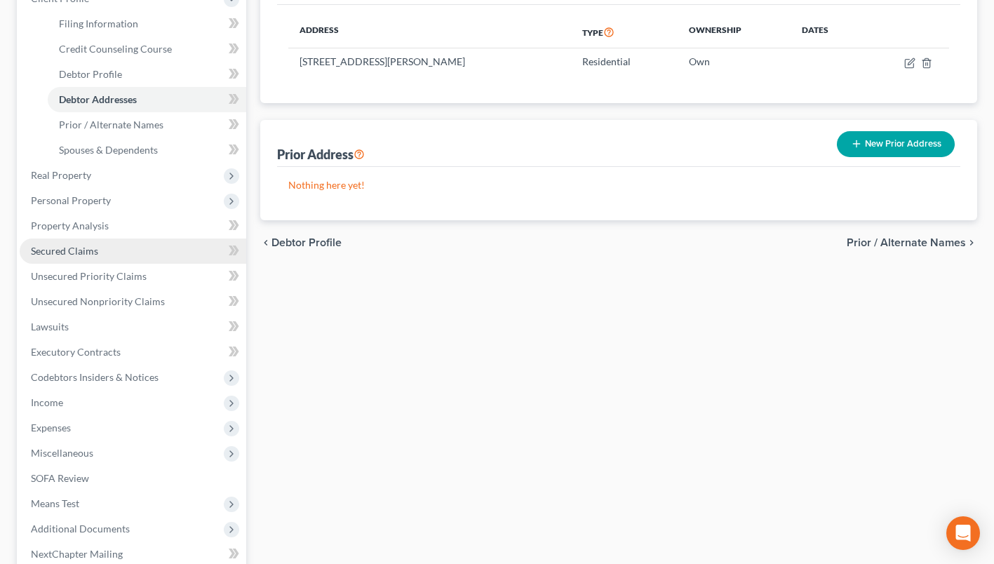
click at [65, 245] on span "Secured Claims" at bounding box center [64, 251] width 67 height 12
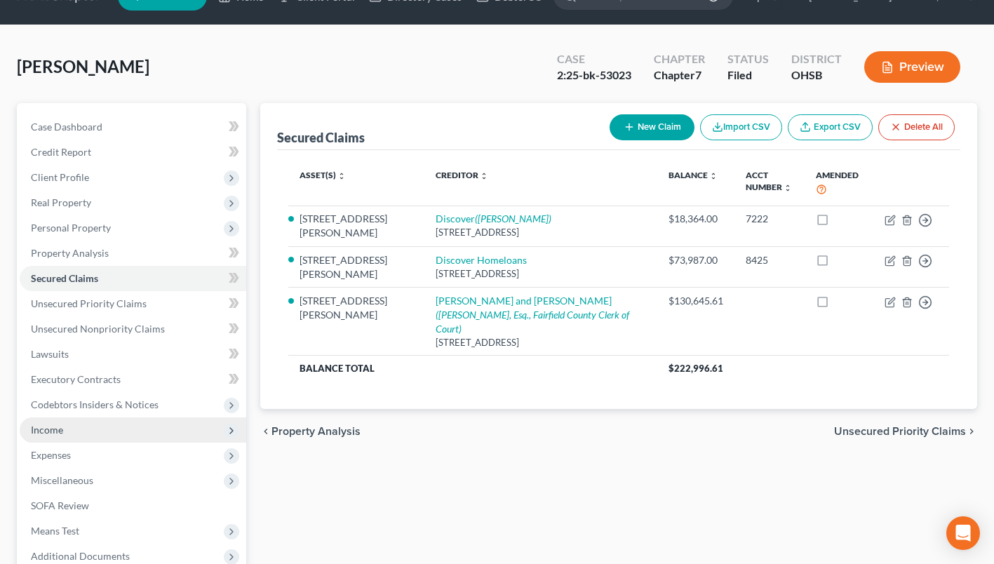
scroll to position [70, 0]
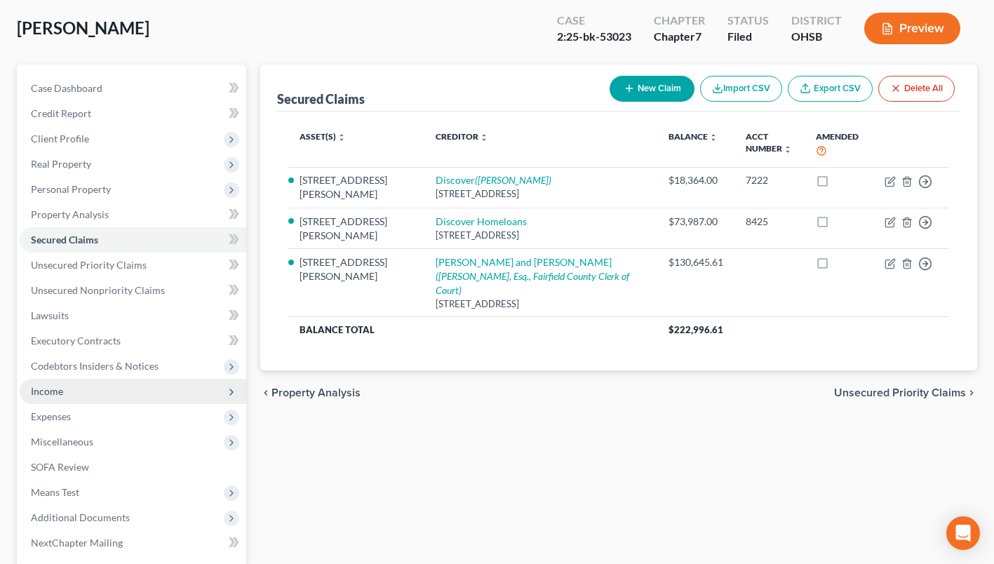
click at [69, 393] on span "Income" at bounding box center [133, 391] width 227 height 25
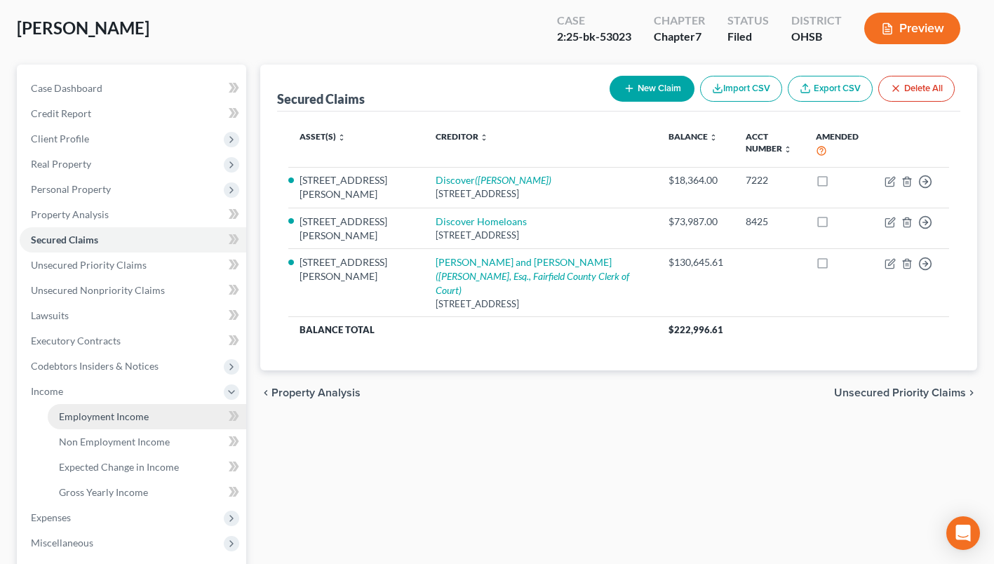
click at [76, 410] on span "Employment Income" at bounding box center [104, 416] width 90 height 12
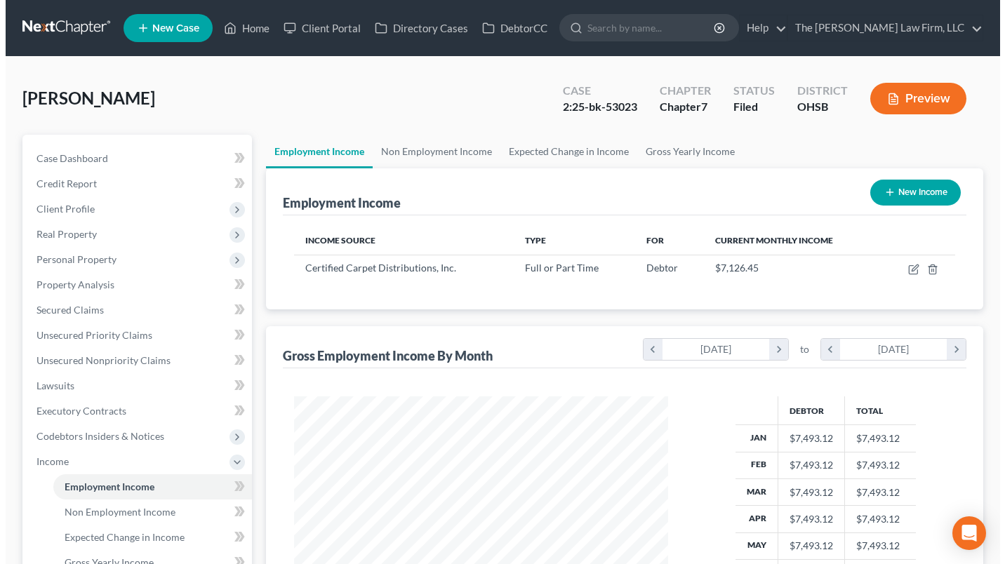
scroll to position [251, 402]
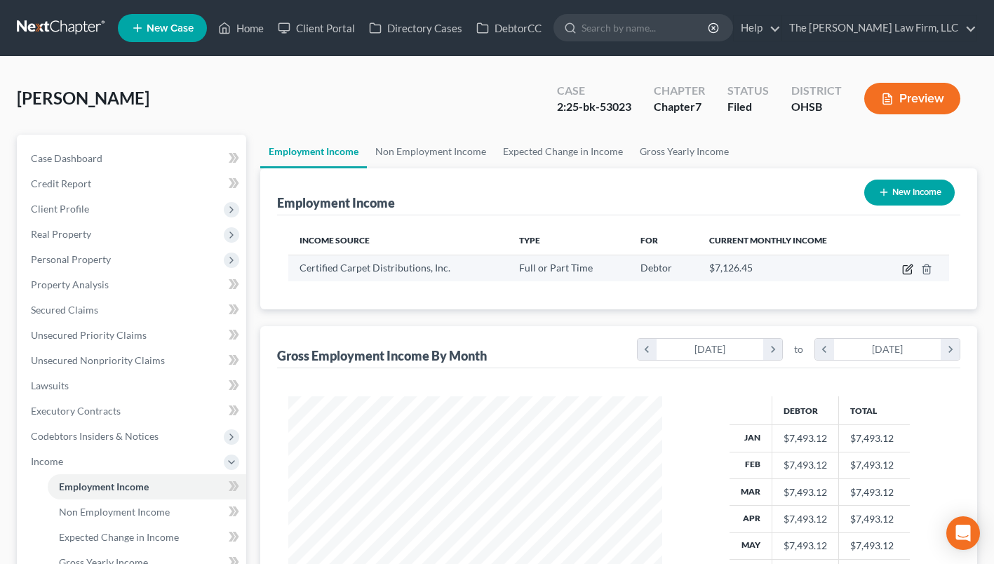
click at [908, 265] on icon "button" at bounding box center [907, 269] width 11 height 11
select select "0"
select select "39"
select select "0"
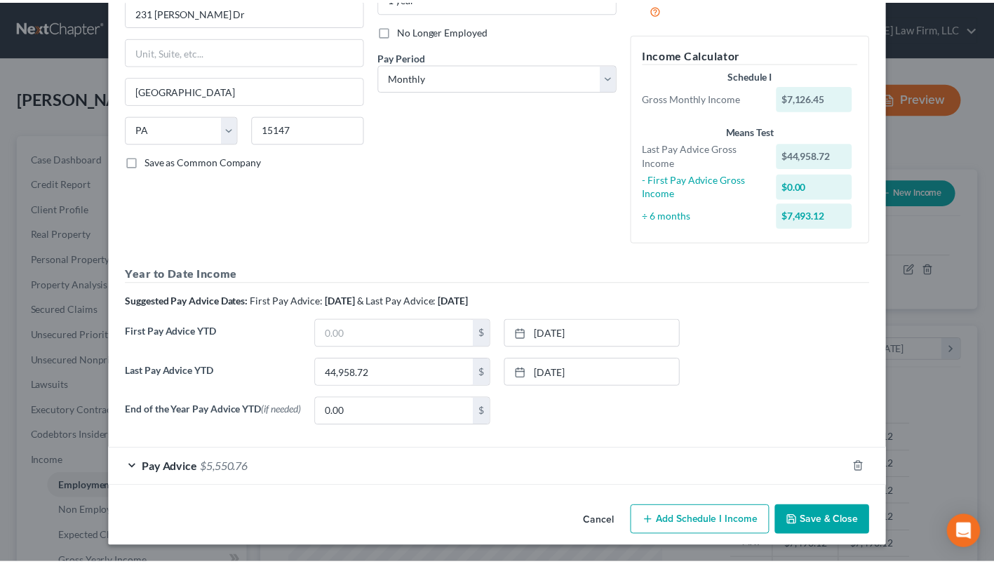
scroll to position [0, 0]
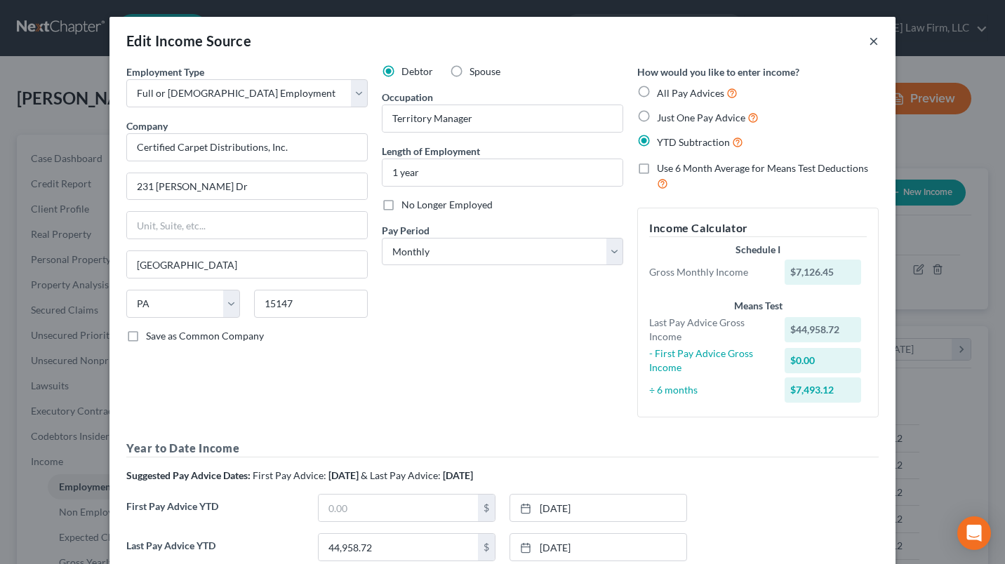
click at [869, 39] on button "×" at bounding box center [874, 40] width 10 height 17
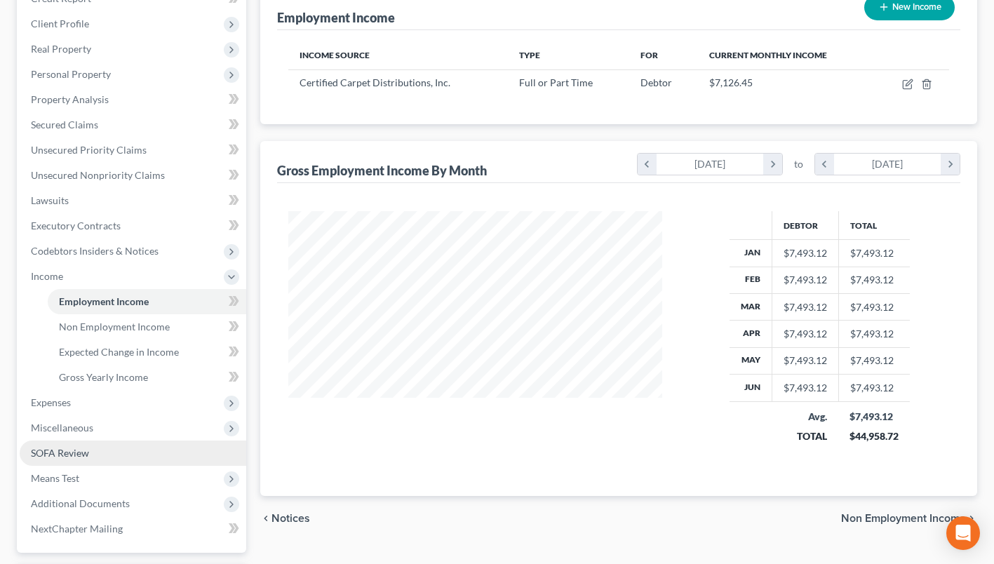
scroll to position [281, 0]
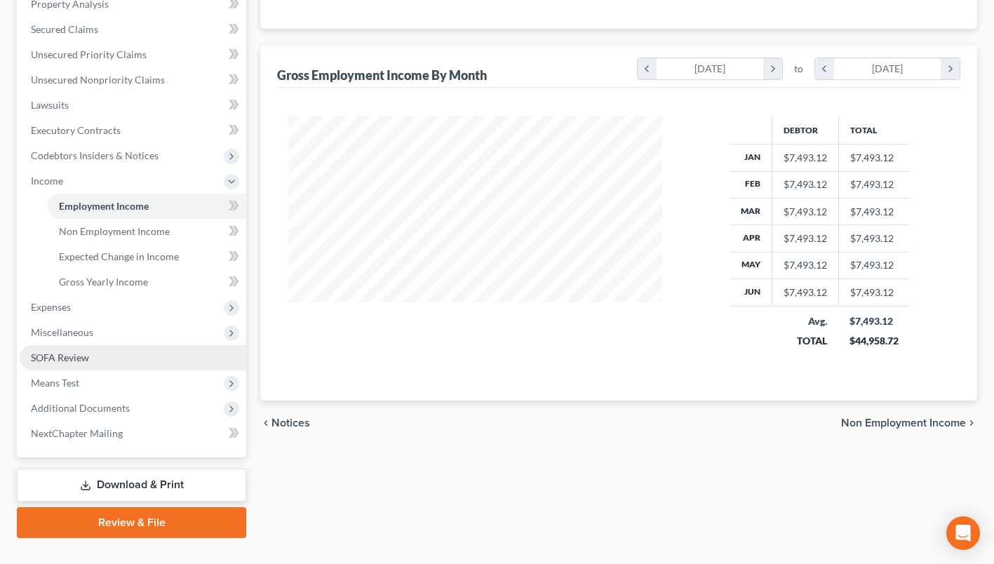
click at [40, 352] on span "SOFA Review" at bounding box center [60, 358] width 58 height 12
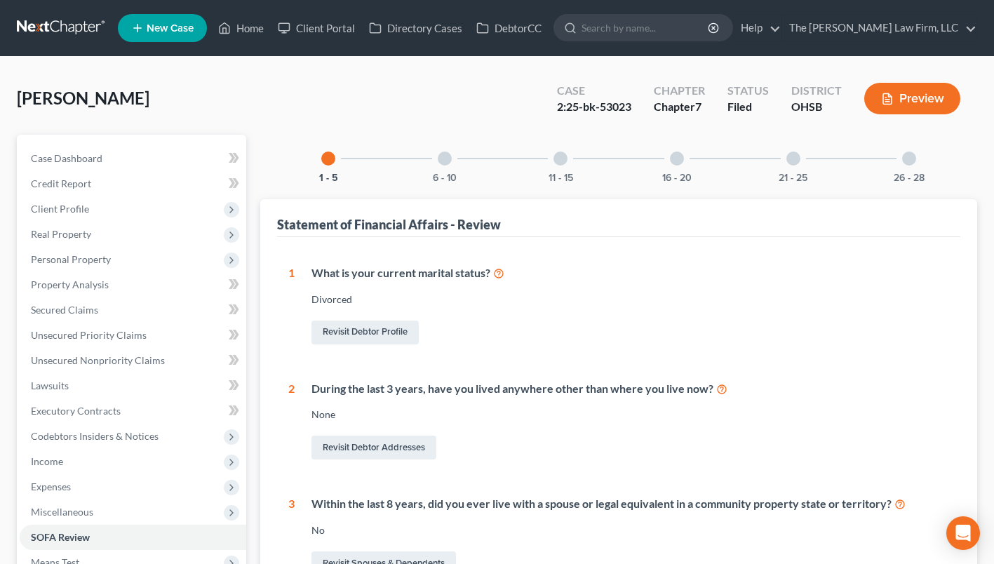
click at [445, 159] on div at bounding box center [445, 159] width 14 height 14
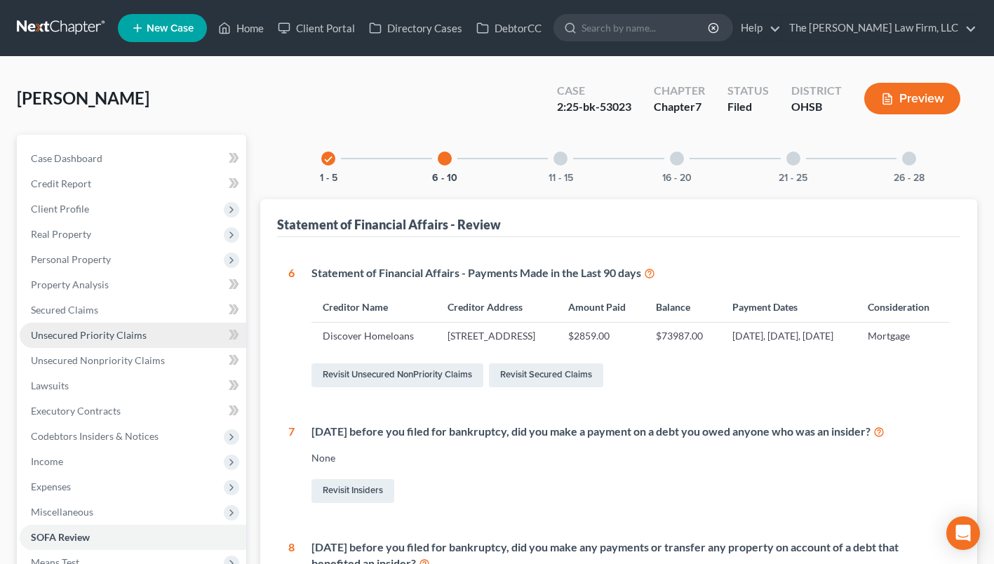
click at [91, 323] on link "Unsecured Priority Claims" at bounding box center [133, 335] width 227 height 25
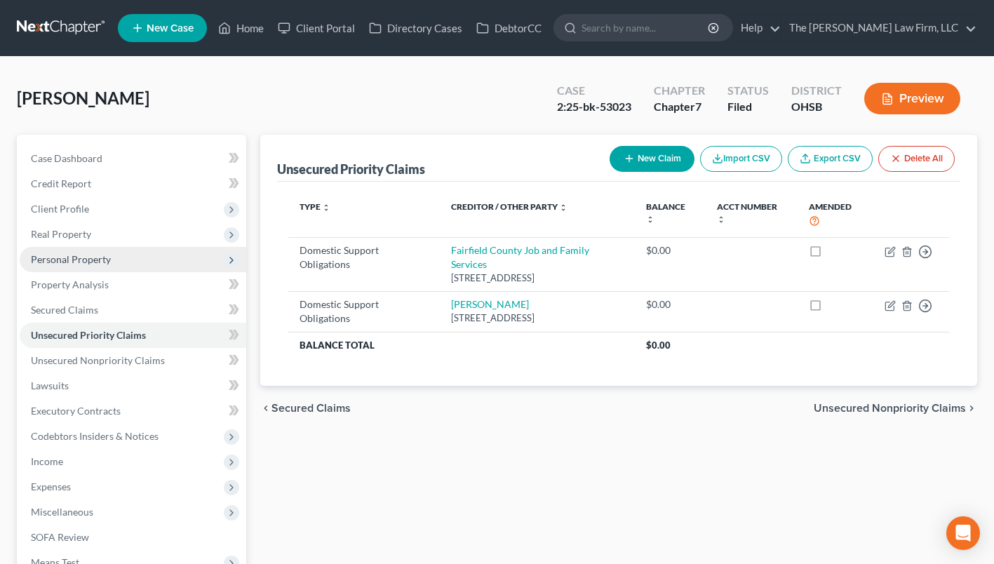
click at [117, 256] on span "Personal Property" at bounding box center [133, 259] width 227 height 25
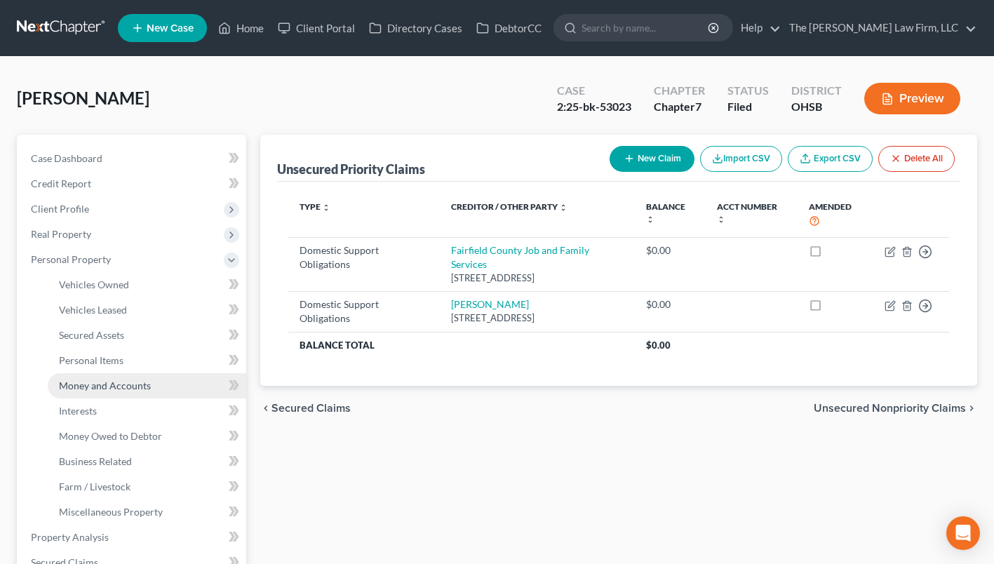
click at [127, 381] on span "Money and Accounts" at bounding box center [105, 386] width 92 height 12
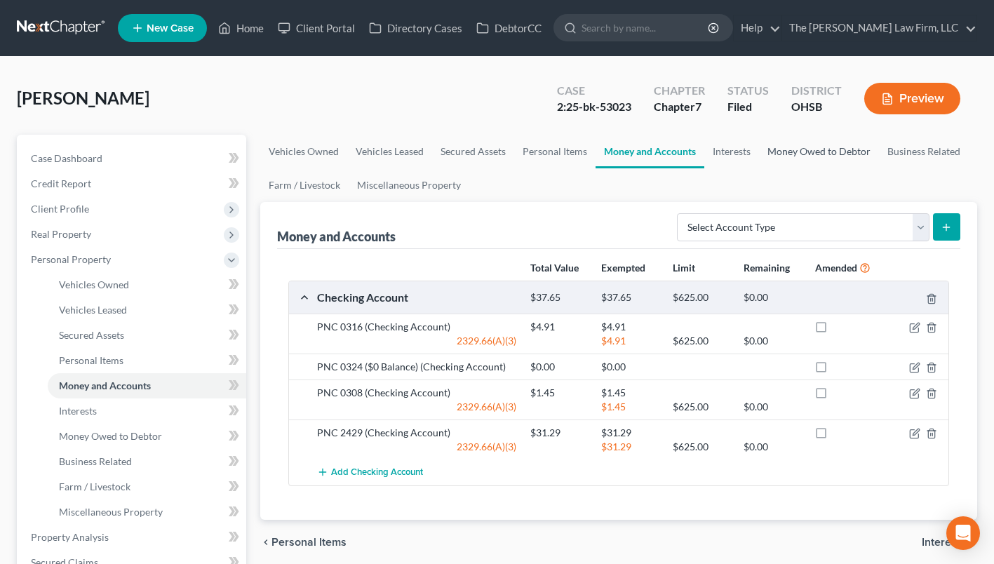
click at [807, 147] on link "Money Owed to Debtor" at bounding box center [819, 152] width 120 height 34
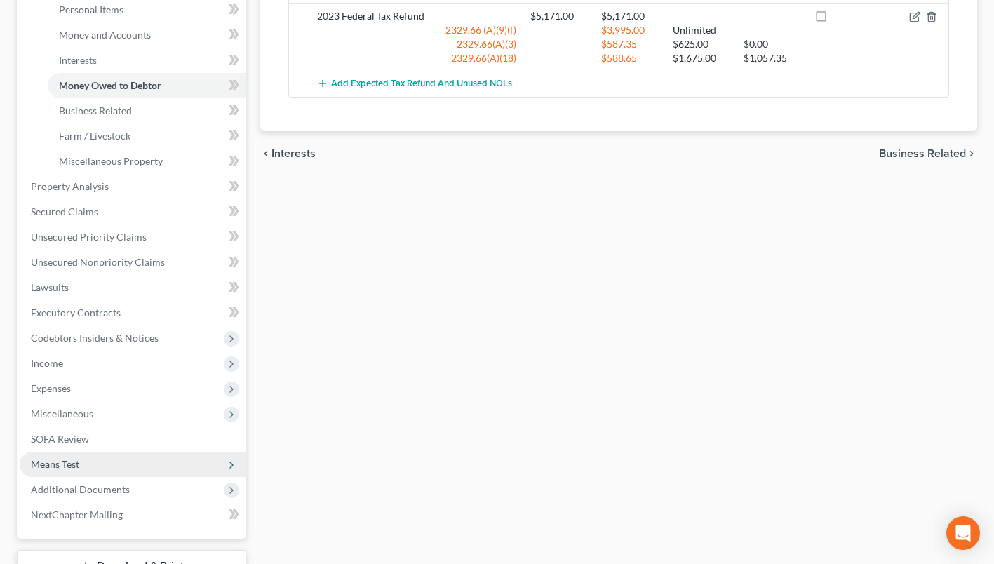
click at [70, 460] on span "Means Test" at bounding box center [55, 464] width 48 height 12
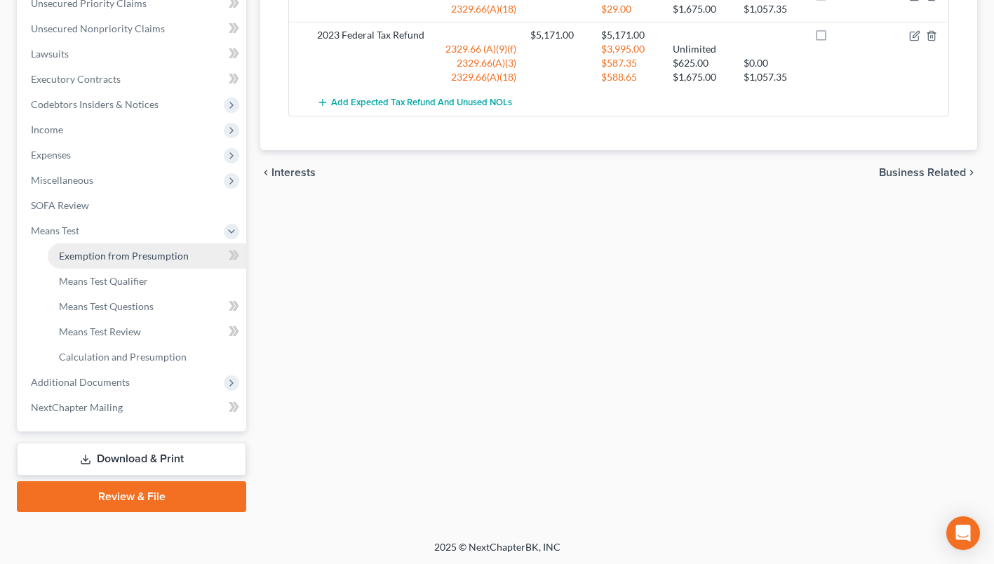
click at [164, 259] on span "Exemption from Presumption" at bounding box center [124, 256] width 130 height 12
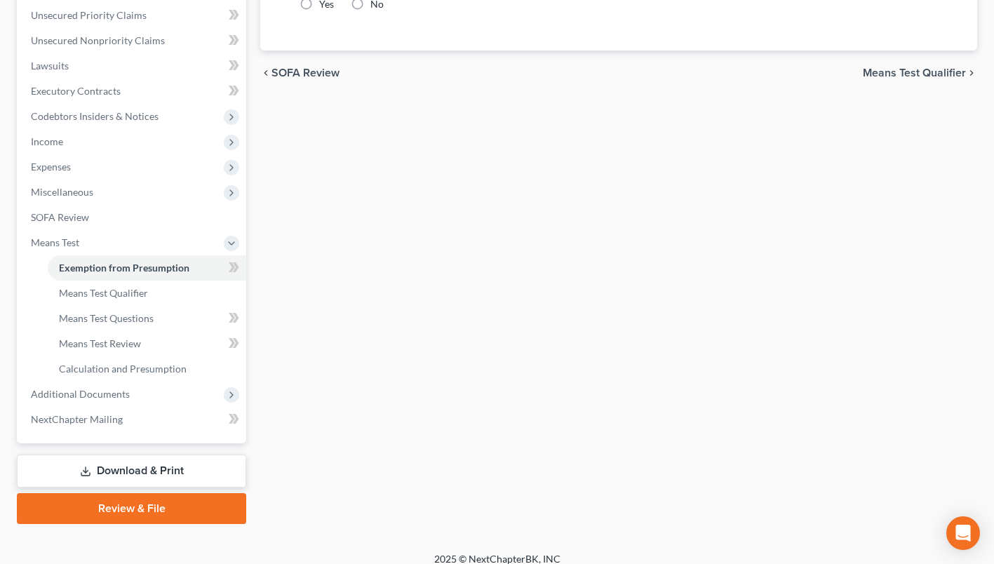
radio input "true"
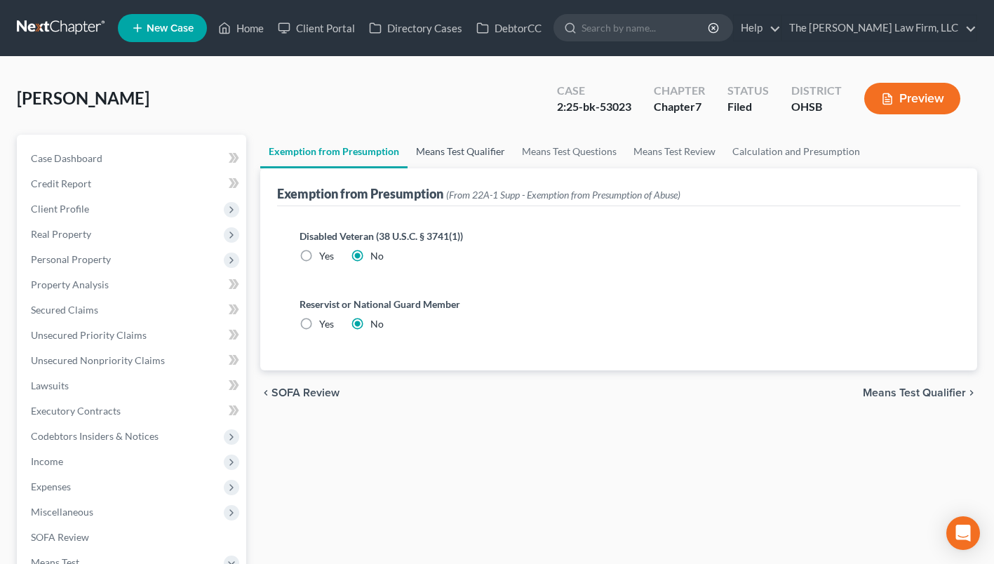
click at [443, 149] on link "Means Test Qualifier" at bounding box center [461, 152] width 106 height 34
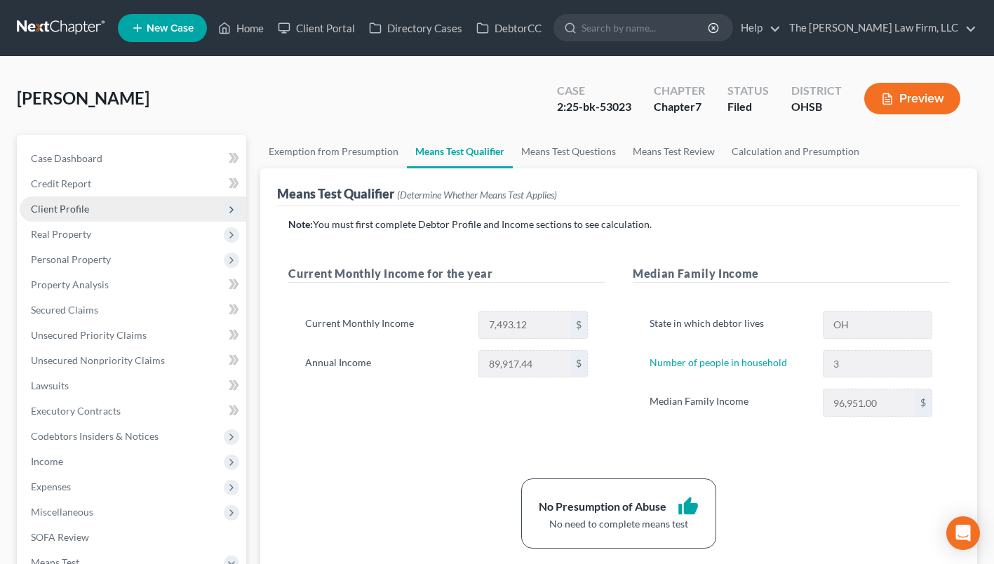
click at [82, 206] on span "Client Profile" at bounding box center [60, 209] width 58 height 12
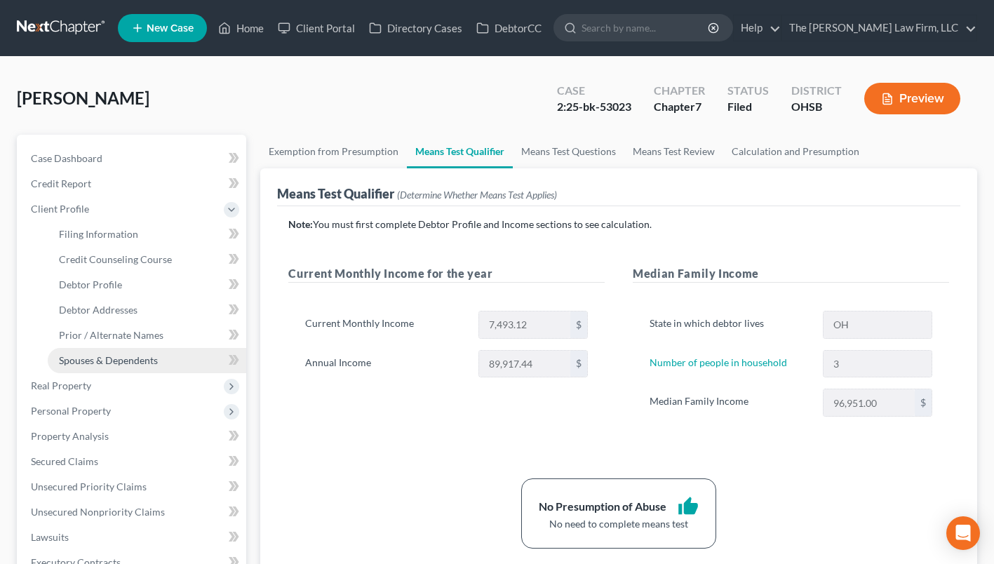
click at [106, 355] on span "Spouses & Dependents" at bounding box center [108, 360] width 99 height 12
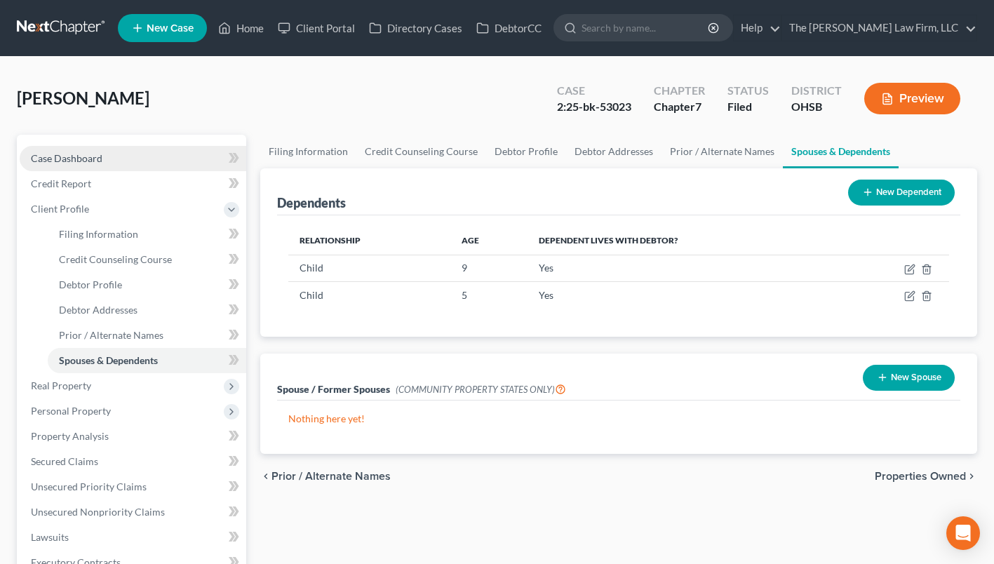
click at [91, 159] on span "Case Dashboard" at bounding box center [67, 158] width 72 height 12
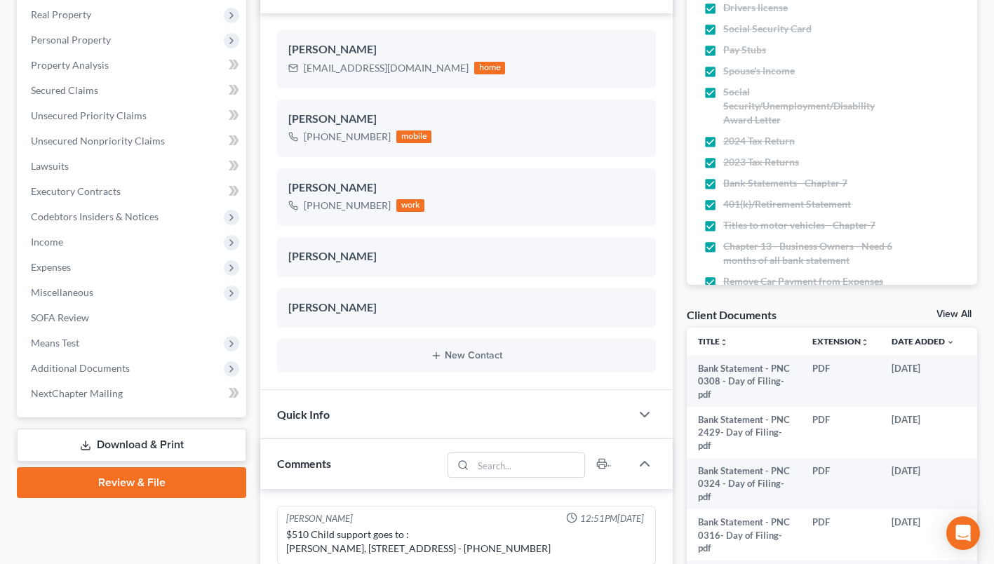
scroll to position [281, 0]
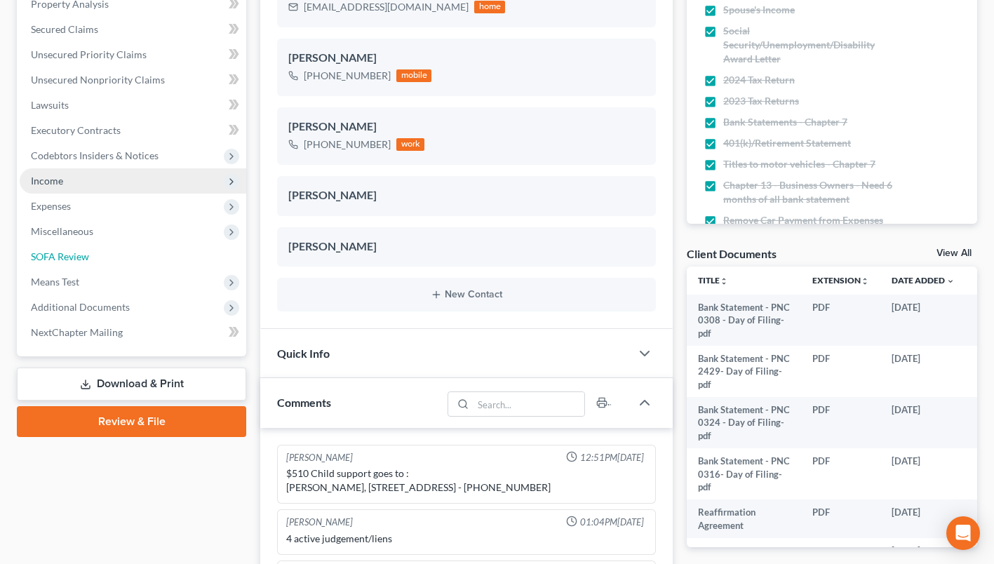
drag, startPoint x: 55, startPoint y: 255, endPoint x: 159, endPoint y: 248, distance: 104.1
click at [55, 255] on span "SOFA Review" at bounding box center [60, 256] width 58 height 12
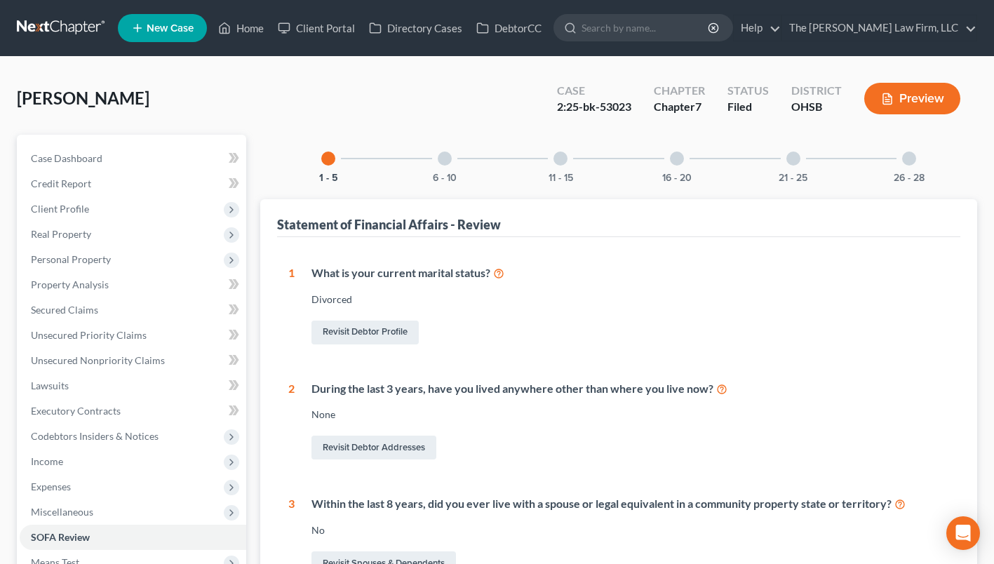
click at [453, 152] on div "6 - 10" at bounding box center [445, 159] width 48 height 48
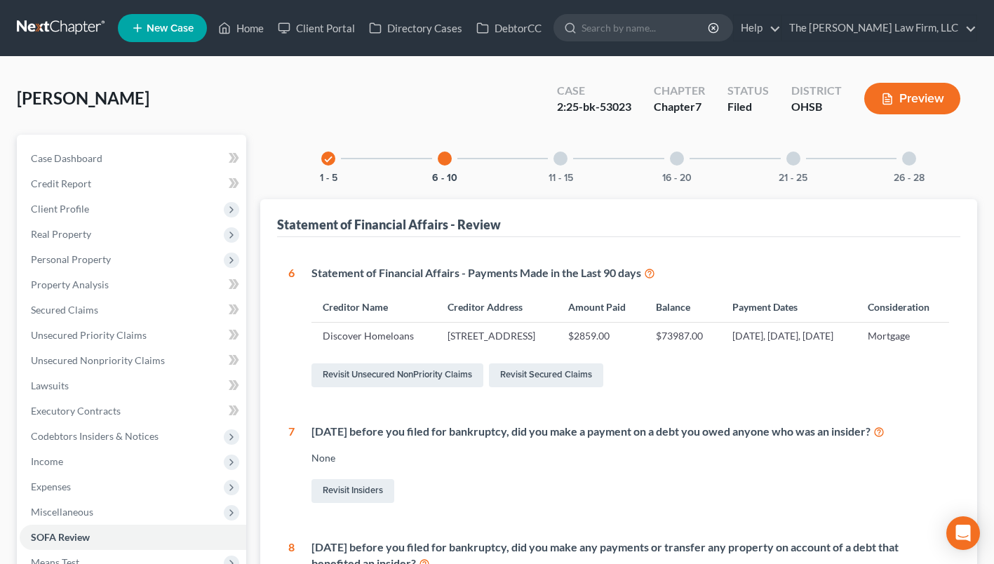
click at [568, 161] on div "11 - 15" at bounding box center [561, 159] width 48 height 48
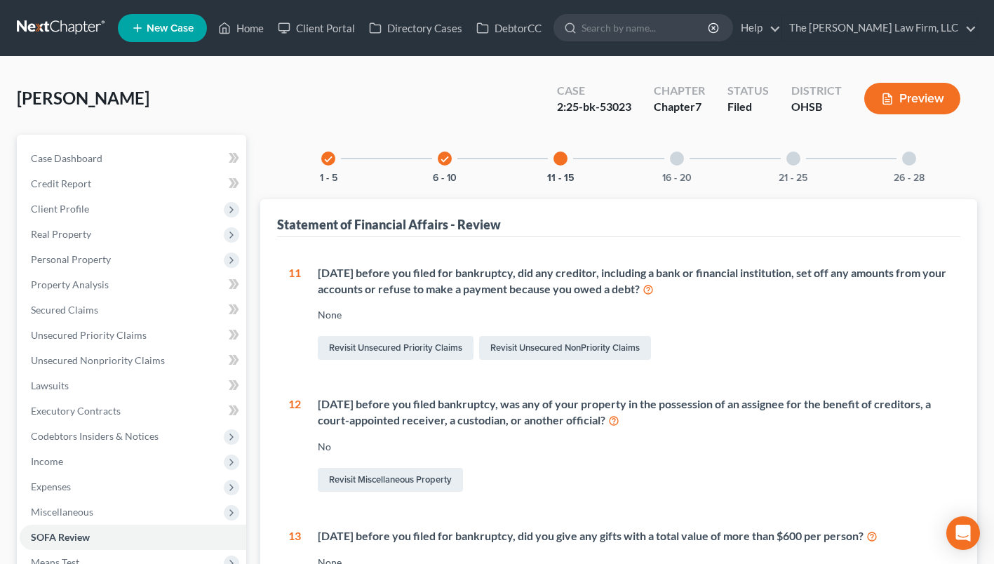
click at [697, 173] on div "16 - 20" at bounding box center [677, 159] width 48 height 48
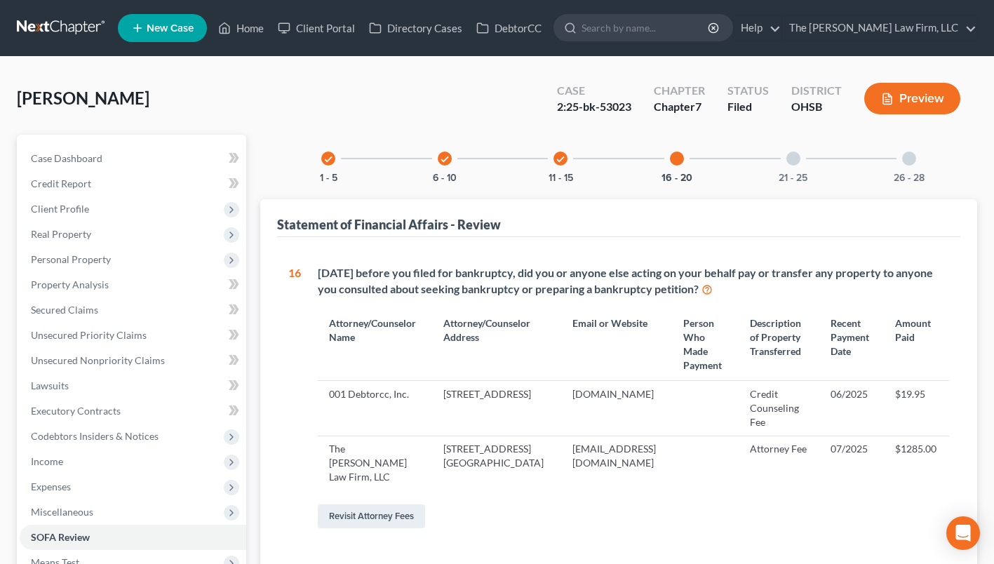
click at [564, 162] on icon "check" at bounding box center [561, 159] width 10 height 10
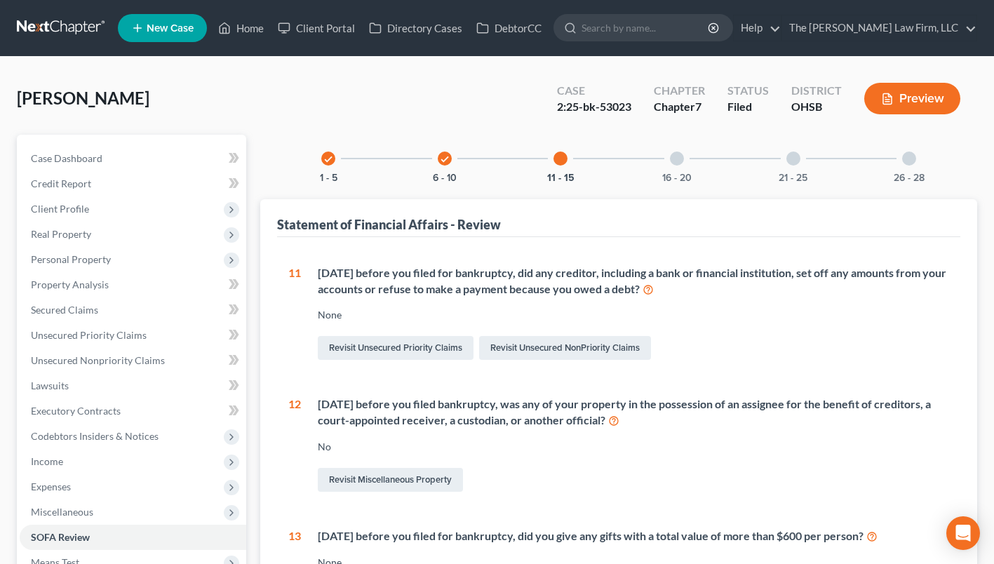
click at [443, 171] on div "check 6 - 10" at bounding box center [445, 159] width 48 height 48
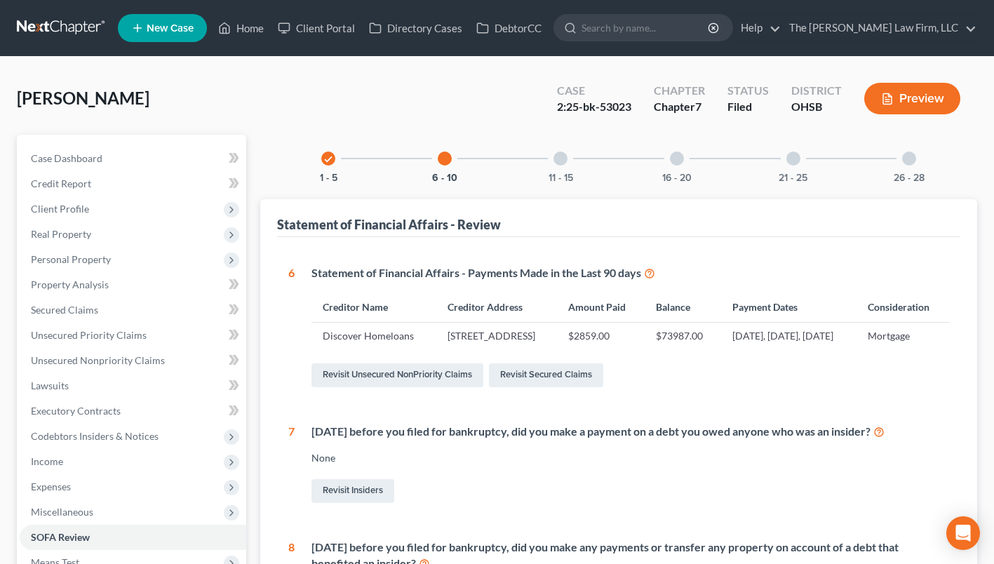
click at [802, 165] on div "21 - 25" at bounding box center [794, 159] width 48 height 48
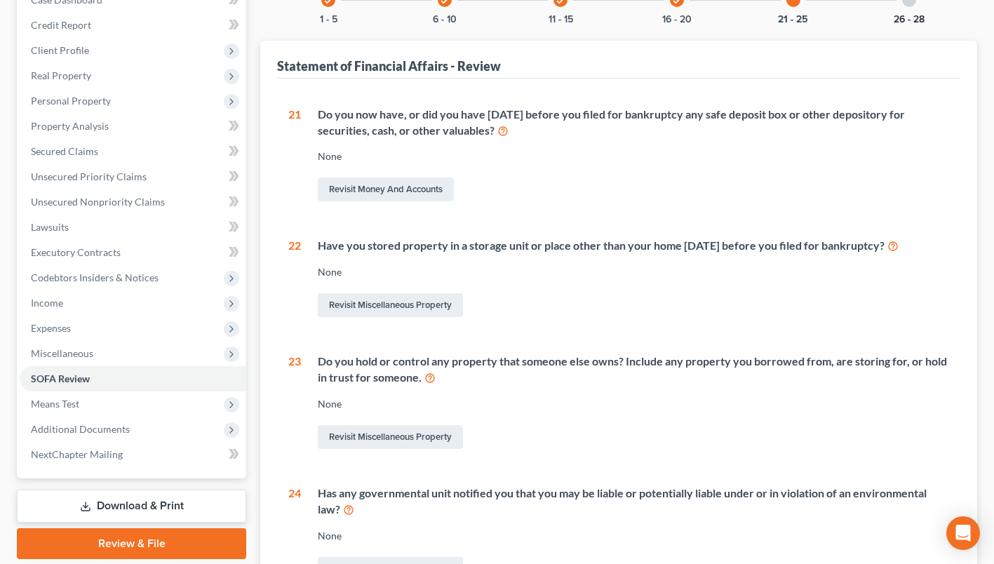
scroll to position [70, 0]
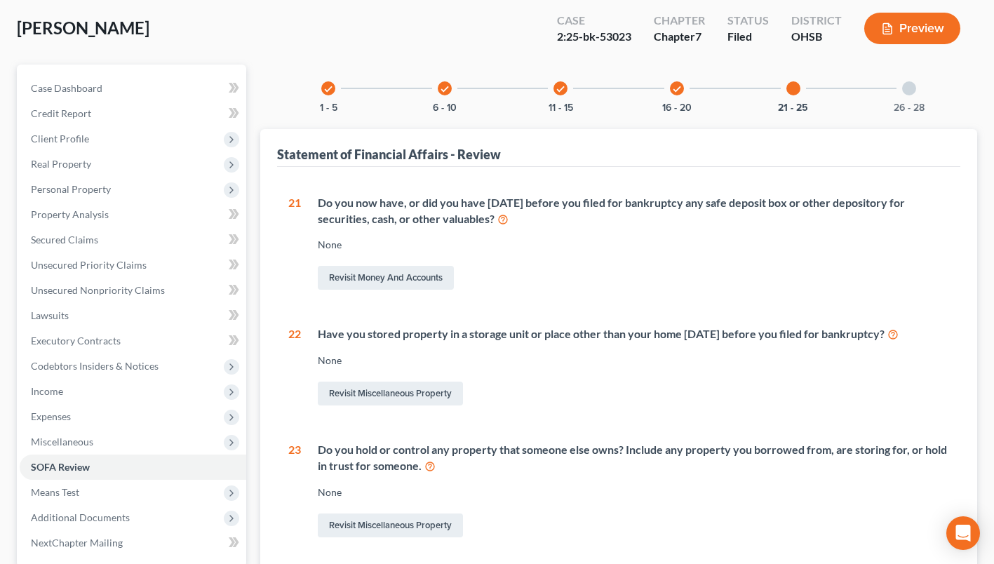
click at [917, 96] on div "26 - 28" at bounding box center [910, 89] width 48 height 48
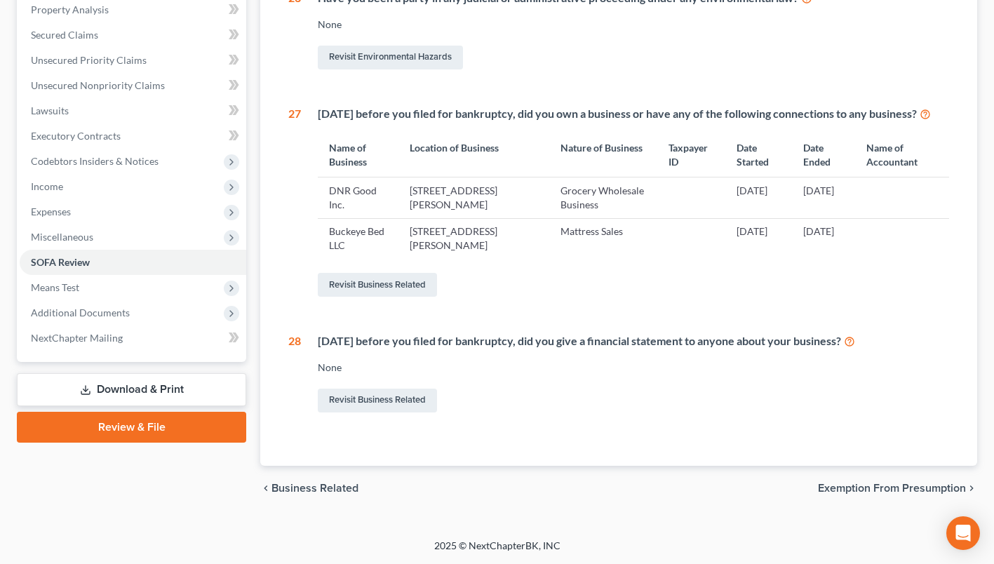
scroll to position [0, 0]
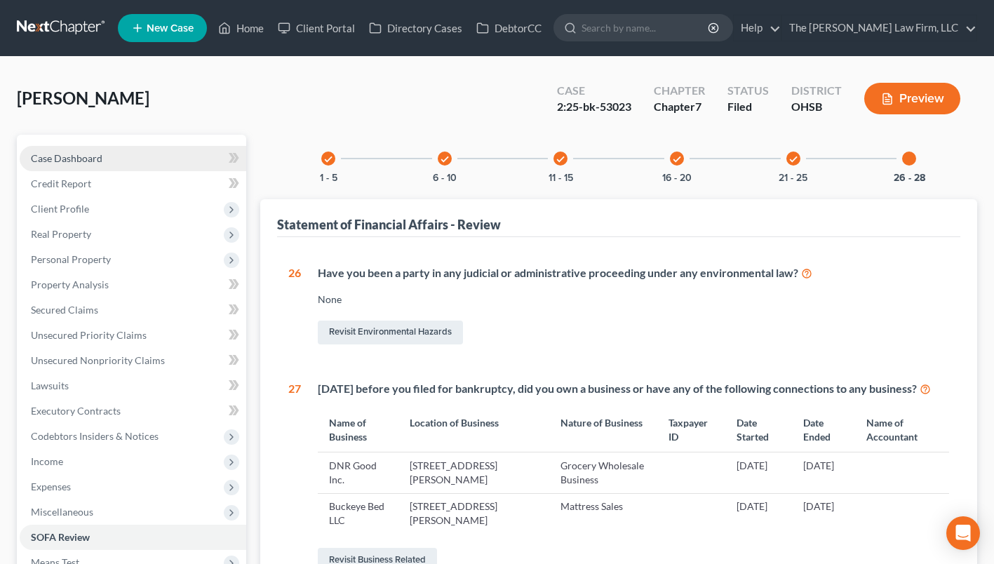
click at [94, 148] on link "Case Dashboard" at bounding box center [133, 158] width 227 height 25
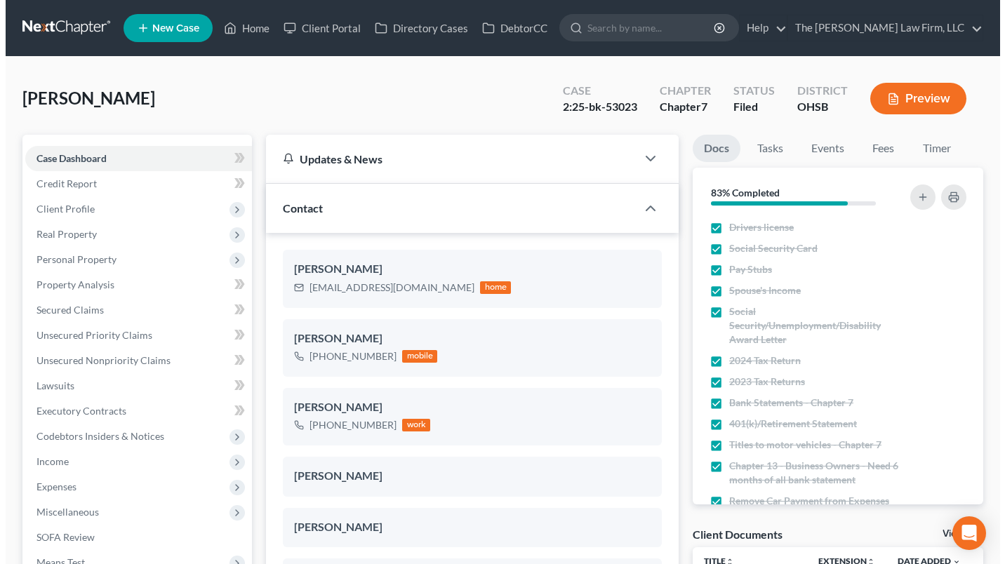
scroll to position [425, 0]
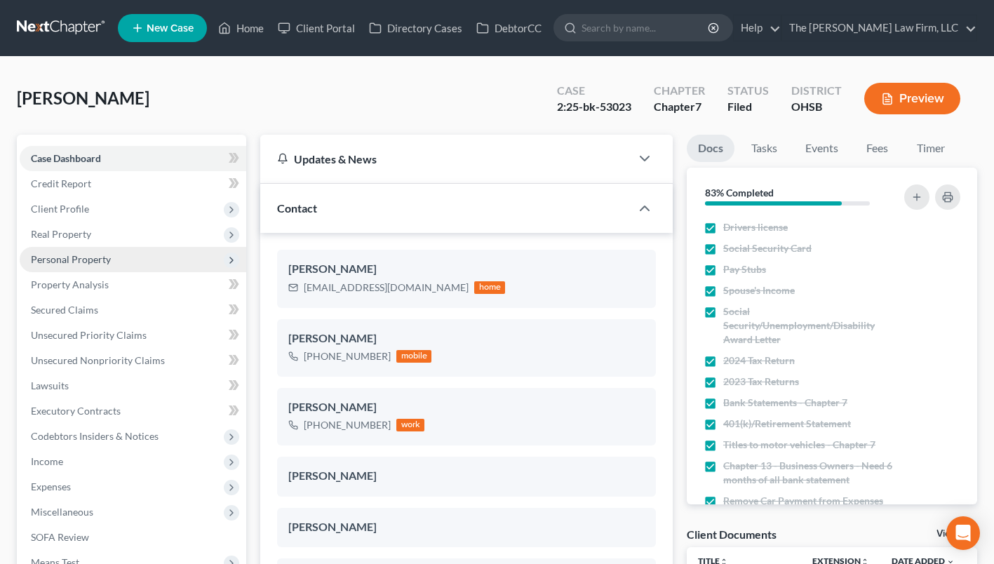
drag, startPoint x: 86, startPoint y: 229, endPoint x: 89, endPoint y: 248, distance: 19.8
click at [86, 229] on span "Real Property" at bounding box center [61, 234] width 60 height 12
click at [79, 258] on span "Properties Owned" at bounding box center [99, 259] width 80 height 12
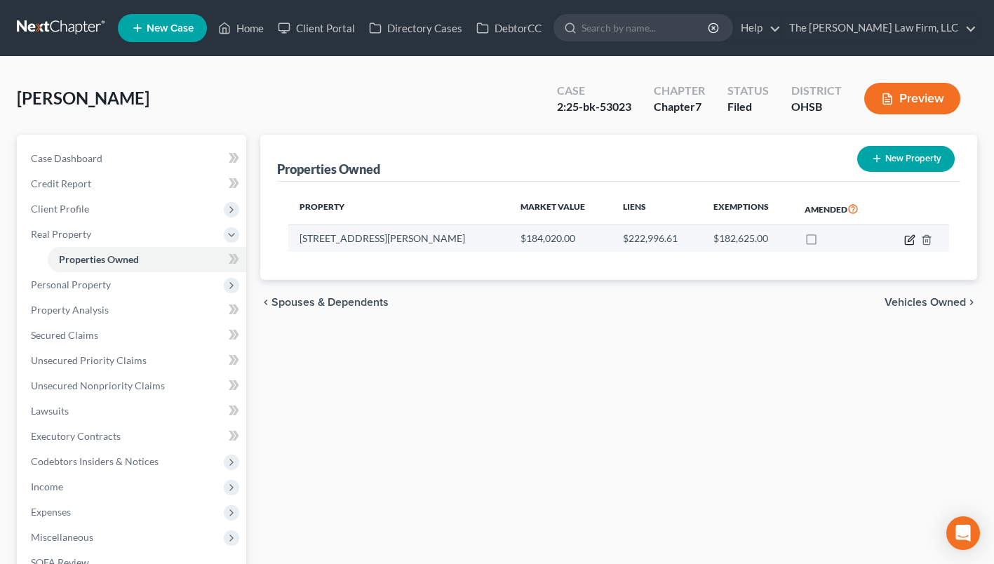
click at [907, 242] on icon "button" at bounding box center [909, 239] width 11 height 11
select select "36"
select select "3"
select select "0"
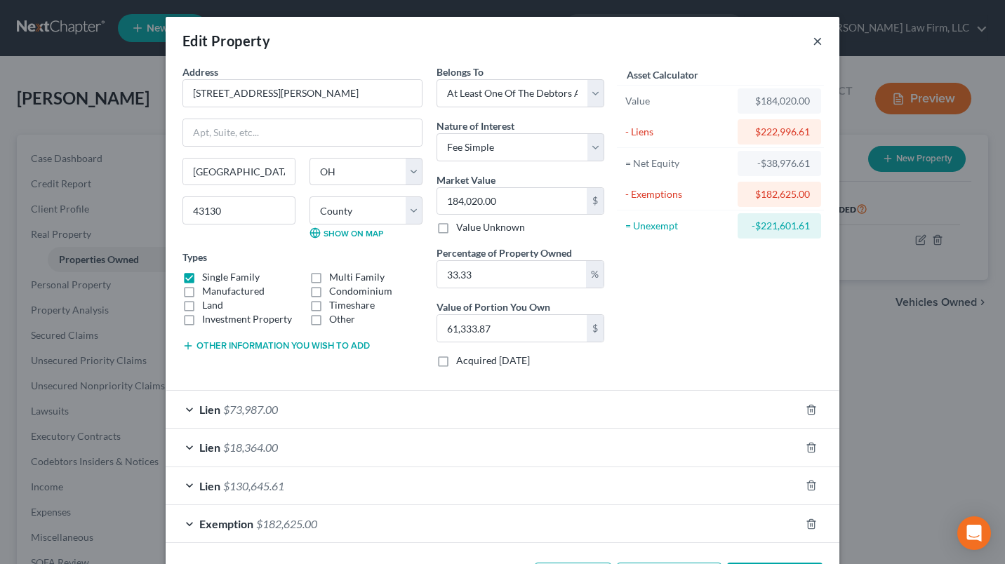
click at [813, 36] on button "×" at bounding box center [818, 40] width 10 height 17
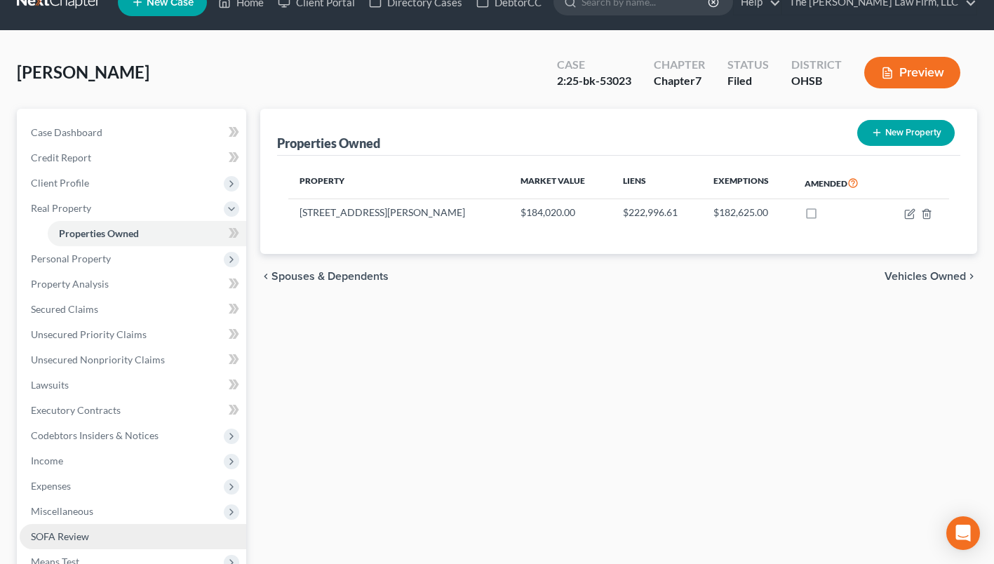
scroll to position [231, 0]
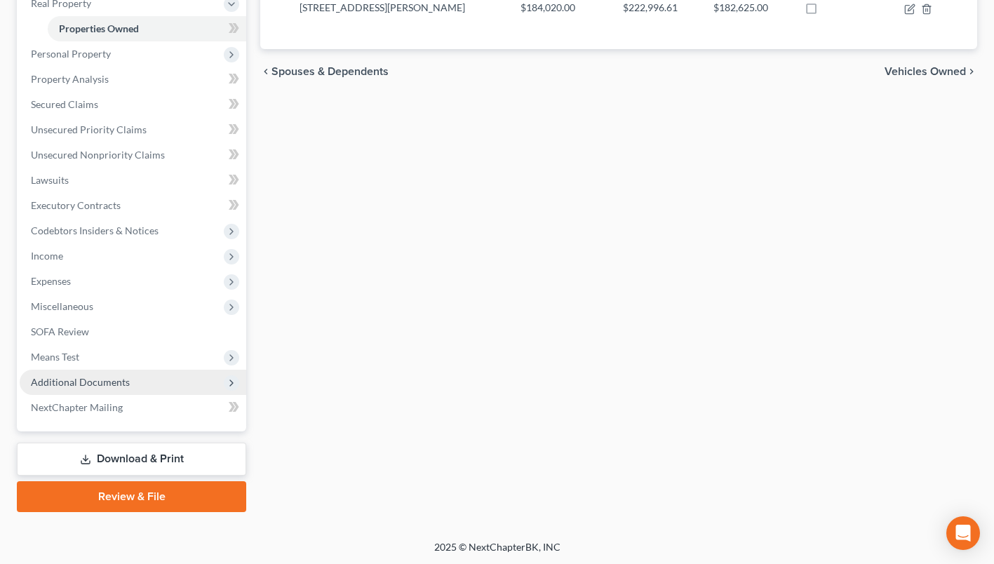
click at [107, 382] on span "Additional Documents" at bounding box center [80, 382] width 99 height 12
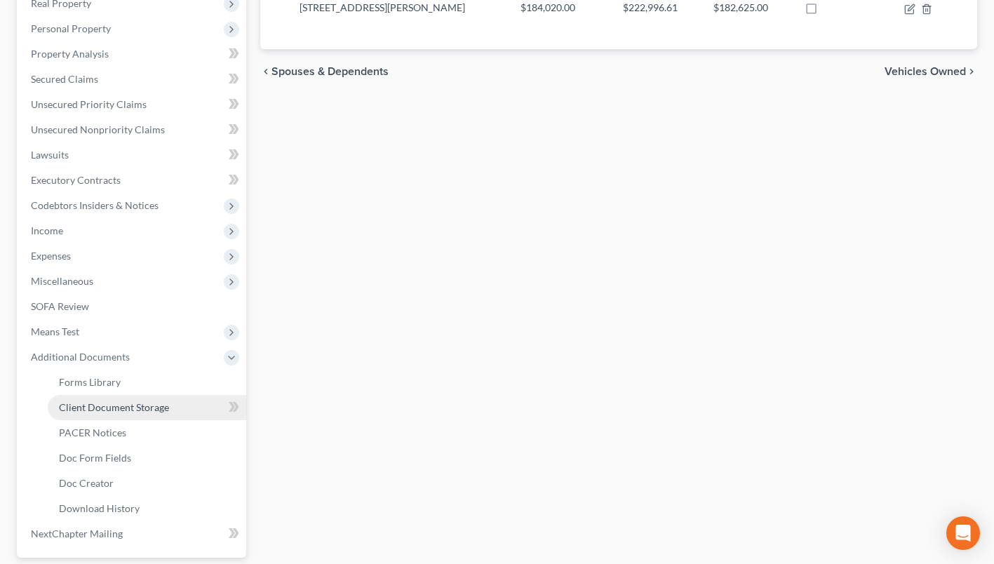
click at [104, 403] on span "Client Document Storage" at bounding box center [114, 407] width 110 height 12
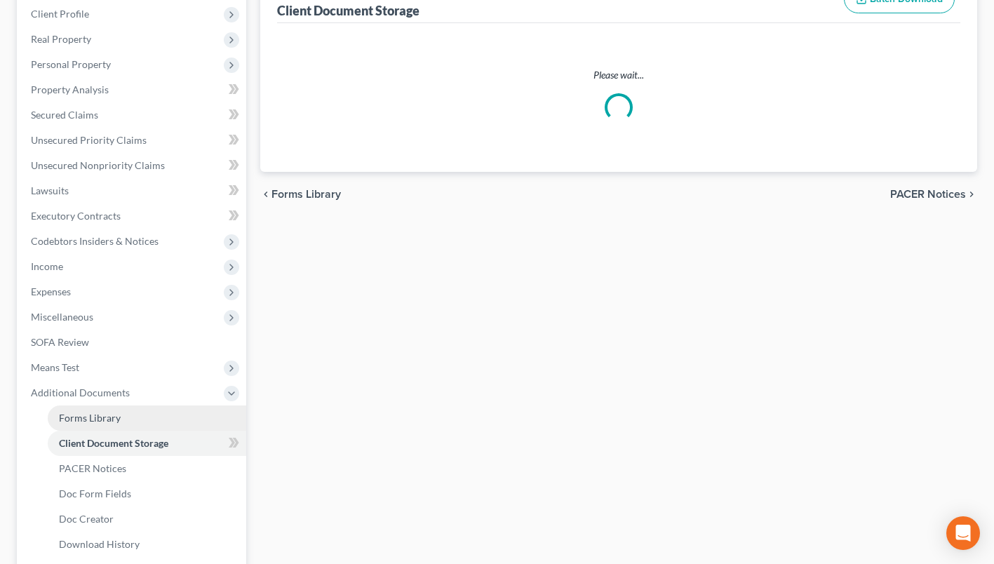
select select "52"
select select "61"
select select "7"
select select "37"
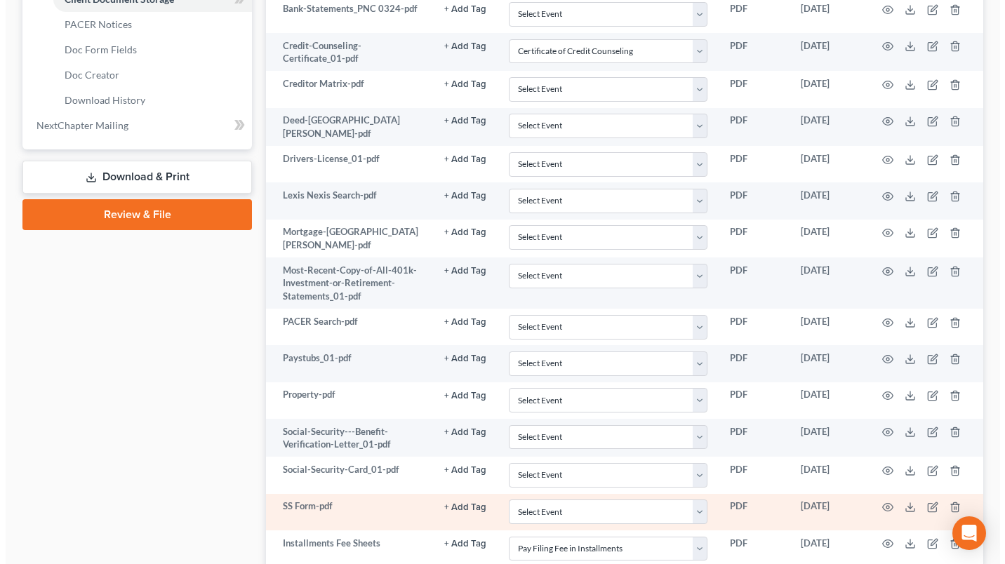
scroll to position [622, 0]
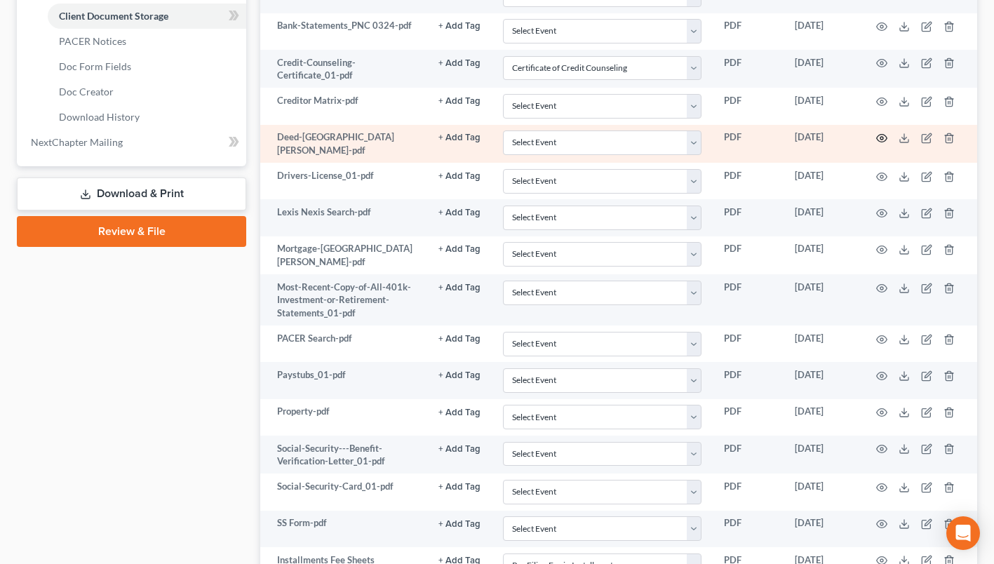
click at [879, 134] on icon "button" at bounding box center [881, 138] width 11 height 11
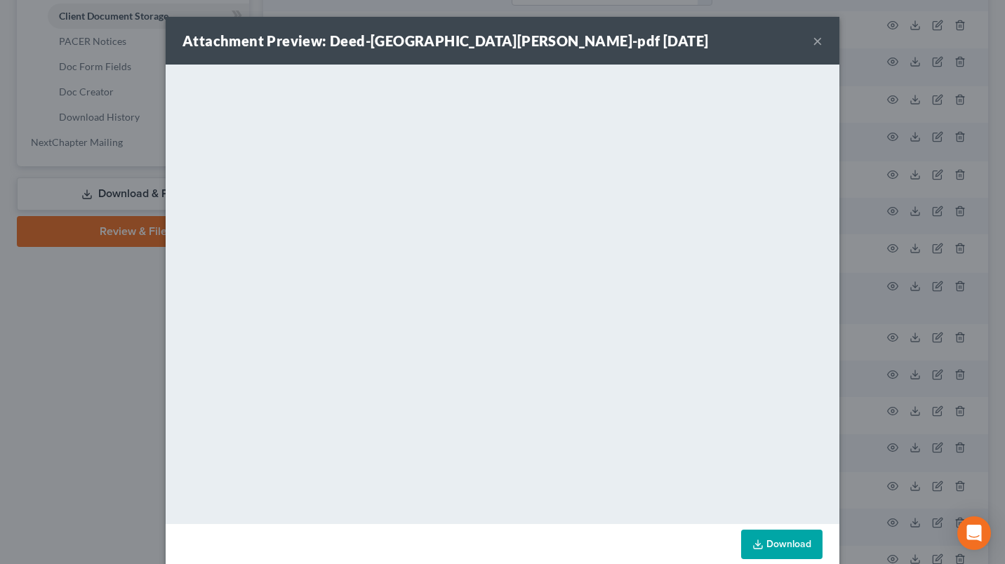
click at [813, 42] on button "×" at bounding box center [818, 40] width 10 height 17
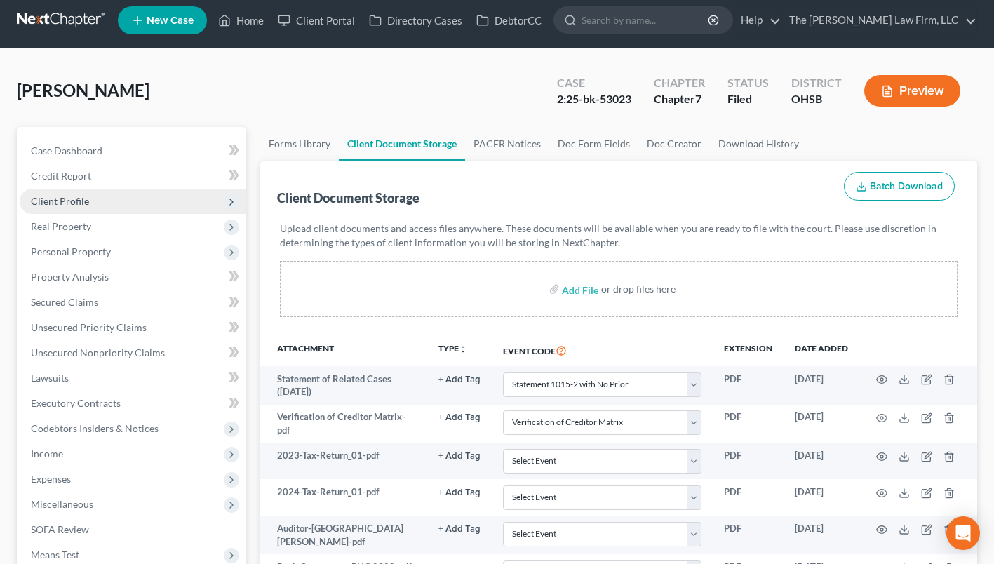
scroll to position [0, 0]
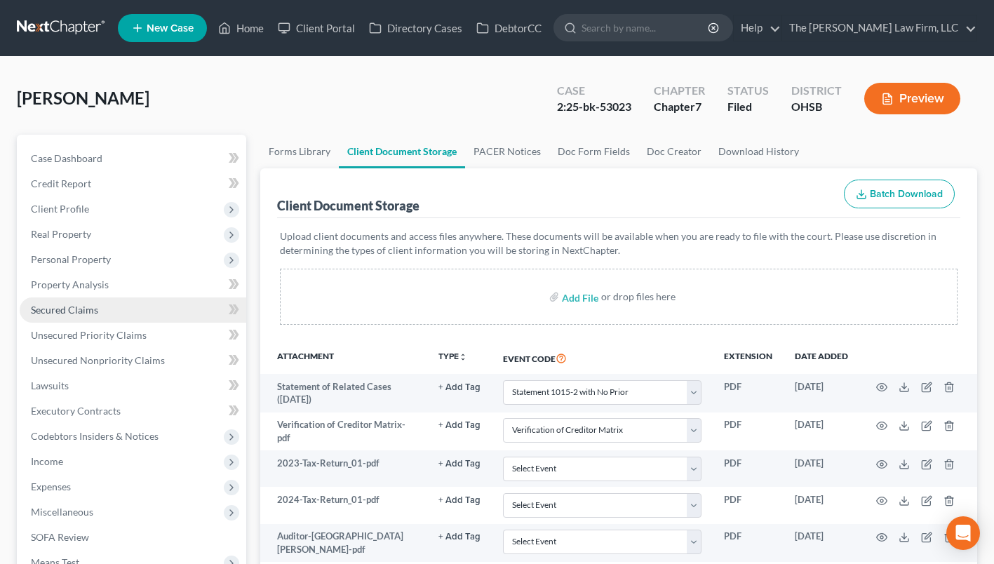
click at [78, 306] on span "Secured Claims" at bounding box center [64, 310] width 67 height 12
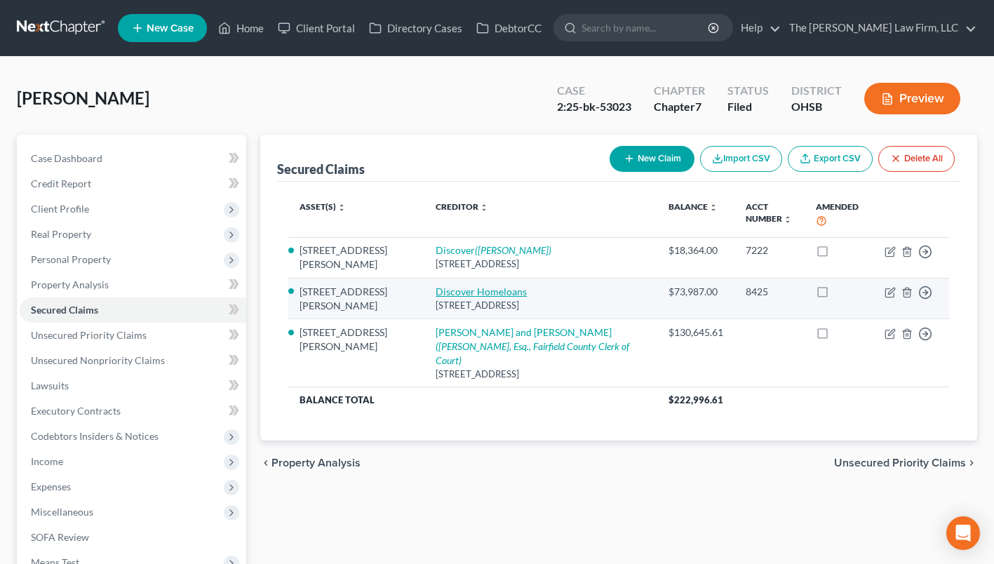
click at [436, 295] on link "Discover Homeloans" at bounding box center [481, 292] width 91 height 12
select select "14"
select select "3"
select select "2"
select select "0"
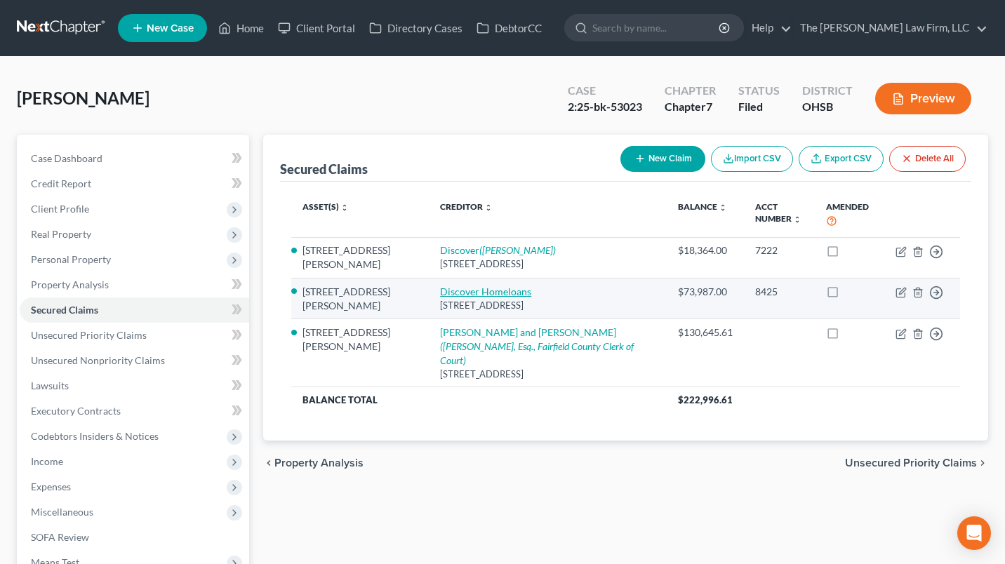
select select "0"
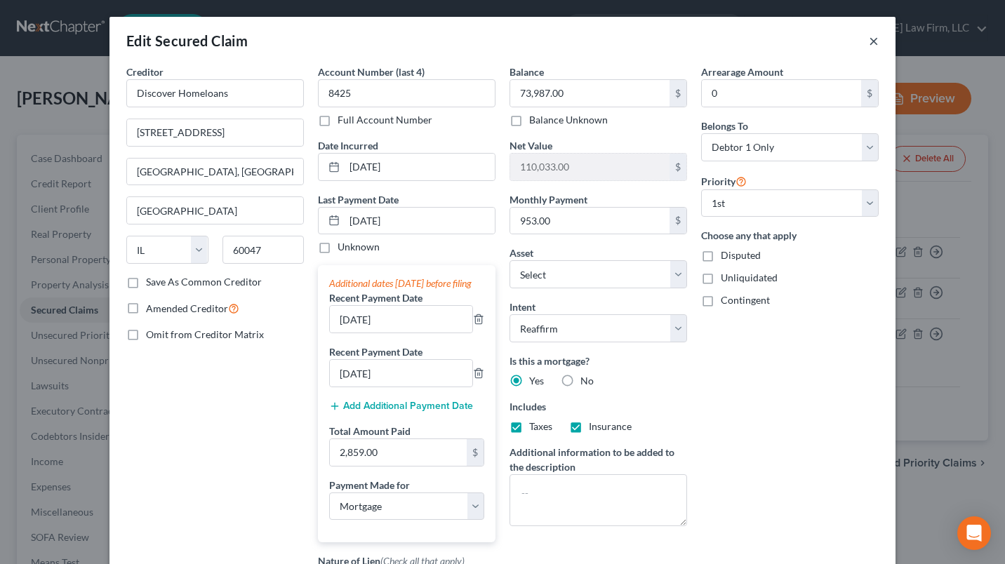
click at [869, 36] on button "×" at bounding box center [874, 40] width 10 height 17
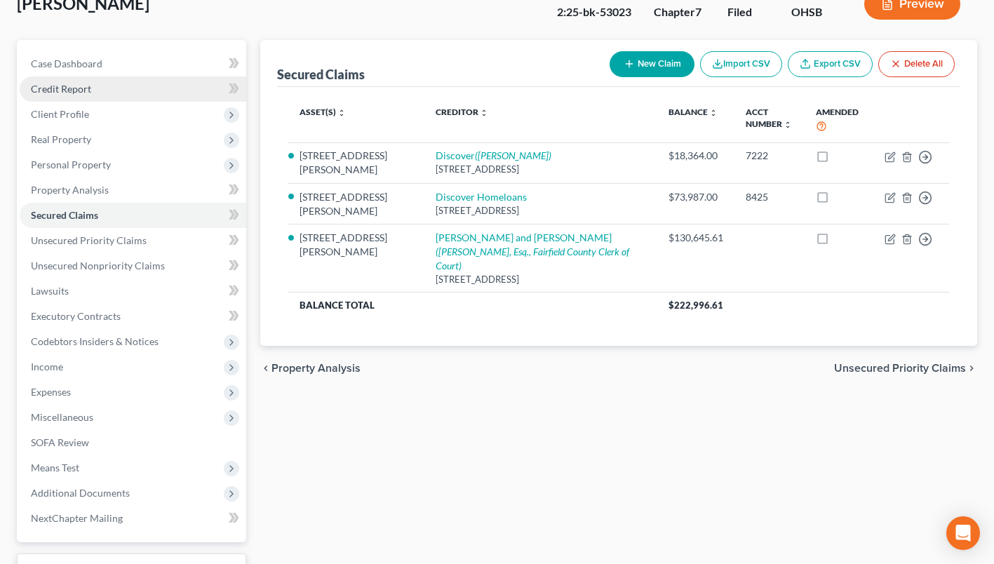
scroll to position [65, 0]
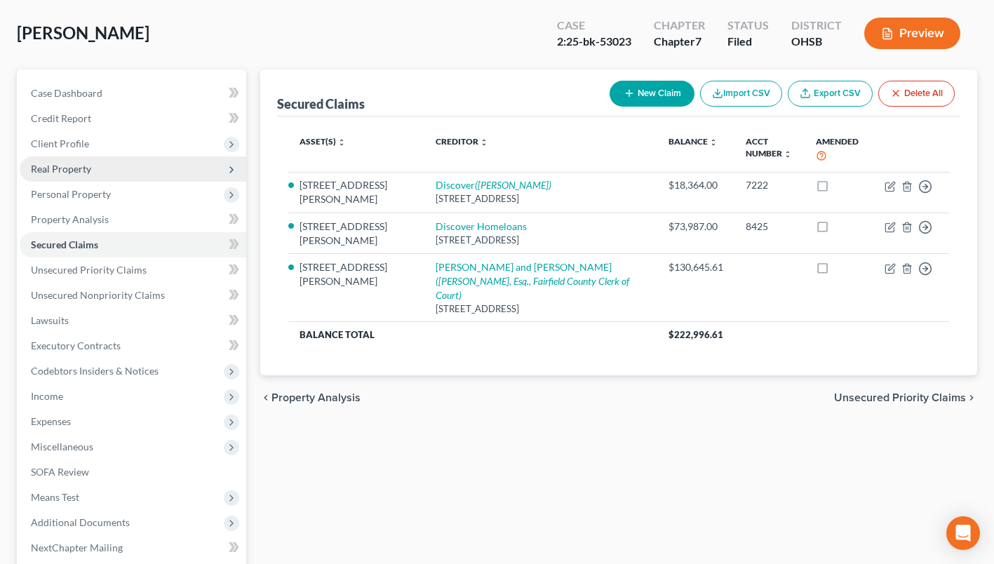
click at [40, 161] on span "Real Property" at bounding box center [133, 168] width 227 height 25
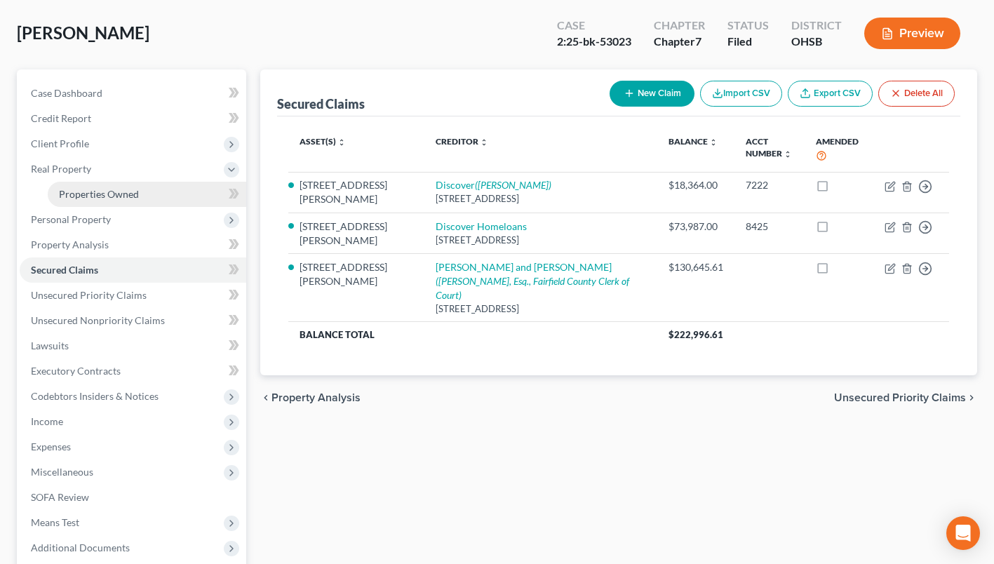
click at [86, 196] on span "Properties Owned" at bounding box center [99, 194] width 80 height 12
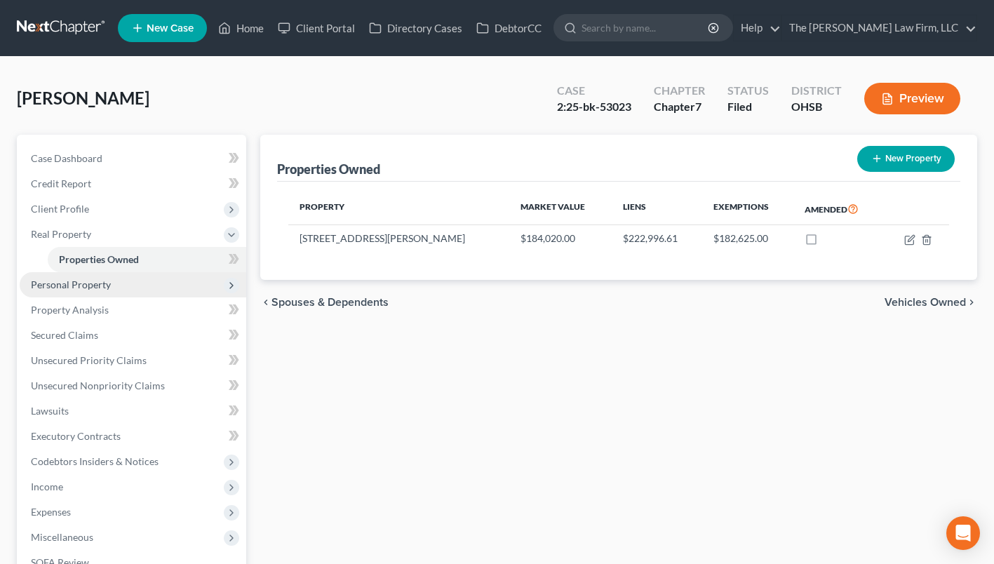
click at [160, 283] on span "Personal Property" at bounding box center [133, 284] width 227 height 25
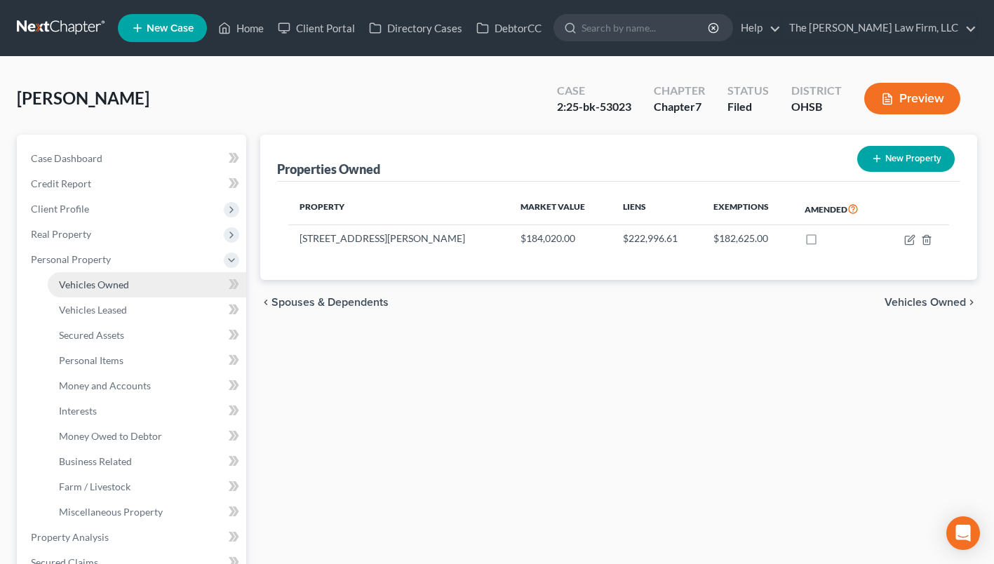
click at [149, 281] on link "Vehicles Owned" at bounding box center [147, 284] width 199 height 25
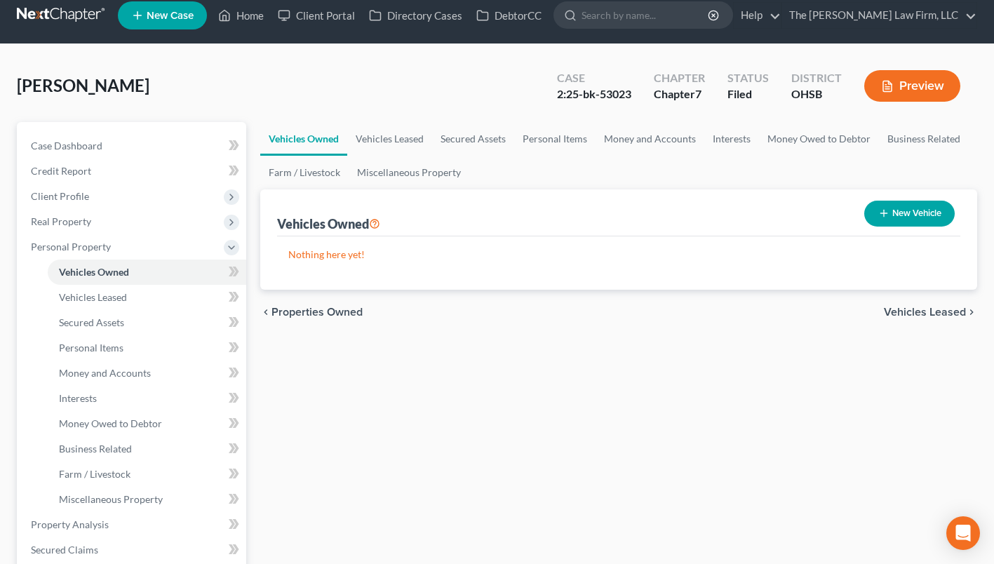
scroll to position [281, 0]
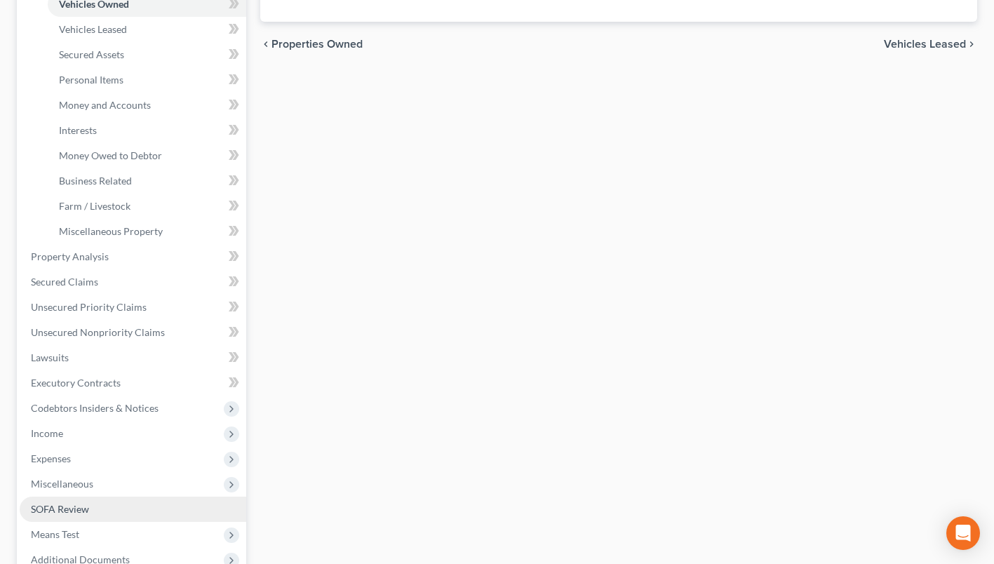
click at [67, 512] on span "SOFA Review" at bounding box center [60, 509] width 58 height 12
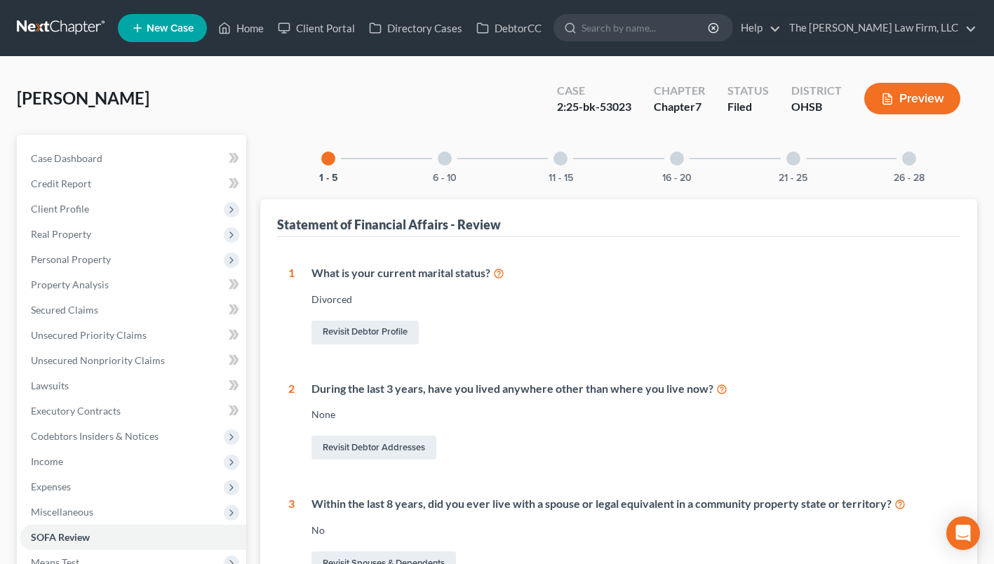
click at [464, 156] on div "6 - 10" at bounding box center [445, 159] width 48 height 48
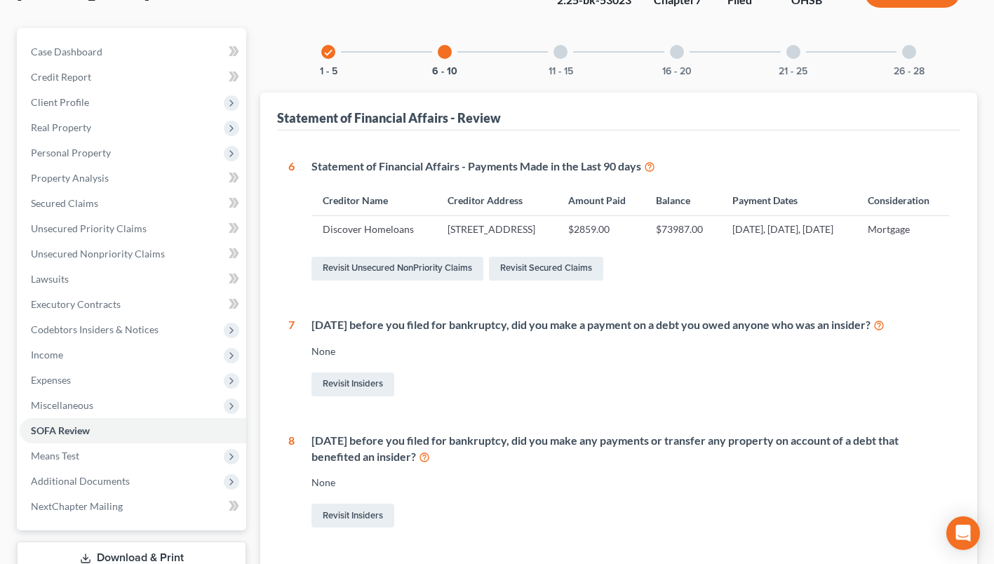
scroll to position [70, 0]
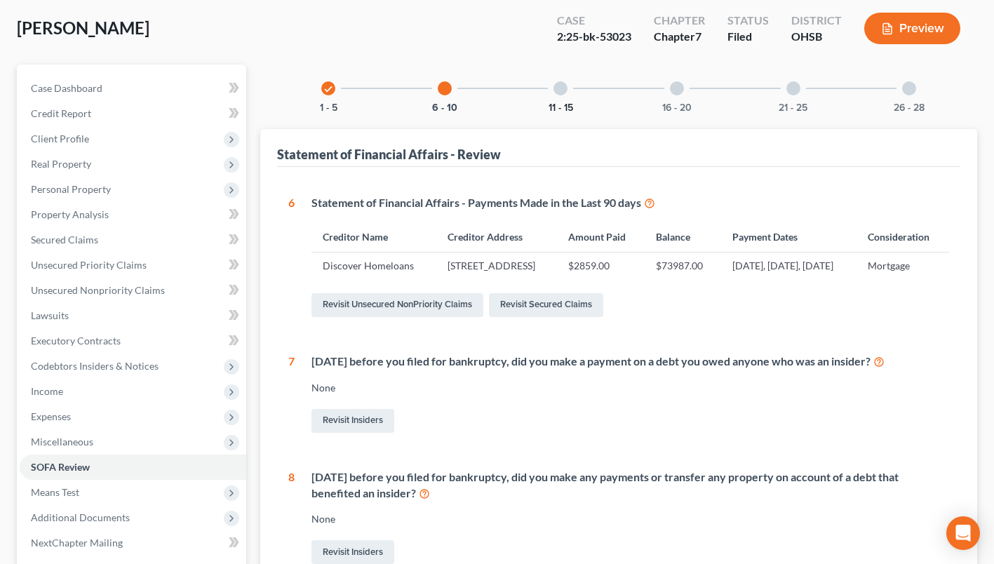
click at [554, 105] on button "11 - 15" at bounding box center [561, 108] width 25 height 10
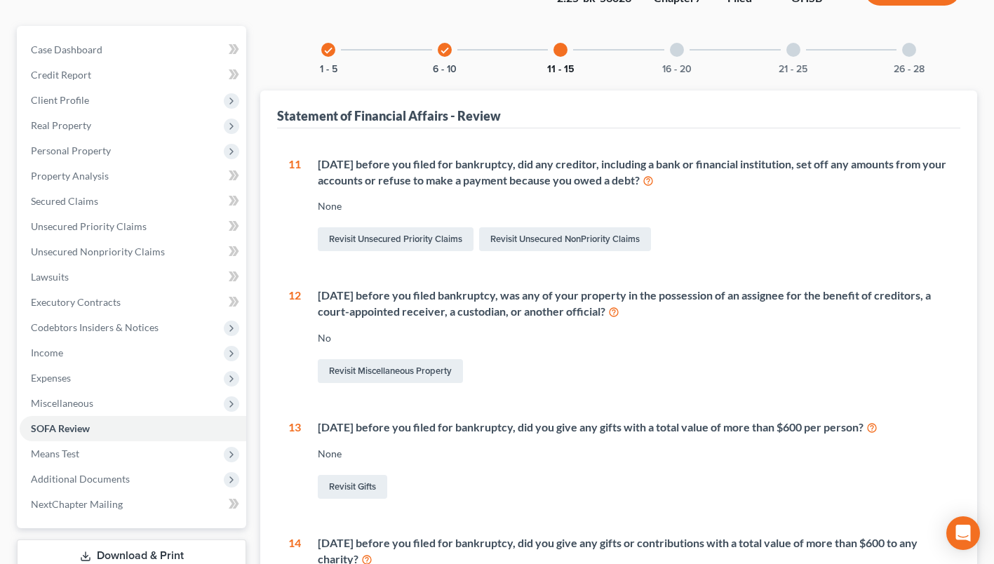
scroll to position [0, 0]
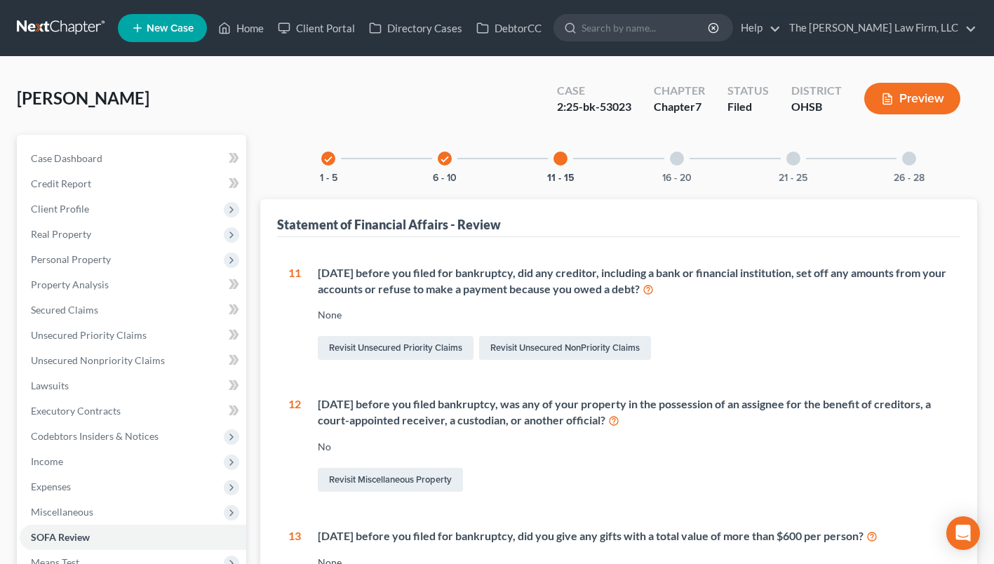
click at [667, 163] on div "16 - 20" at bounding box center [677, 159] width 48 height 48
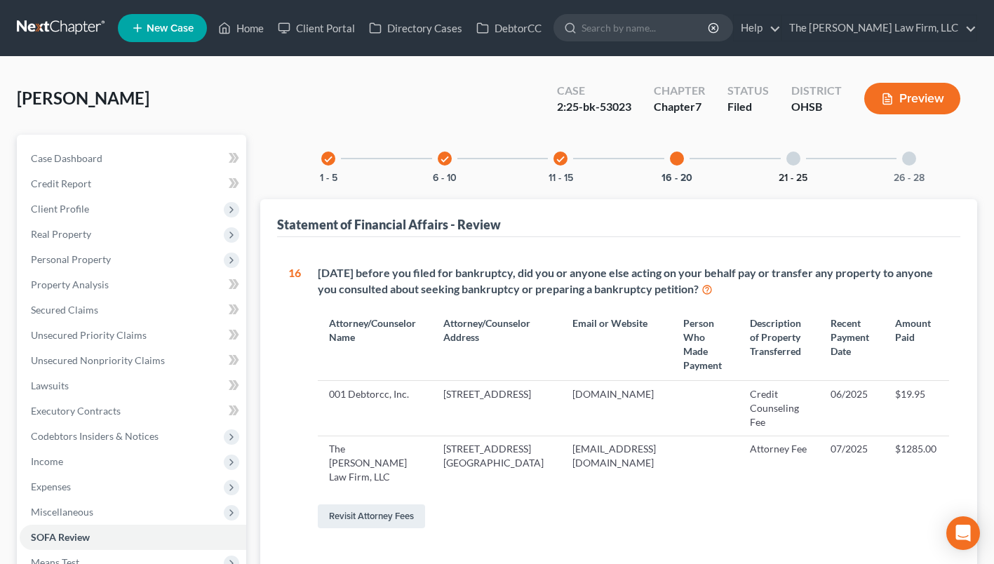
click at [781, 173] on button "21 - 25" at bounding box center [793, 178] width 29 height 10
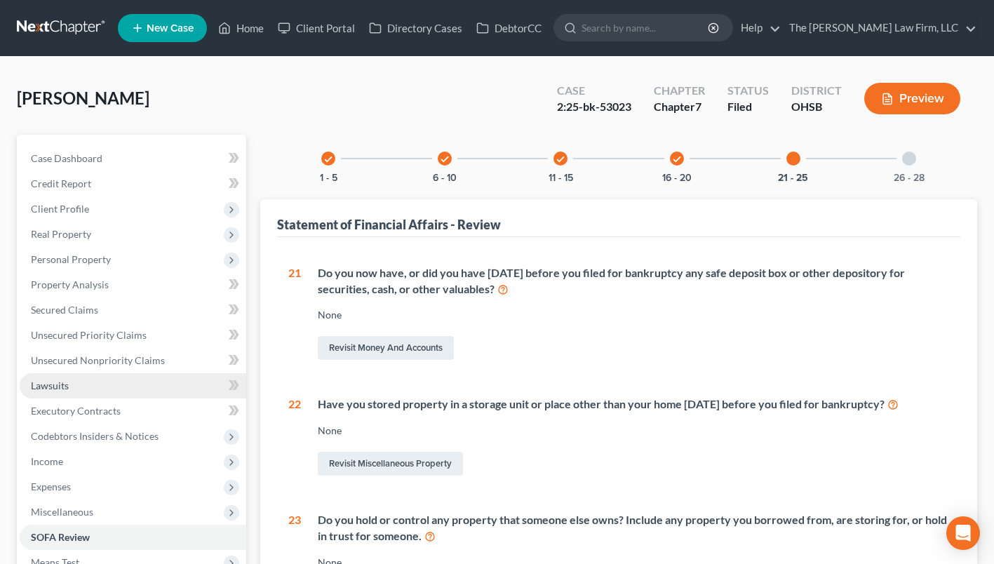
click at [85, 382] on link "Lawsuits" at bounding box center [133, 385] width 227 height 25
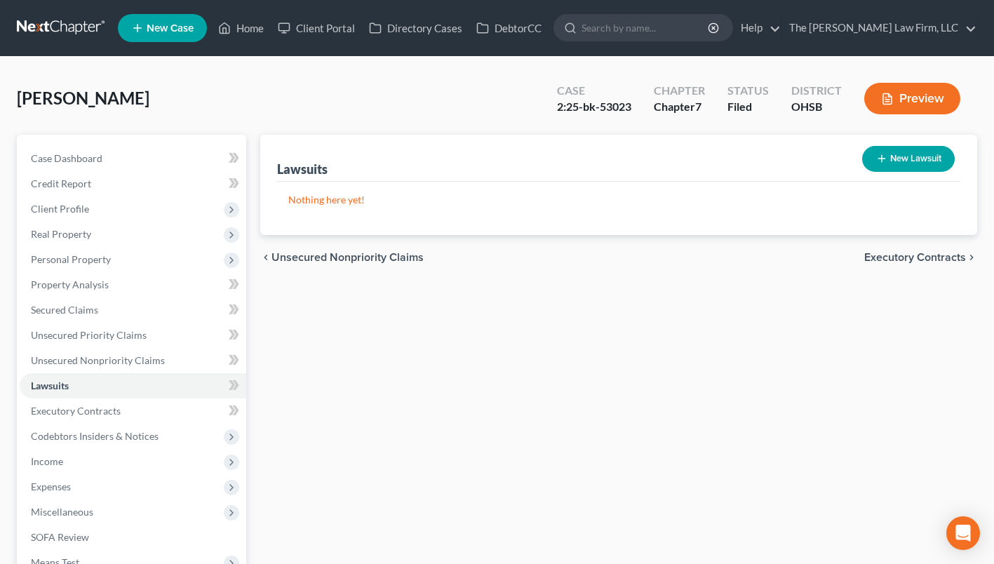
click at [36, 23] on link at bounding box center [62, 27] width 90 height 25
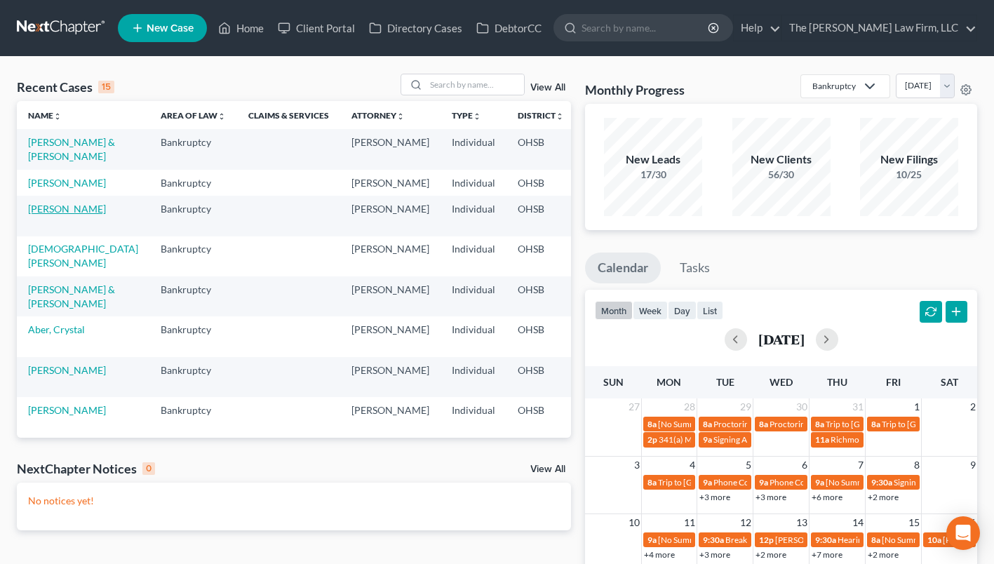
click at [44, 215] on link "[PERSON_NAME]" at bounding box center [67, 209] width 78 height 12
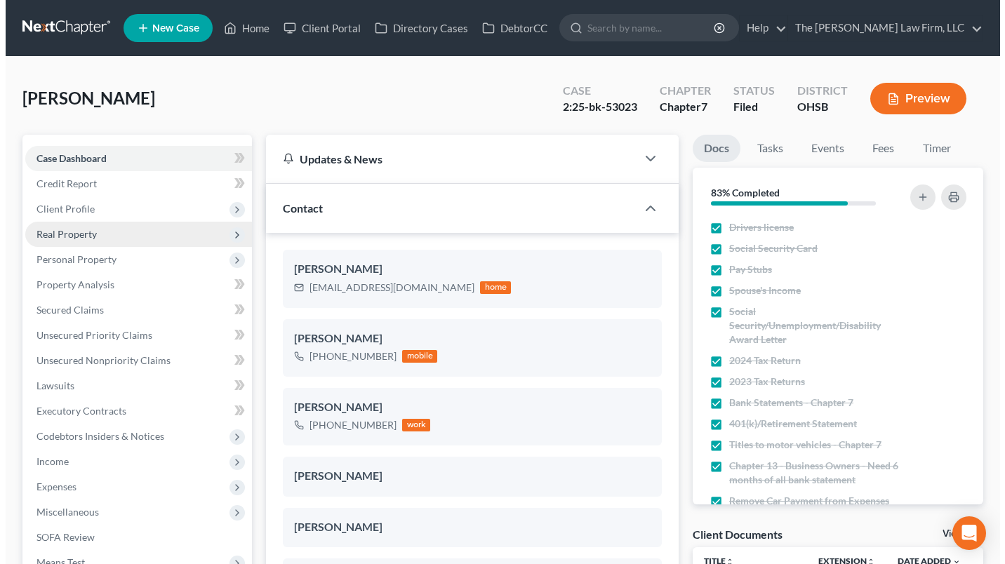
scroll to position [425, 0]
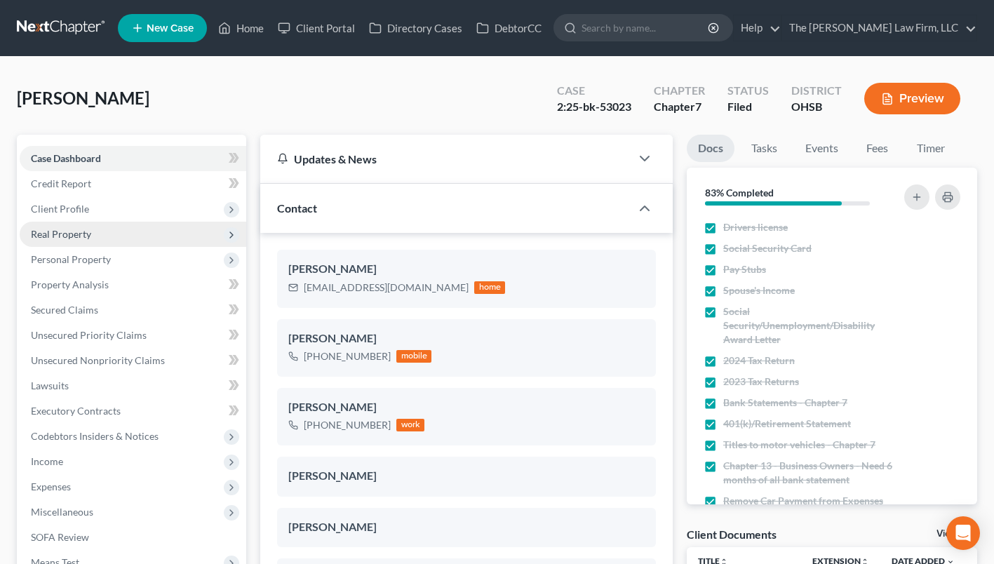
click at [91, 234] on span "Real Property" at bounding box center [133, 234] width 227 height 25
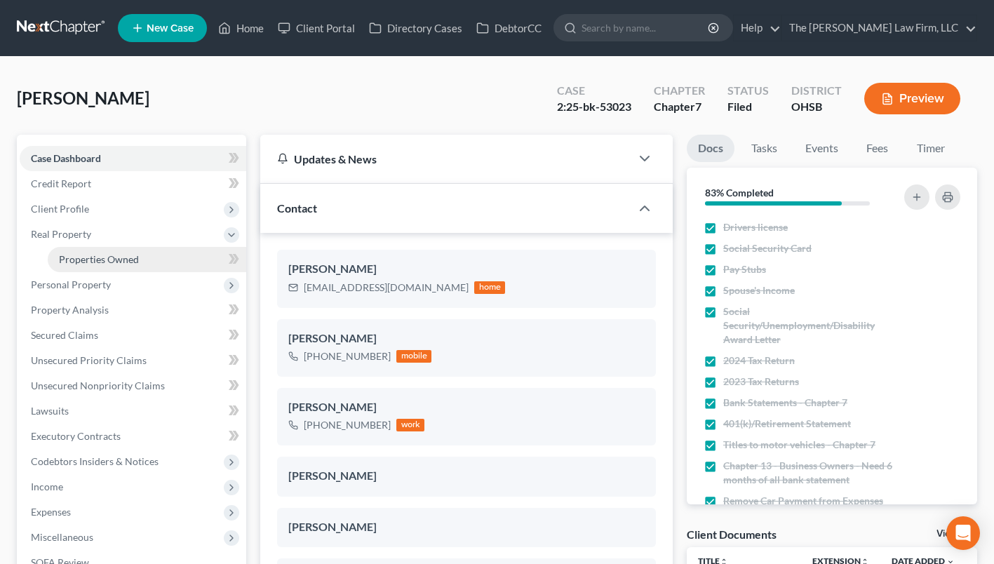
click at [104, 252] on link "Properties Owned" at bounding box center [147, 259] width 199 height 25
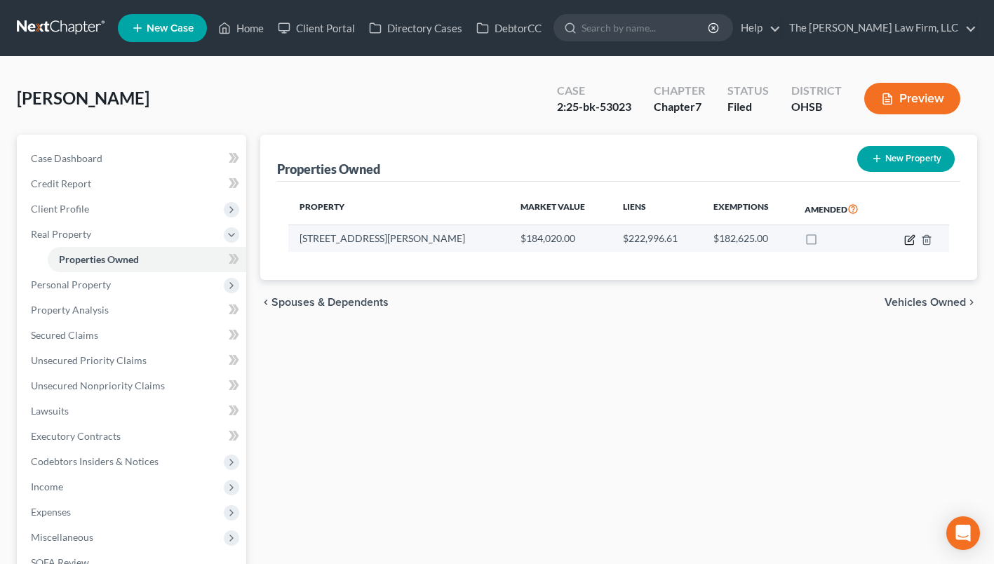
click at [910, 236] on icon "button" at bounding box center [909, 239] width 11 height 11
select select "36"
select select "22"
select select "3"
select select "0"
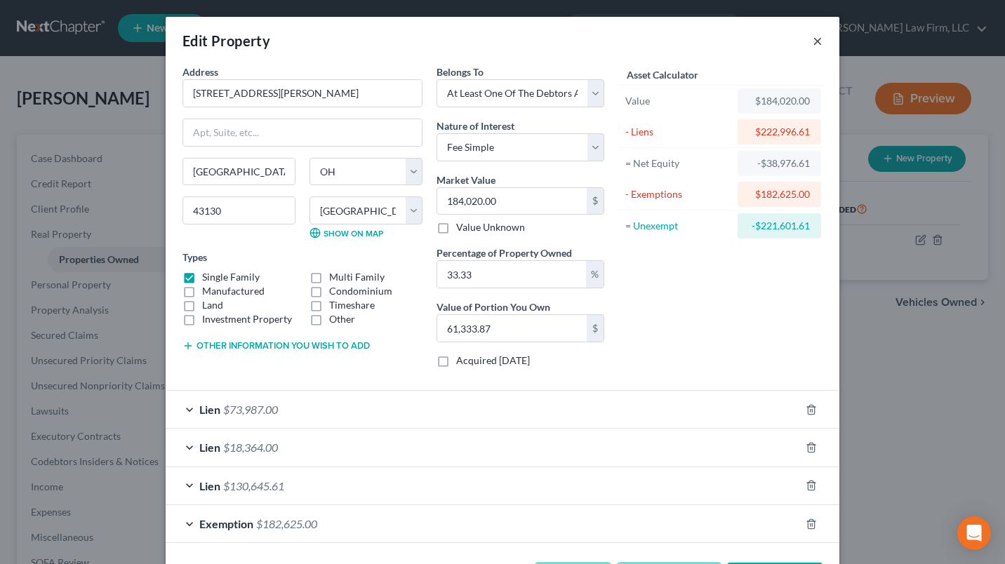
click at [813, 38] on button "×" at bounding box center [818, 40] width 10 height 17
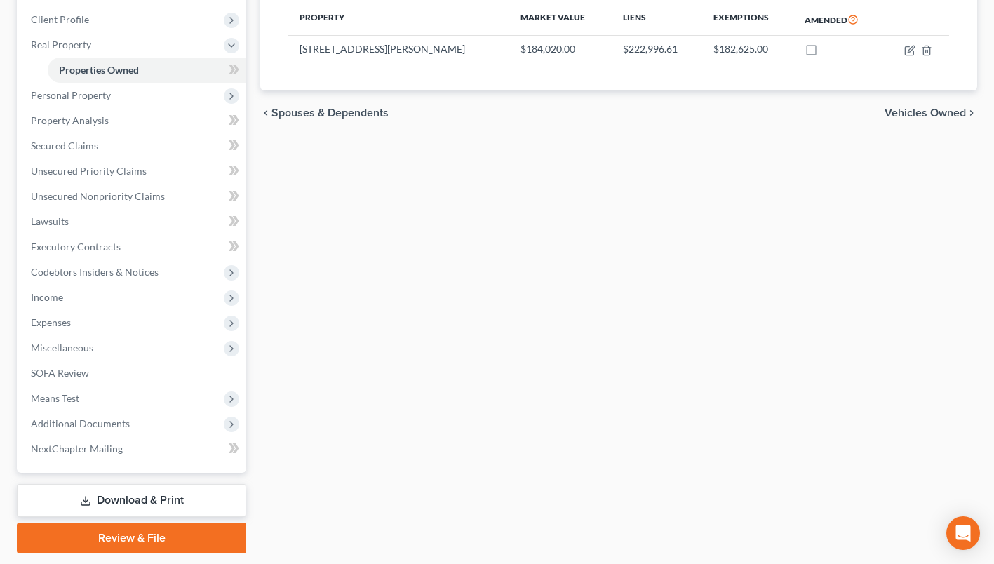
scroll to position [231, 0]
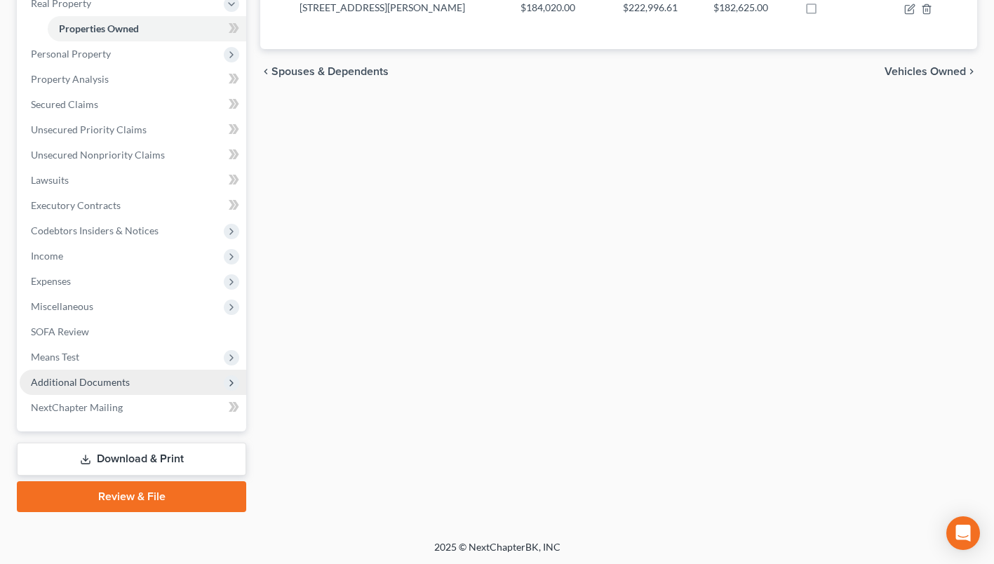
click at [105, 376] on span "Additional Documents" at bounding box center [80, 382] width 99 height 12
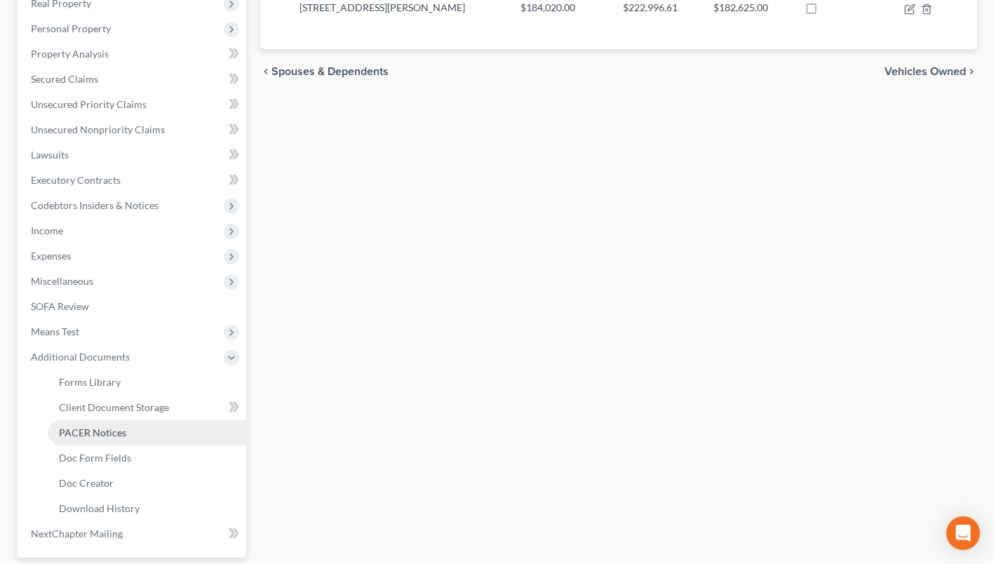
click at [89, 437] on span "PACER Notices" at bounding box center [92, 433] width 67 height 12
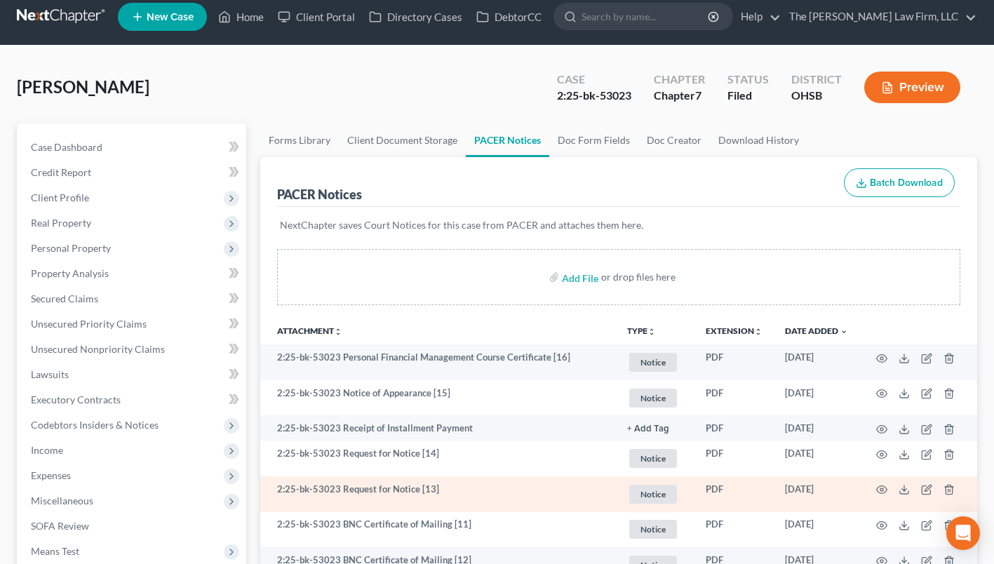
scroll to position [70, 0]
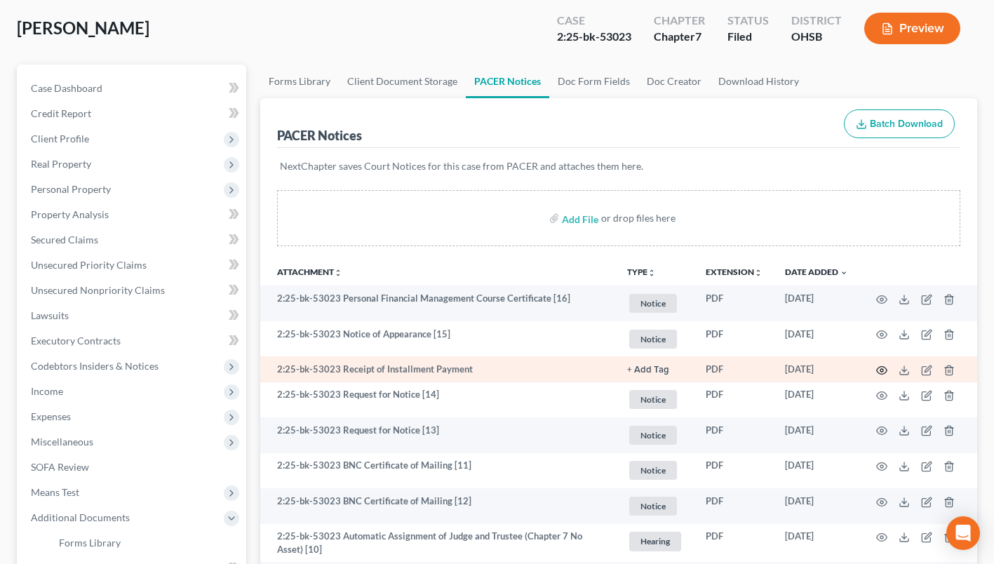
click at [882, 369] on icon "button" at bounding box center [881, 370] width 11 height 11
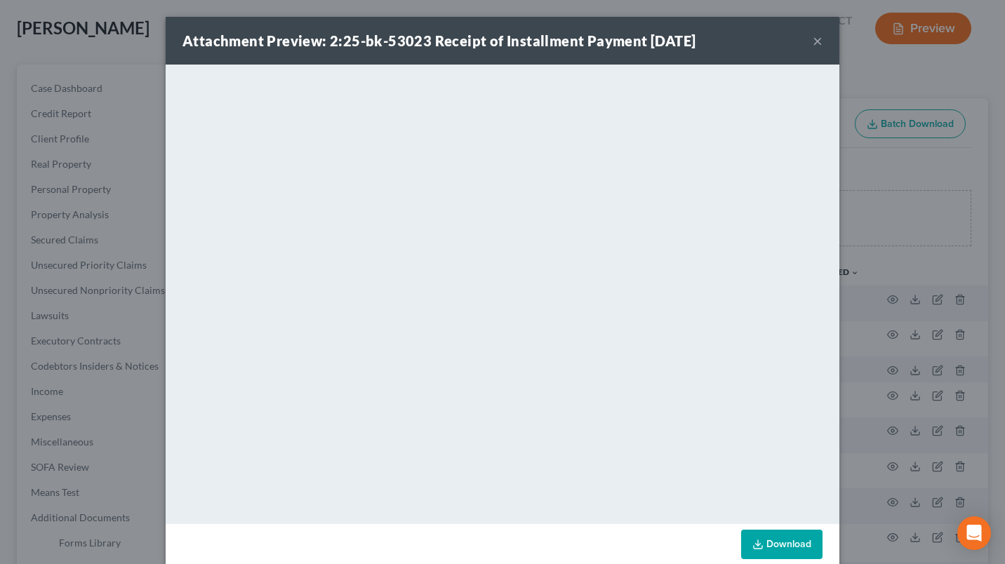
drag, startPoint x: 812, startPoint y: 39, endPoint x: 804, endPoint y: 44, distance: 9.1
click at [813, 38] on button "×" at bounding box center [818, 40] width 10 height 17
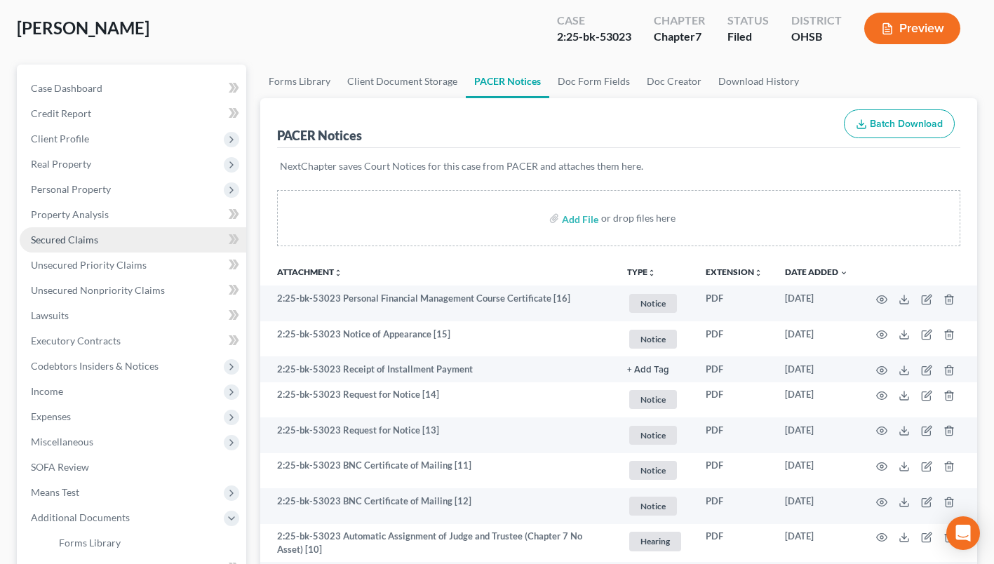
click at [72, 241] on span "Secured Claims" at bounding box center [64, 240] width 67 height 12
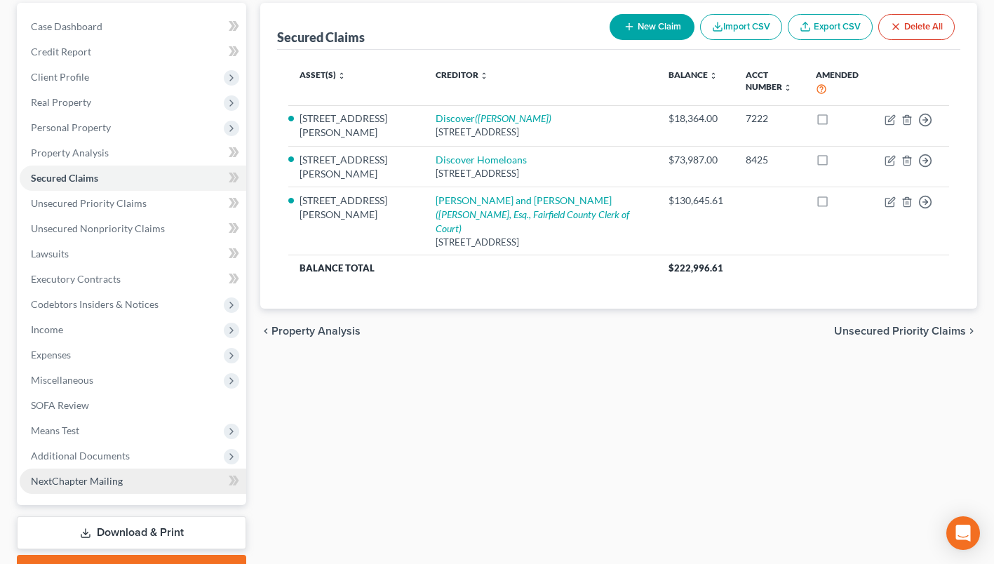
scroll to position [206, 0]
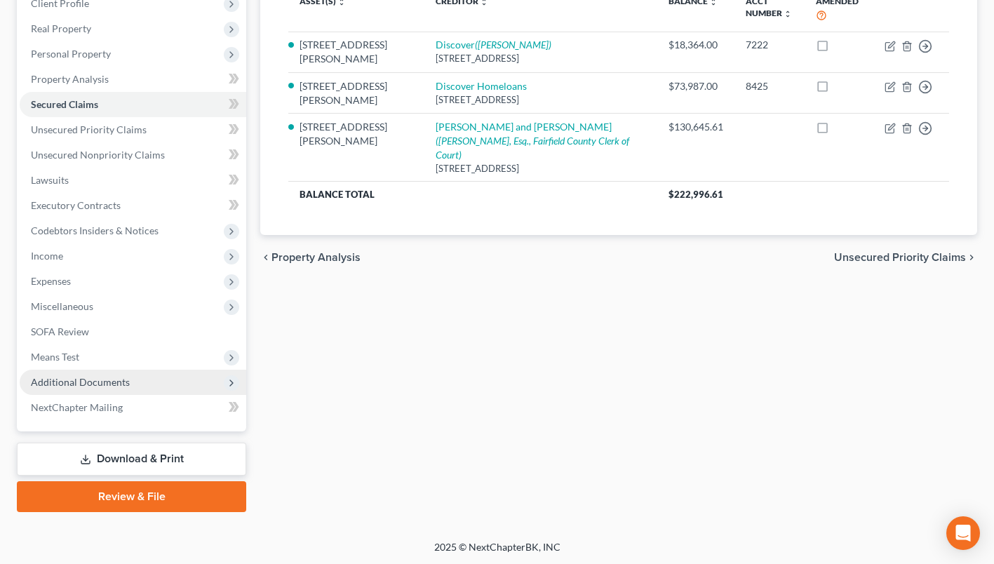
click at [107, 380] on span "Additional Documents" at bounding box center [80, 382] width 99 height 12
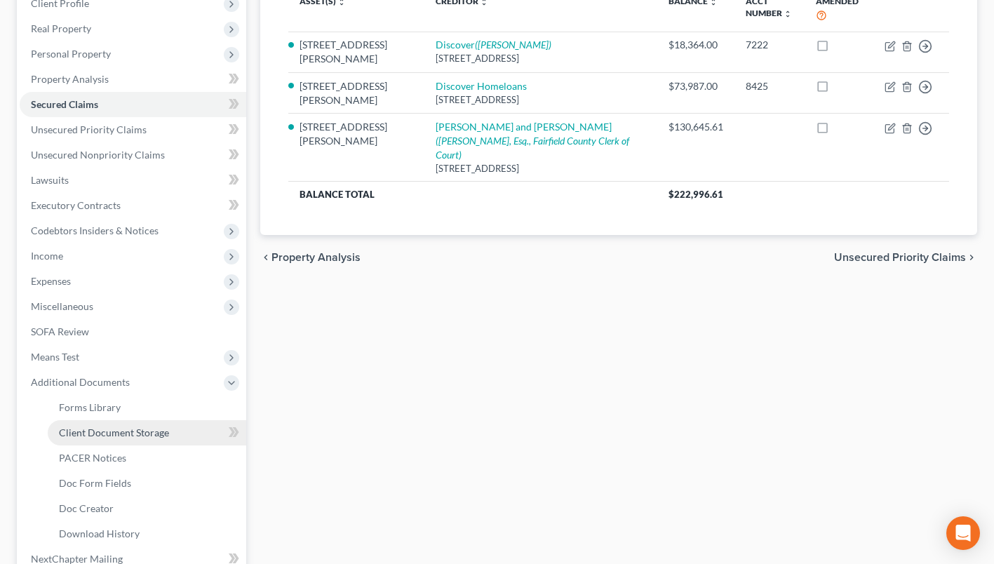
click at [100, 427] on span "Client Document Storage" at bounding box center [114, 433] width 110 height 12
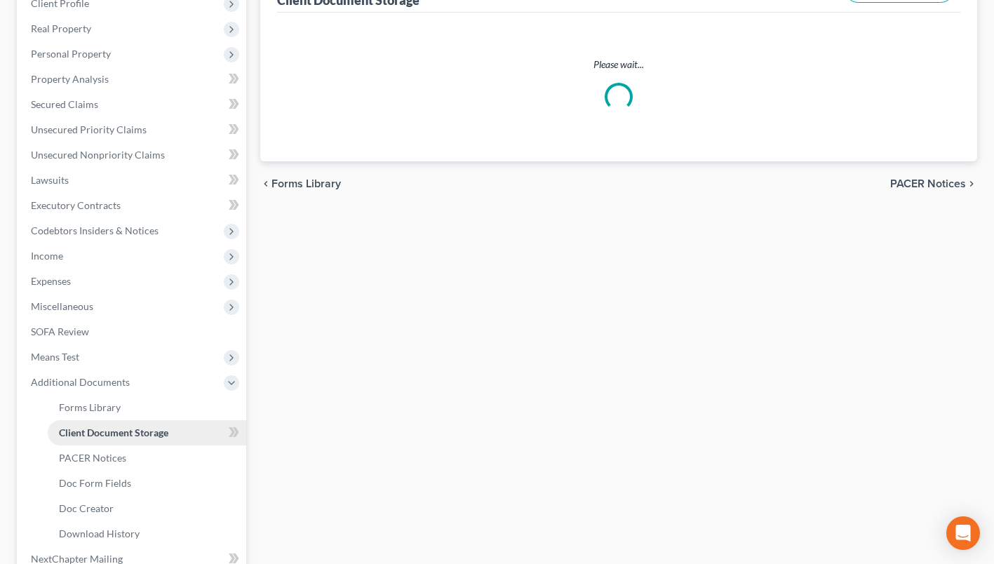
select select "52"
select select "61"
select select "7"
select select "37"
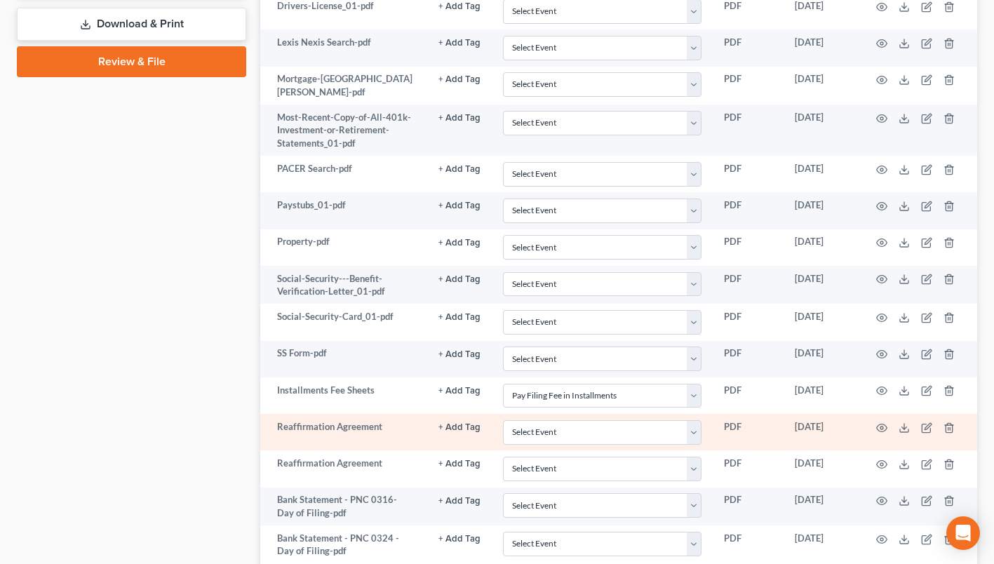
scroll to position [842, 0]
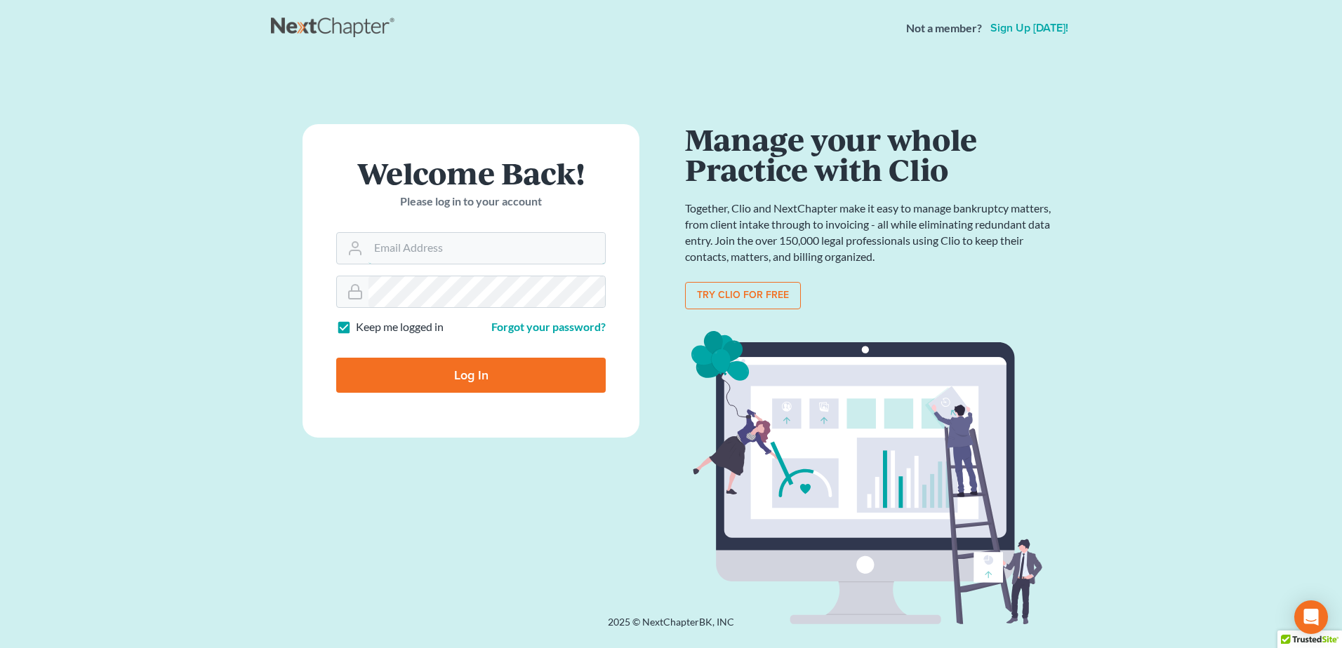
type input "[EMAIL_ADDRESS][DOMAIN_NAME]"
click at [428, 374] on input "Log In" at bounding box center [470, 375] width 269 height 35
type input "Thinking..."
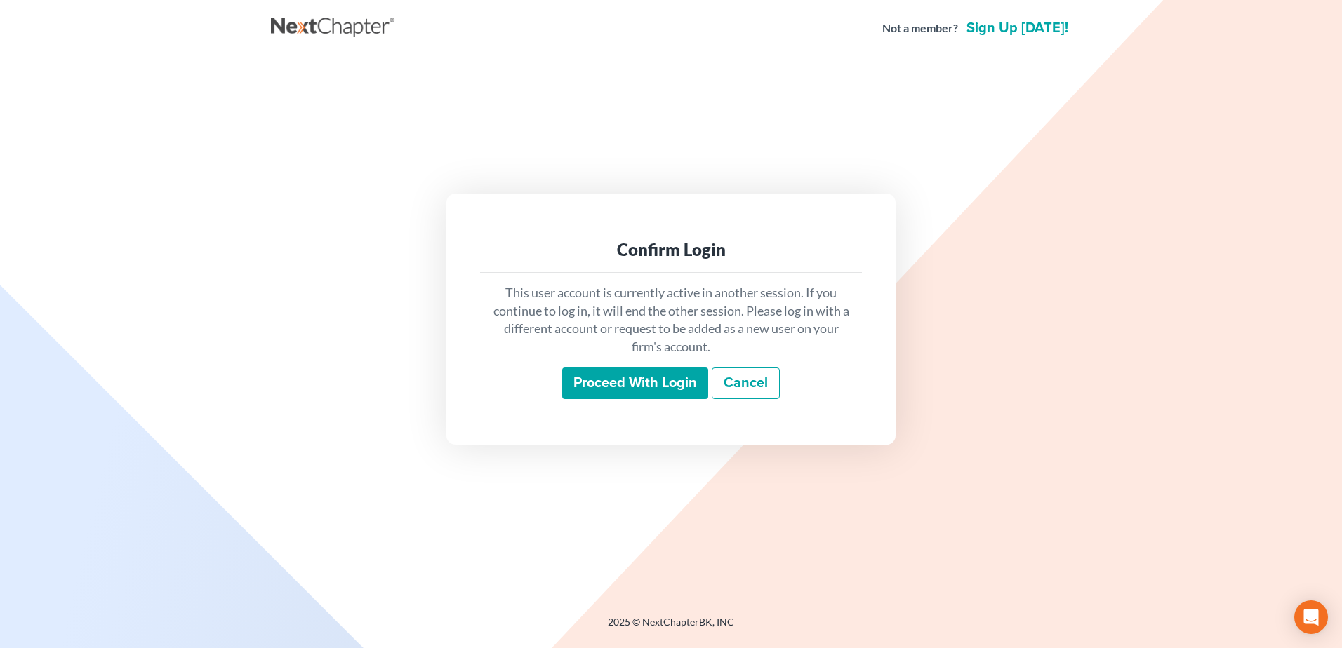
click at [587, 385] on input "Proceed with login" at bounding box center [635, 384] width 146 height 32
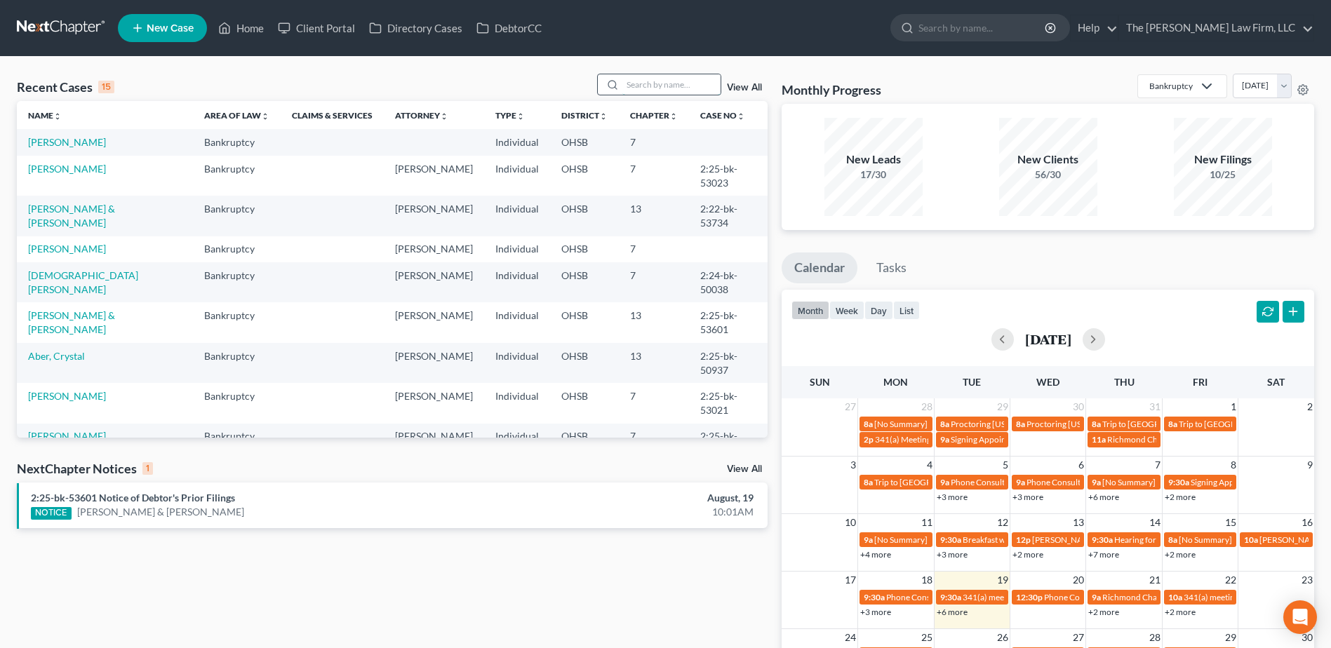
click at [672, 88] on input "search" at bounding box center [671, 84] width 98 height 20
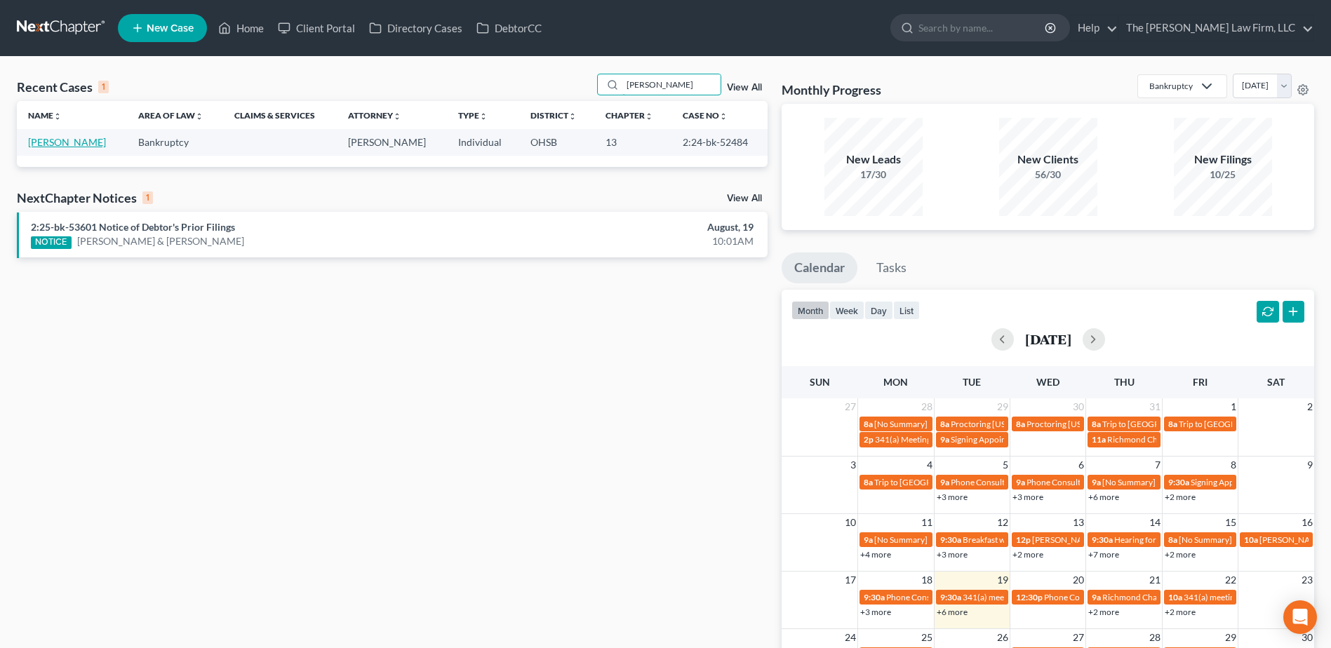
type input "[PERSON_NAME]"
click at [69, 140] on link "[PERSON_NAME]" at bounding box center [67, 142] width 78 height 12
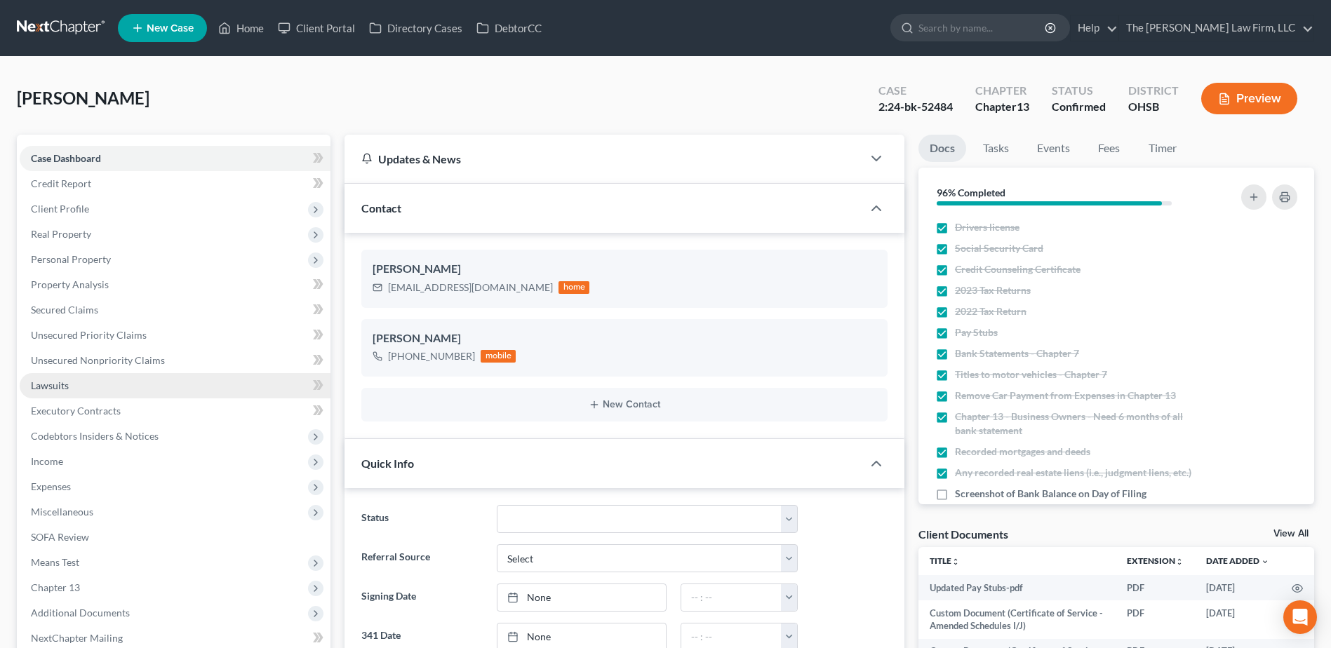
scroll to position [624, 0]
click at [79, 462] on span "Income" at bounding box center [175, 461] width 311 height 25
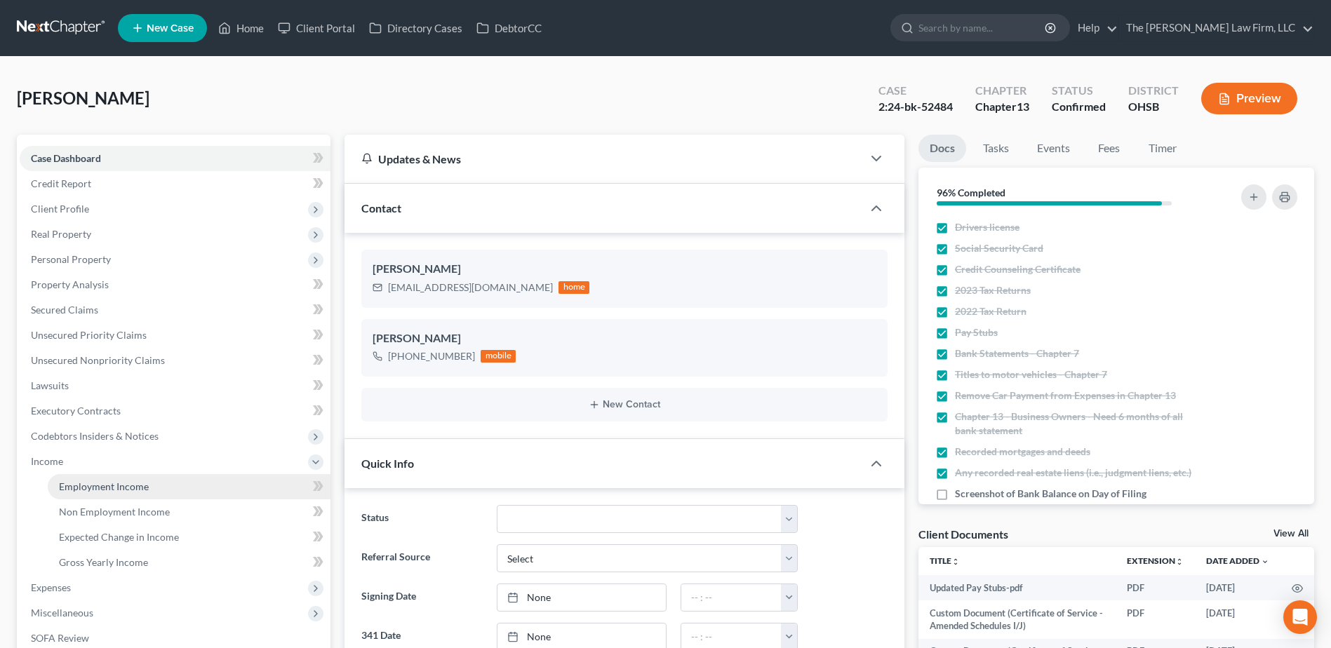
click at [90, 483] on span "Employment Income" at bounding box center [104, 487] width 90 height 12
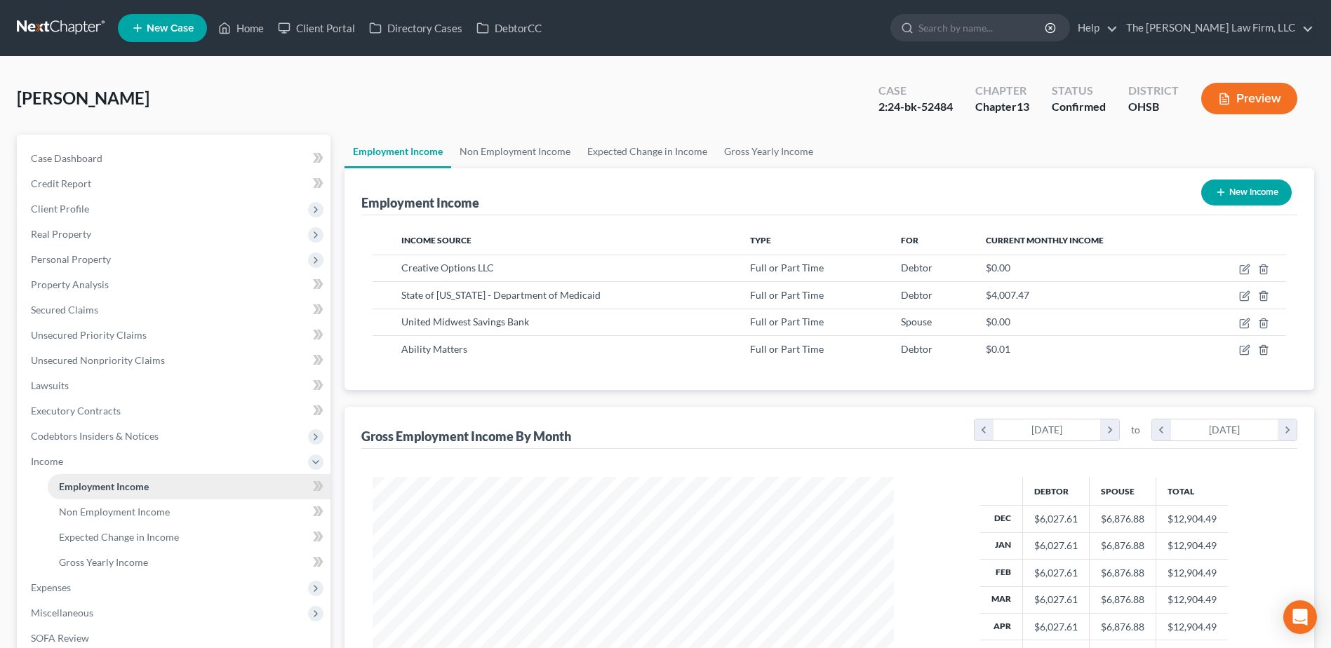
scroll to position [260, 549]
click at [517, 145] on link "Non Employment Income" at bounding box center [515, 152] width 128 height 34
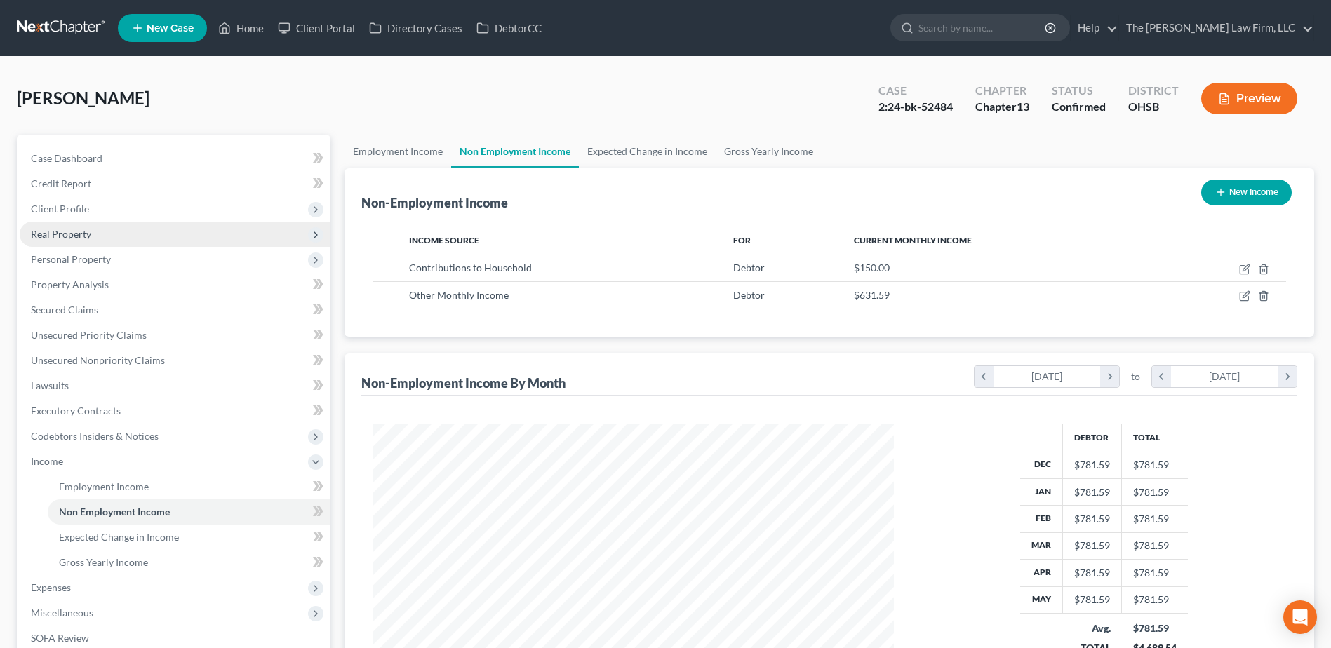
scroll to position [260, 549]
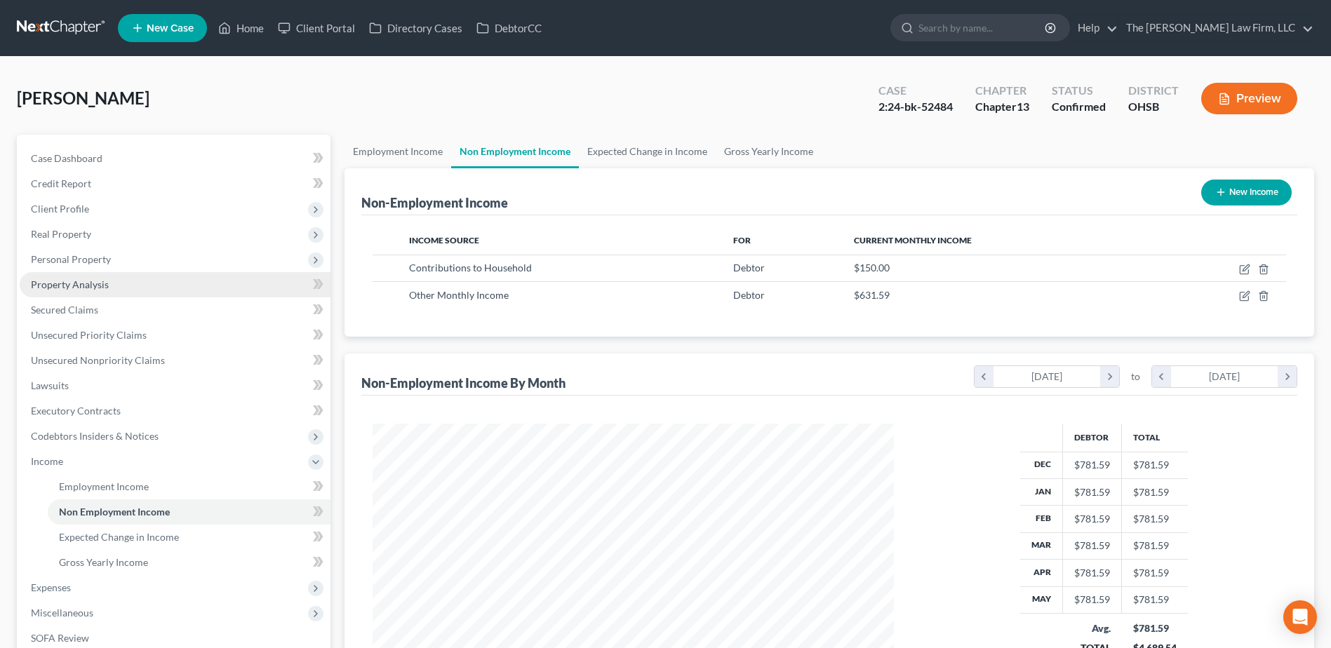
click at [80, 281] on span "Property Analysis" at bounding box center [70, 285] width 78 height 12
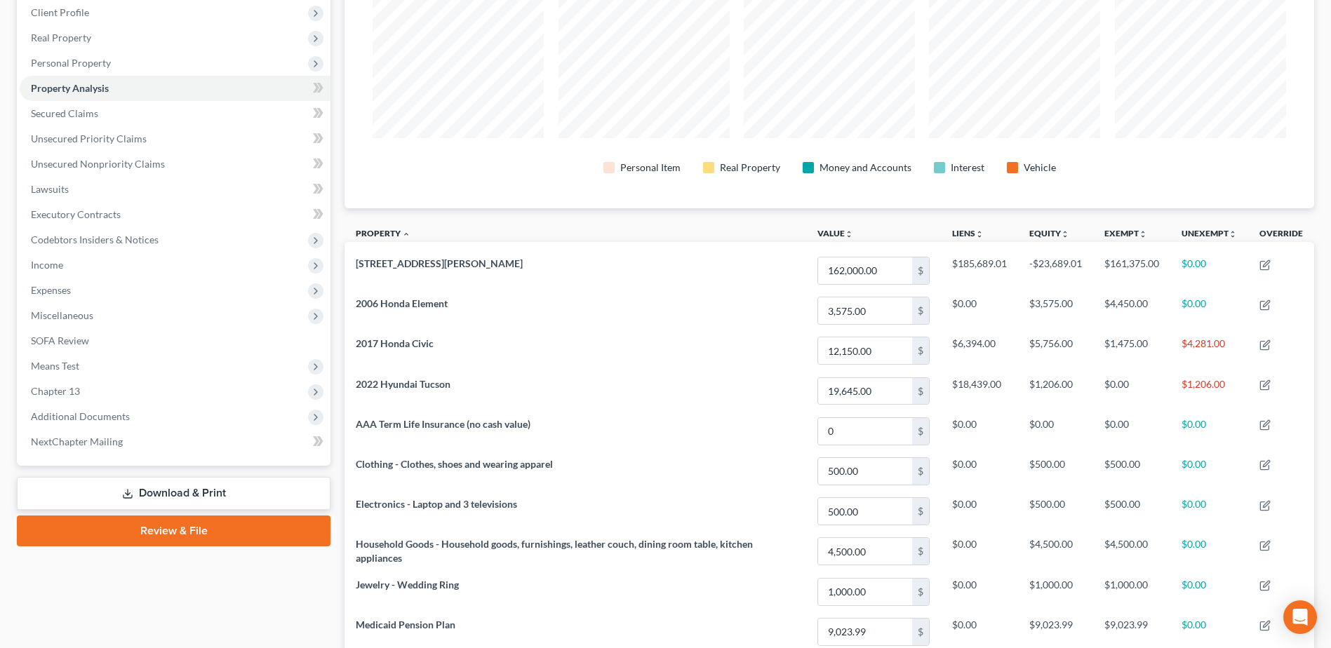
scroll to position [140, 0]
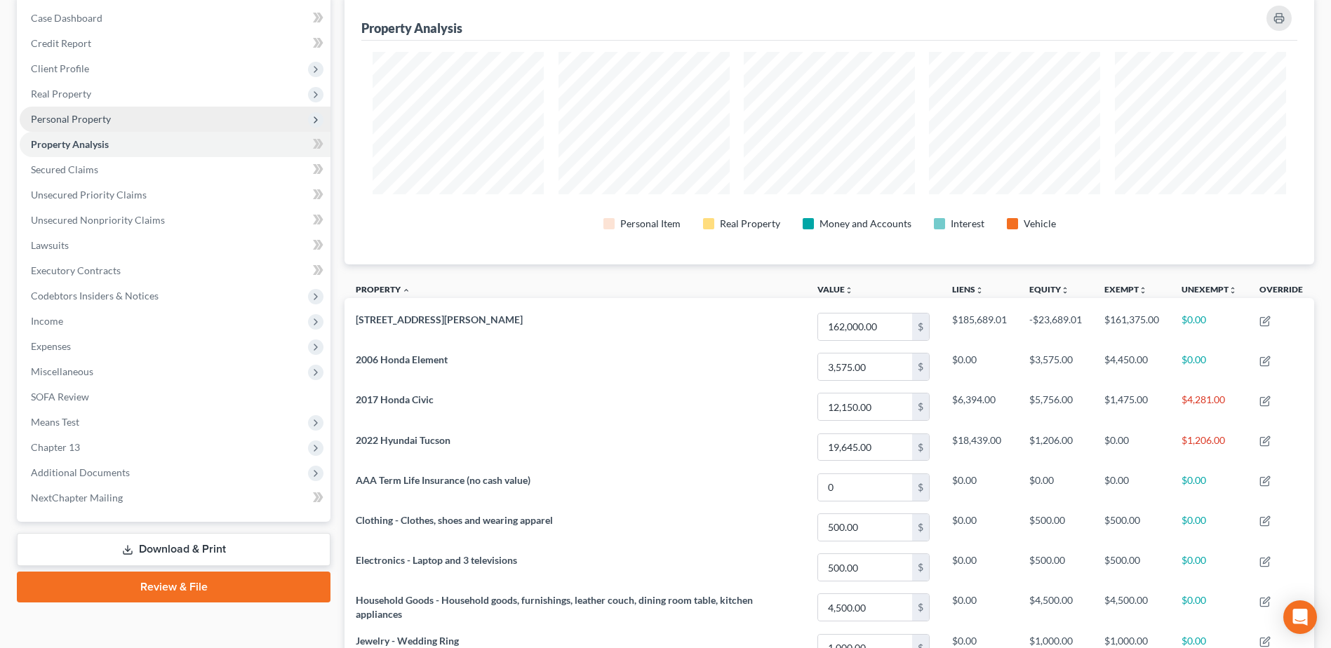
click at [93, 114] on span "Personal Property" at bounding box center [71, 119] width 80 height 12
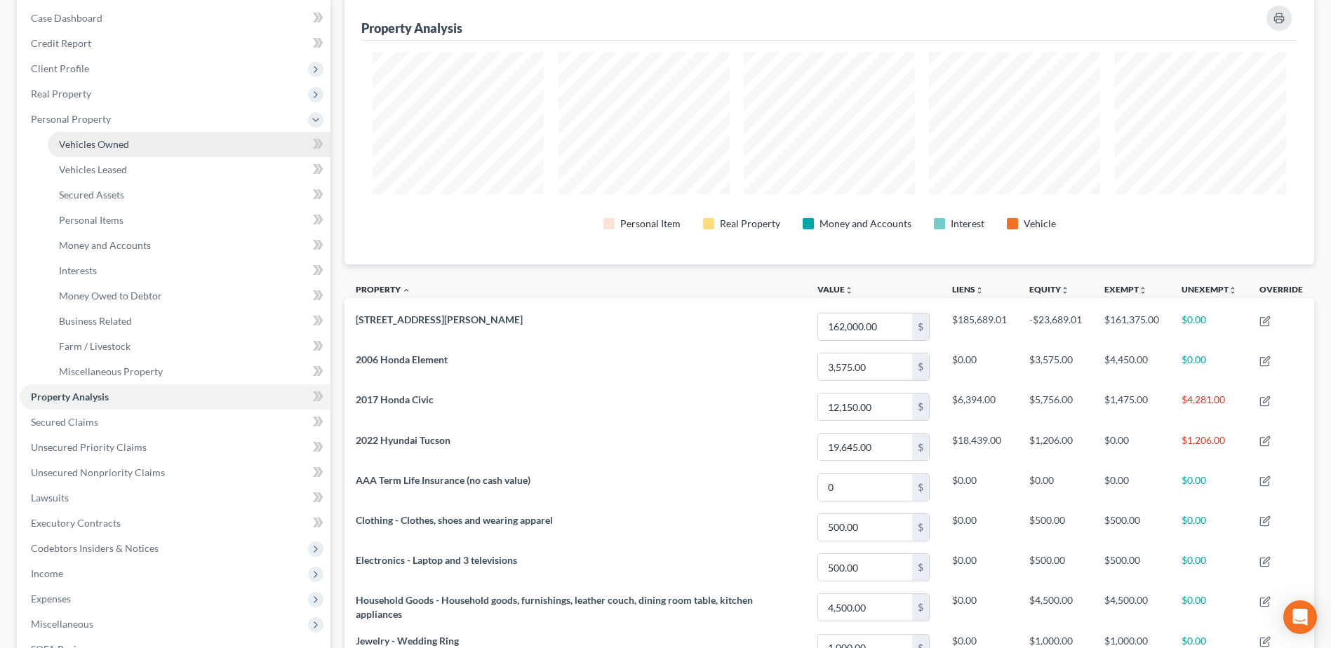
click at [125, 138] on span "Vehicles Owned" at bounding box center [94, 144] width 70 height 12
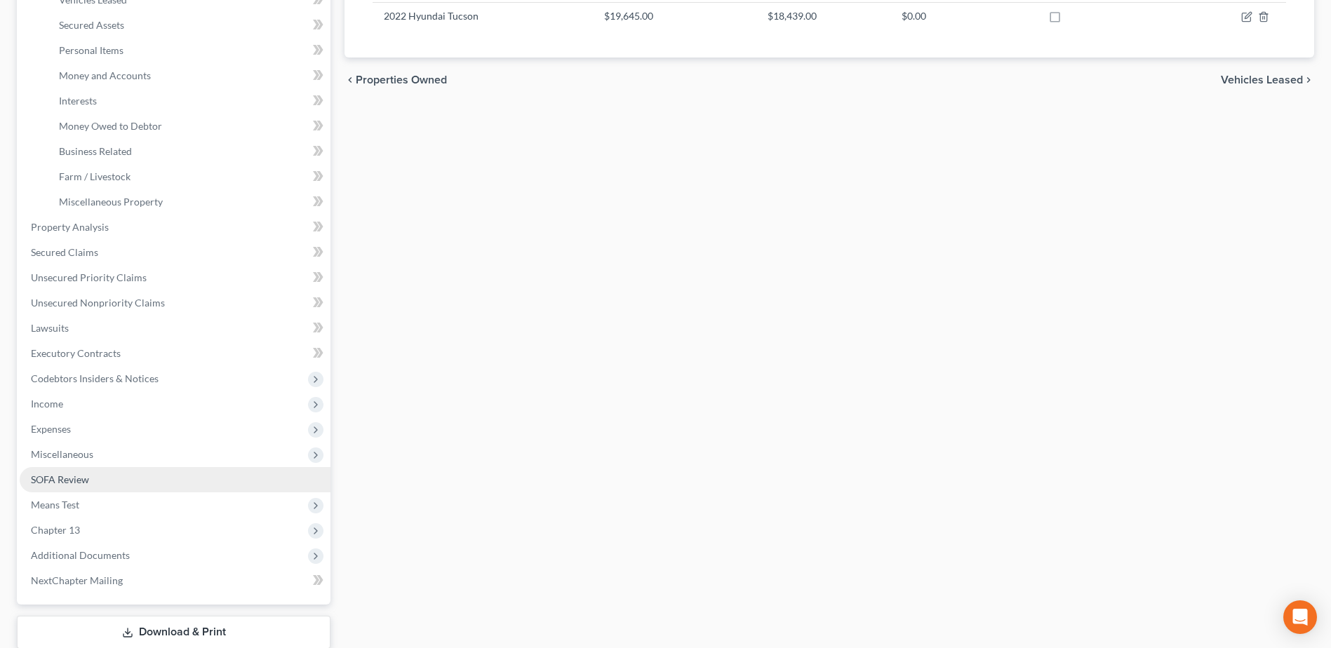
scroll to position [50, 0]
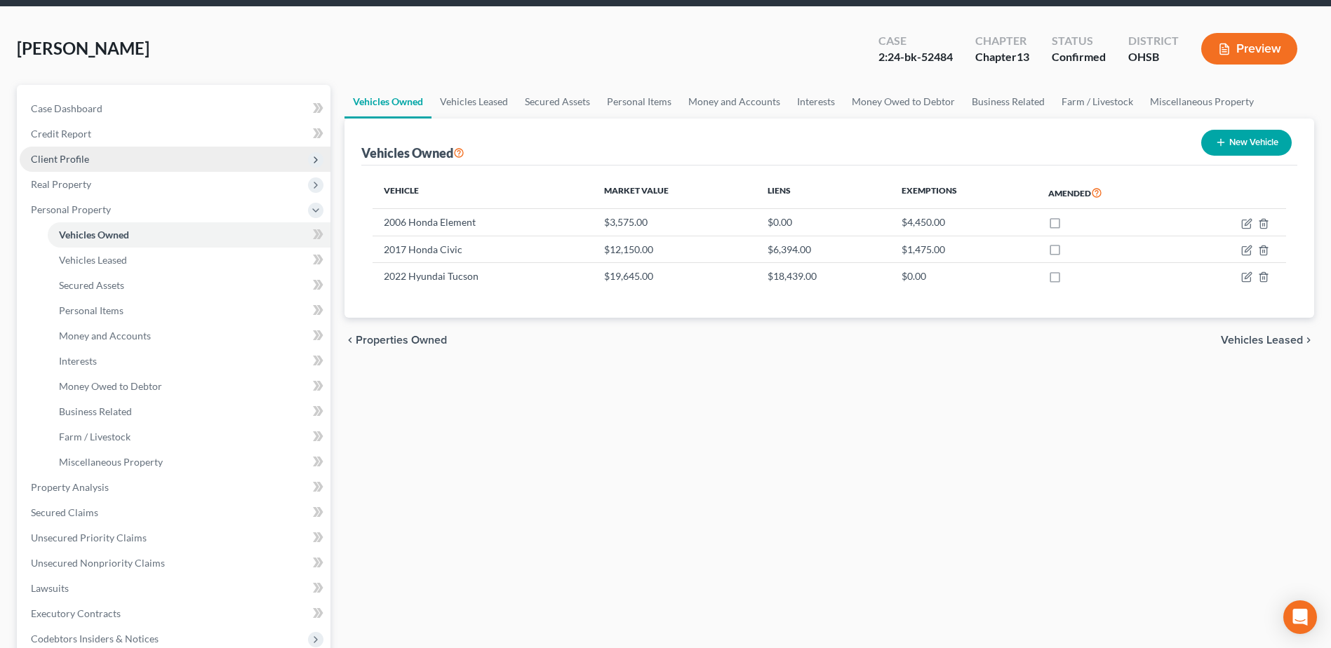
click at [62, 154] on span "Client Profile" at bounding box center [60, 159] width 58 height 12
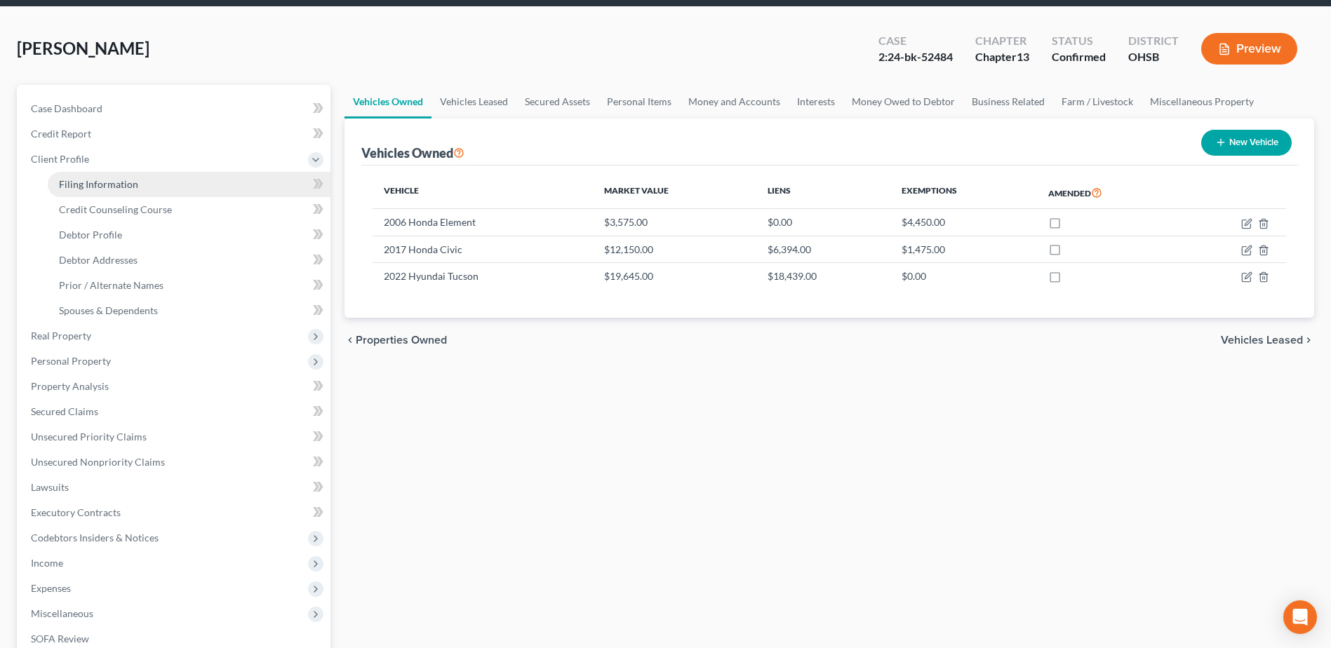
click at [109, 181] on span "Filing Information" at bounding box center [98, 184] width 79 height 12
select select "1"
select select "0"
select select "3"
select select "36"
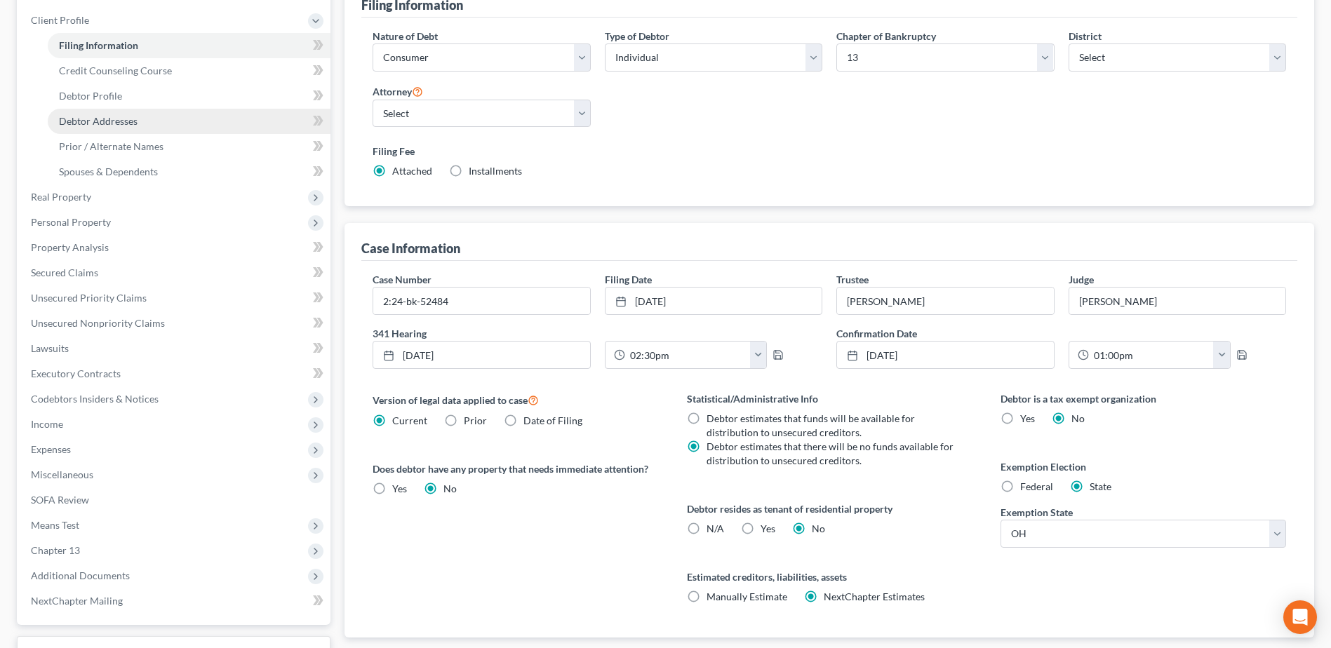
scroll to position [70, 0]
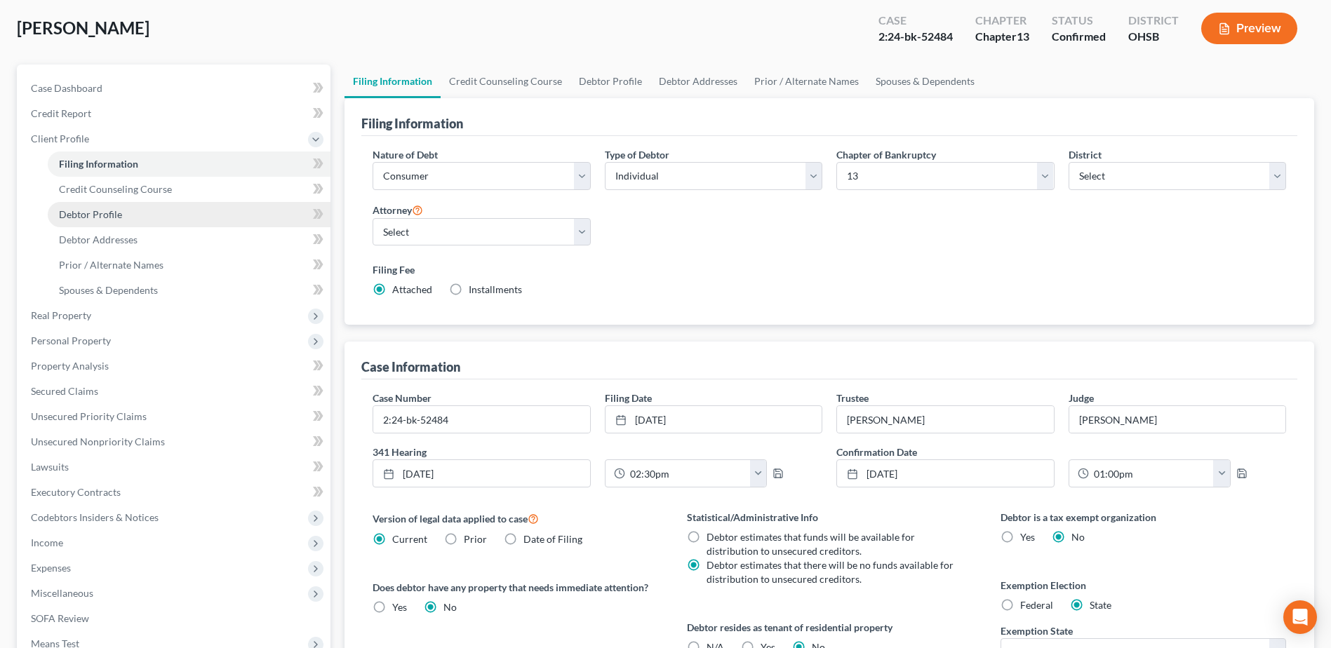
click at [117, 215] on span "Debtor Profile" at bounding box center [90, 214] width 63 height 12
select select "2"
select select "0"
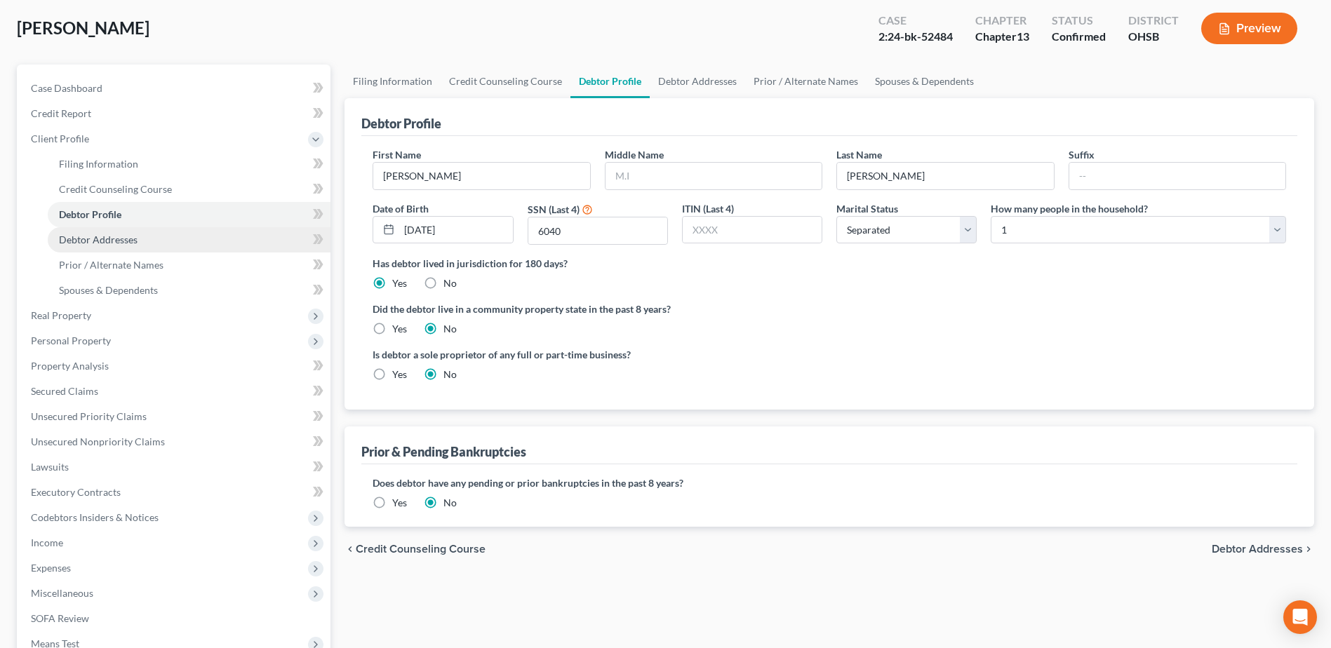
radio input "true"
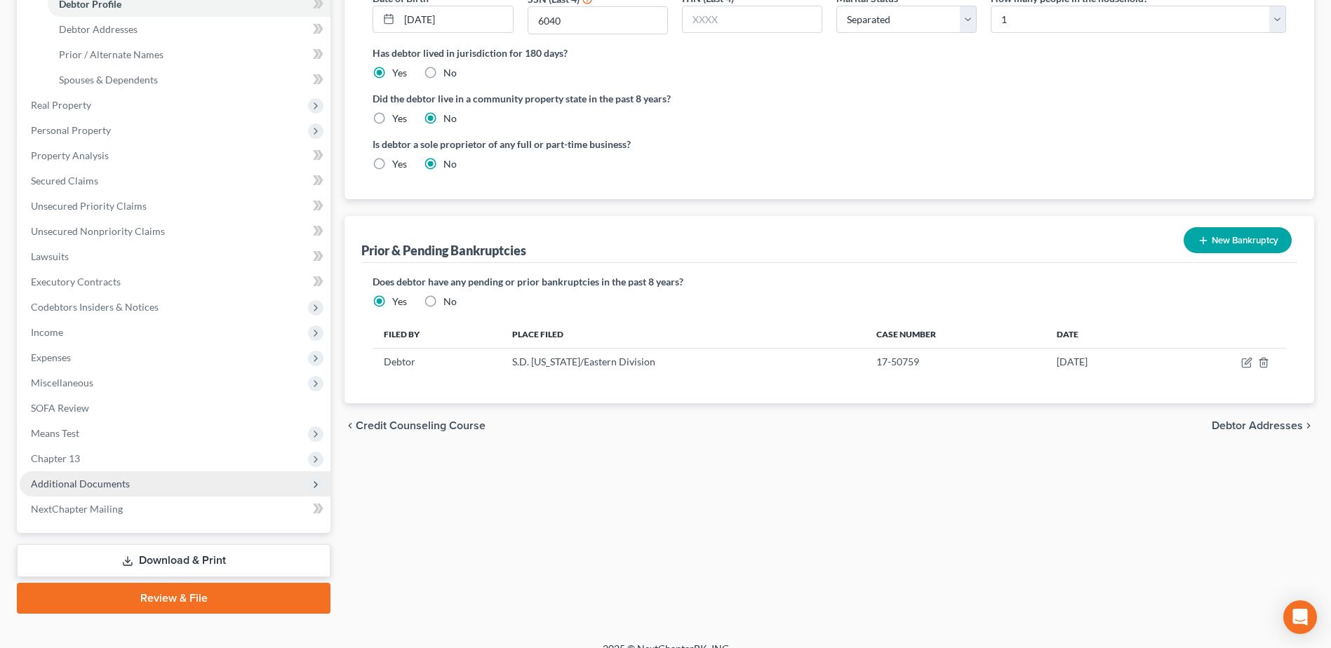
click at [94, 478] on span "Additional Documents" at bounding box center [80, 484] width 99 height 12
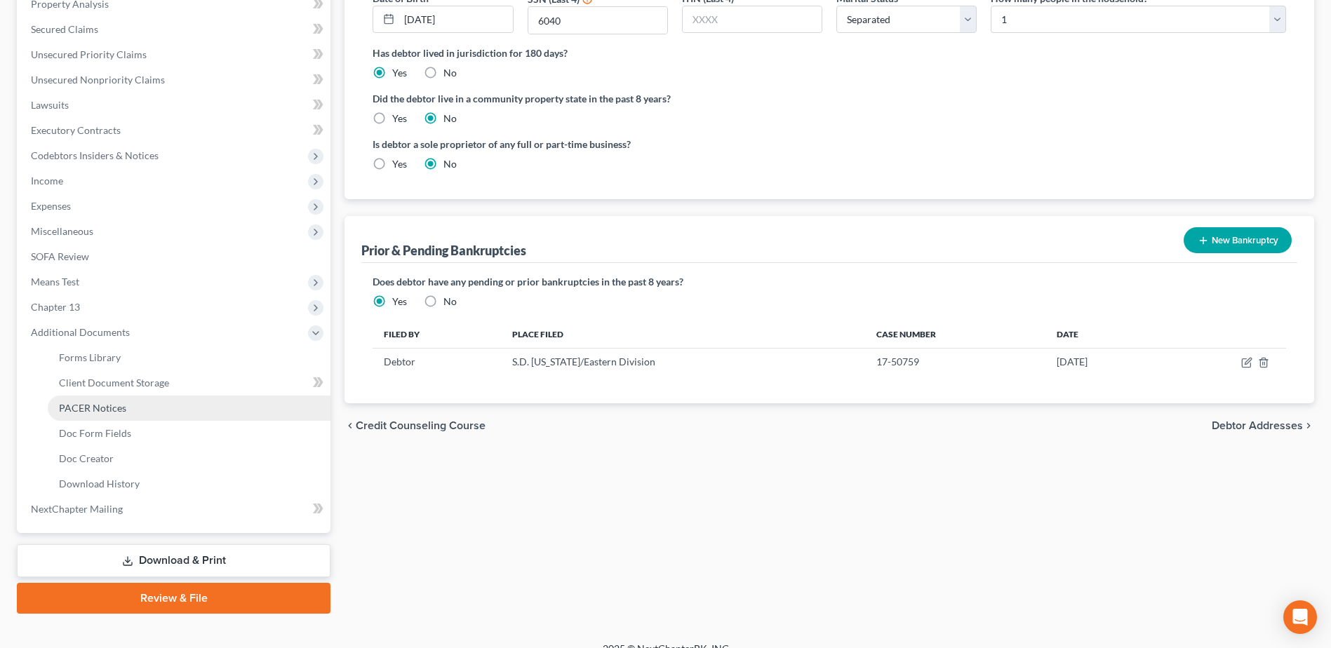
click at [114, 410] on span "PACER Notices" at bounding box center [92, 408] width 67 height 12
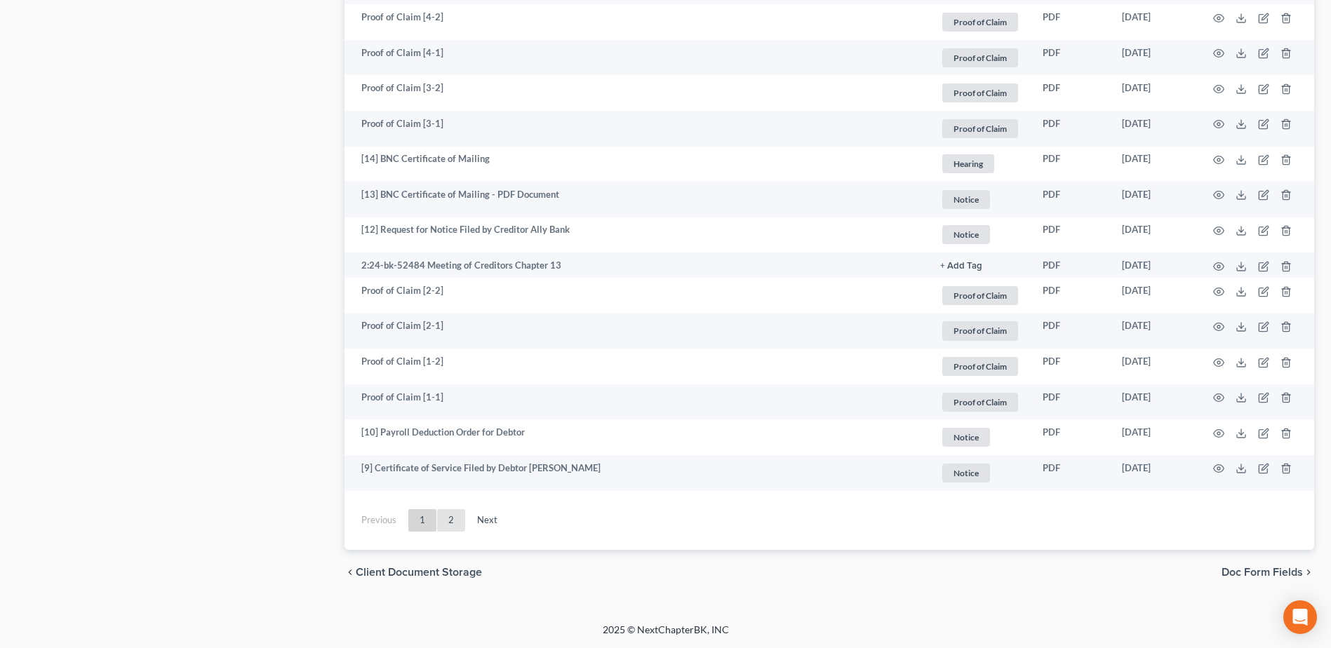
click at [455, 521] on link "2" at bounding box center [451, 520] width 28 height 22
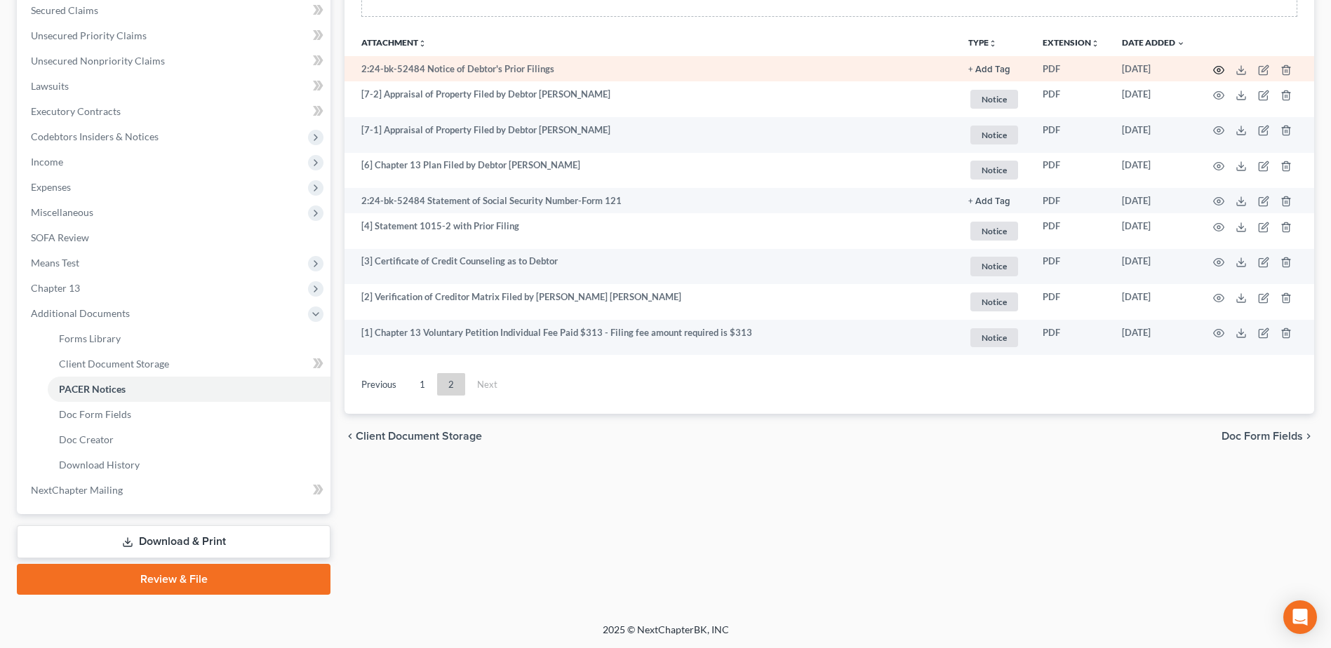
click at [1220, 67] on icon "button" at bounding box center [1218, 70] width 11 height 11
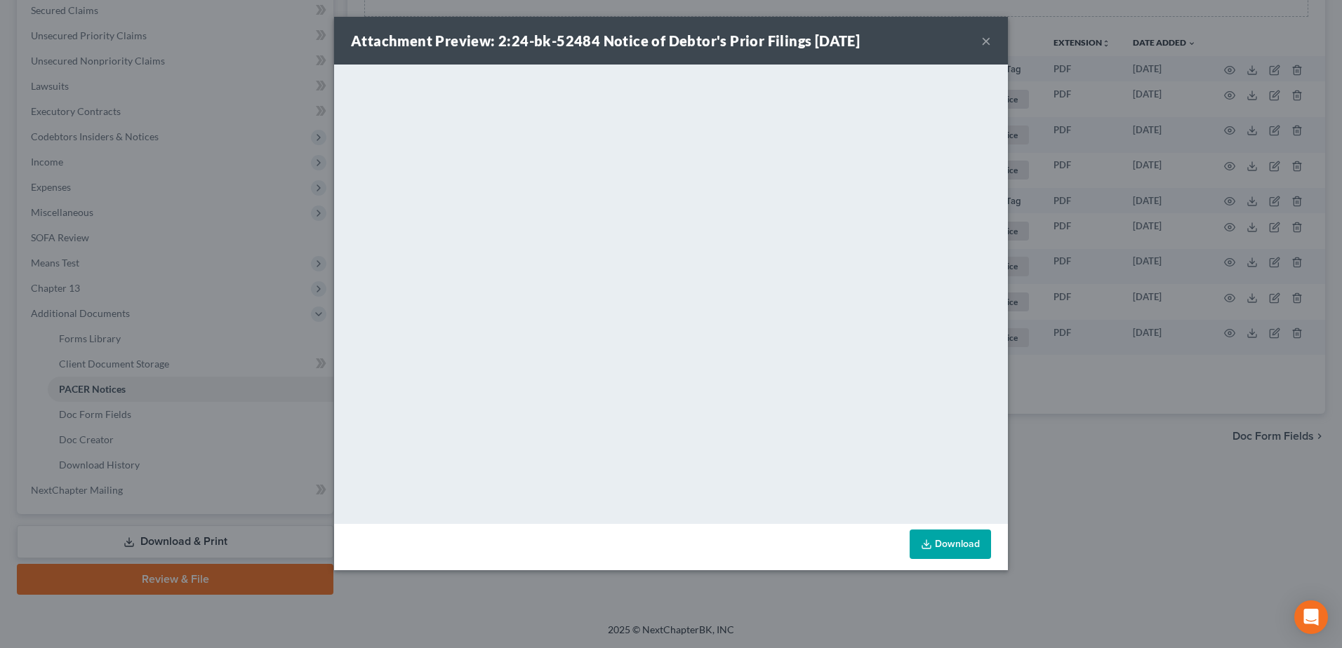
click at [986, 41] on button "×" at bounding box center [986, 40] width 10 height 17
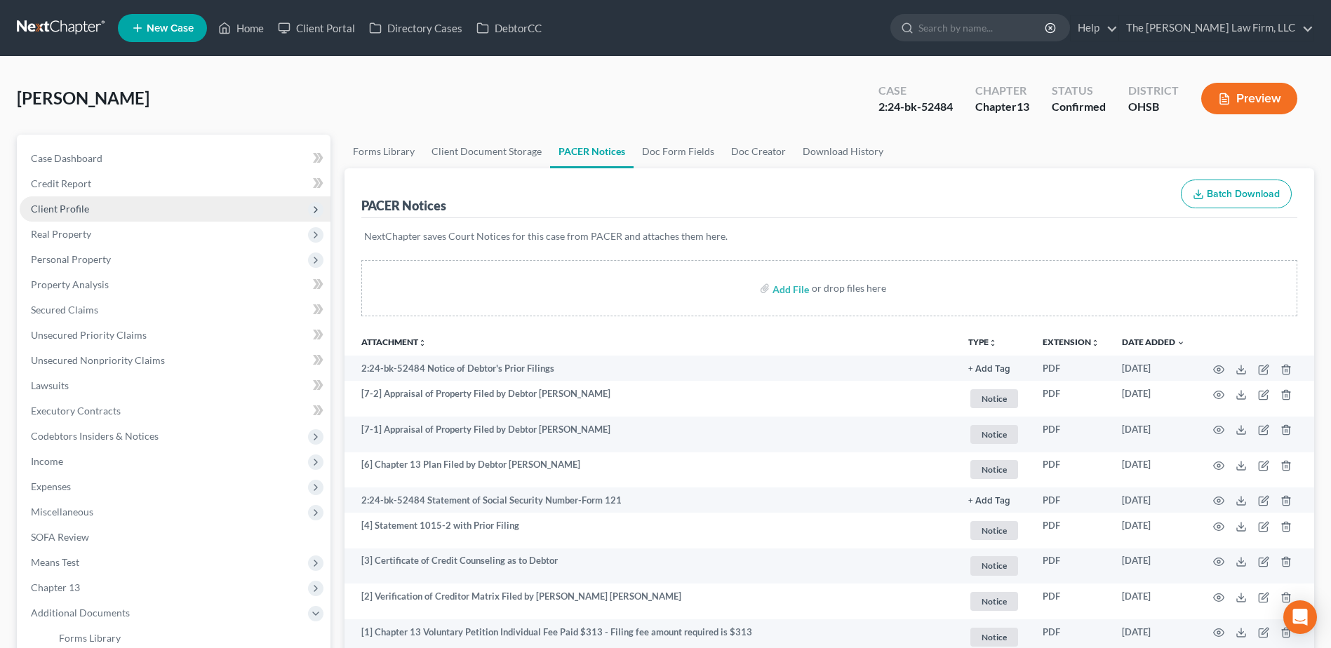
click at [102, 203] on span "Client Profile" at bounding box center [175, 208] width 311 height 25
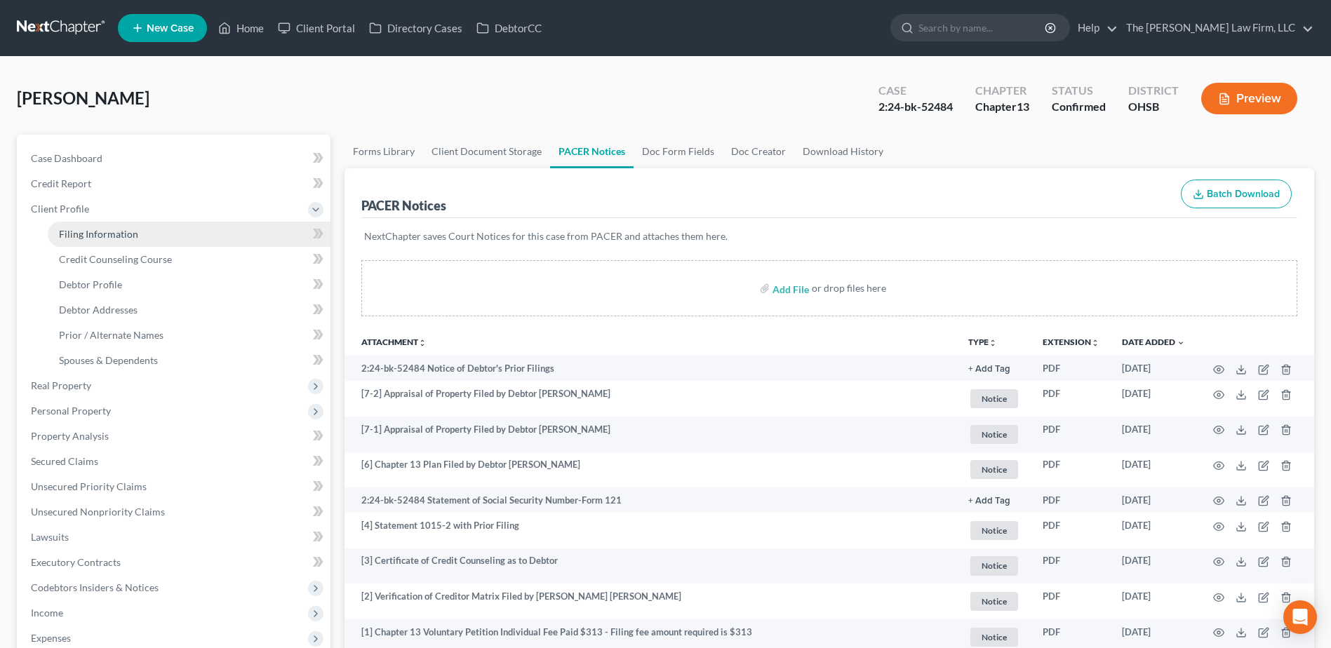
click at [105, 222] on link "Filing Information" at bounding box center [189, 234] width 283 height 25
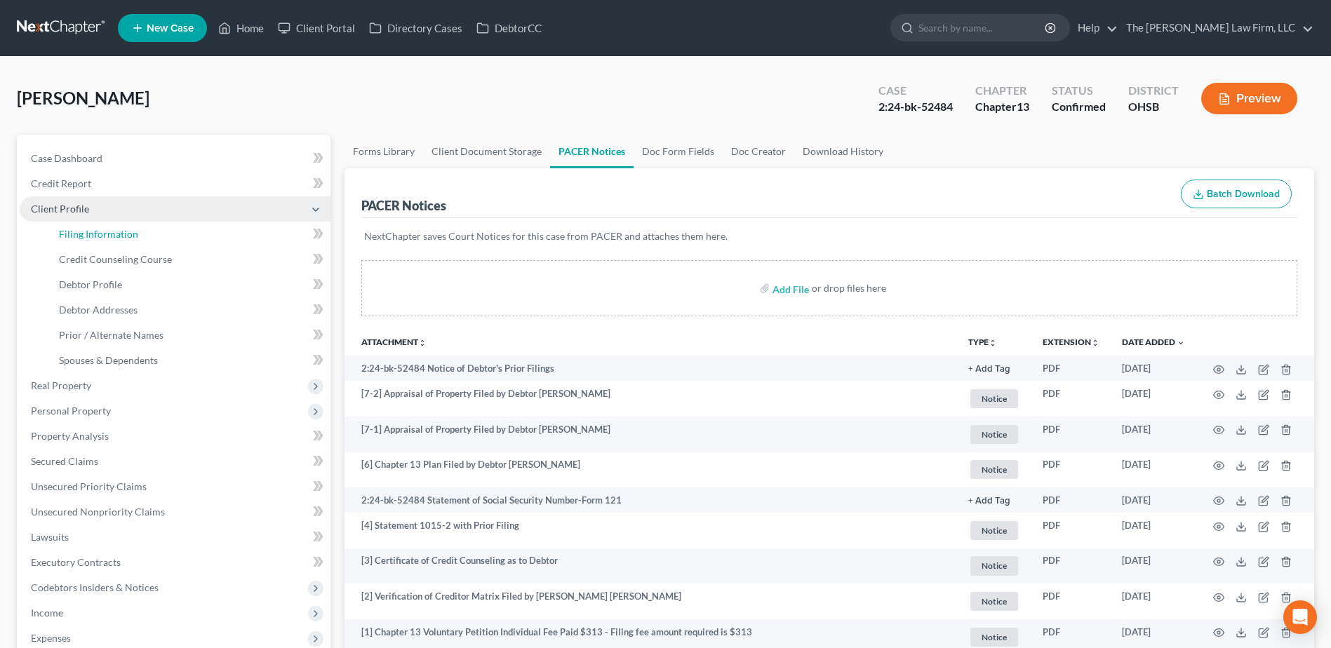
select select "1"
select select "0"
select select "3"
select select "62"
select select "0"
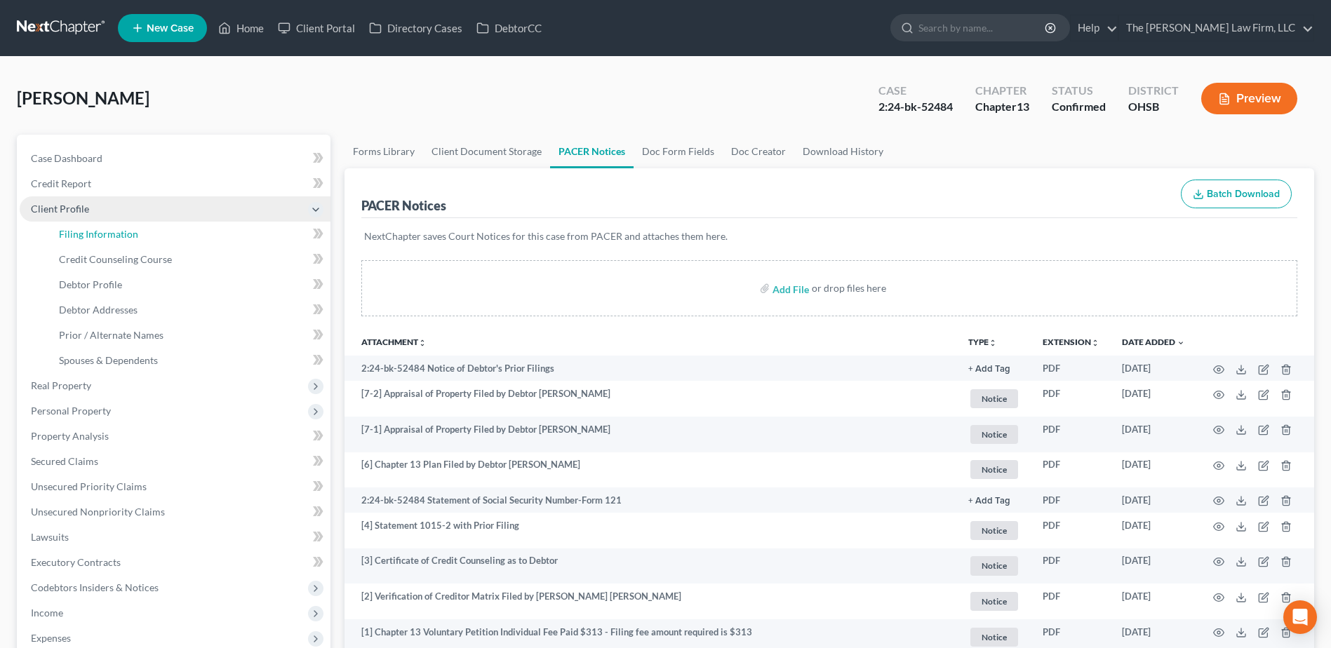
select select "36"
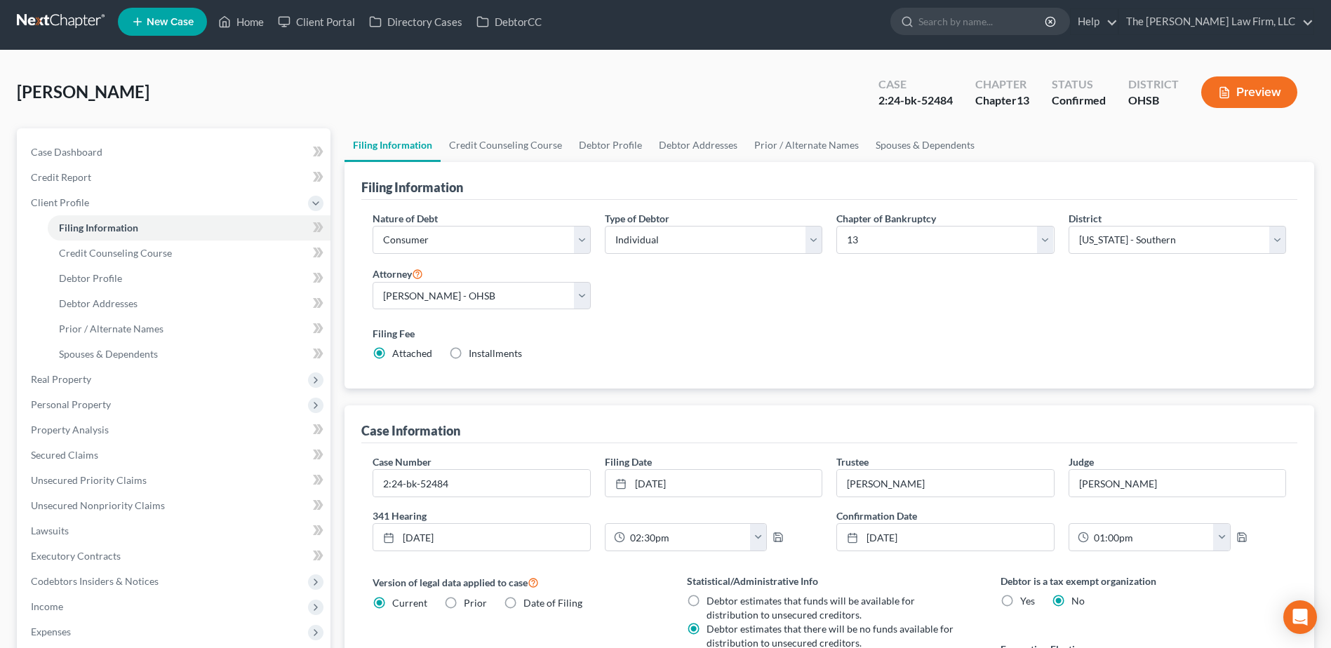
scroll to position [211, 0]
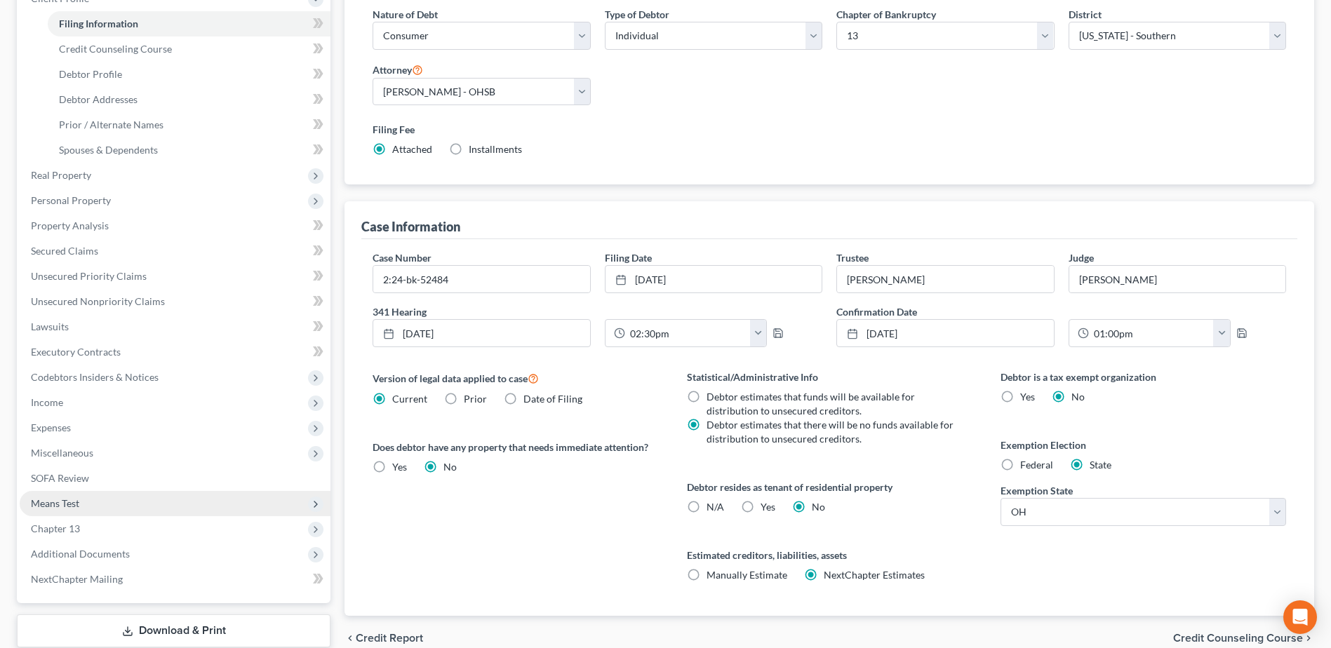
click at [80, 503] on span "Means Test" at bounding box center [175, 503] width 311 height 25
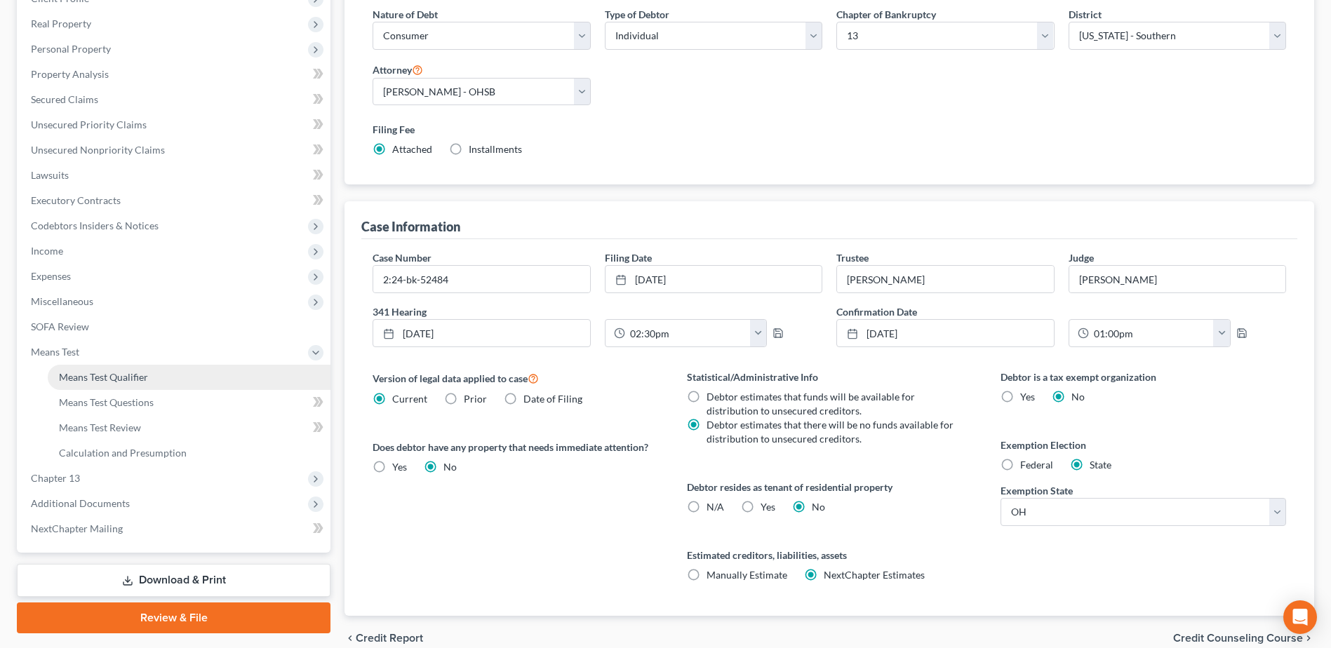
click at [110, 375] on span "Means Test Qualifier" at bounding box center [103, 377] width 89 height 12
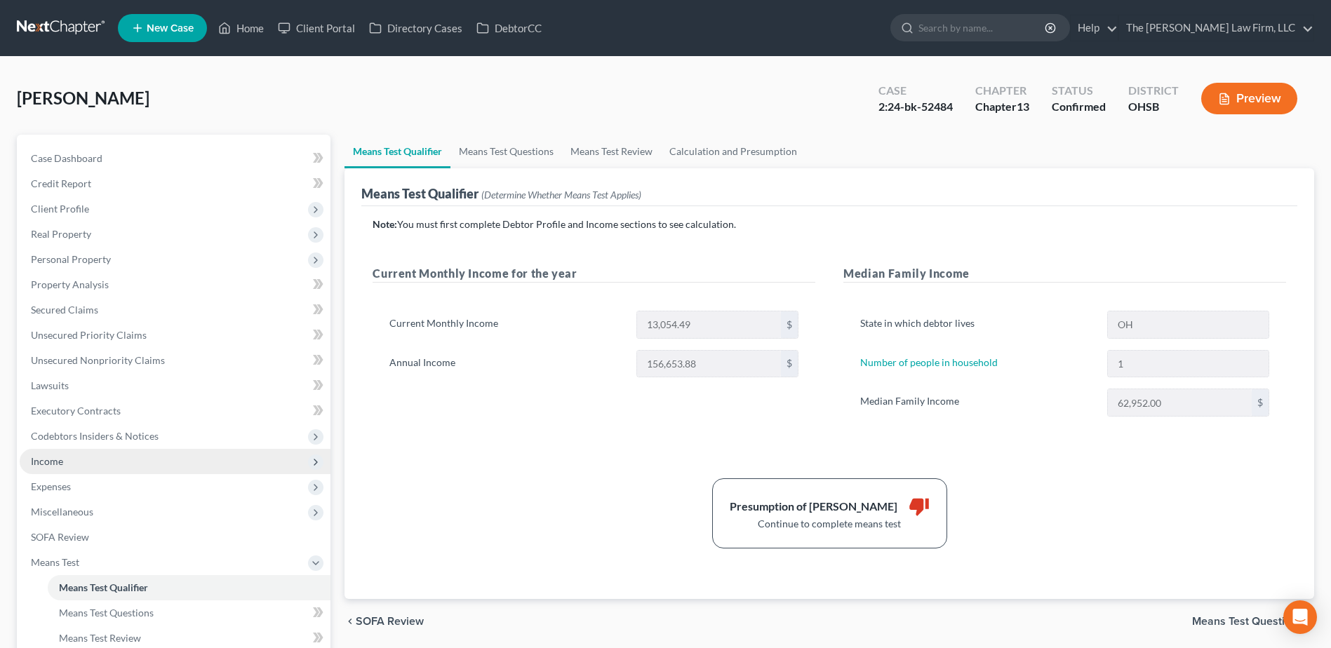
click at [63, 468] on span "Income" at bounding box center [175, 461] width 311 height 25
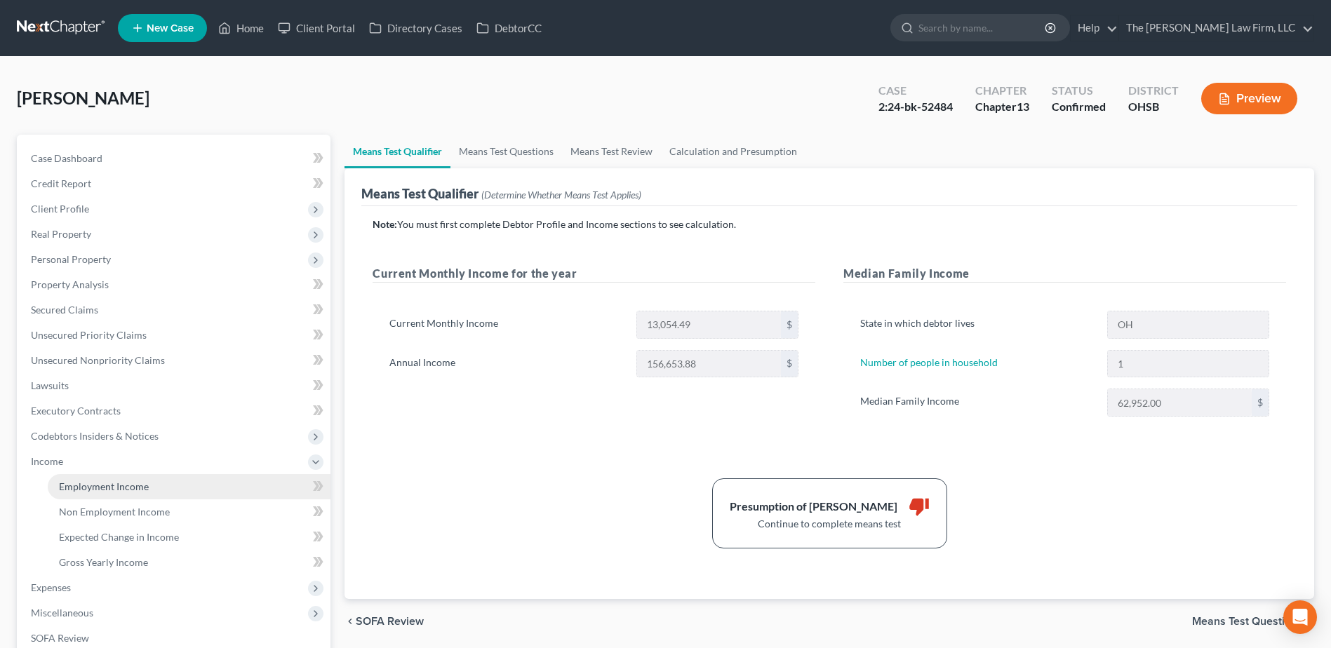
click at [97, 479] on link "Employment Income" at bounding box center [189, 486] width 283 height 25
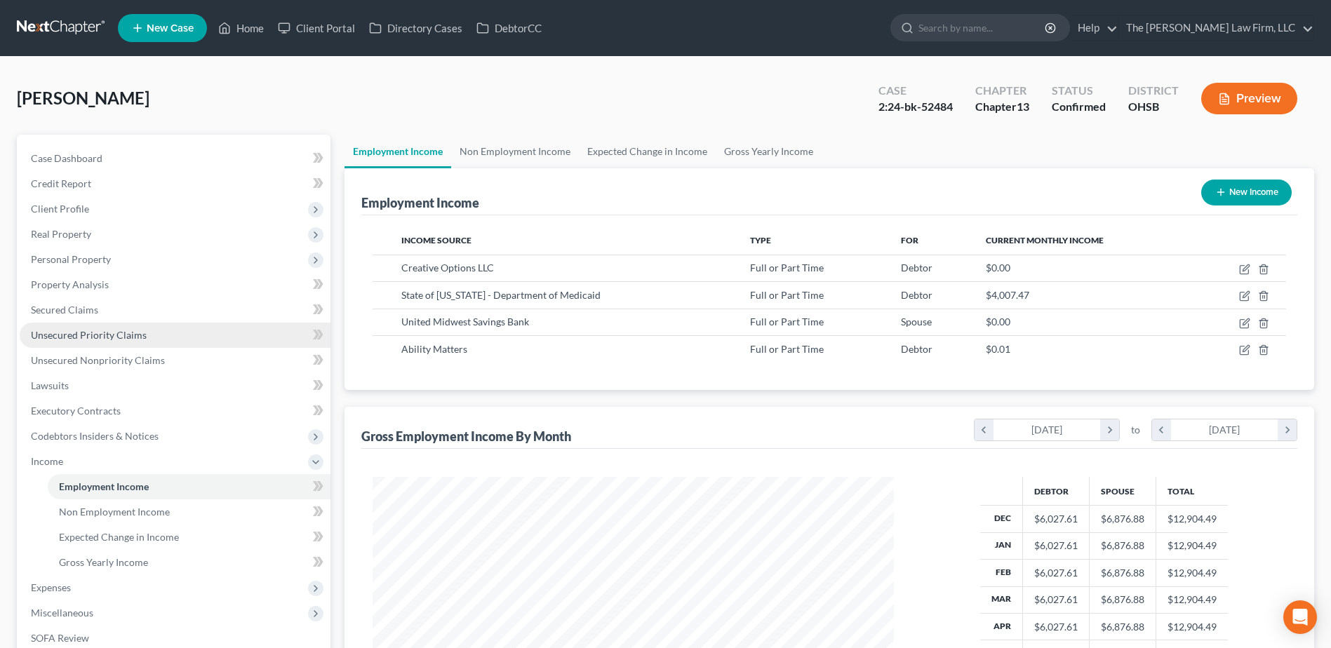
scroll to position [260, 549]
click at [557, 155] on link "Non Employment Income" at bounding box center [515, 152] width 128 height 34
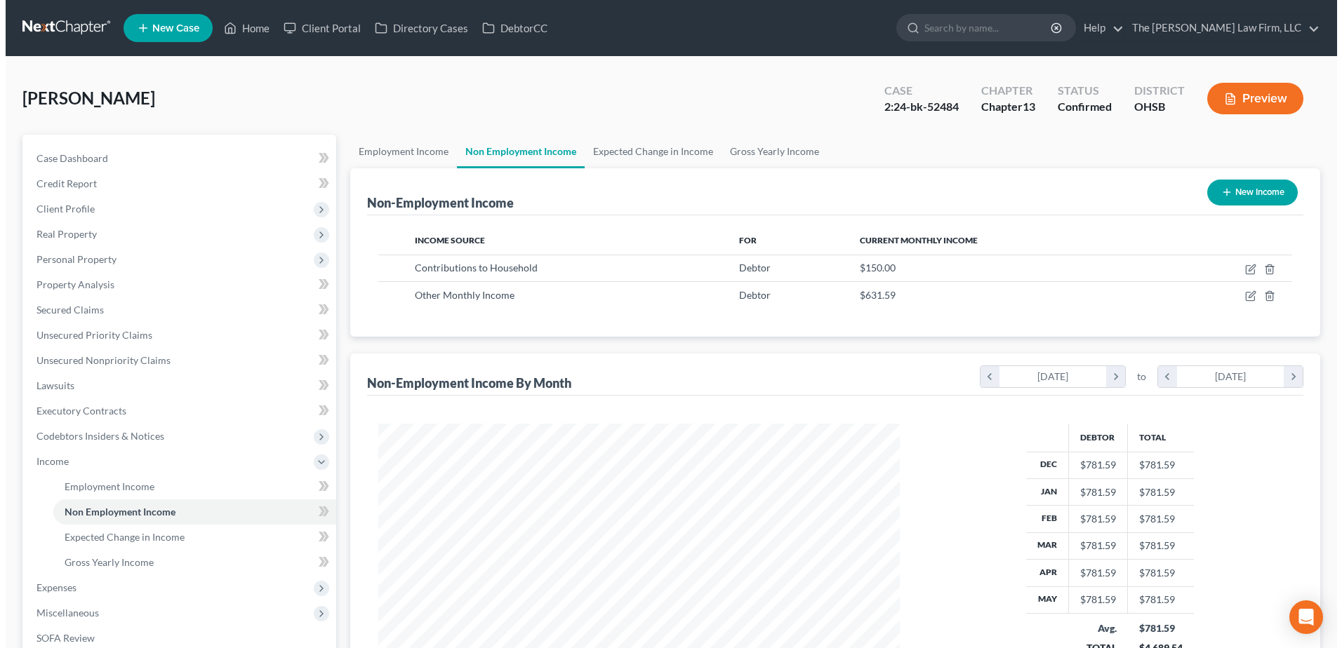
scroll to position [260, 549]
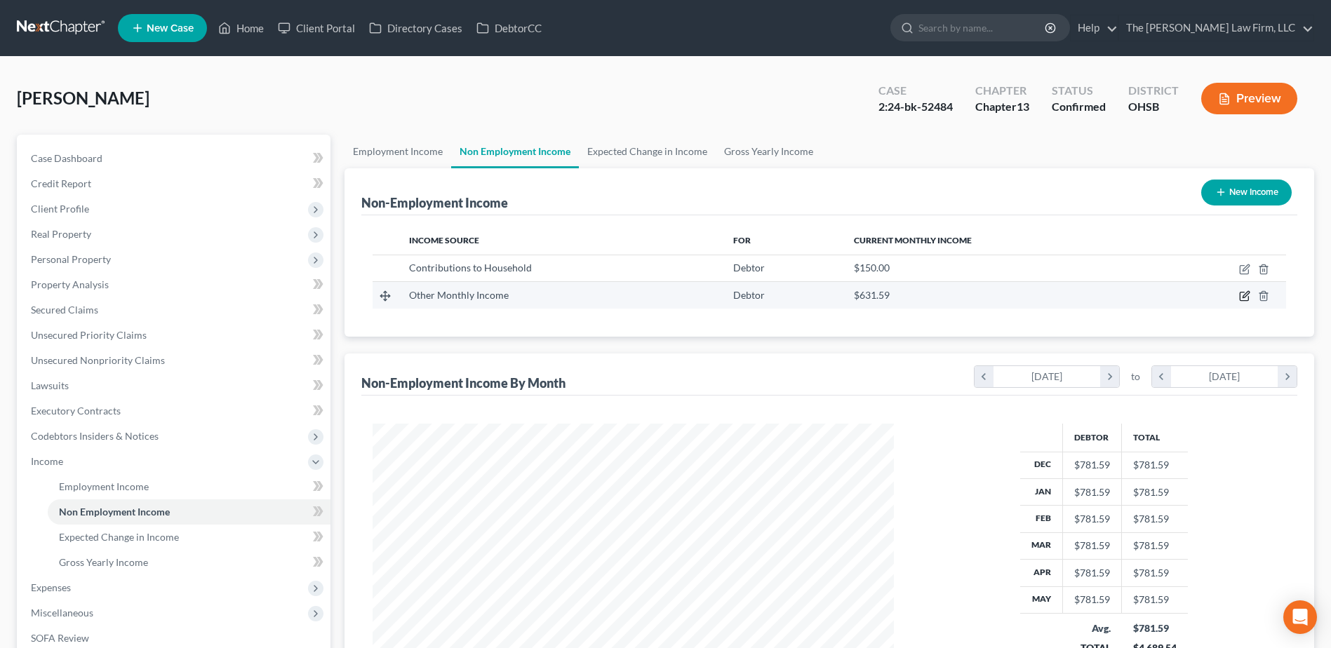
click at [1240, 299] on icon "button" at bounding box center [1244, 297] width 8 height 8
select select "13"
select select "0"
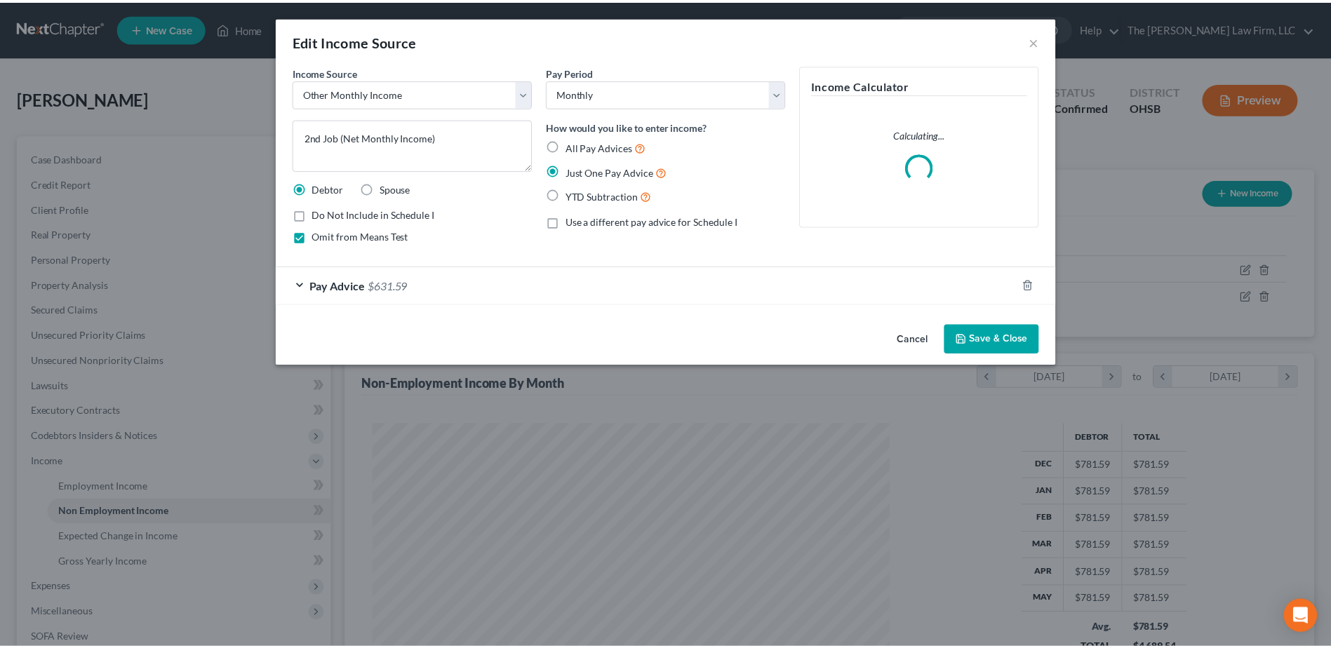
scroll to position [262, 554]
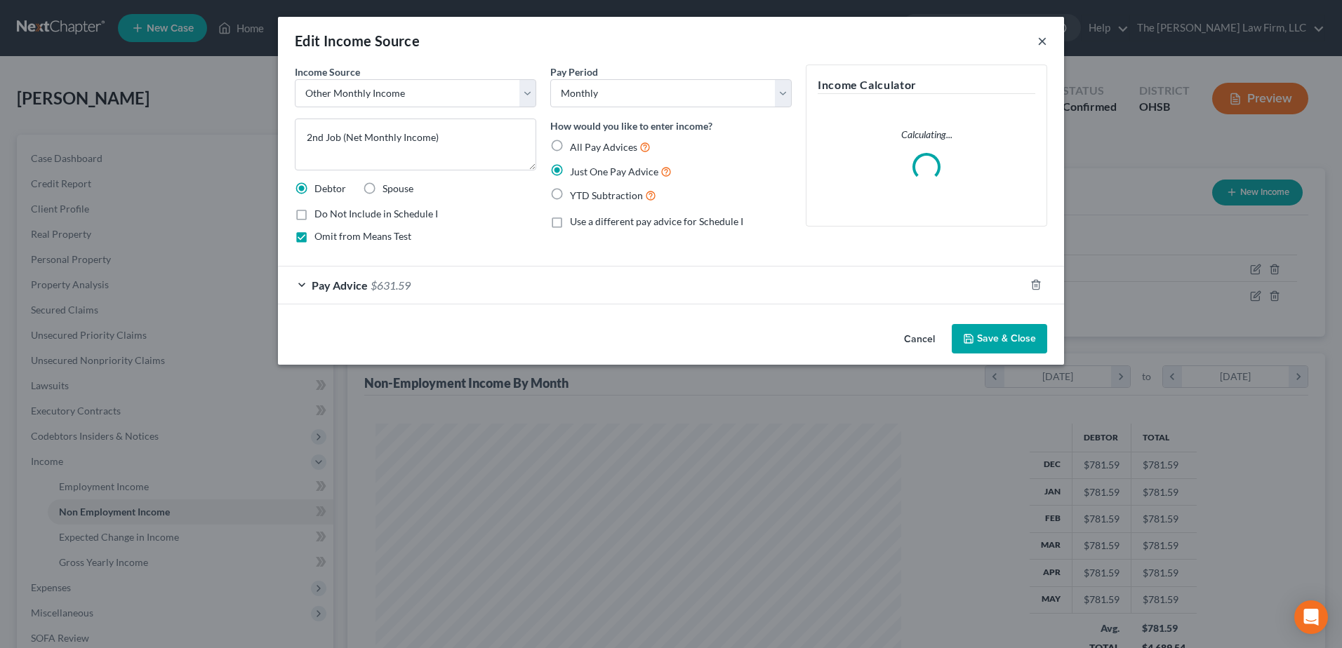
click at [1043, 39] on button "×" at bounding box center [1042, 40] width 10 height 17
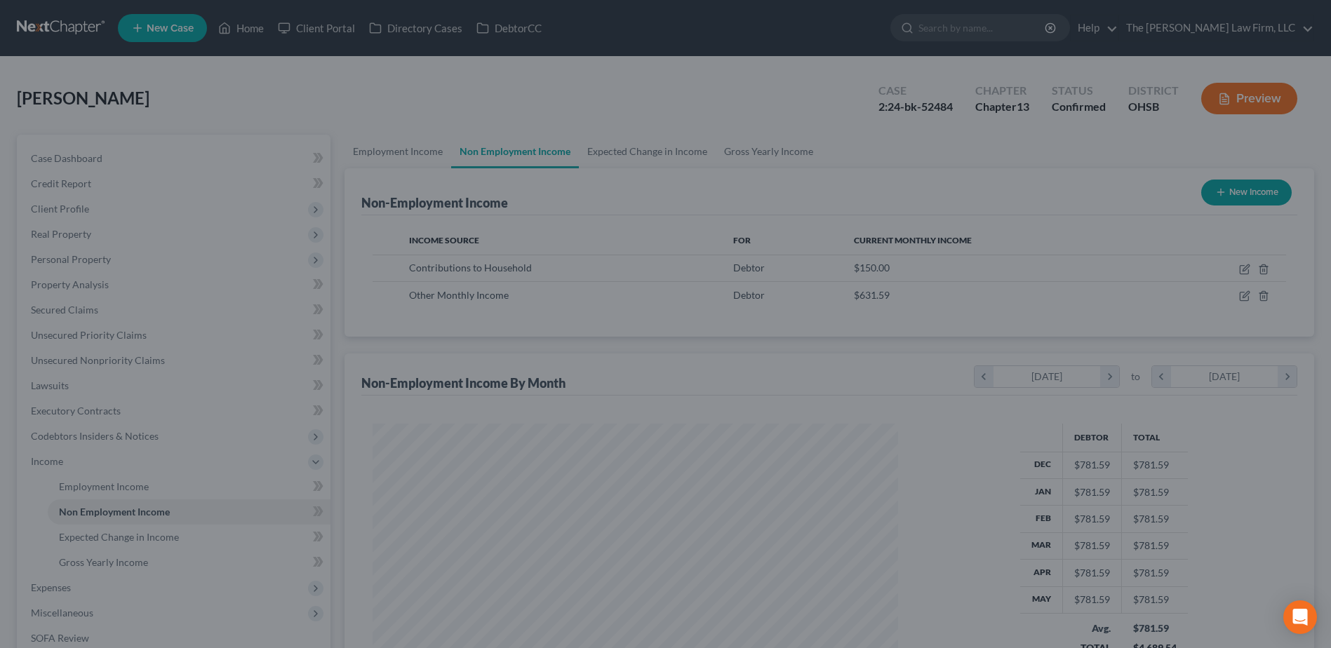
scroll to position [701411, 701122]
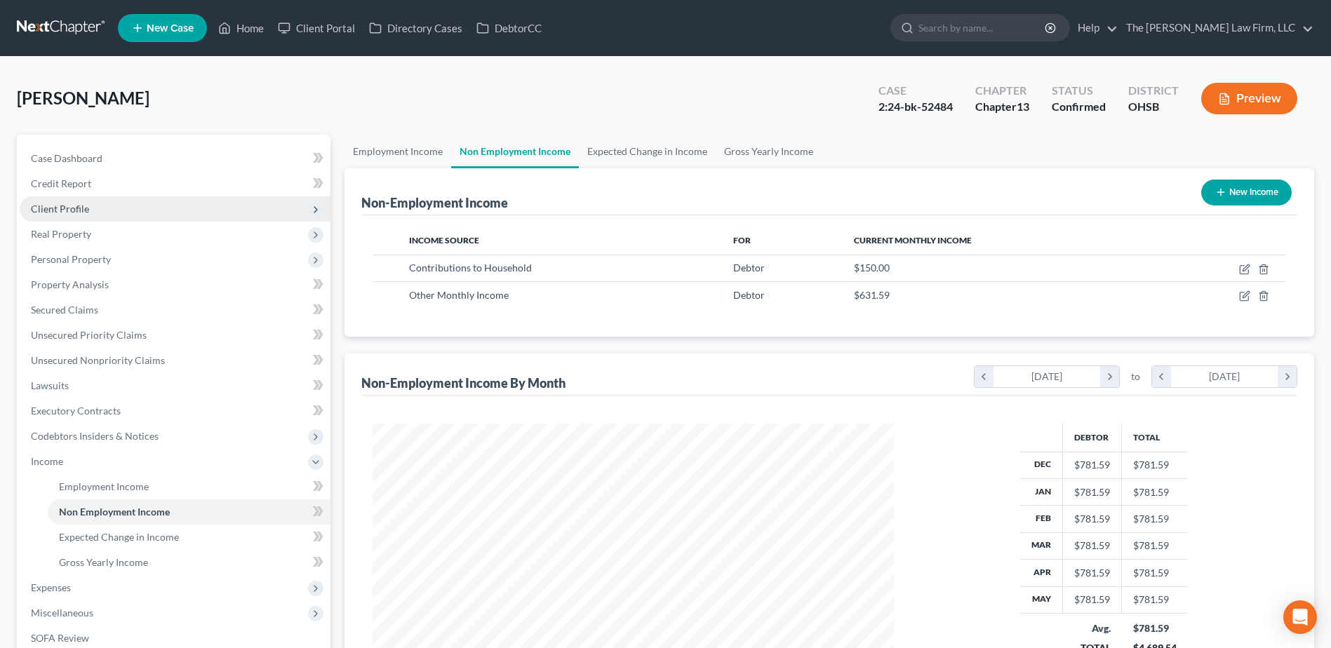
click at [103, 212] on span "Client Profile" at bounding box center [175, 208] width 311 height 25
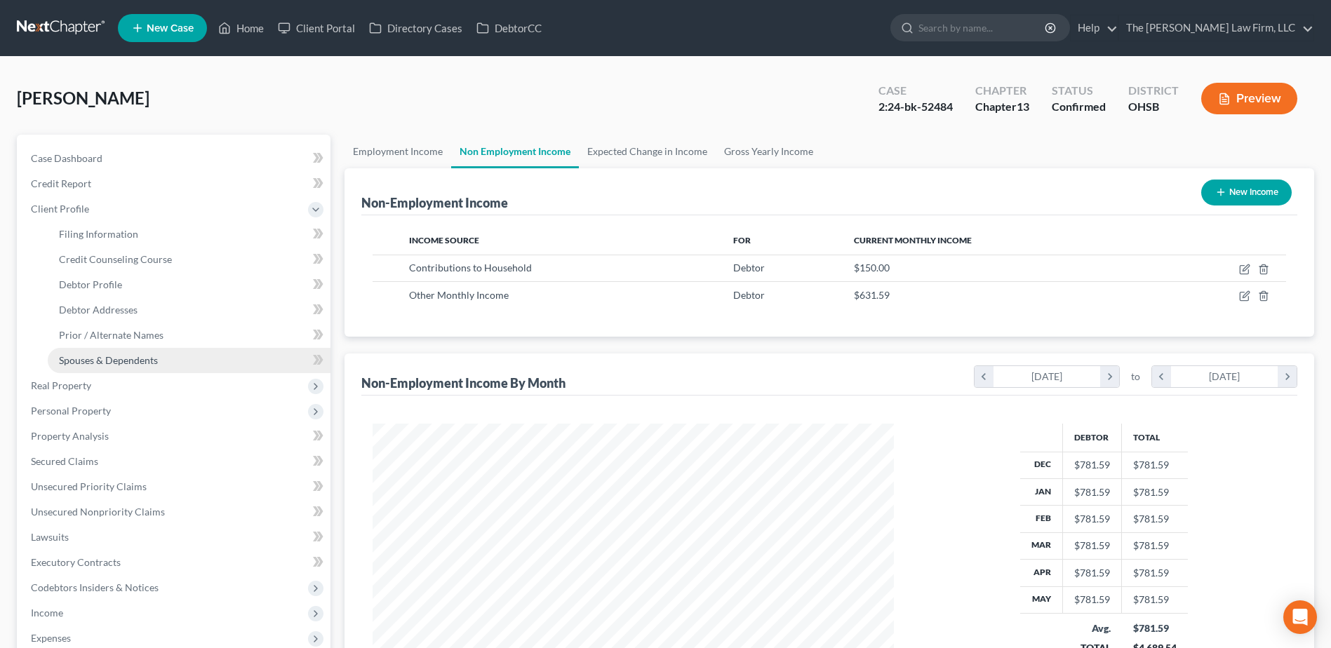
click at [116, 366] on span "Spouses & Dependents" at bounding box center [108, 360] width 99 height 12
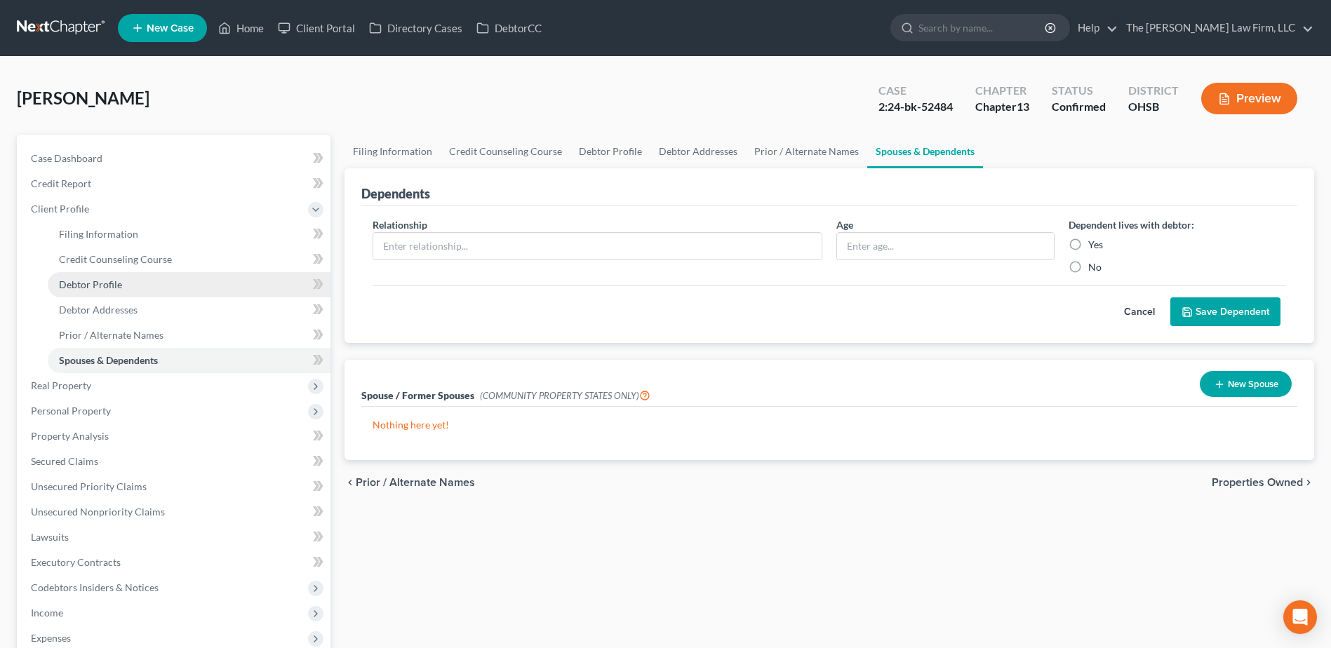
click at [113, 291] on link "Debtor Profile" at bounding box center [189, 284] width 283 height 25
select select "2"
select select "0"
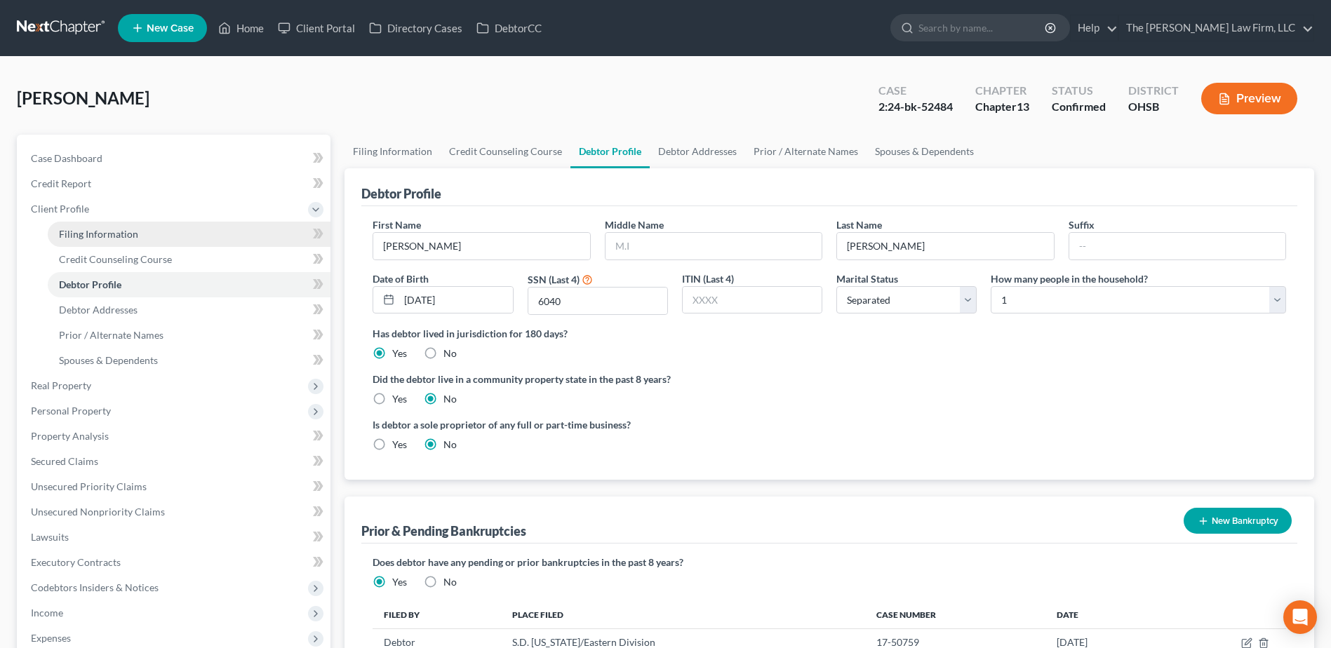
click at [97, 231] on span "Filing Information" at bounding box center [98, 234] width 79 height 12
select select "1"
select select "0"
select select "3"
select select "62"
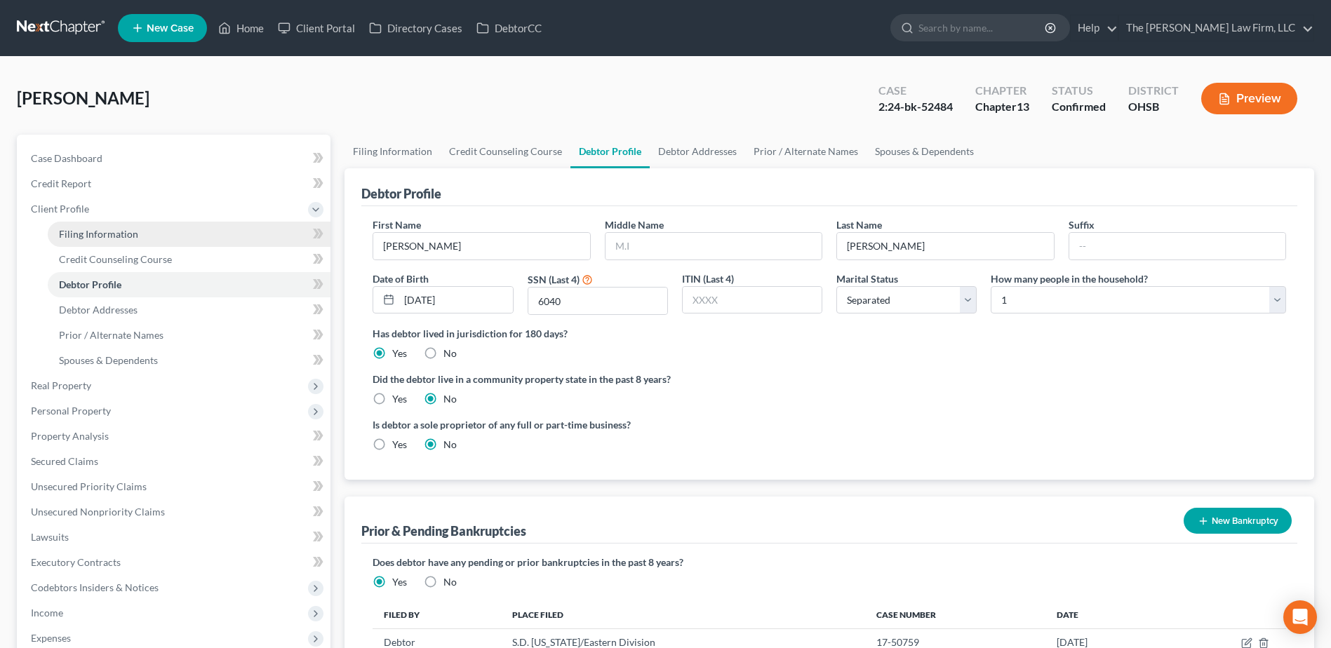
select select "0"
select select "36"
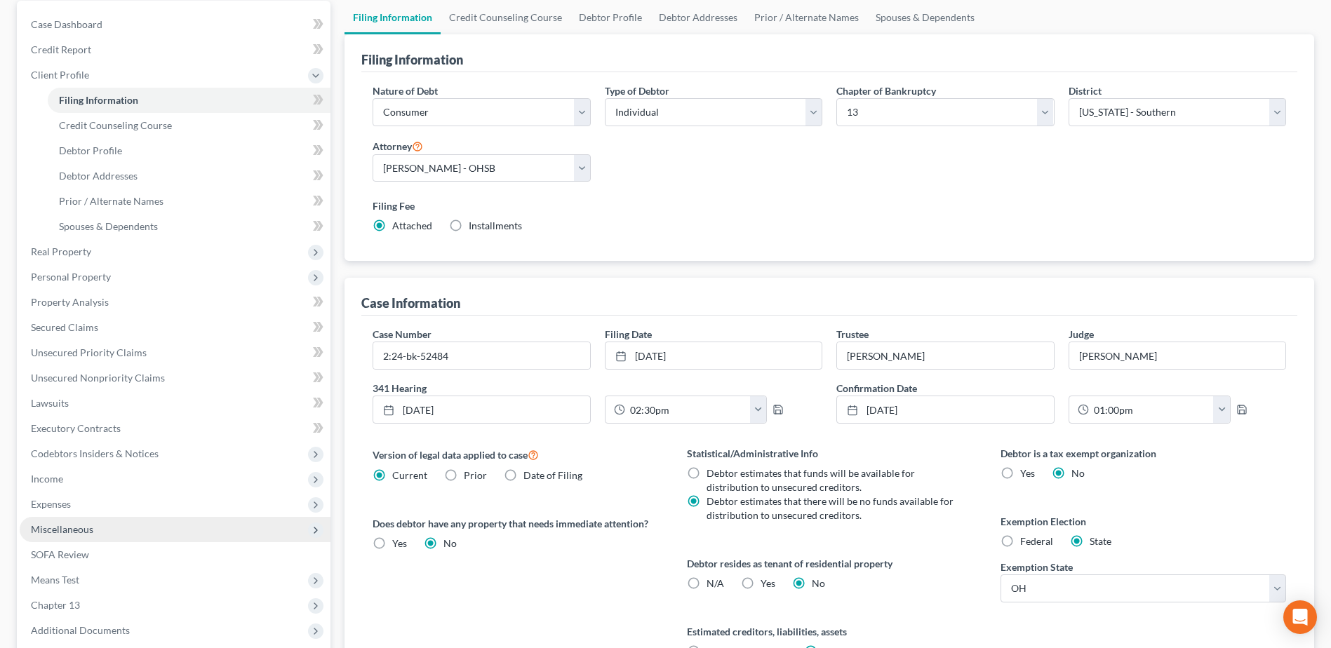
scroll to position [140, 0]
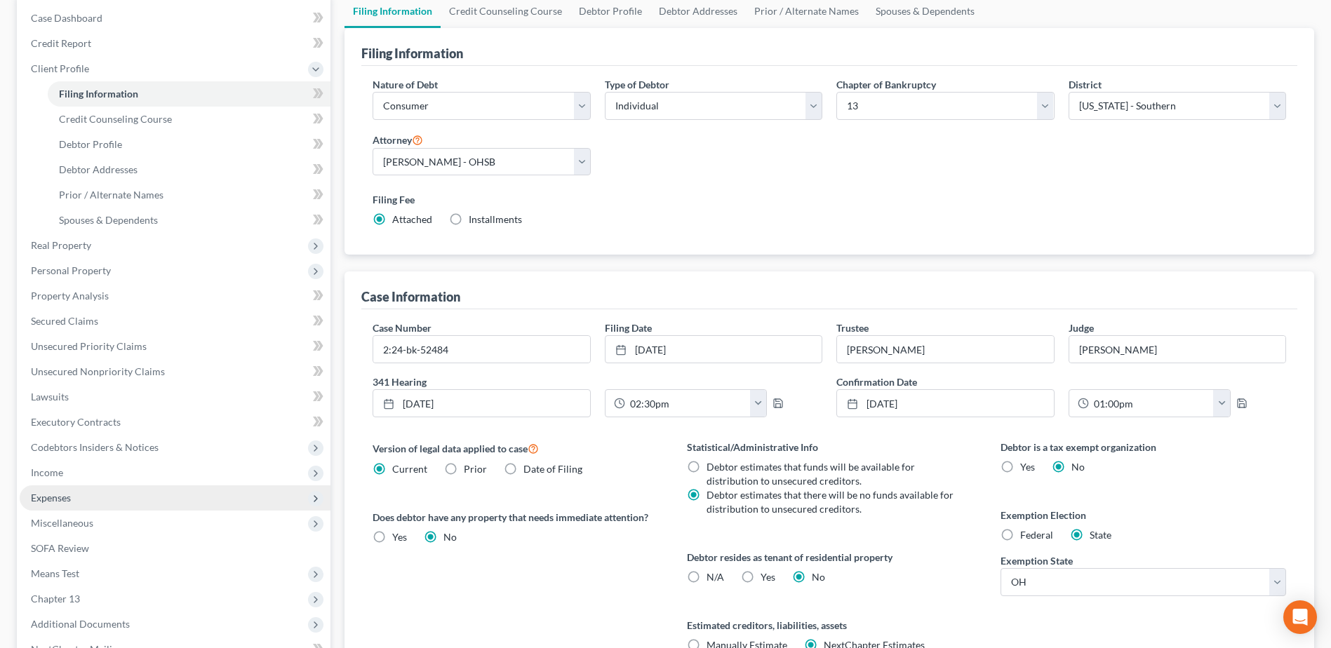
click at [83, 501] on span "Expenses" at bounding box center [175, 498] width 311 height 25
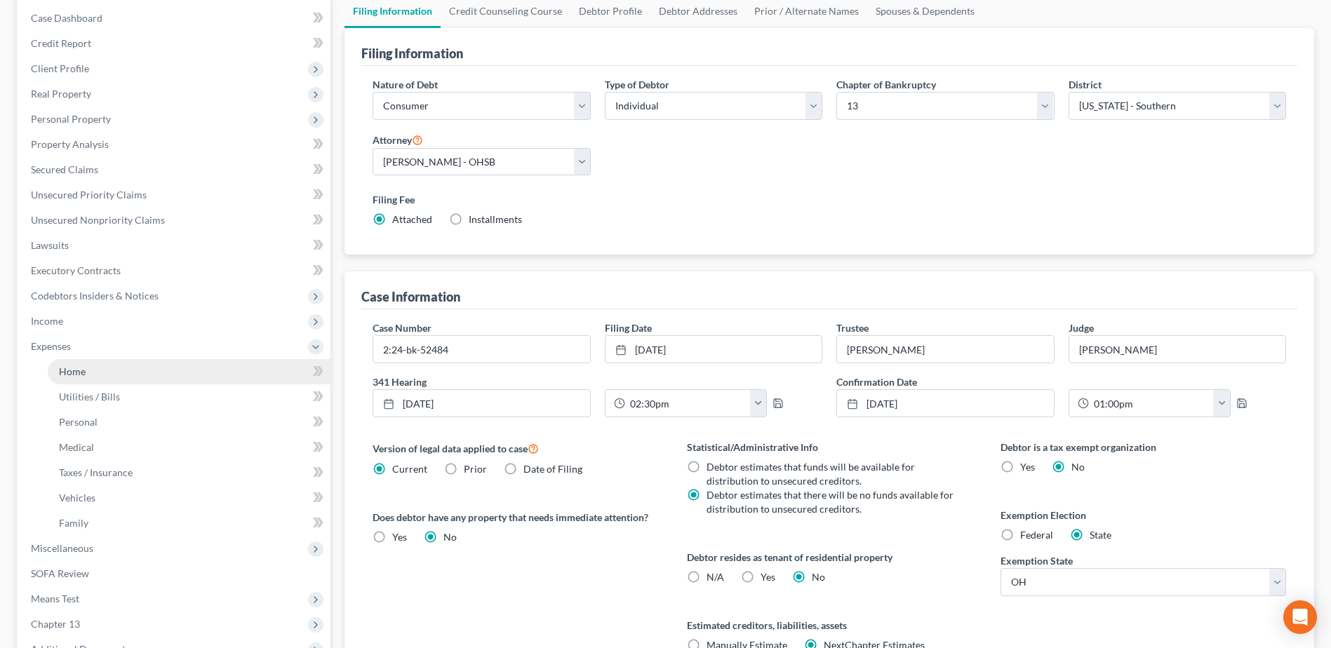
click at [98, 366] on link "Home" at bounding box center [189, 371] width 283 height 25
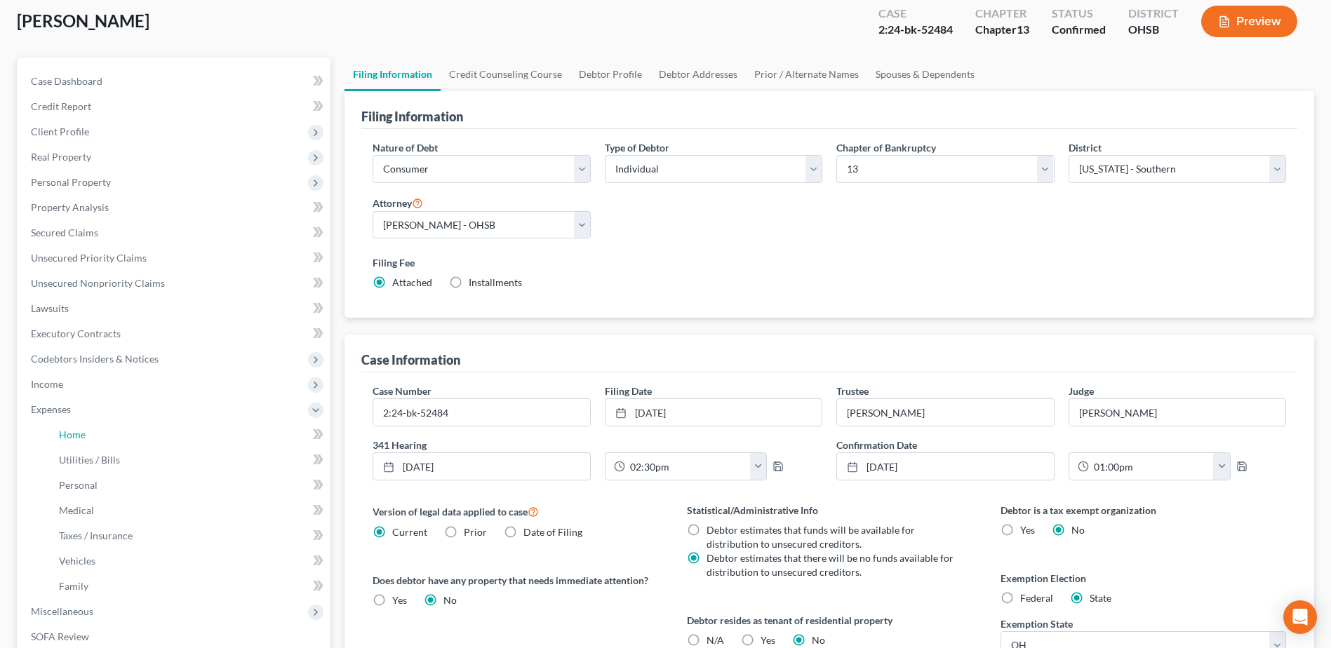
scroll to position [0, 0]
